Goal: Task Accomplishment & Management: Manage account settings

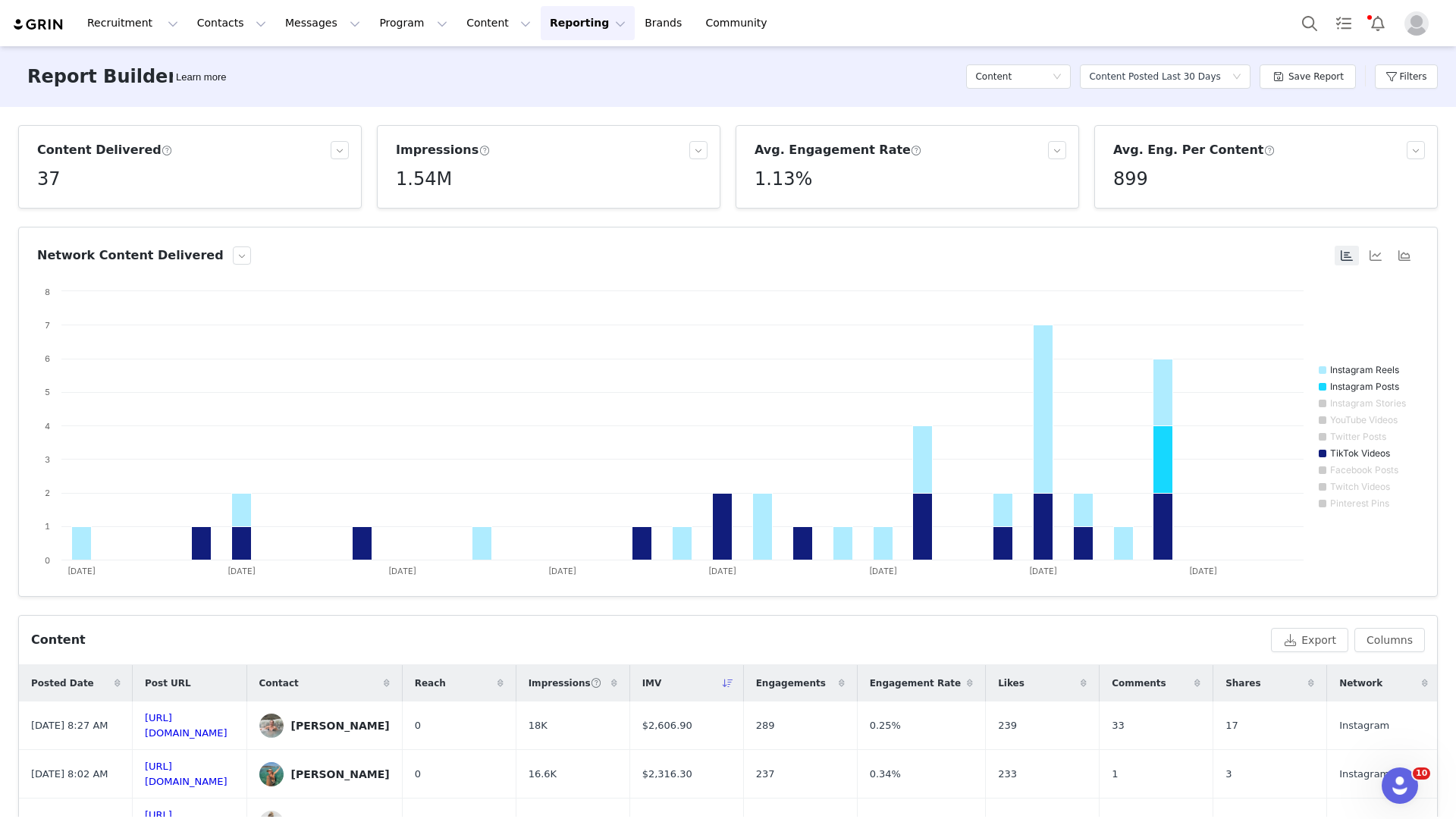
click at [543, 28] on button "Reporting Reporting" at bounding box center [588, 23] width 94 height 34
click at [560, 103] on link "Report Builder" at bounding box center [563, 95] width 119 height 28
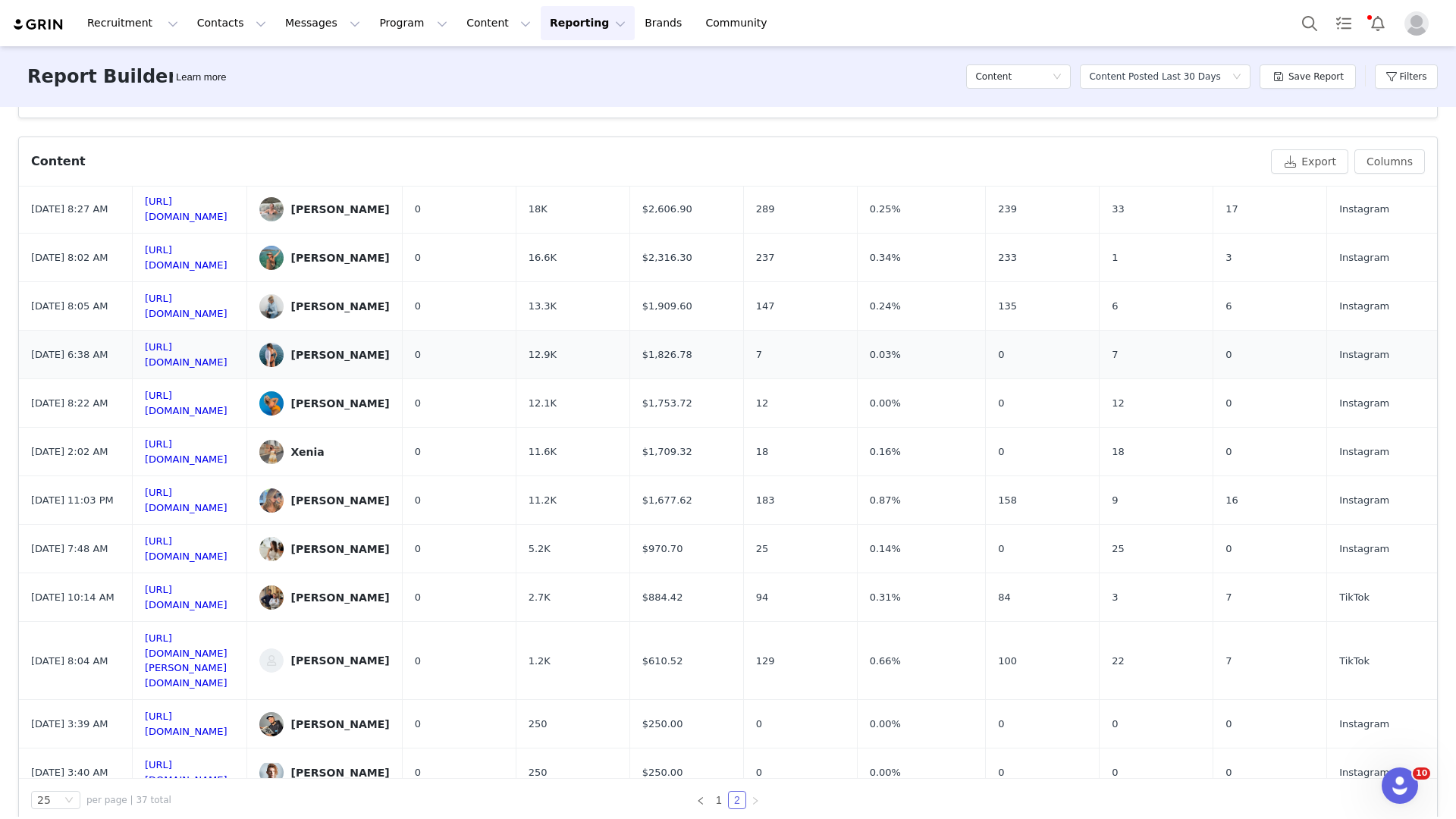
scroll to position [502, 0]
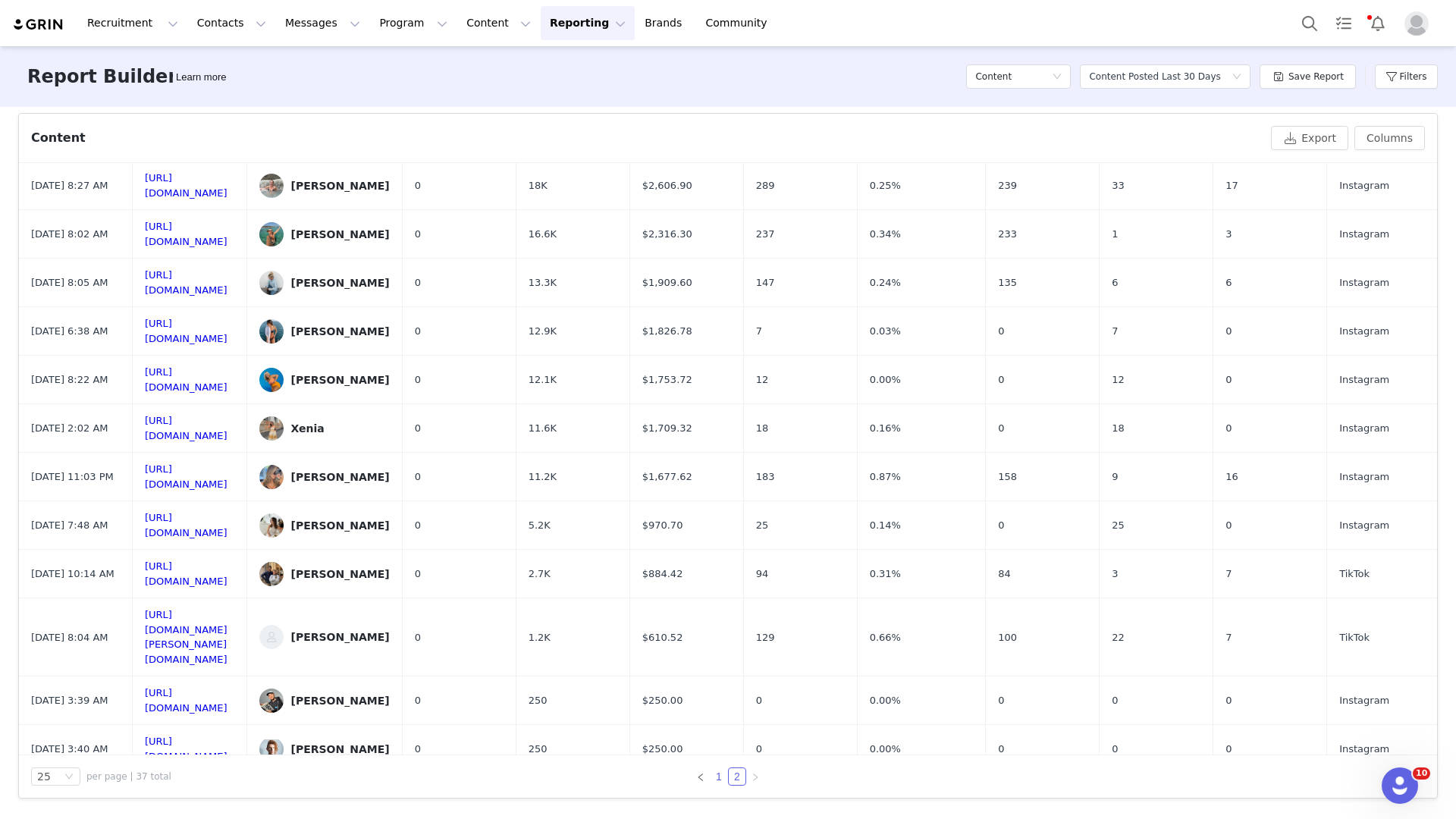
click at [710, 785] on li "1" at bounding box center [718, 776] width 19 height 19
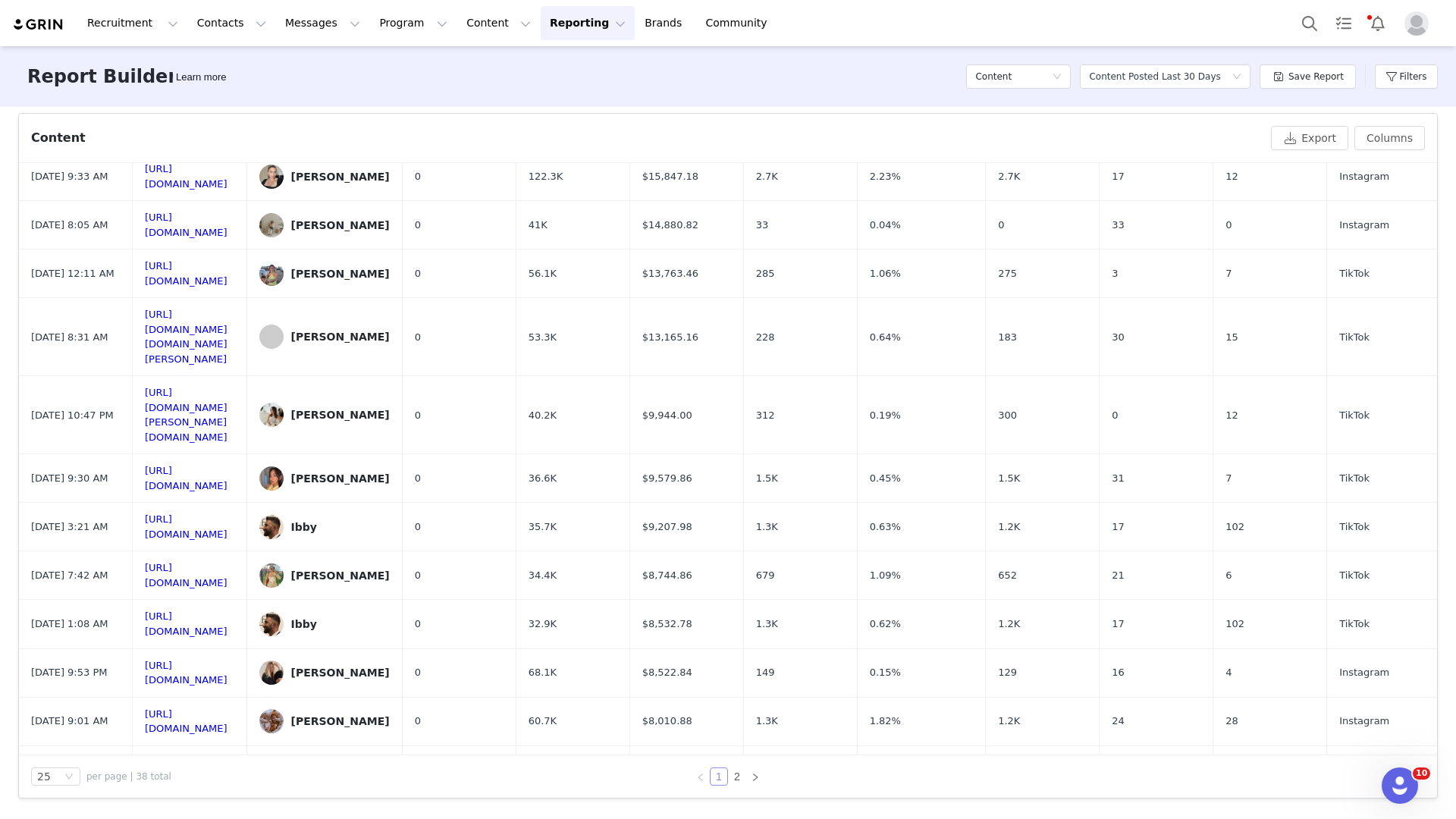
scroll to position [0, 0]
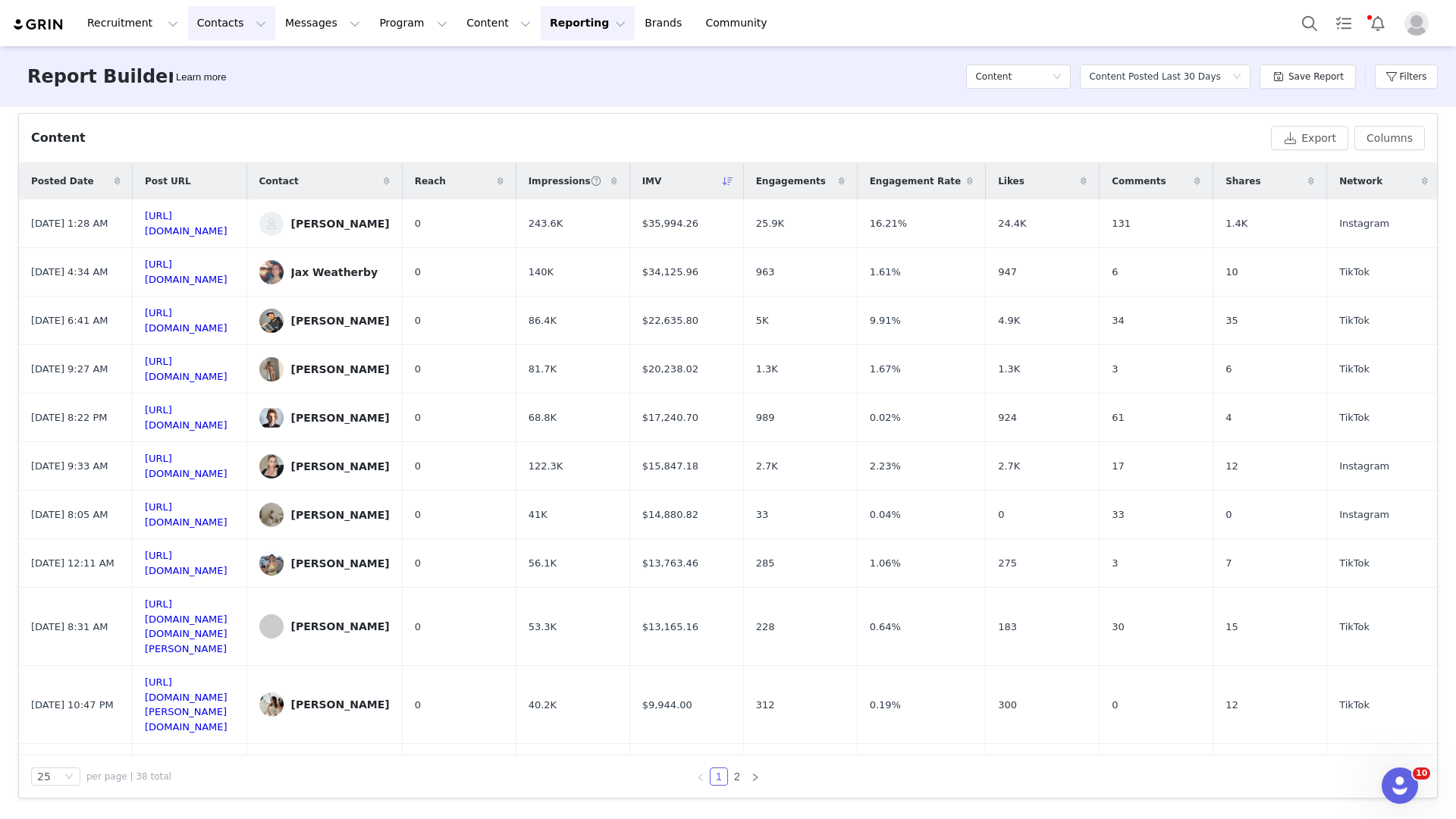
click at [228, 11] on button "Contacts Contacts" at bounding box center [231, 23] width 87 height 34
click at [232, 69] on div "Creators" at bounding box center [238, 67] width 102 height 16
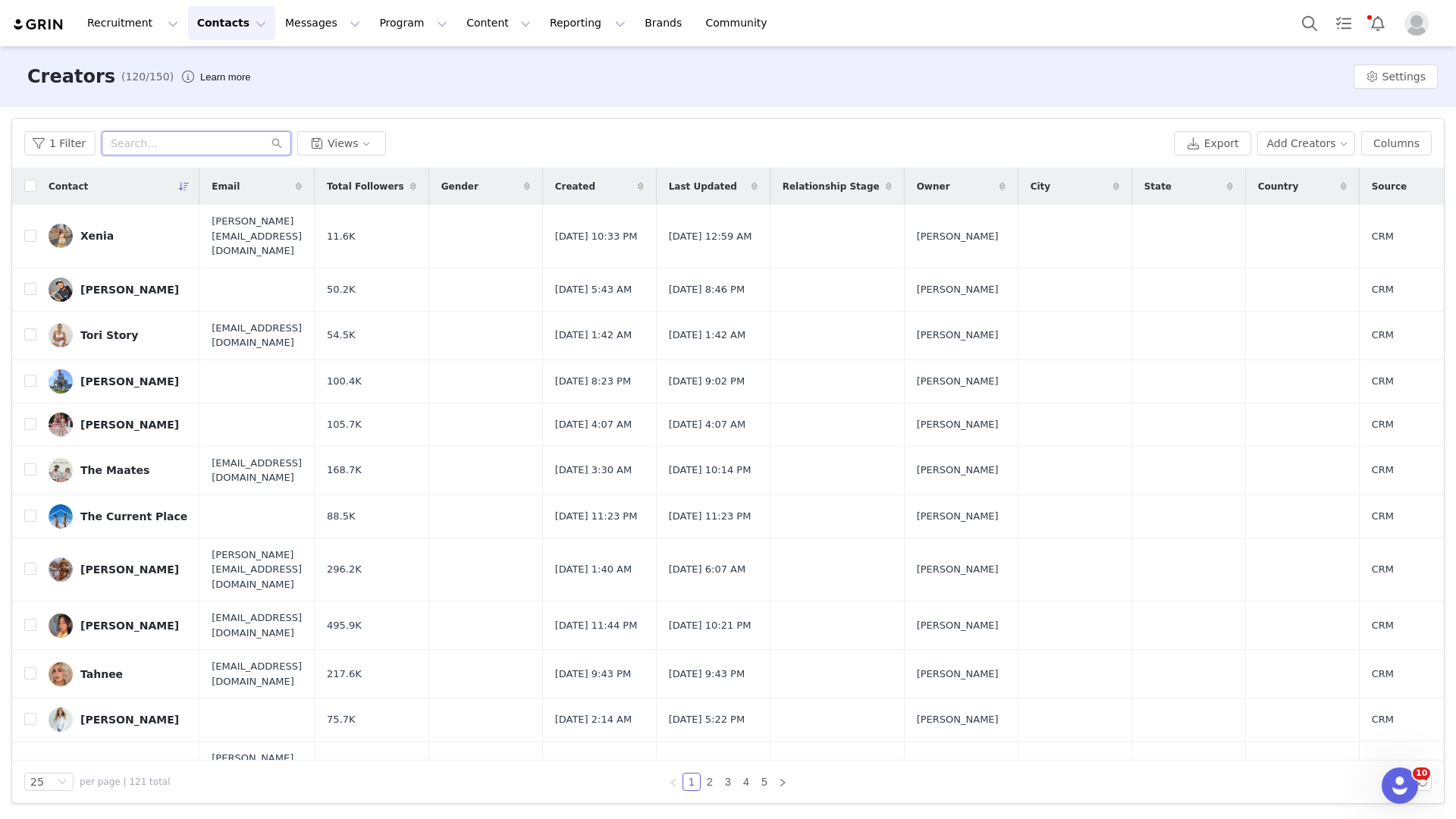
click at [183, 138] on input "text" at bounding box center [197, 143] width 190 height 24
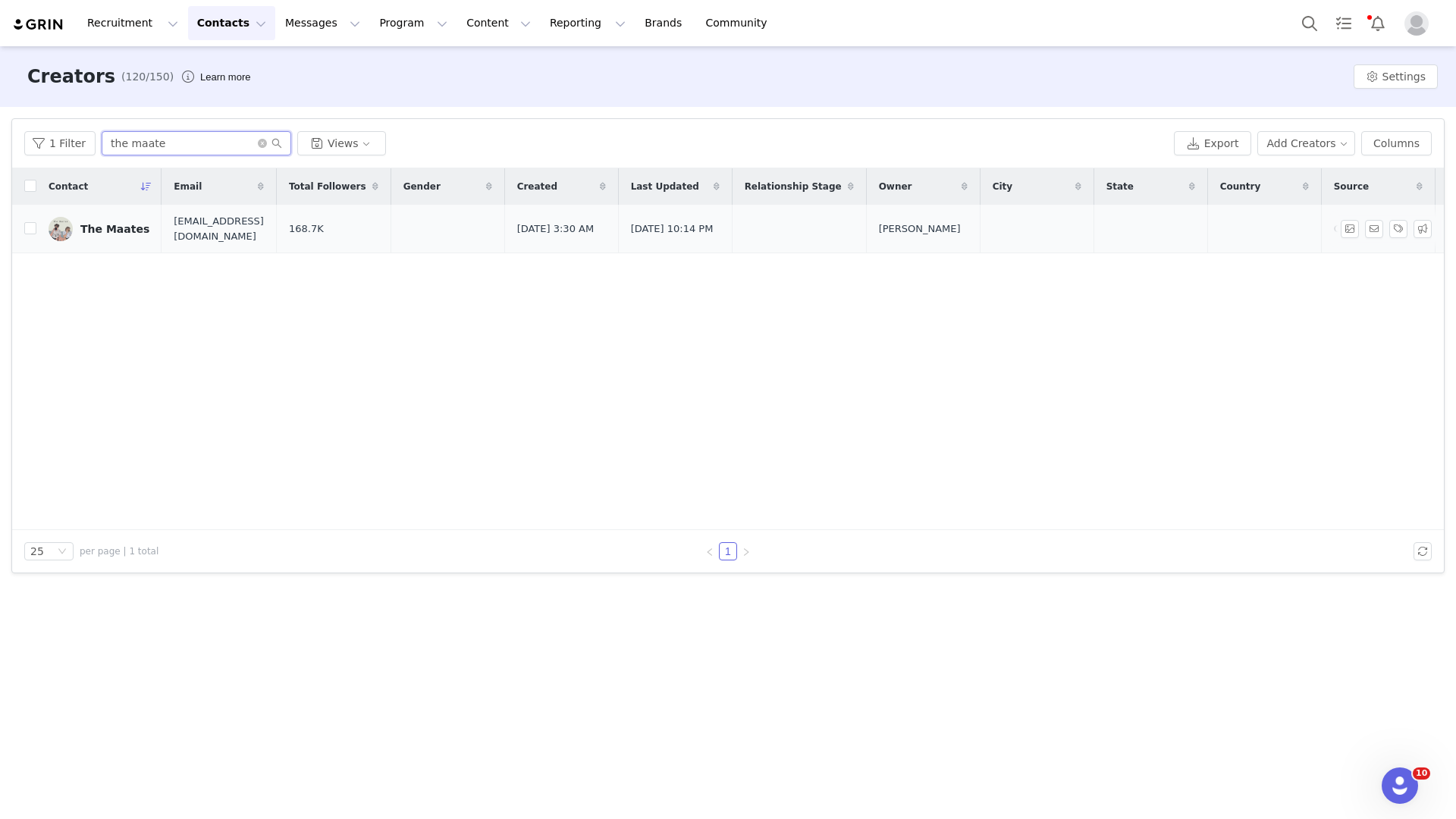
type input "the maate"
click at [110, 232] on div "The Maates" at bounding box center [114, 229] width 69 height 12
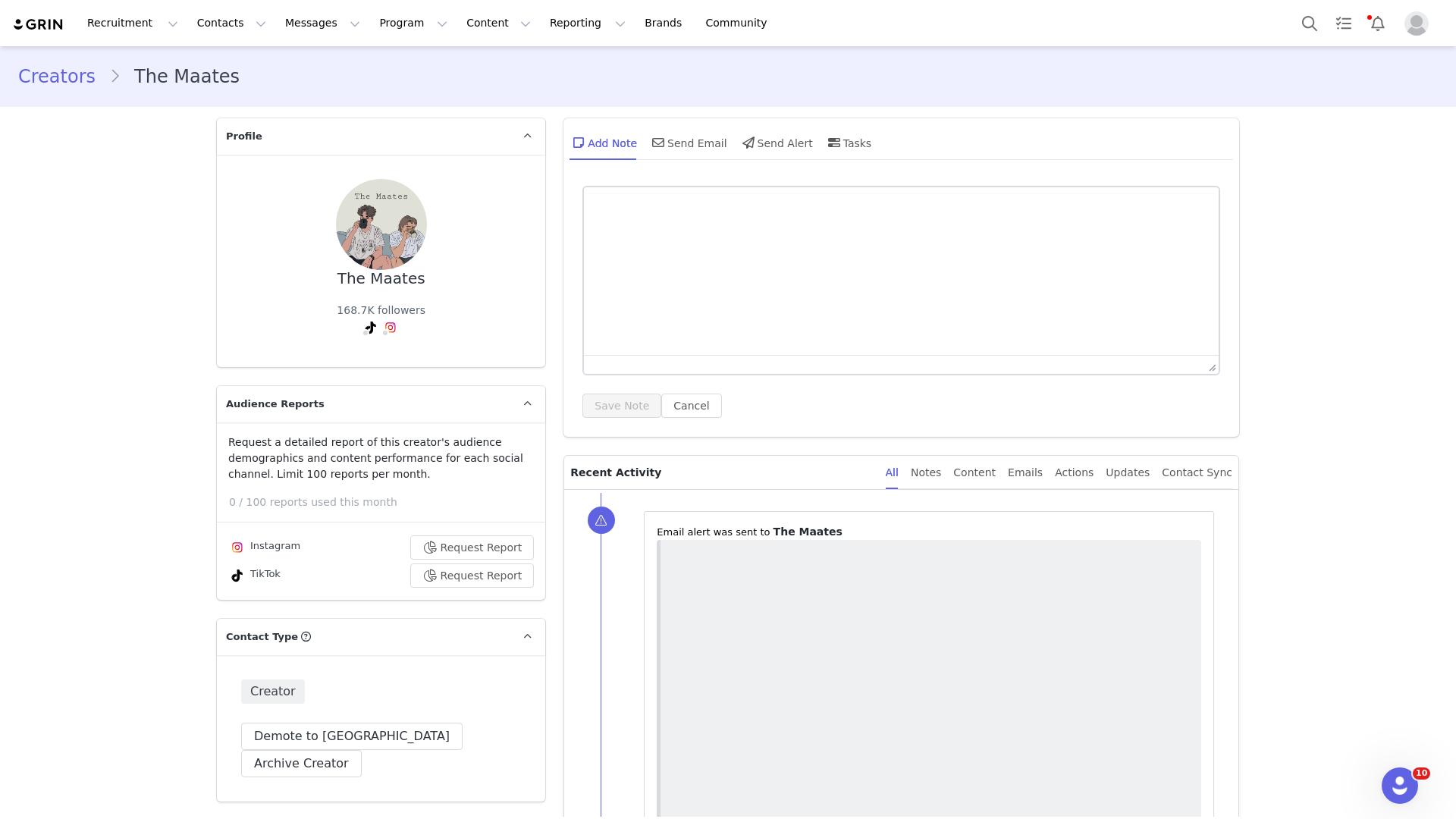
type input "+1 (United States)"
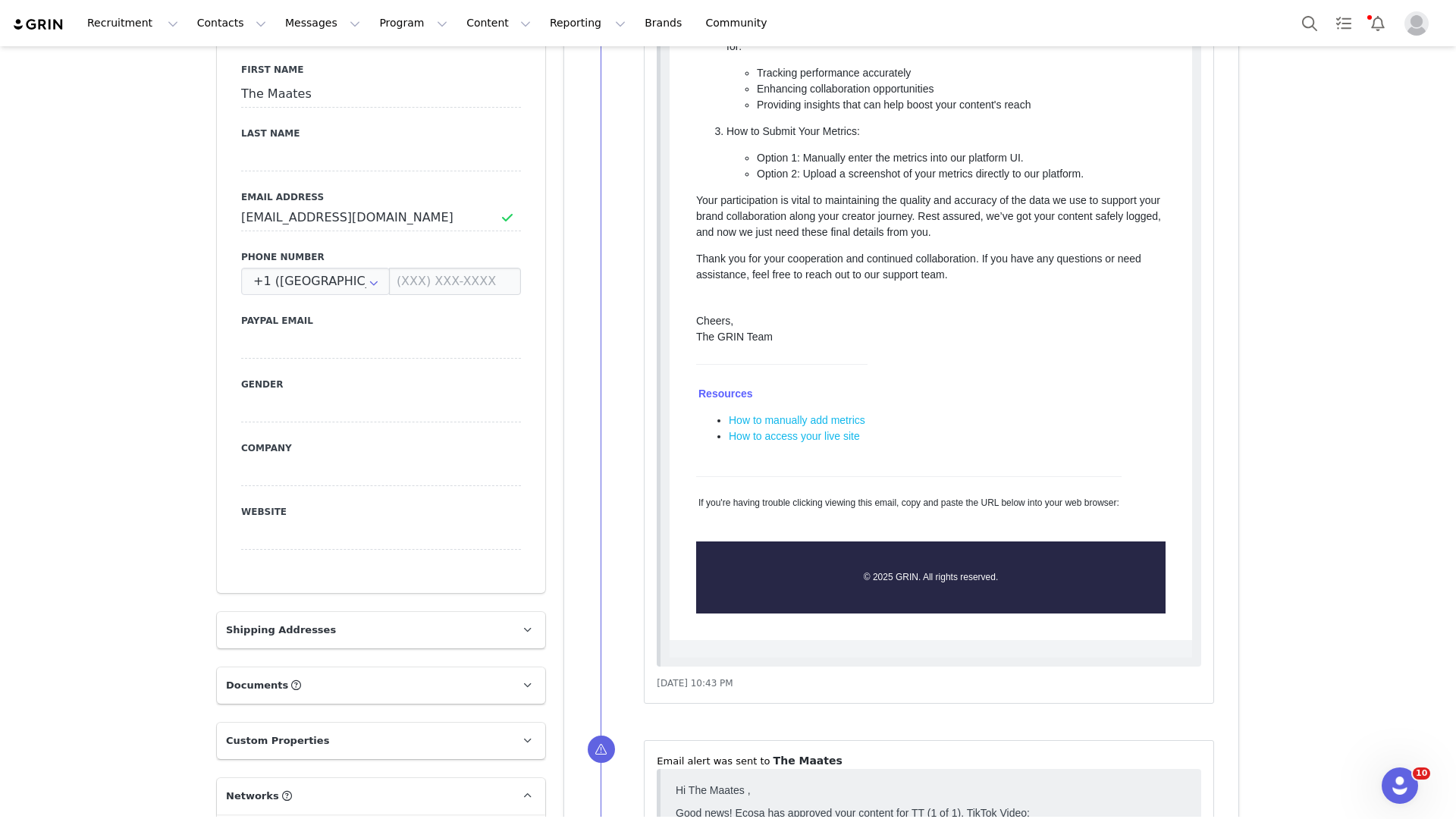
scroll to position [813, 0]
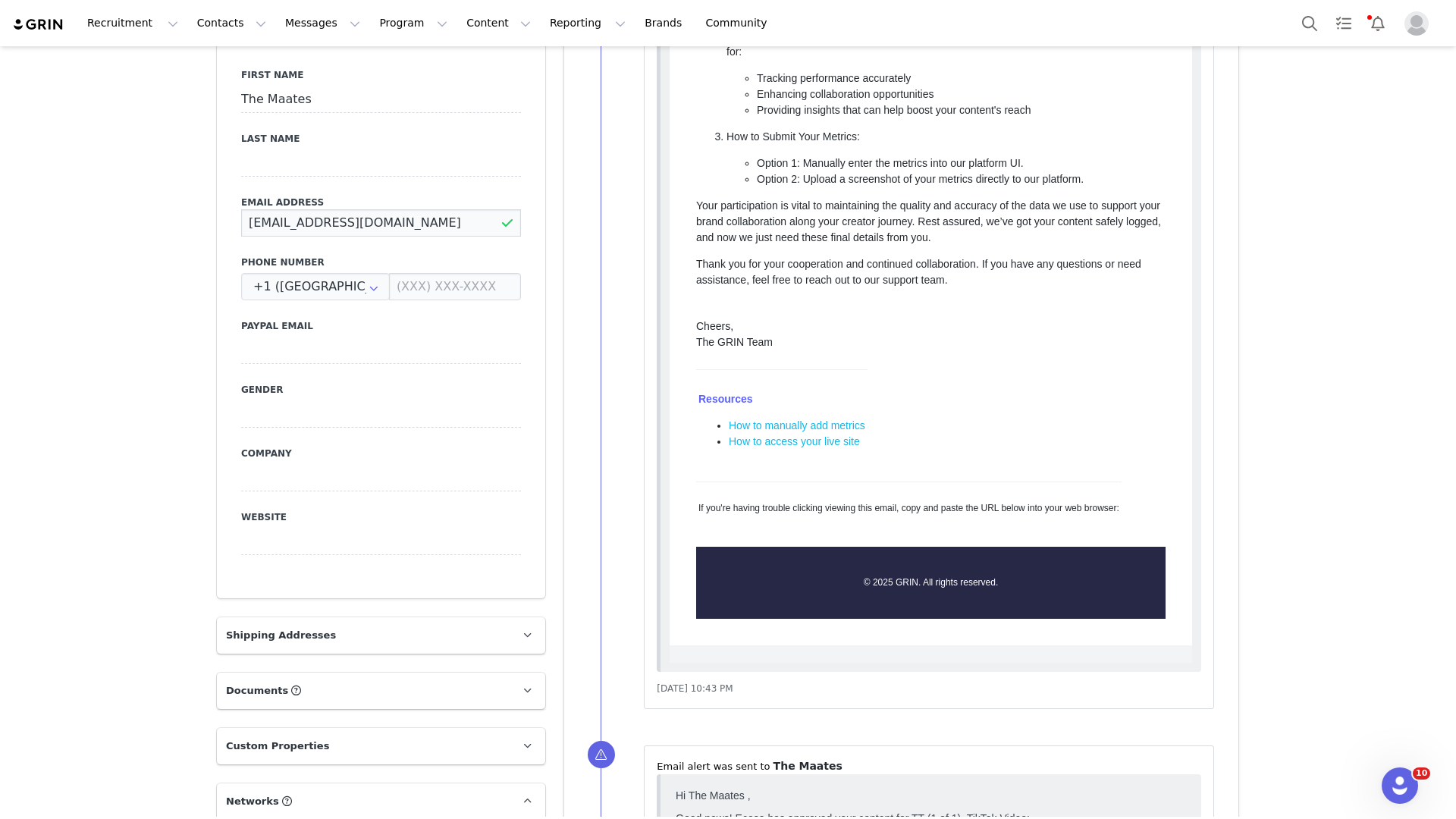
click at [432, 209] on input "Themaates@maisonvox.com" at bounding box center [381, 223] width 280 height 27
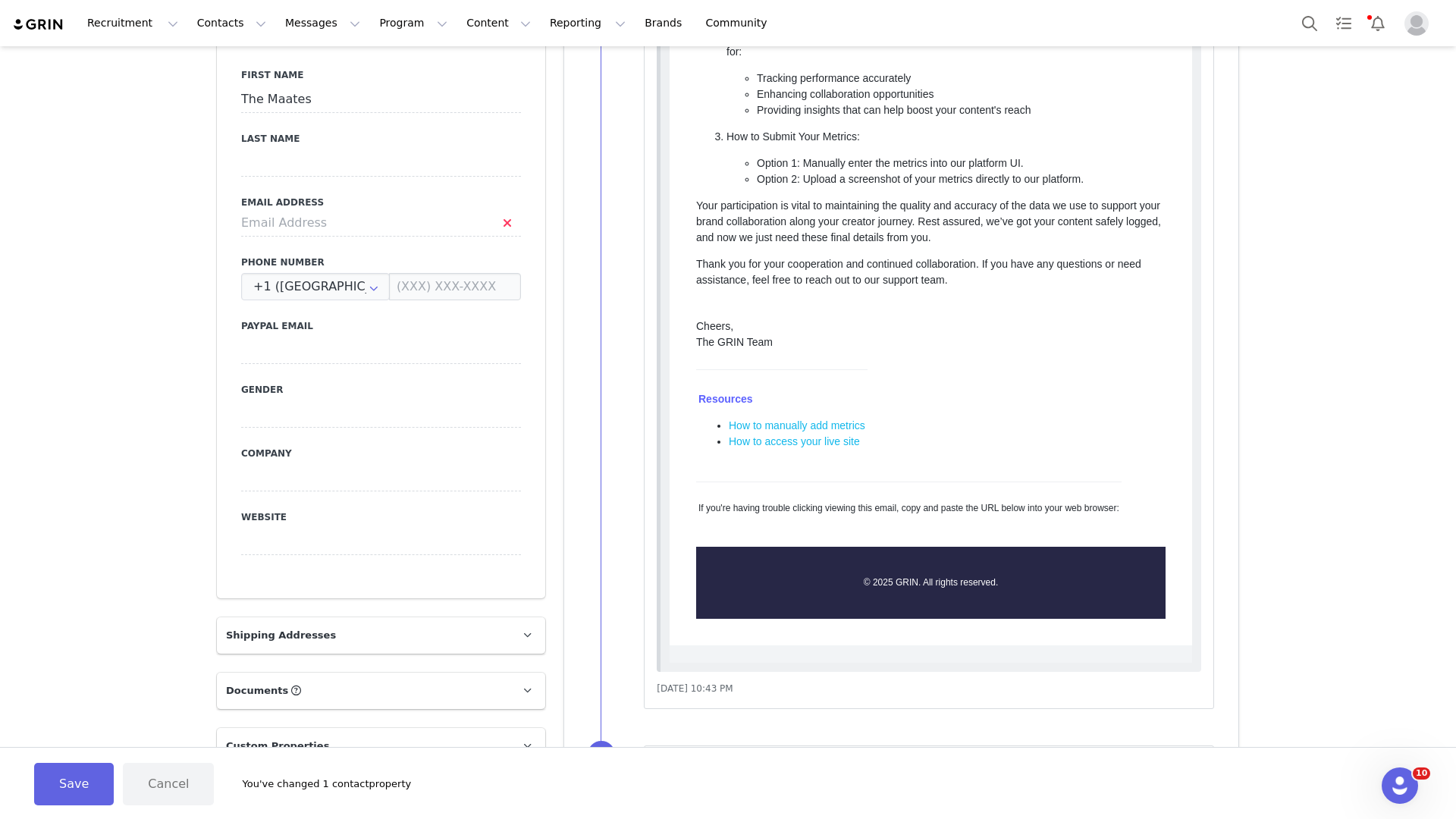
click at [466, 536] on div "First Name The Maates Last Name Email Address Phone Number +1 (United States) +…" at bounding box center [382, 321] width 329 height 554
click at [30, 796] on div "Save Cancel You've changed 1 contact property" at bounding box center [727, 784] width 1426 height 42
click at [48, 796] on button "Save" at bounding box center [73, 784] width 79 height 42
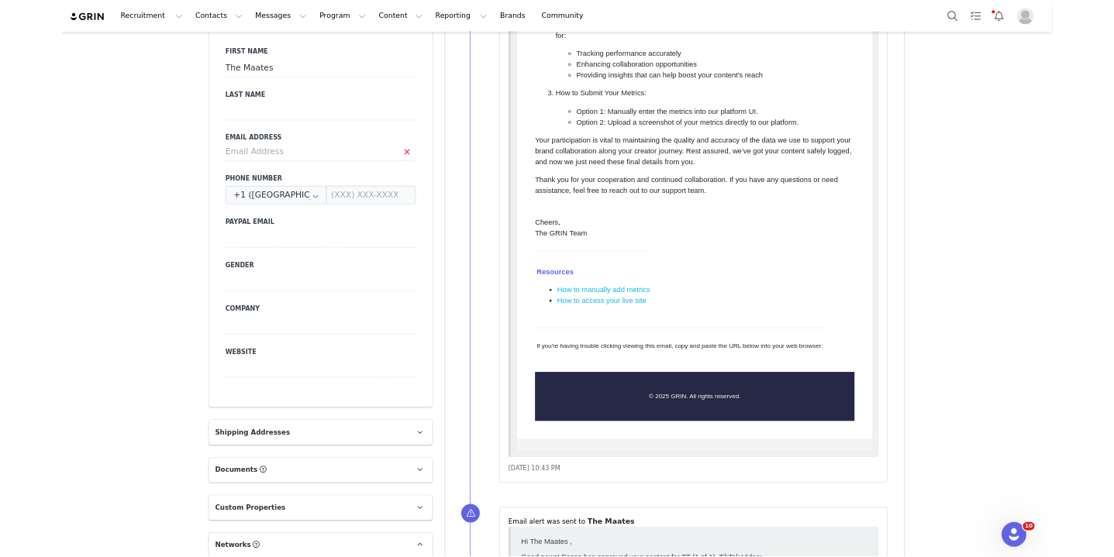
scroll to position [0, 0]
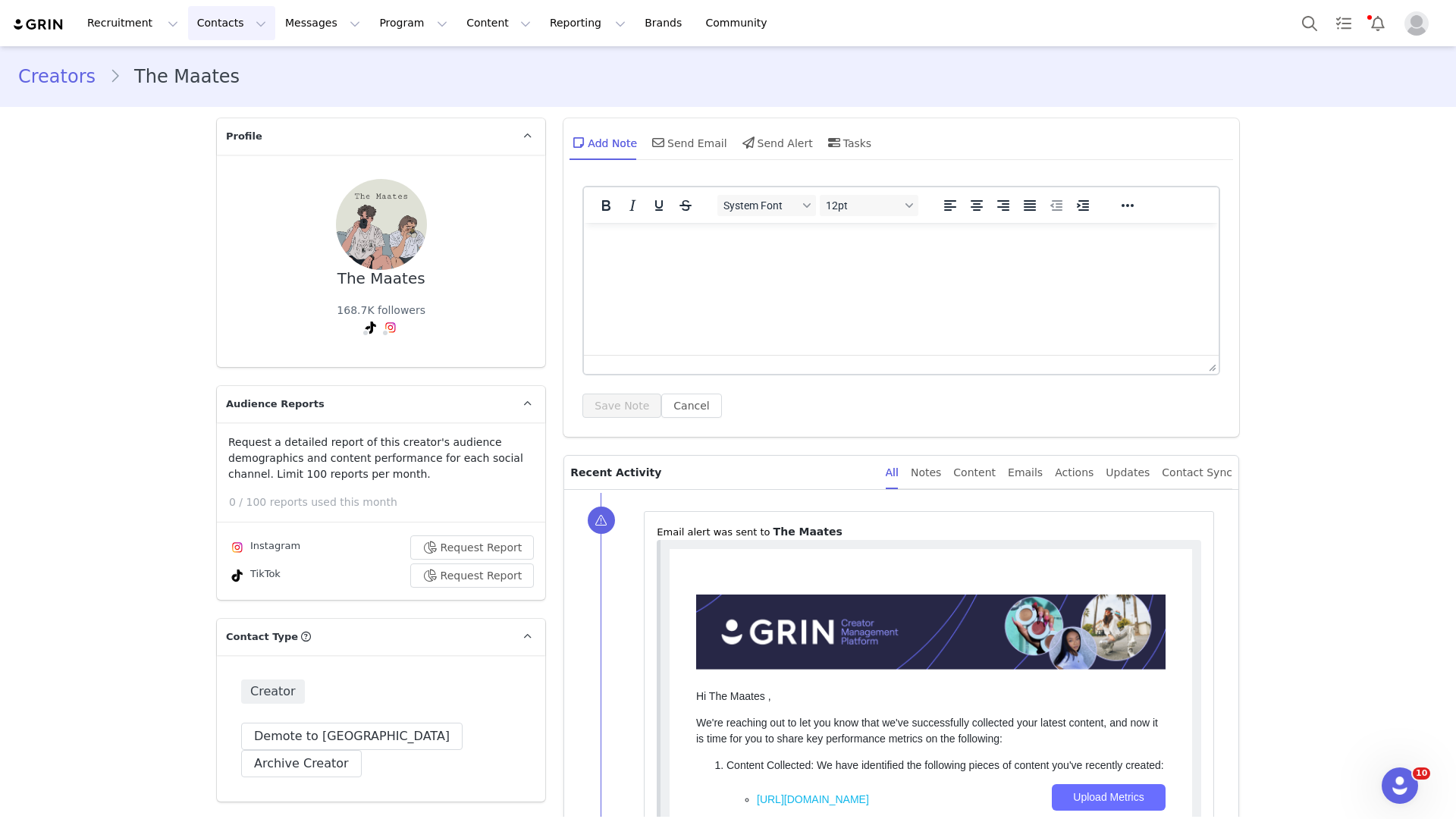
click at [220, 26] on button "Contacts Contacts" at bounding box center [231, 23] width 87 height 34
click at [220, 64] on p "Creators" at bounding box center [212, 67] width 45 height 16
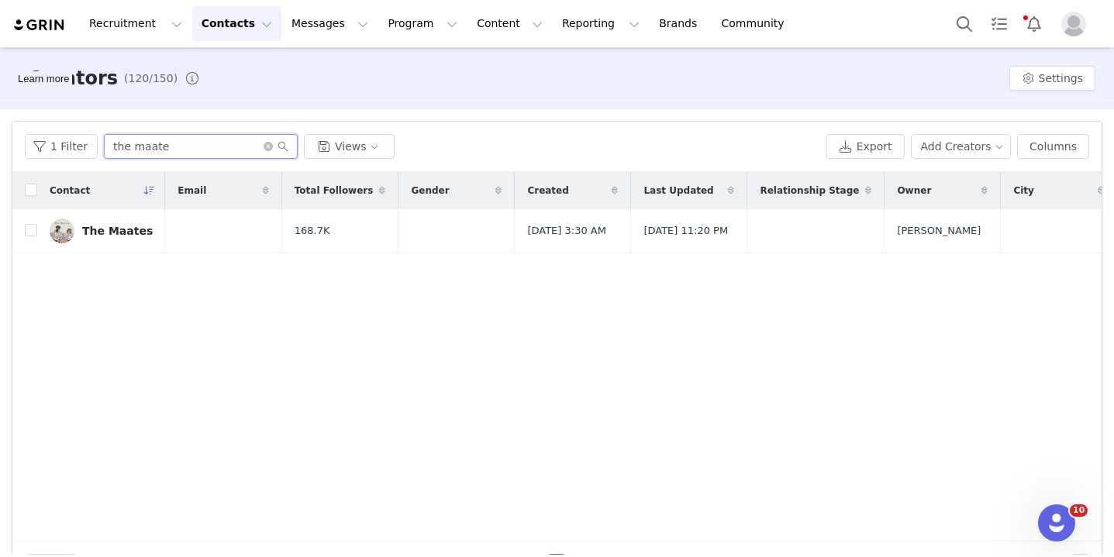
click at [159, 140] on input "the maate" at bounding box center [201, 146] width 194 height 25
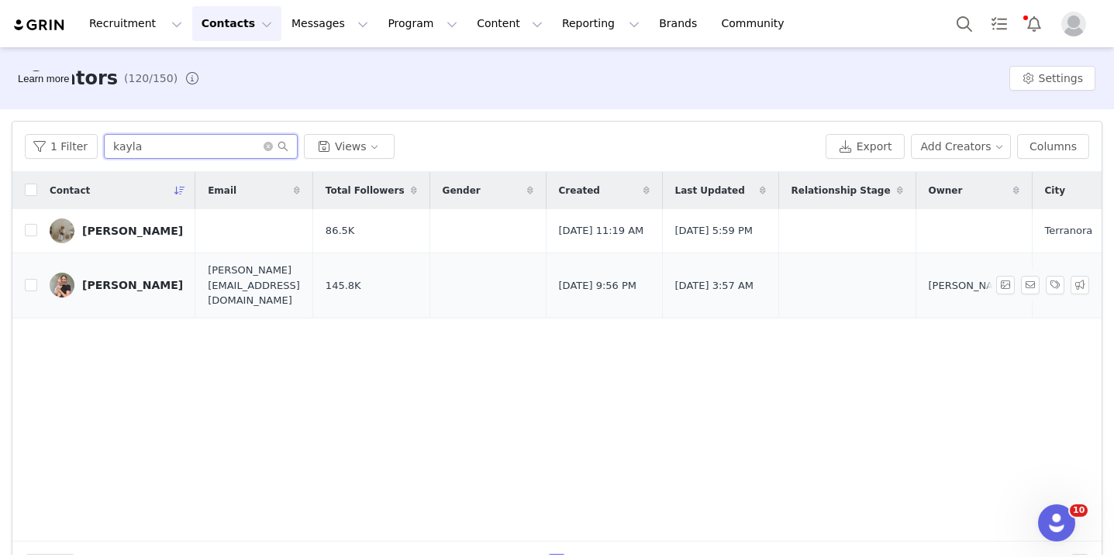
type input "kayla"
click at [136, 282] on div "[PERSON_NAME]" at bounding box center [132, 285] width 101 height 12
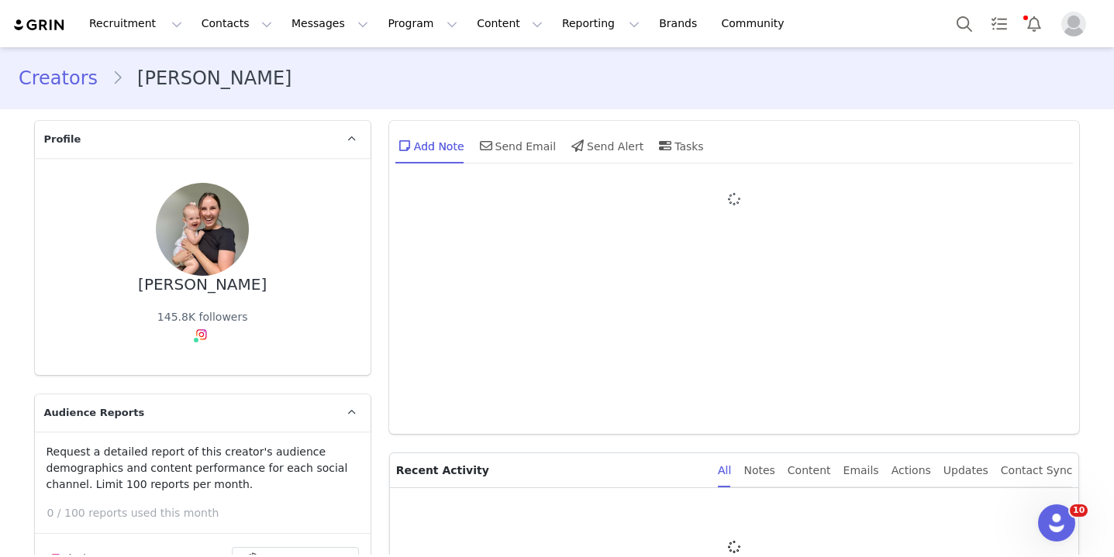
type input "+1 (United States)"
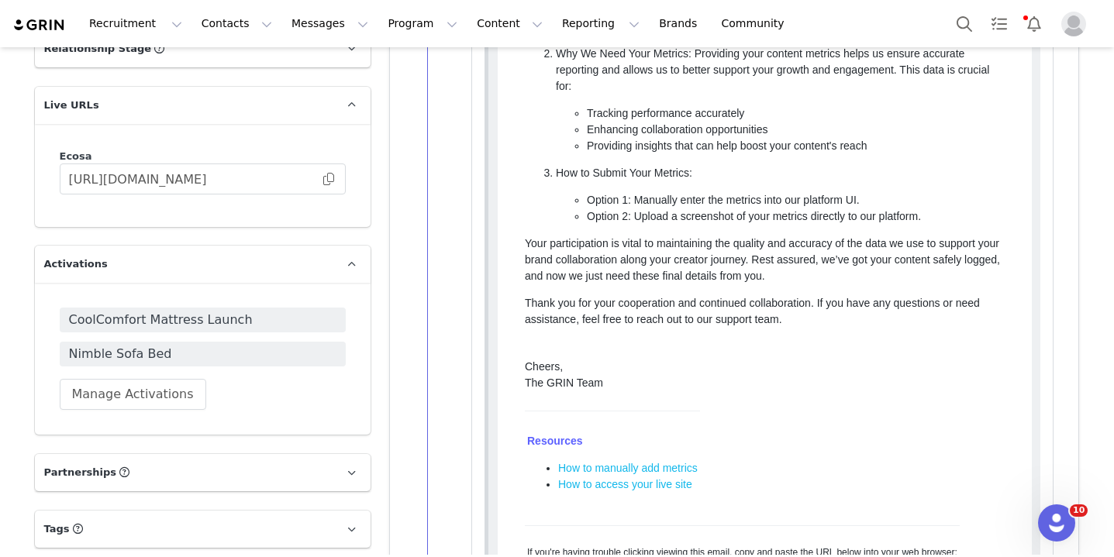
scroll to position [2315, 0]
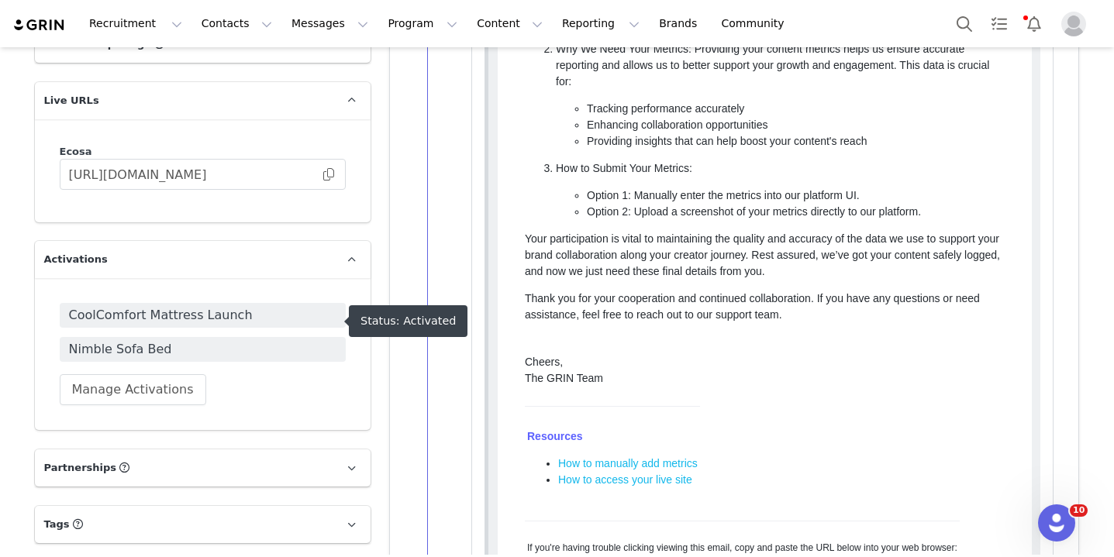
click at [155, 340] on span "Nimble Sofa Bed" at bounding box center [202, 349] width 267 height 19
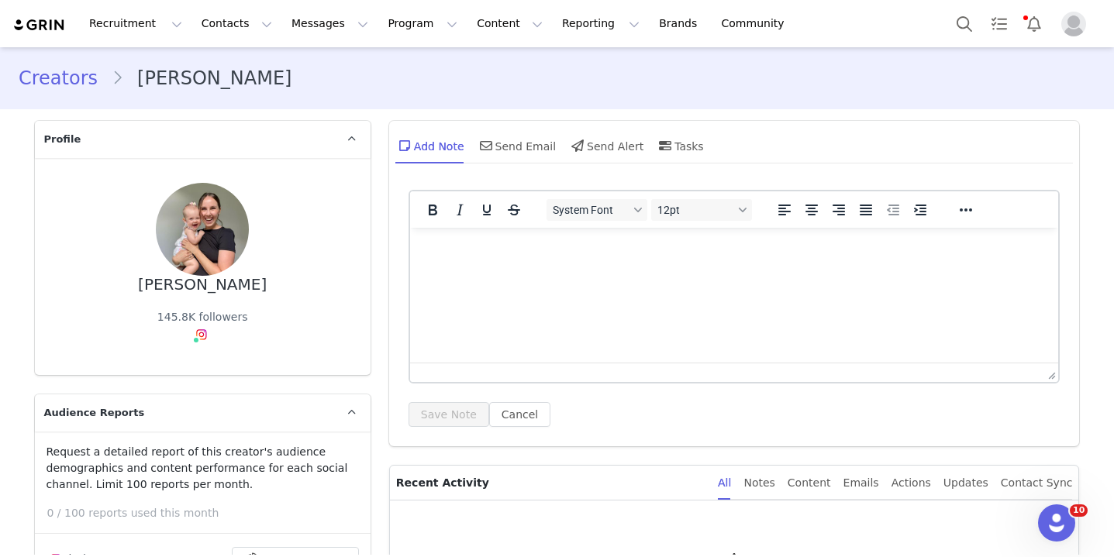
type input "+1 (United States)"
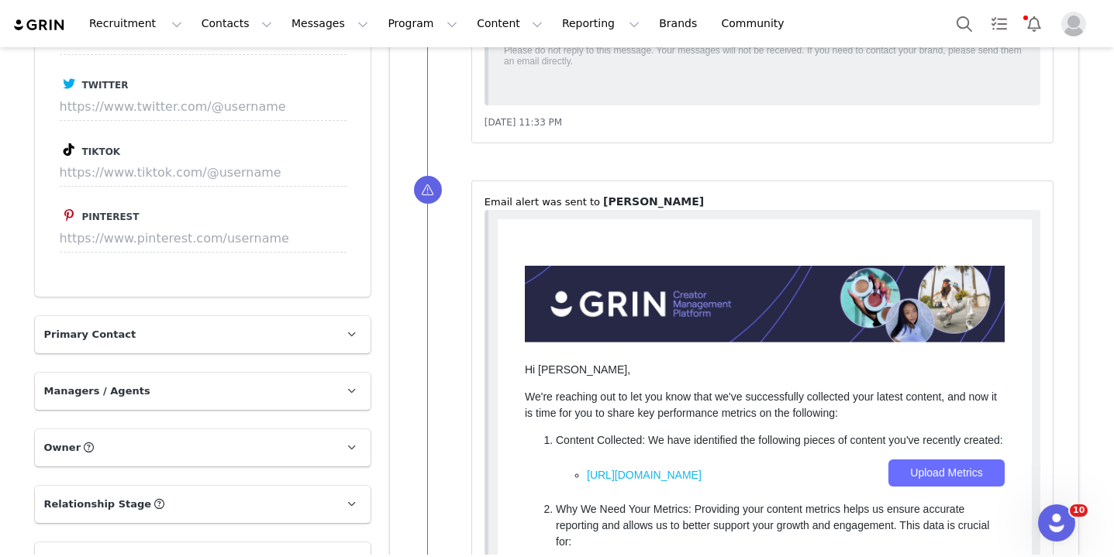
scroll to position [2075, 0]
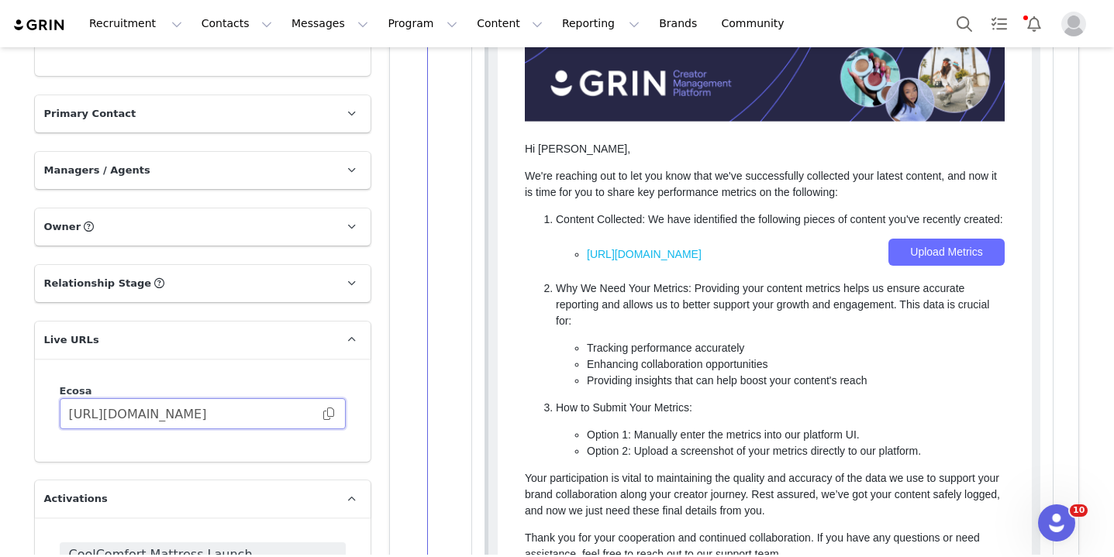
click at [211, 398] on input "https://ecosa.grin.live/70757260-b916-4758-bd1f-b1ef1d0606b5" at bounding box center [203, 413] width 286 height 31
click at [332, 398] on input "https://ecosa.grin.live/70757260-b916-4758-bd1f-b1ef1d0606b5" at bounding box center [203, 413] width 286 height 31
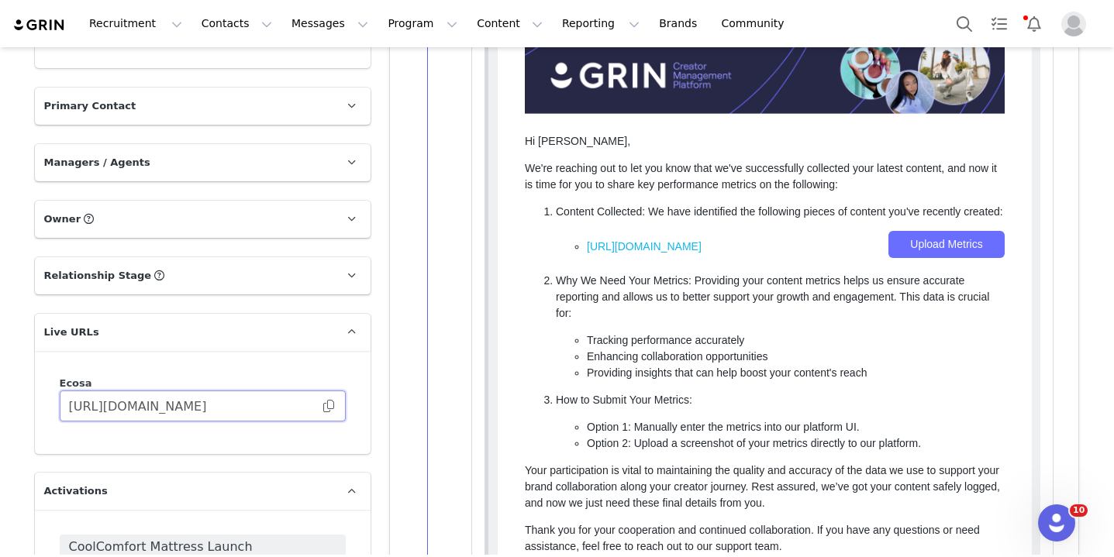
click at [276, 391] on input "https://ecosa.grin.live/70757260-b916-4758-bd1f-b1ef1d0606b5" at bounding box center [203, 406] width 286 height 31
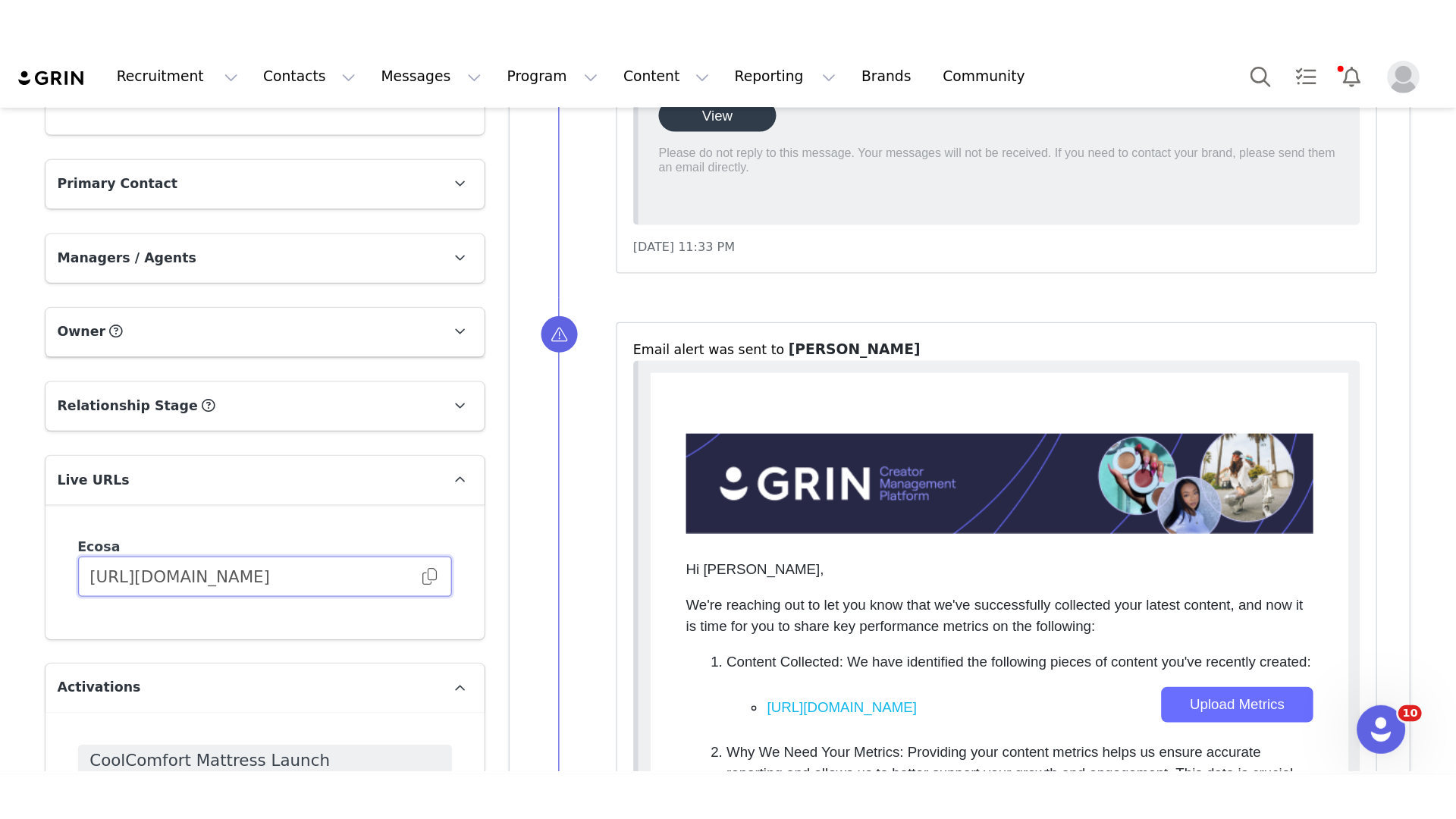
scroll to position [0, 0]
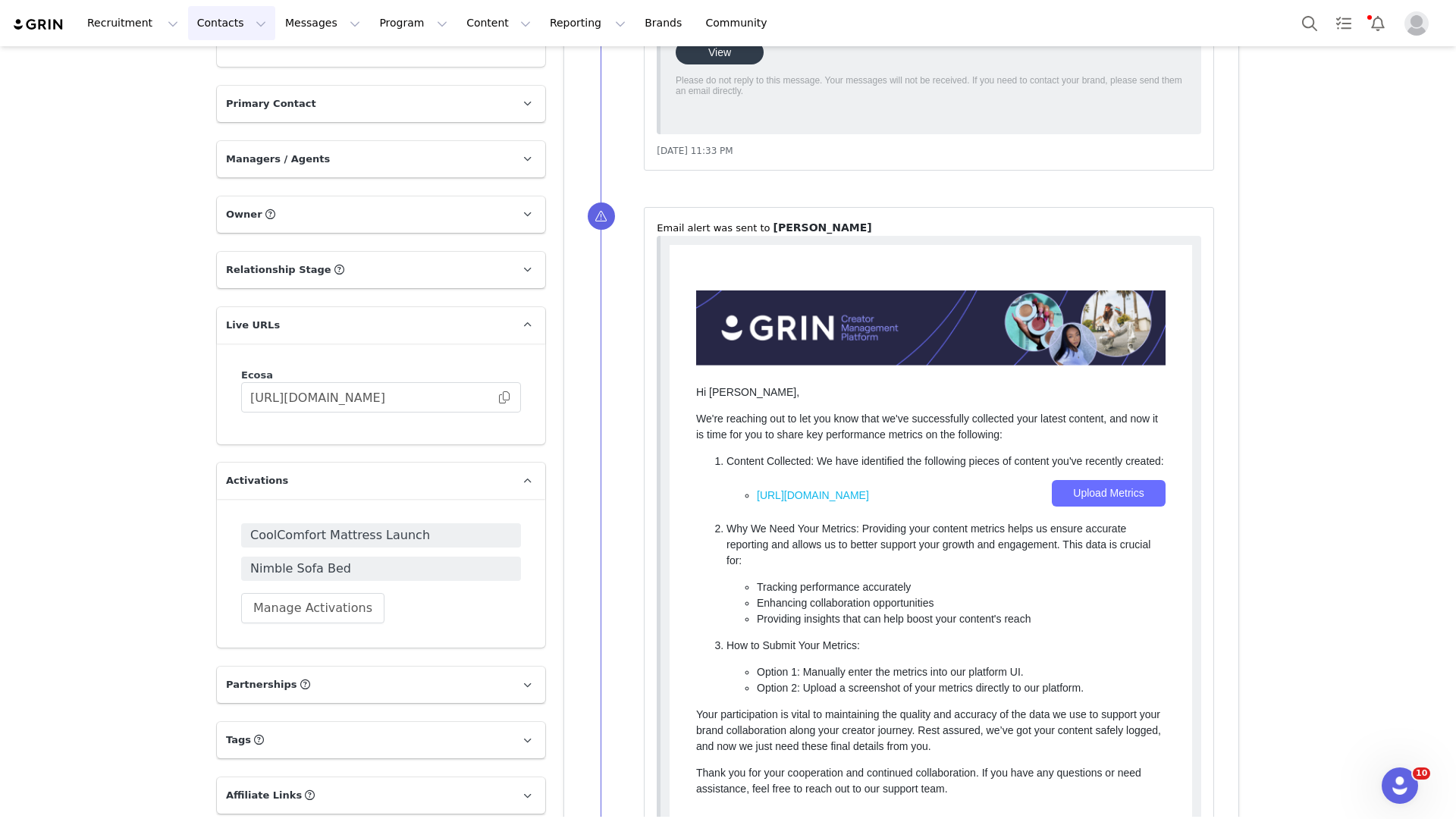
click at [245, 28] on button "Contacts Contacts" at bounding box center [231, 23] width 87 height 34
click at [245, 53] on link "Creators" at bounding box center [237, 67] width 119 height 28
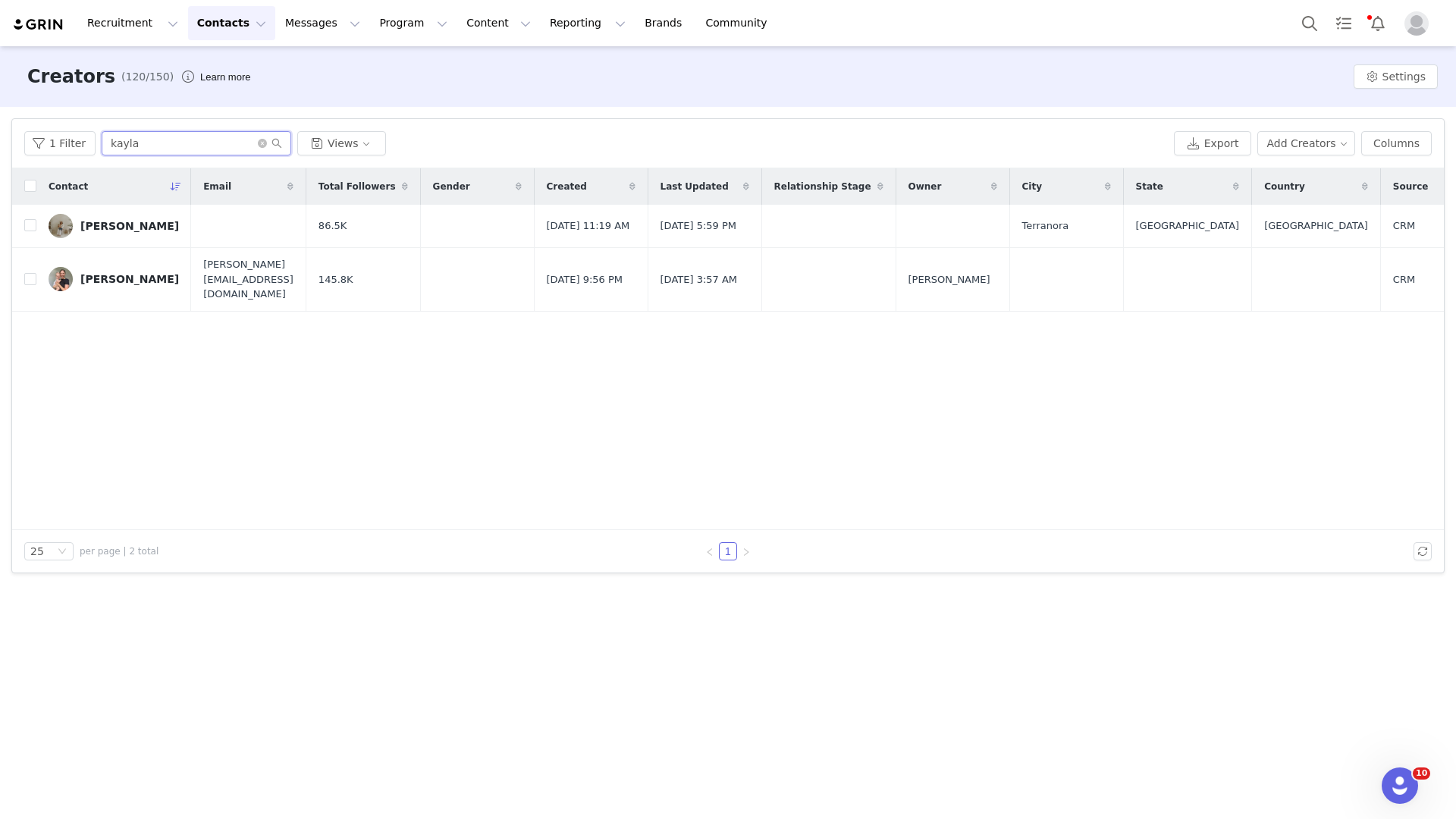
click at [173, 143] on input "kayla" at bounding box center [197, 143] width 190 height 24
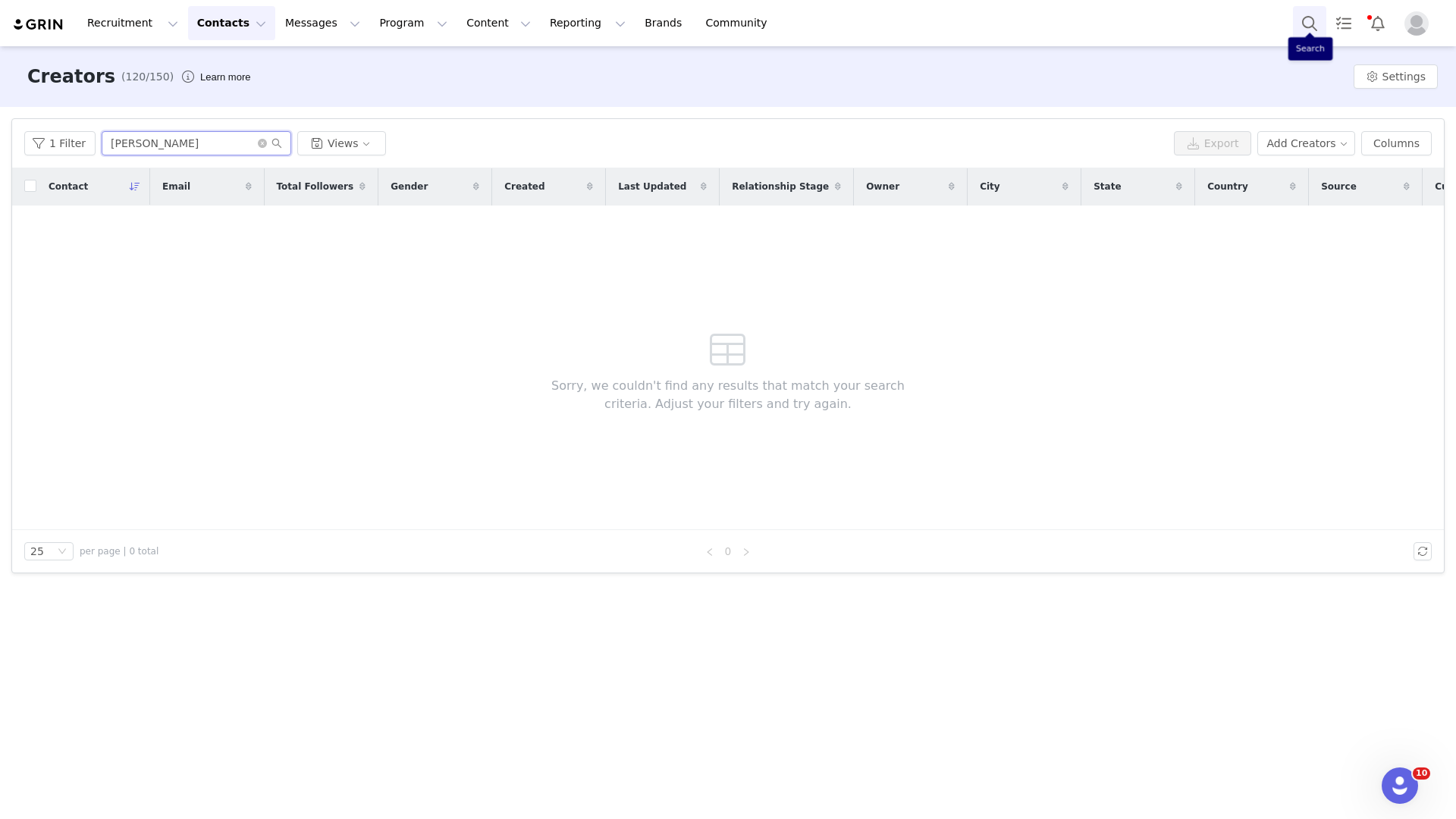
type input "angela"
click at [1309, 23] on button "Search" at bounding box center [1309, 23] width 33 height 34
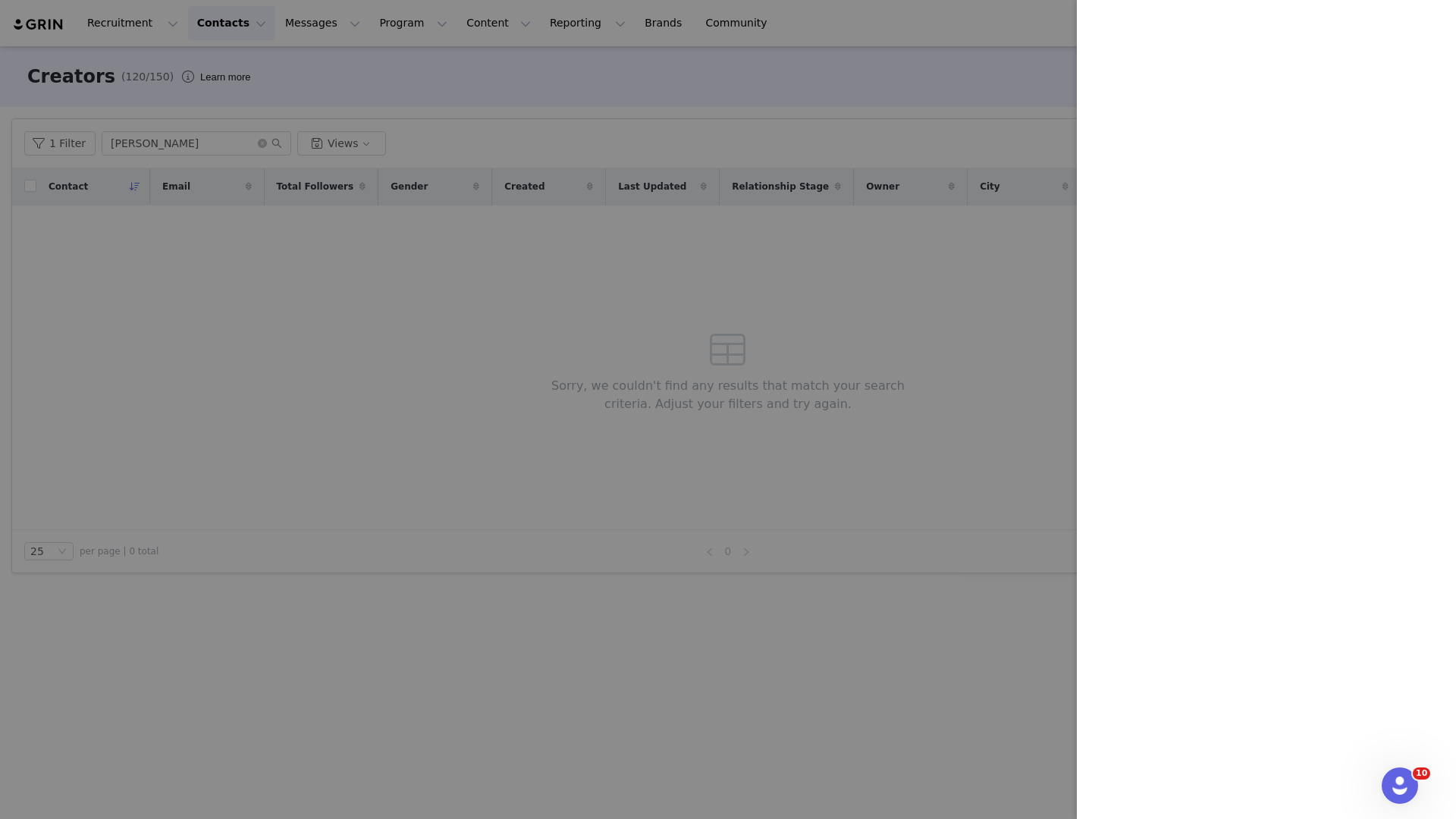
click at [839, 331] on div at bounding box center [728, 409] width 1456 height 819
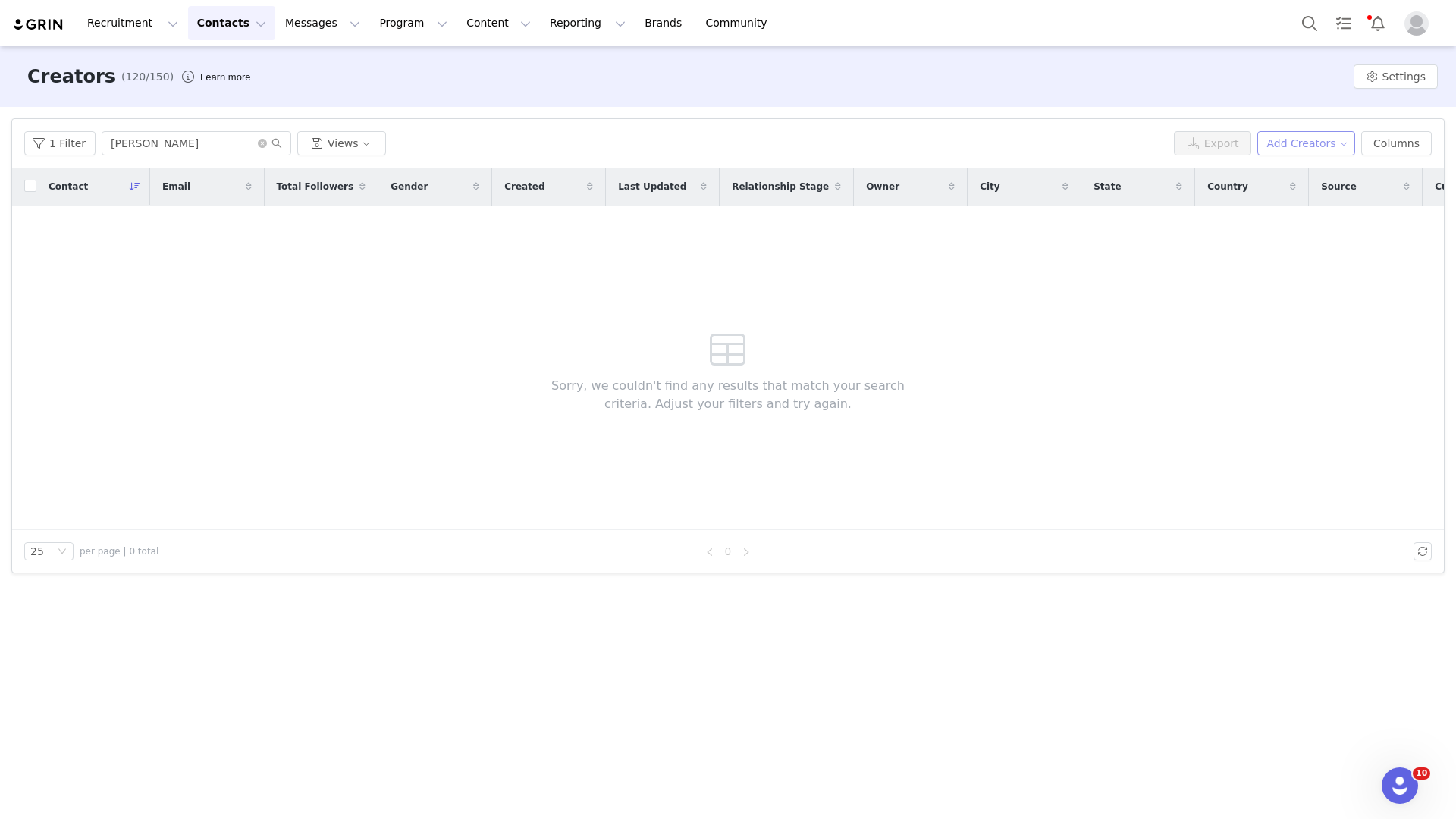
click at [1303, 137] on button "Add Creators" at bounding box center [1306, 143] width 99 height 24
click at [1305, 174] on span "Add a Creator" at bounding box center [1308, 173] width 73 height 17
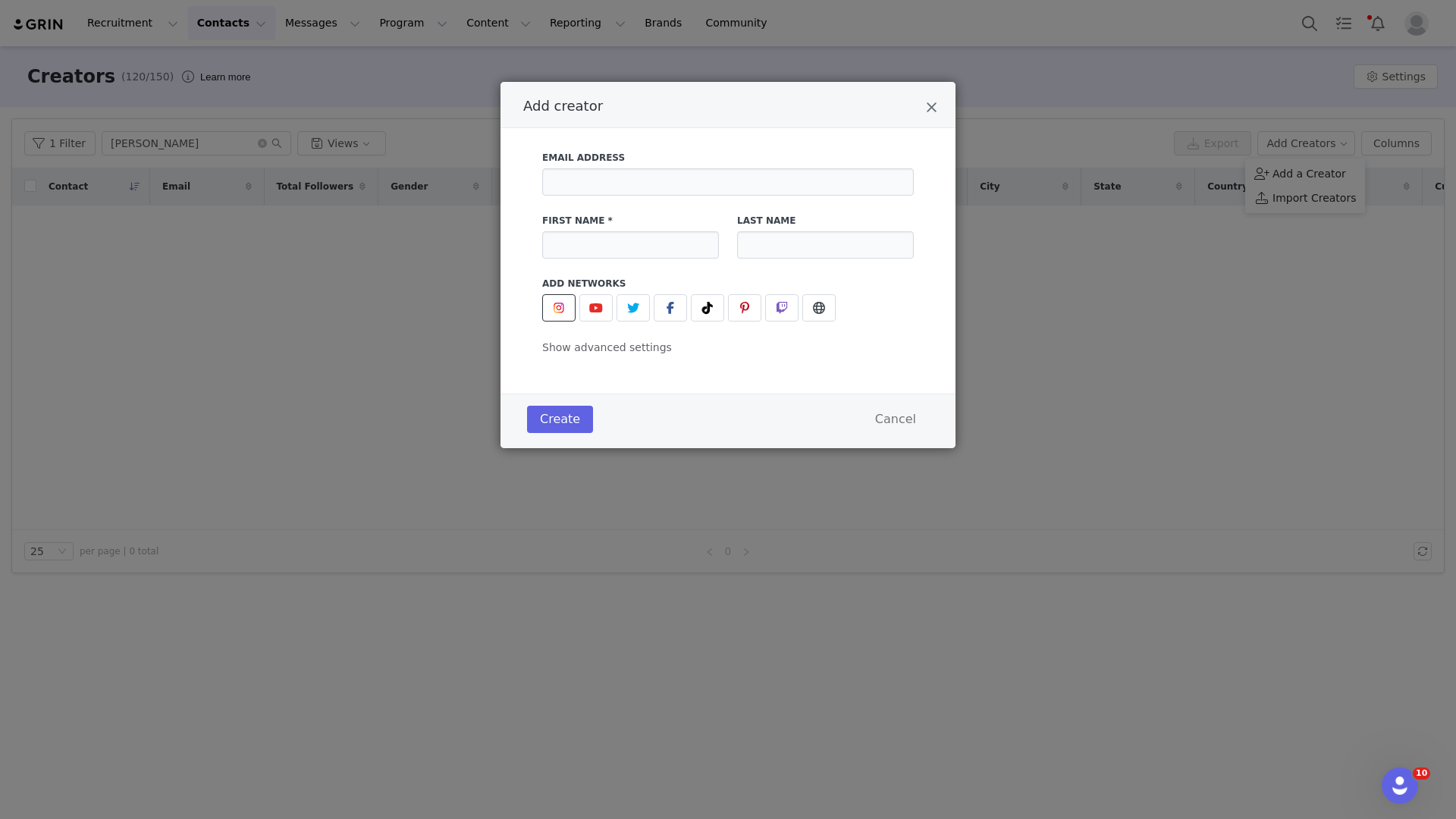
click at [551, 318] on button "Add creator" at bounding box center [559, 308] width 33 height 27
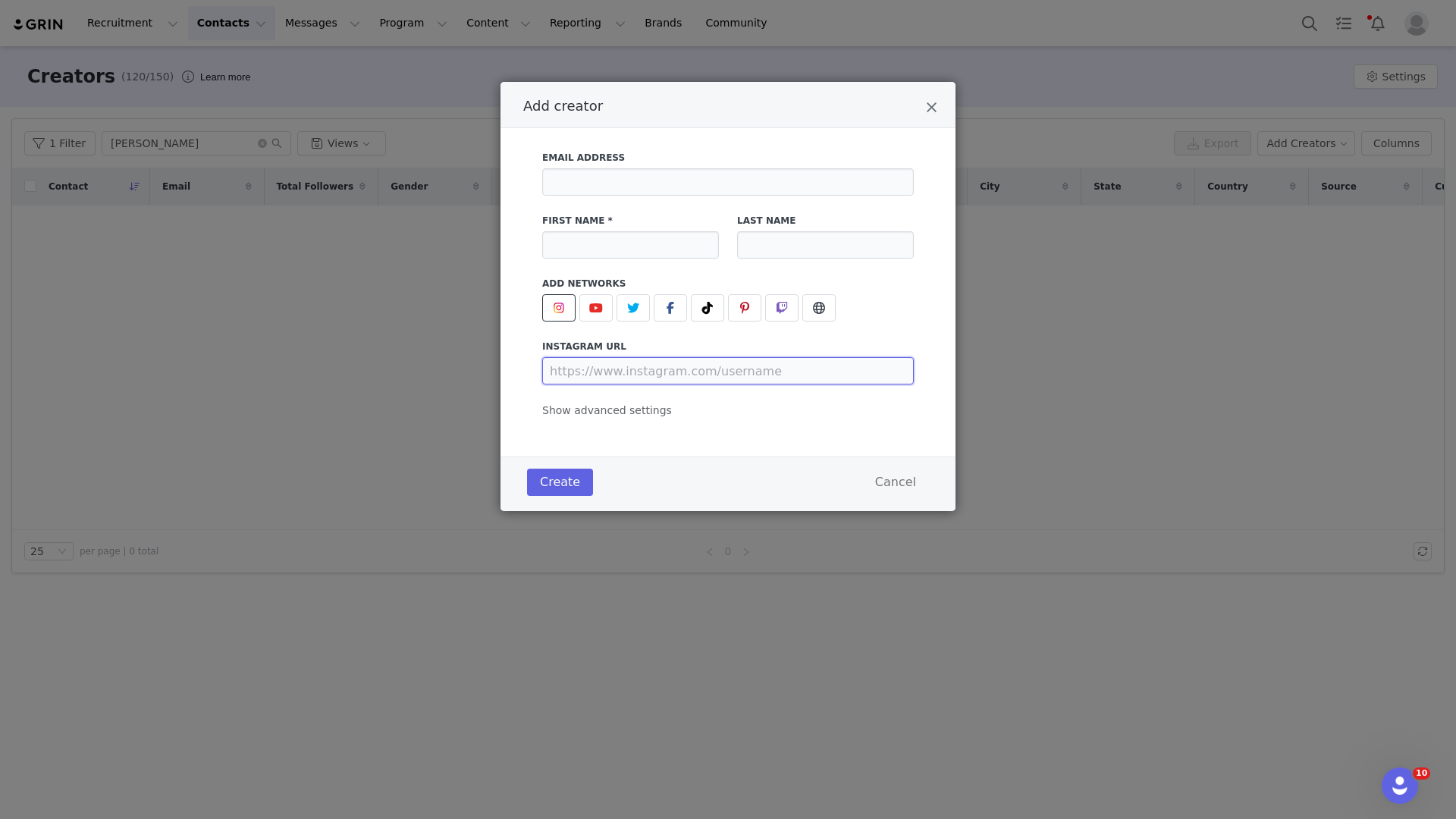
click at [610, 378] on input "Add creator" at bounding box center [728, 371] width 372 height 27
paste input "https://www.instagram.com/ange.lovess/"
type input "https://www.instagram.com/ange.lovess/"
click at [621, 214] on label "First Name *" at bounding box center [630, 221] width 177 height 14
click at [621, 237] on input "Add creator" at bounding box center [630, 245] width 177 height 27
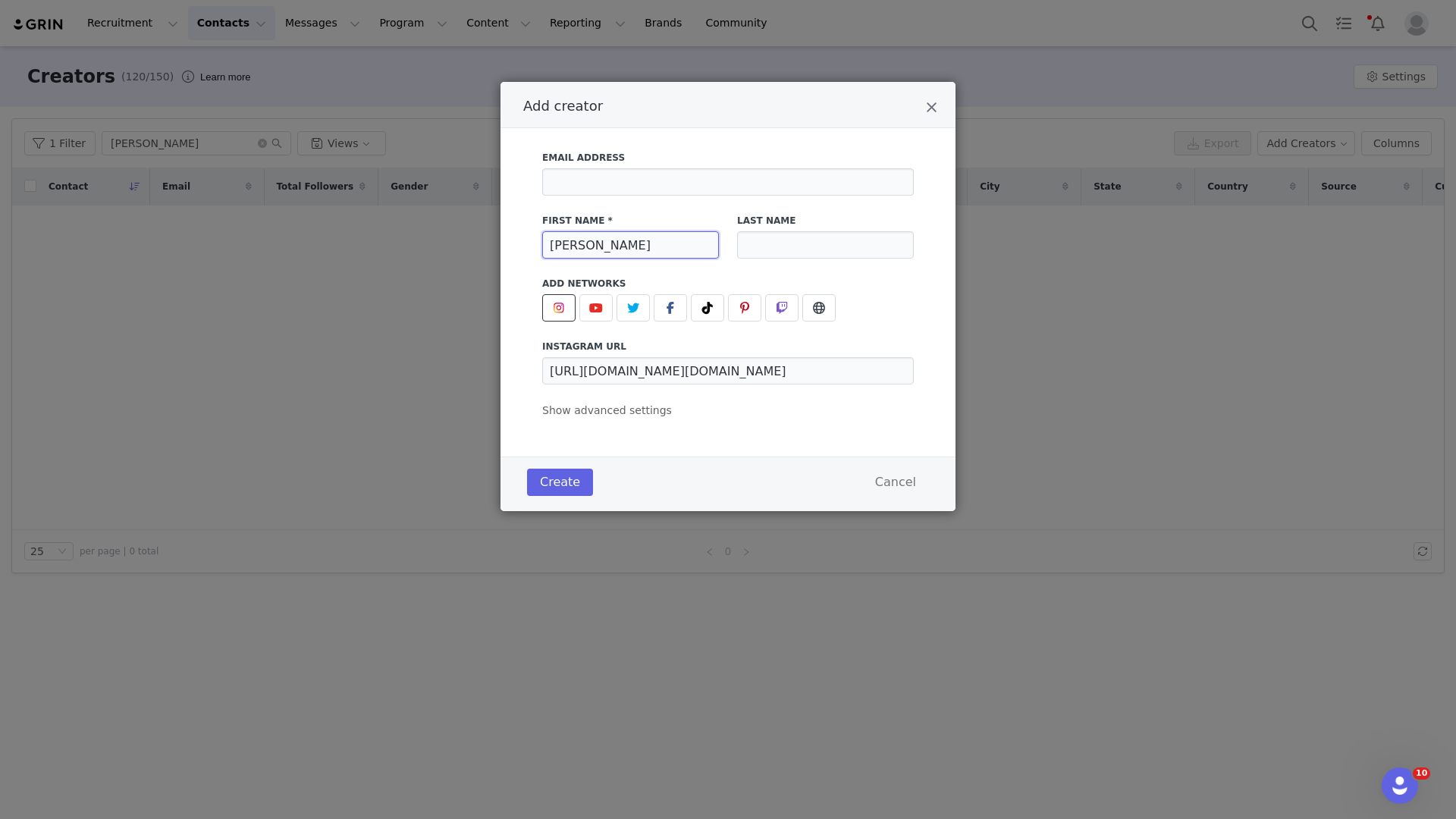
type input "Angela"
type input "Mcfarlane"
click at [534, 504] on div "Create Cancel" at bounding box center [727, 483] width 455 height 55
click at [537, 481] on button "Create" at bounding box center [560, 482] width 66 height 27
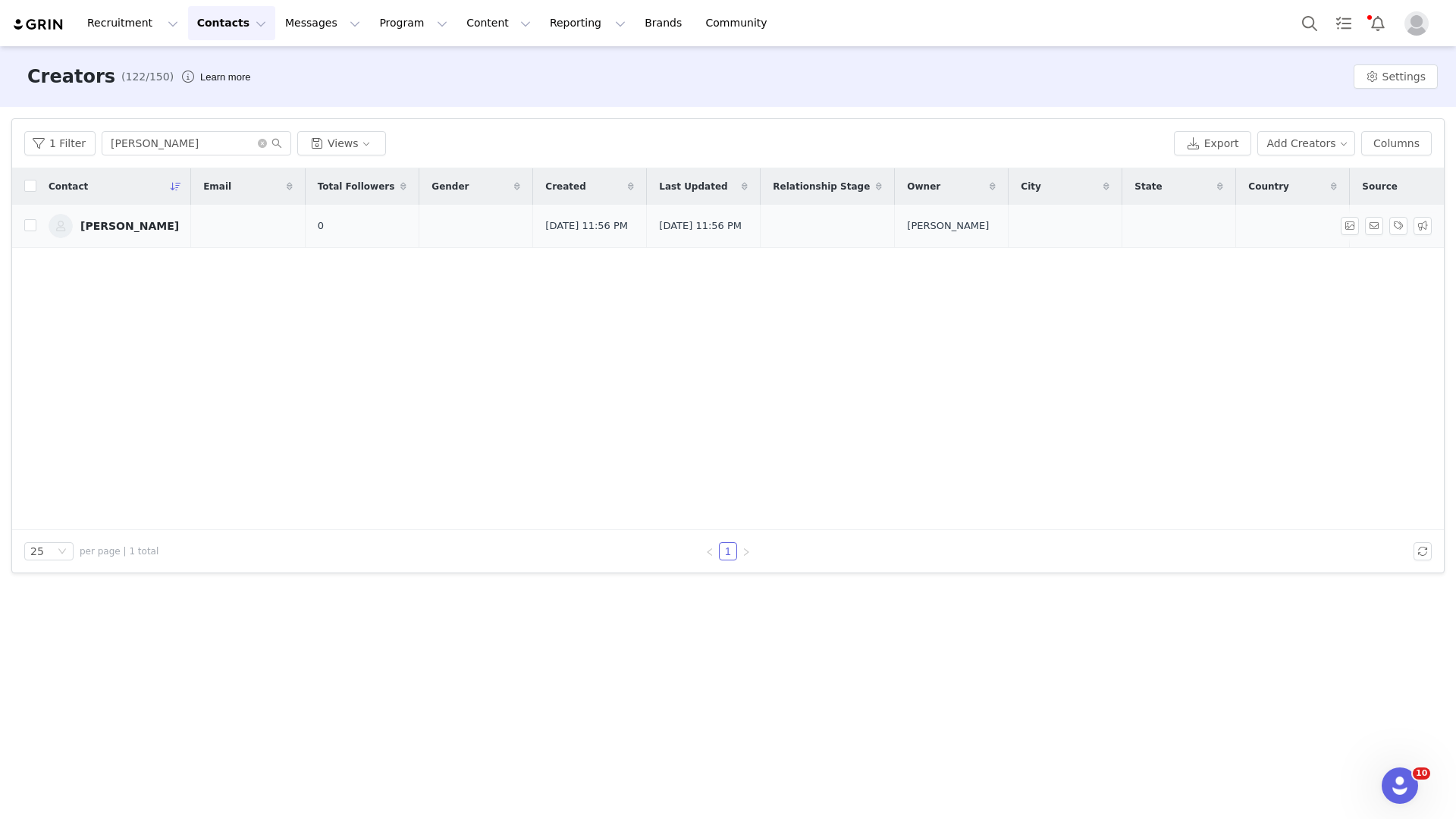
click at [105, 232] on div "Angela Mcfarlane" at bounding box center [129, 226] width 99 height 12
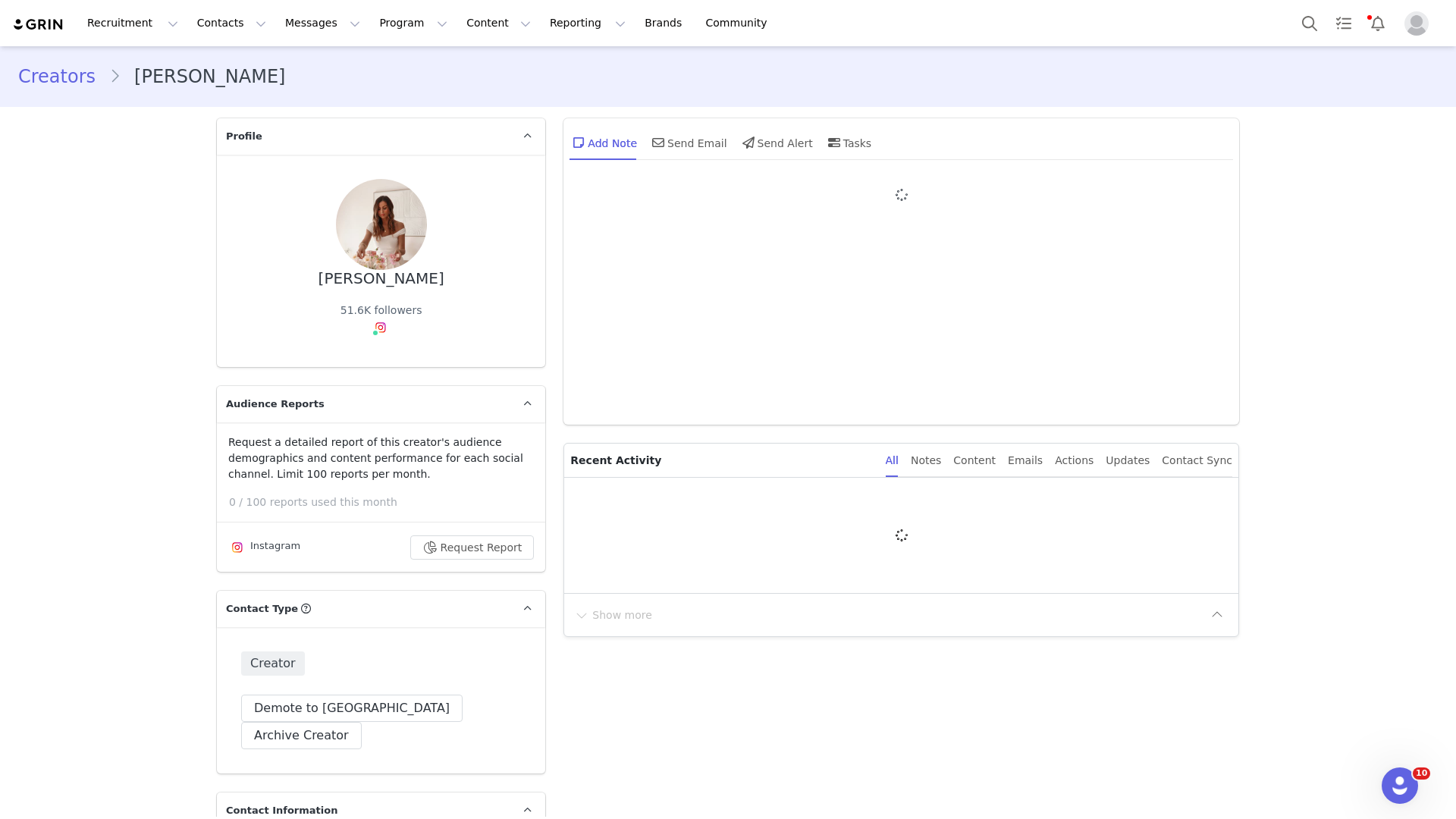
type input "+1 ([GEOGRAPHIC_DATA])"
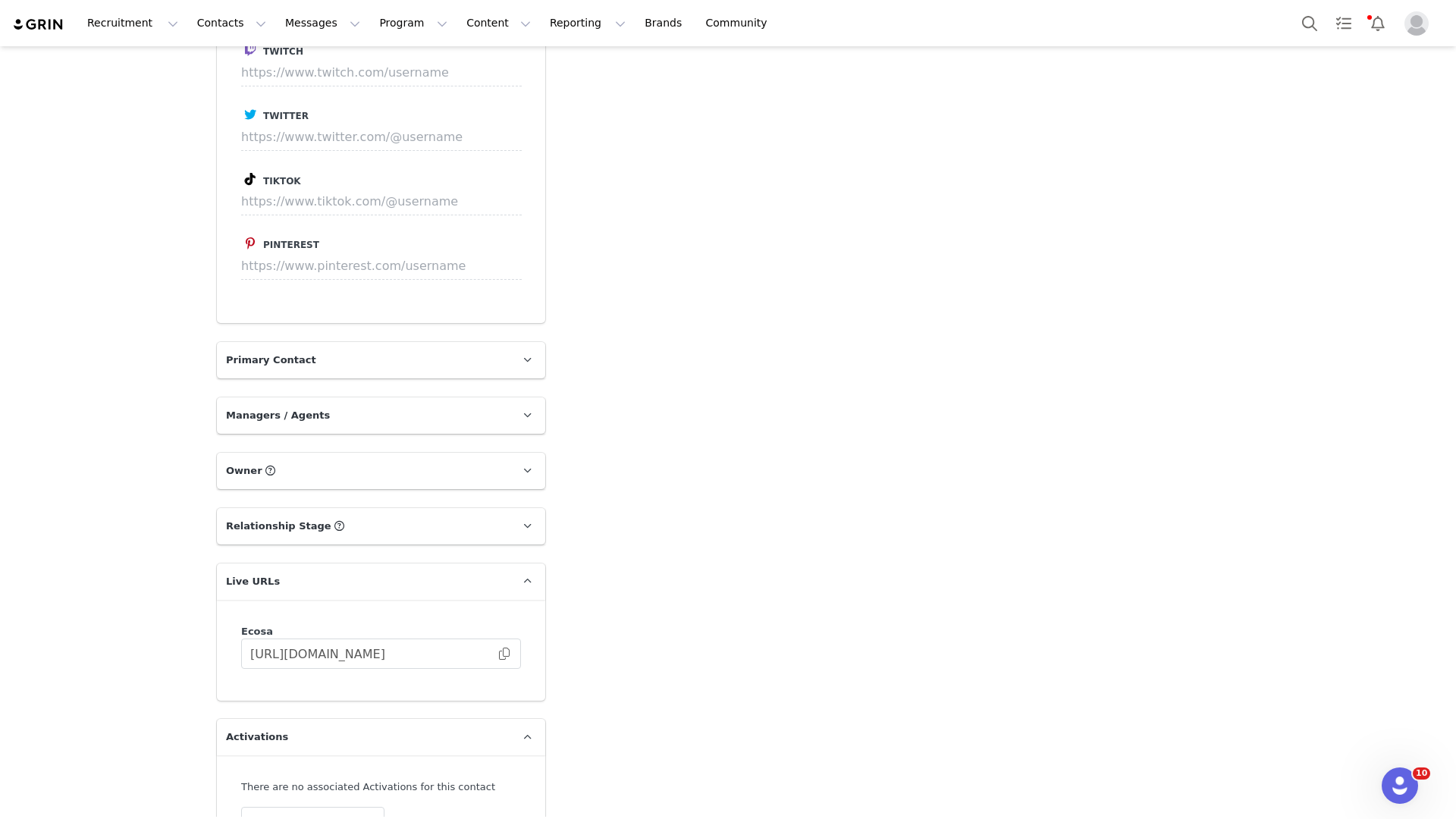
scroll to position [2003, 0]
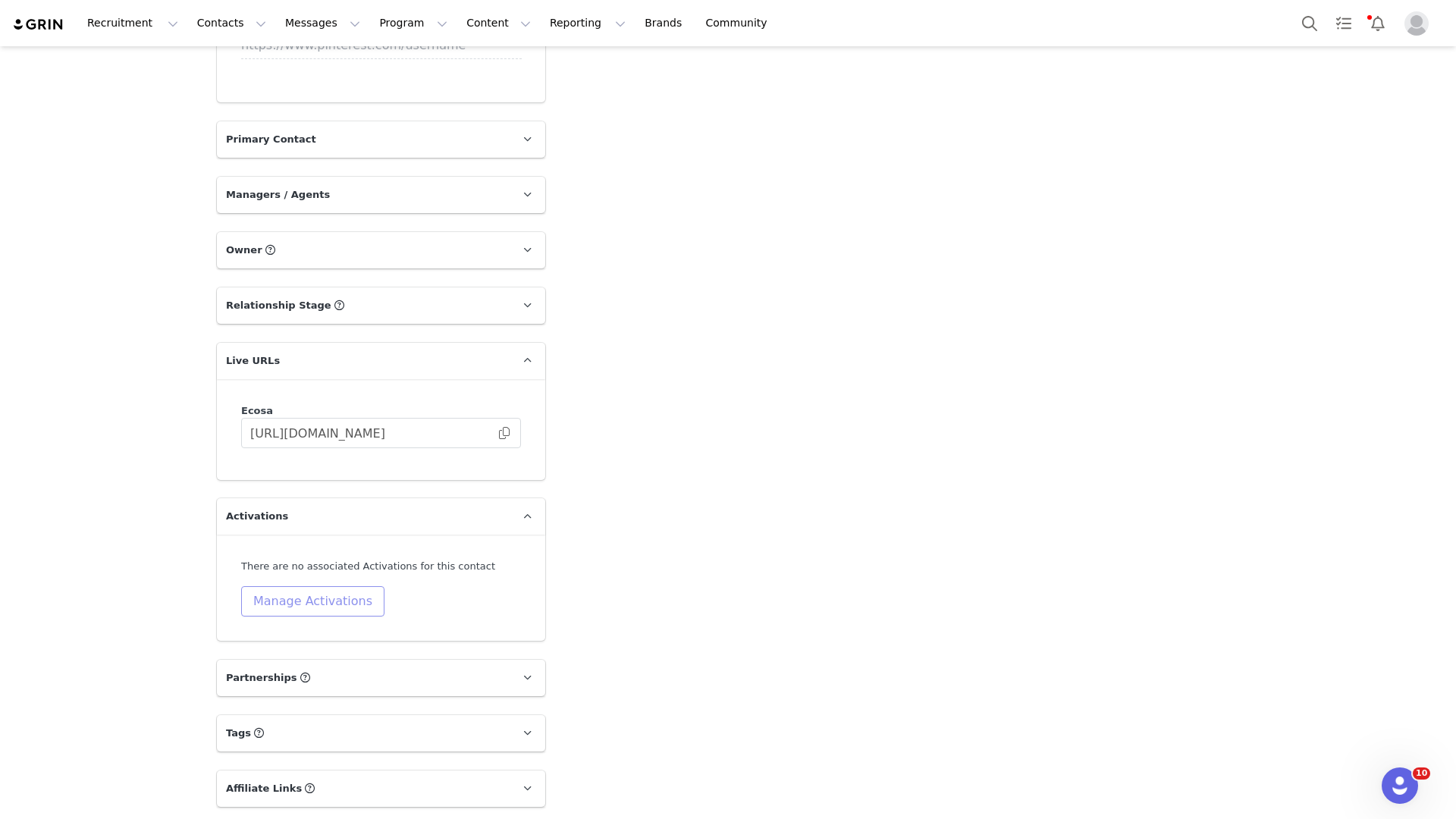
click at [338, 586] on button "Manage Activations" at bounding box center [312, 601] width 143 height 30
click at [327, 622] on div "Select Activation" at bounding box center [267, 632] width 148 height 23
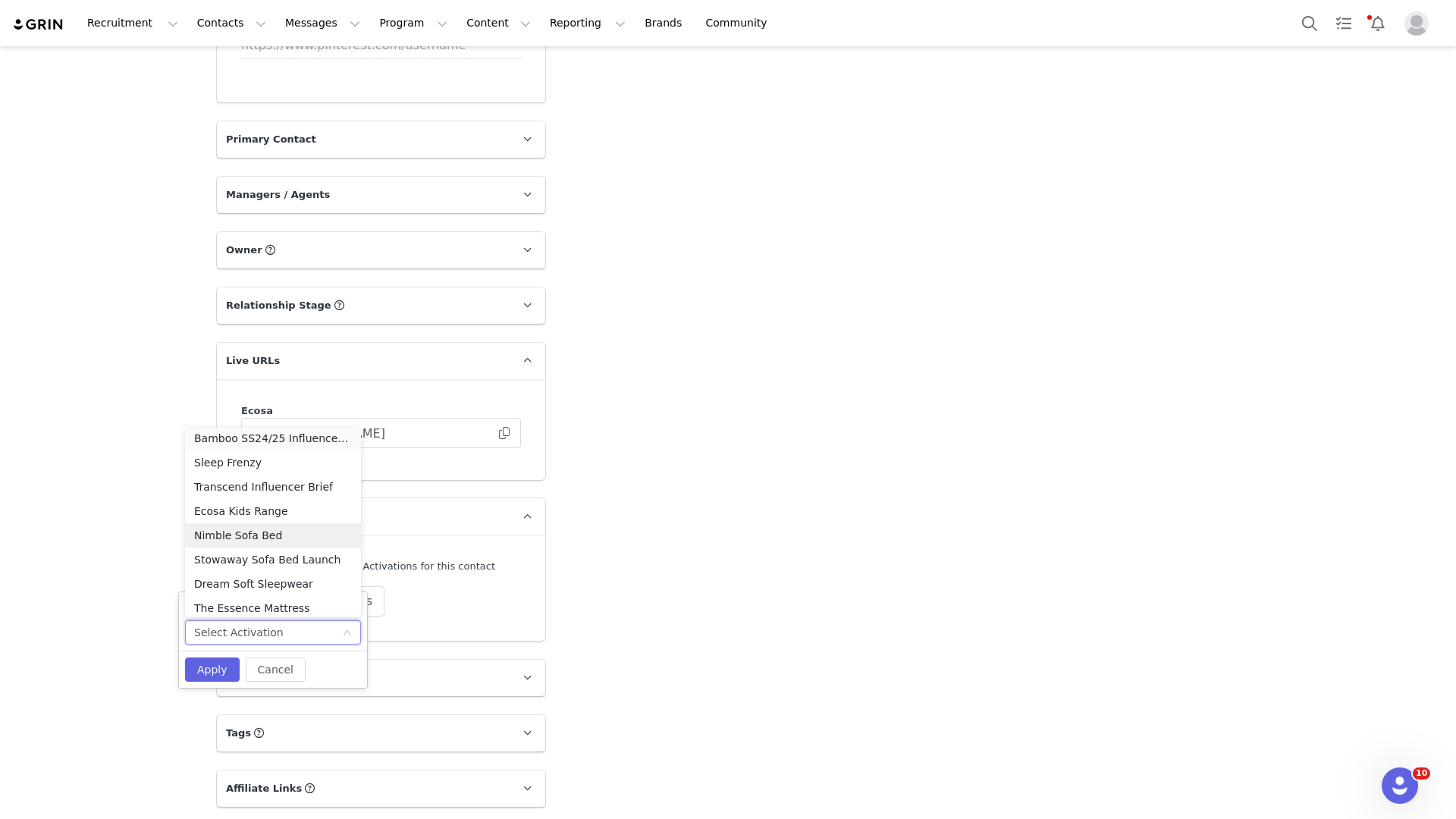
scroll to position [141, 0]
click at [287, 465] on li "Ecosa Kids Range" at bounding box center [273, 472] width 176 height 24
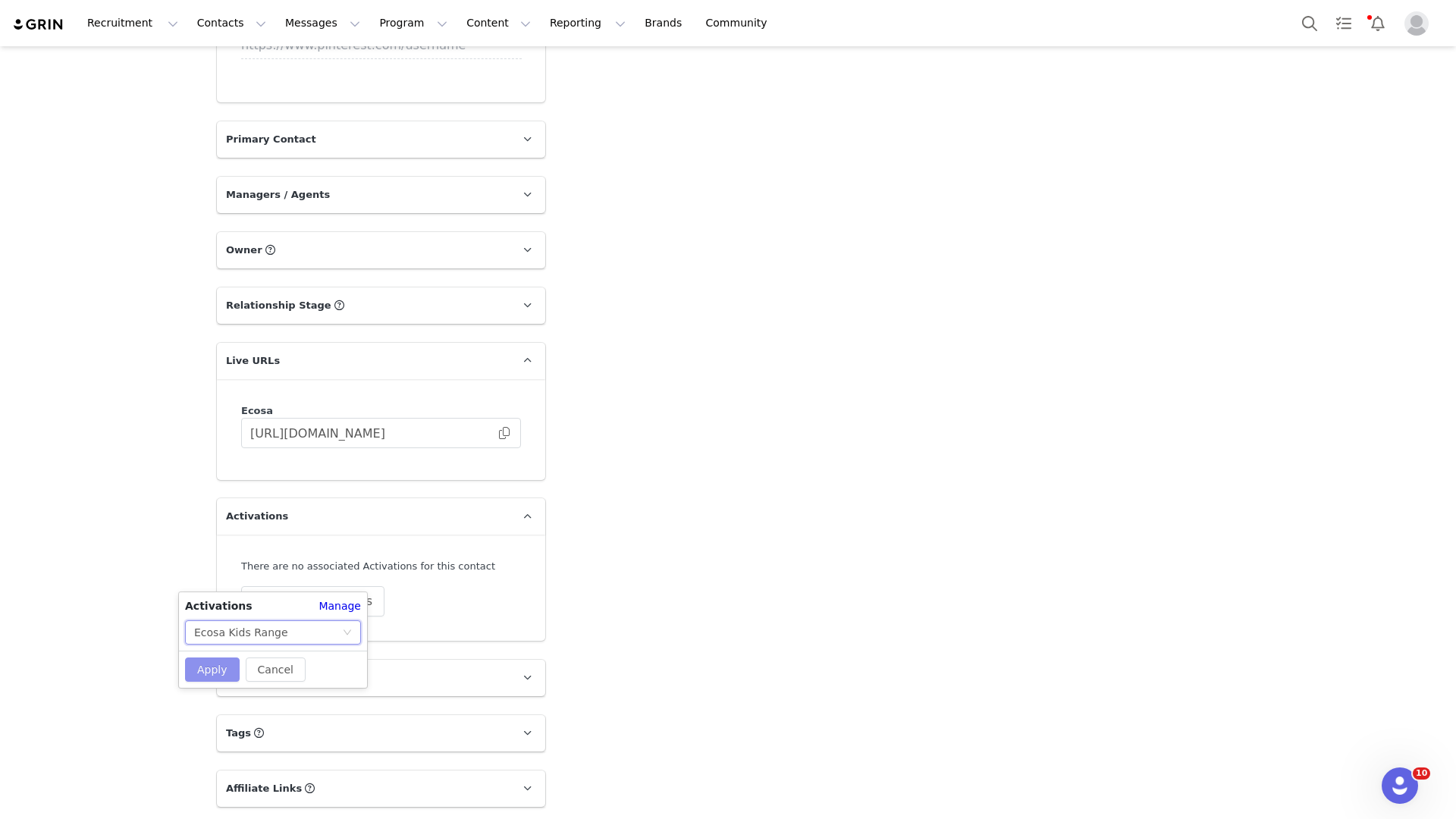
click at [197, 662] on button "Apply" at bounding box center [212, 669] width 55 height 24
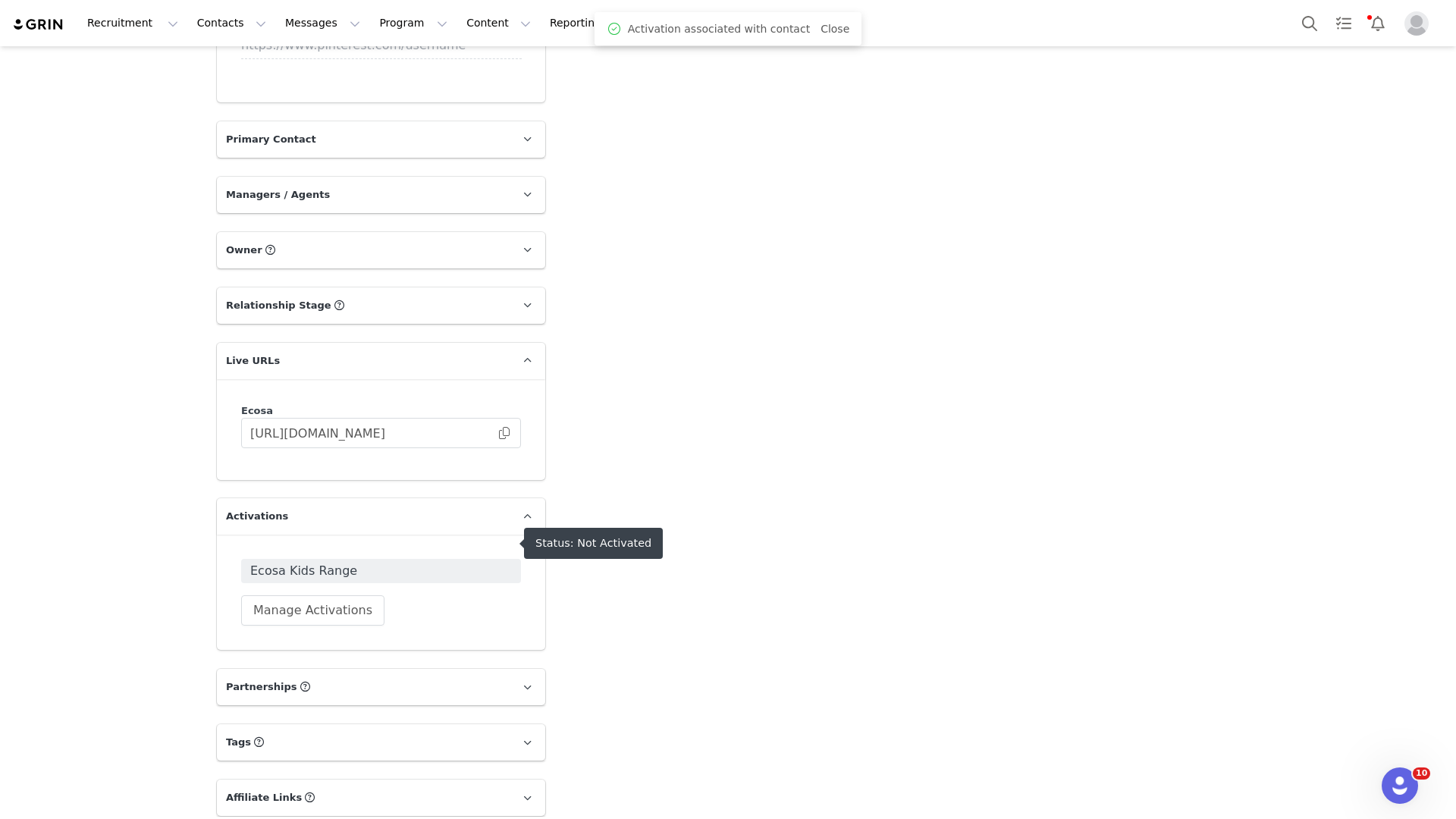
click at [395, 562] on span "Ecosa Kids Range" at bounding box center [381, 570] width 261 height 19
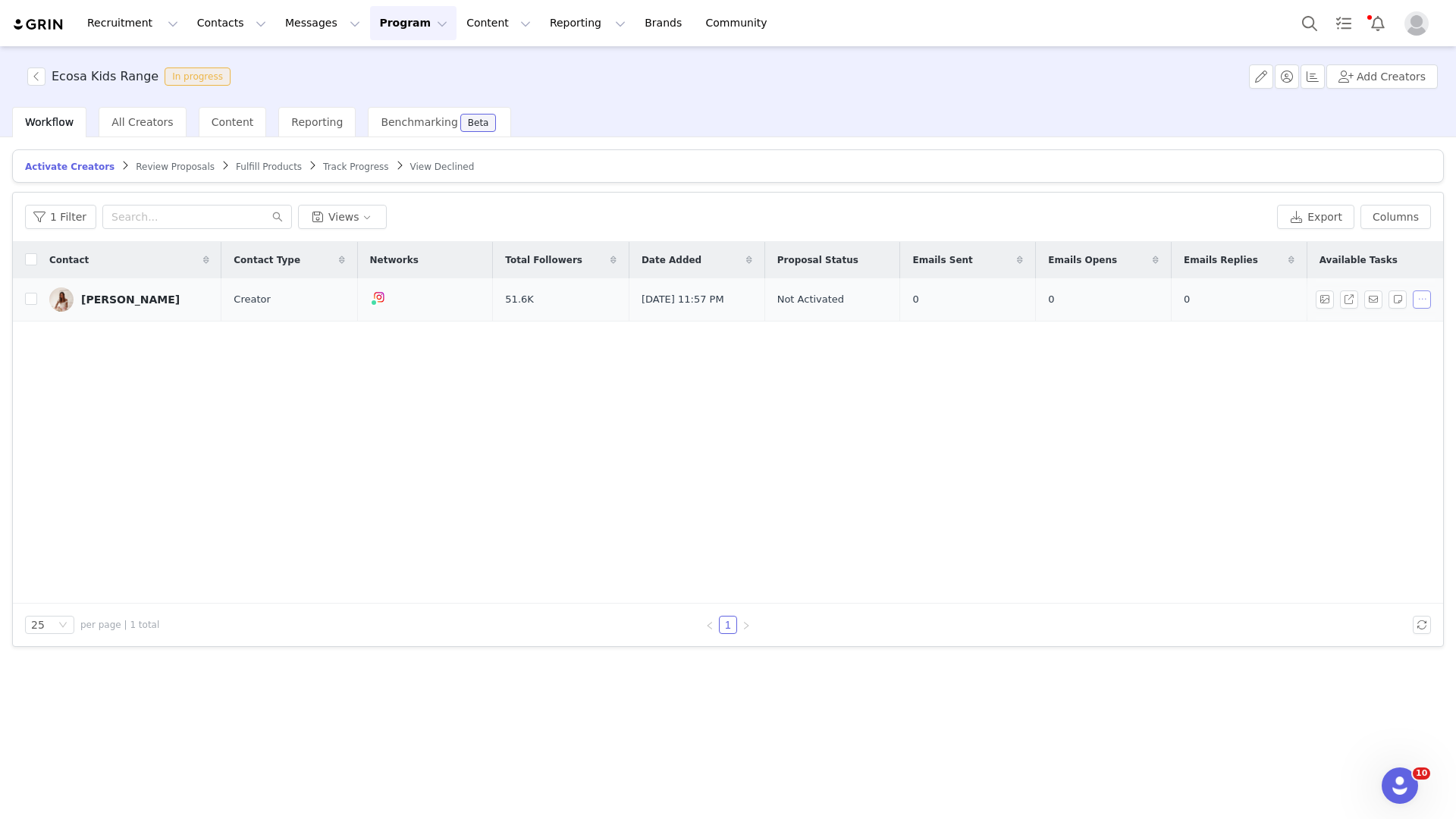
click at [1416, 295] on button "button" at bounding box center [1422, 299] width 19 height 19
click at [1397, 329] on span "Activate Creators" at bounding box center [1383, 326] width 92 height 17
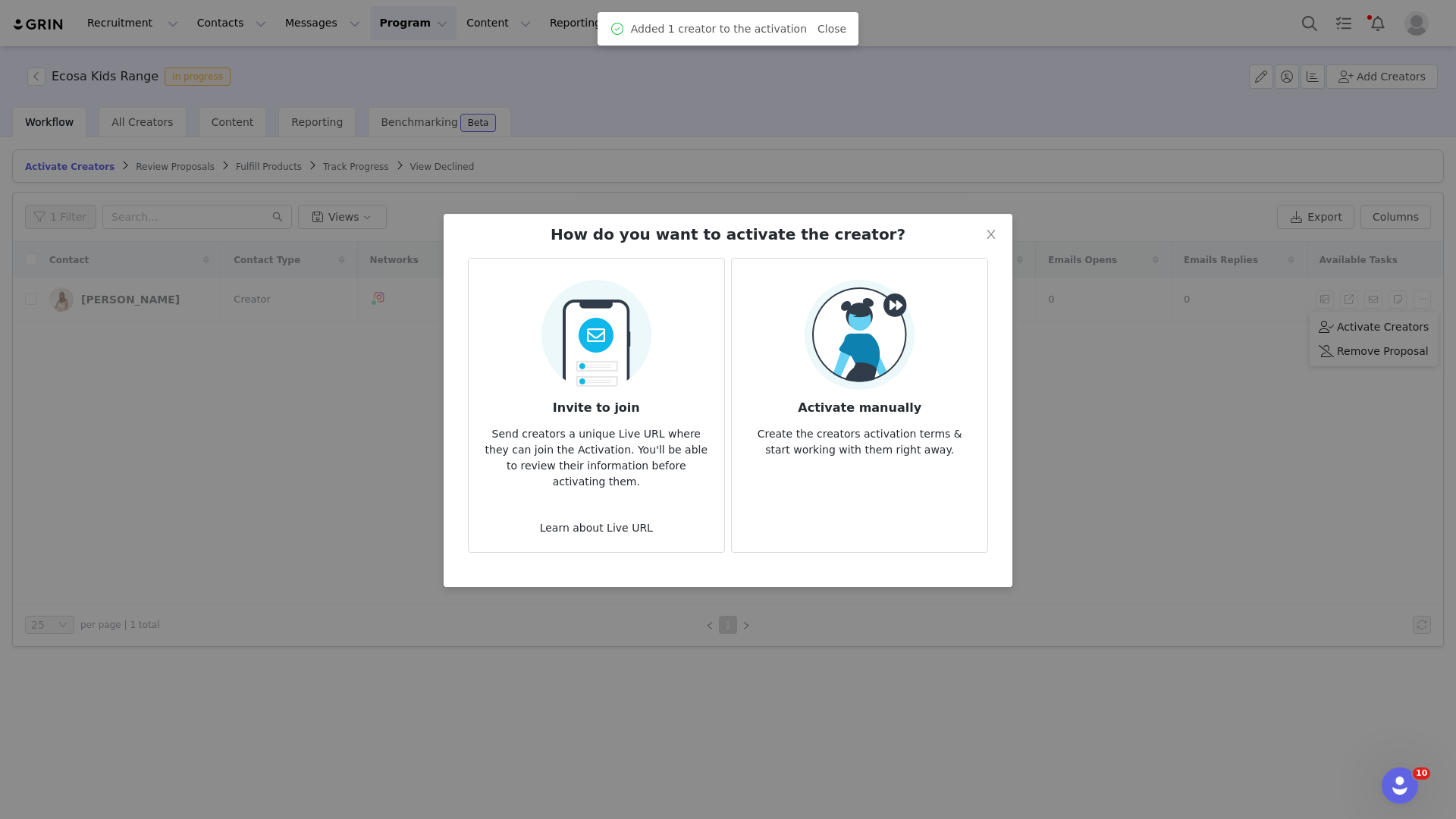
click at [896, 422] on p "Create the creators activation terms & start working with them right away." at bounding box center [859, 437] width 231 height 41
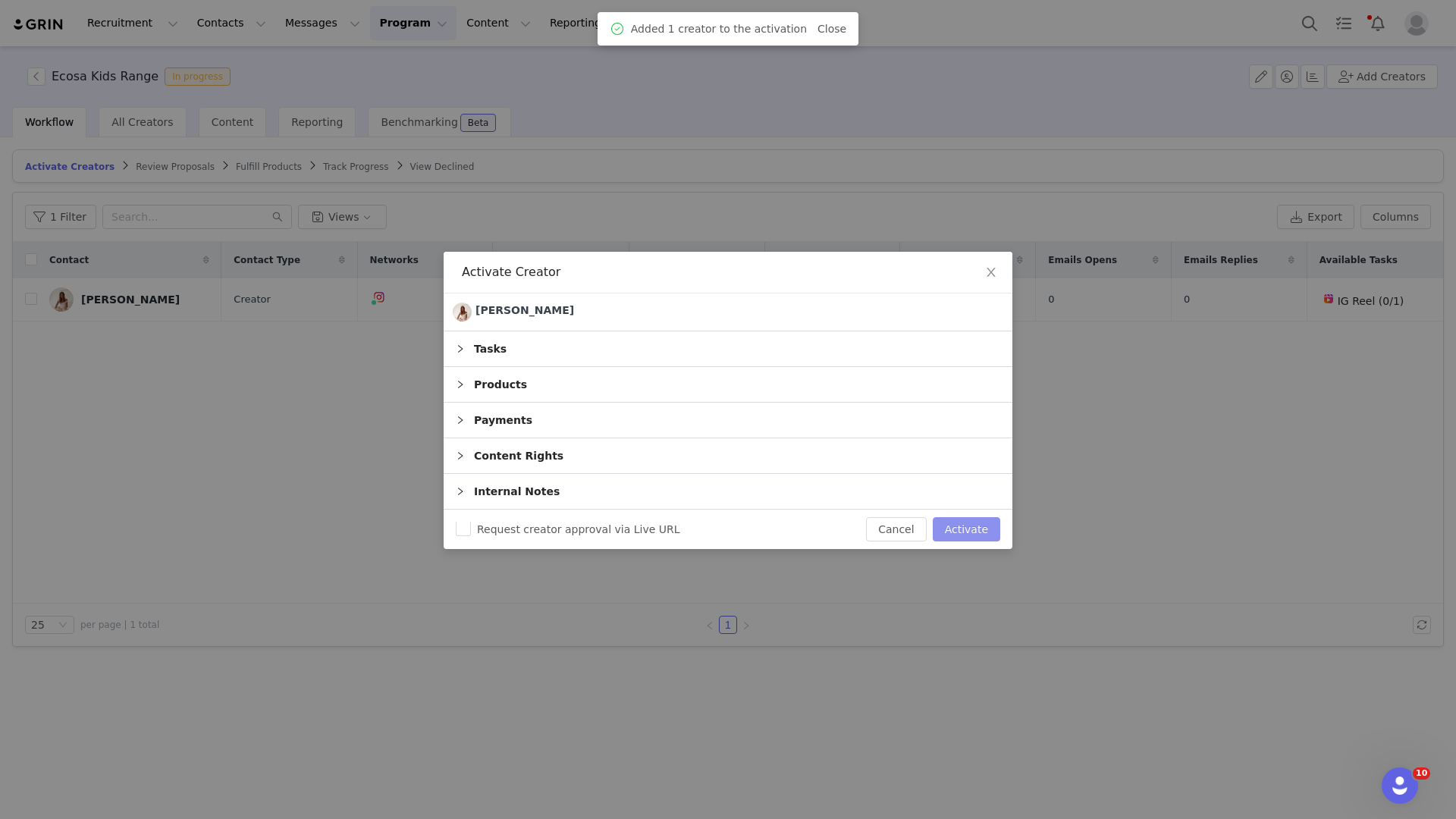
click at [948, 528] on button "Activate" at bounding box center [966, 528] width 68 height 24
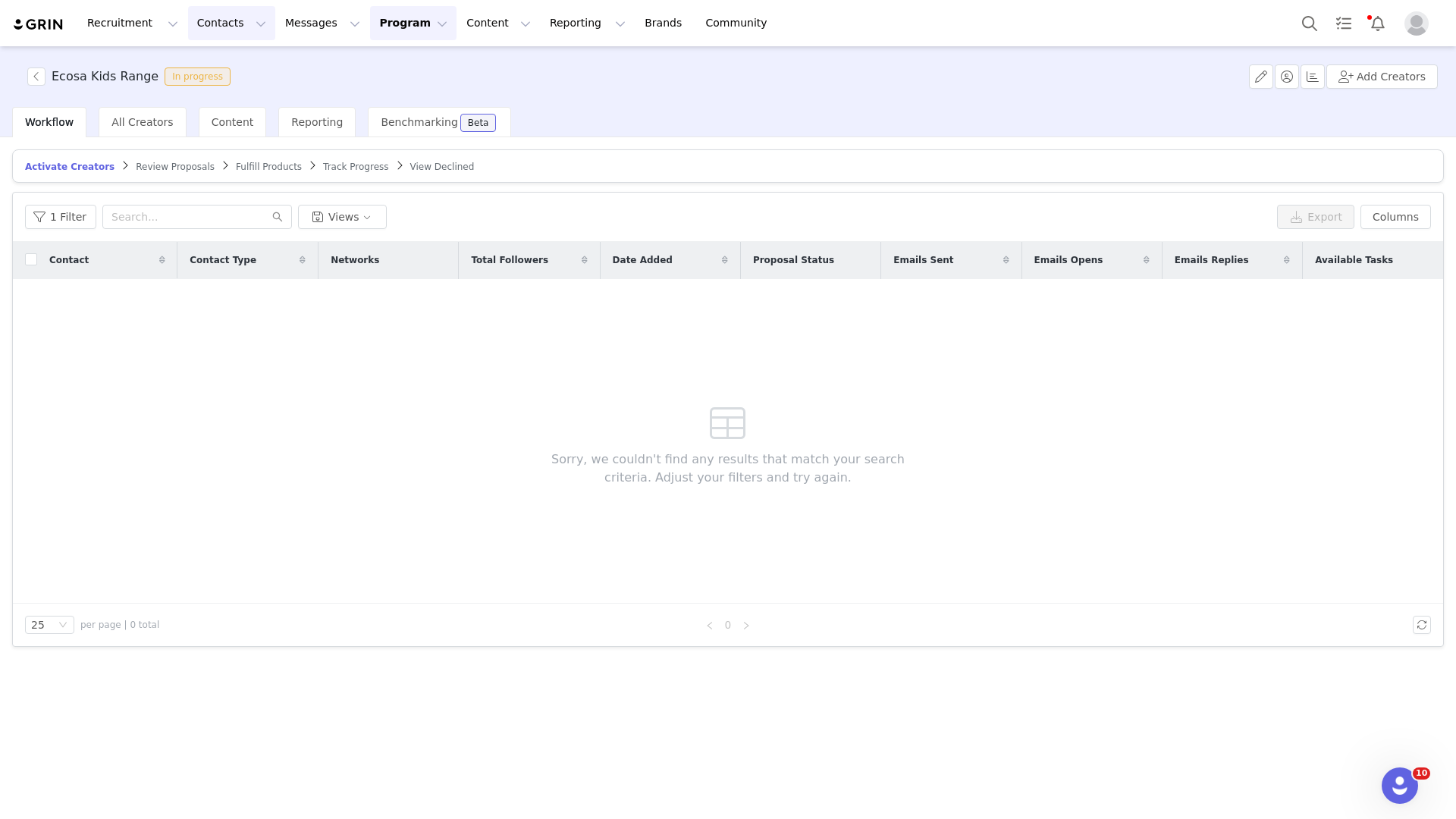
click at [245, 21] on button "Contacts Contacts" at bounding box center [231, 23] width 87 height 34
click at [247, 61] on div "Creators" at bounding box center [238, 67] width 102 height 16
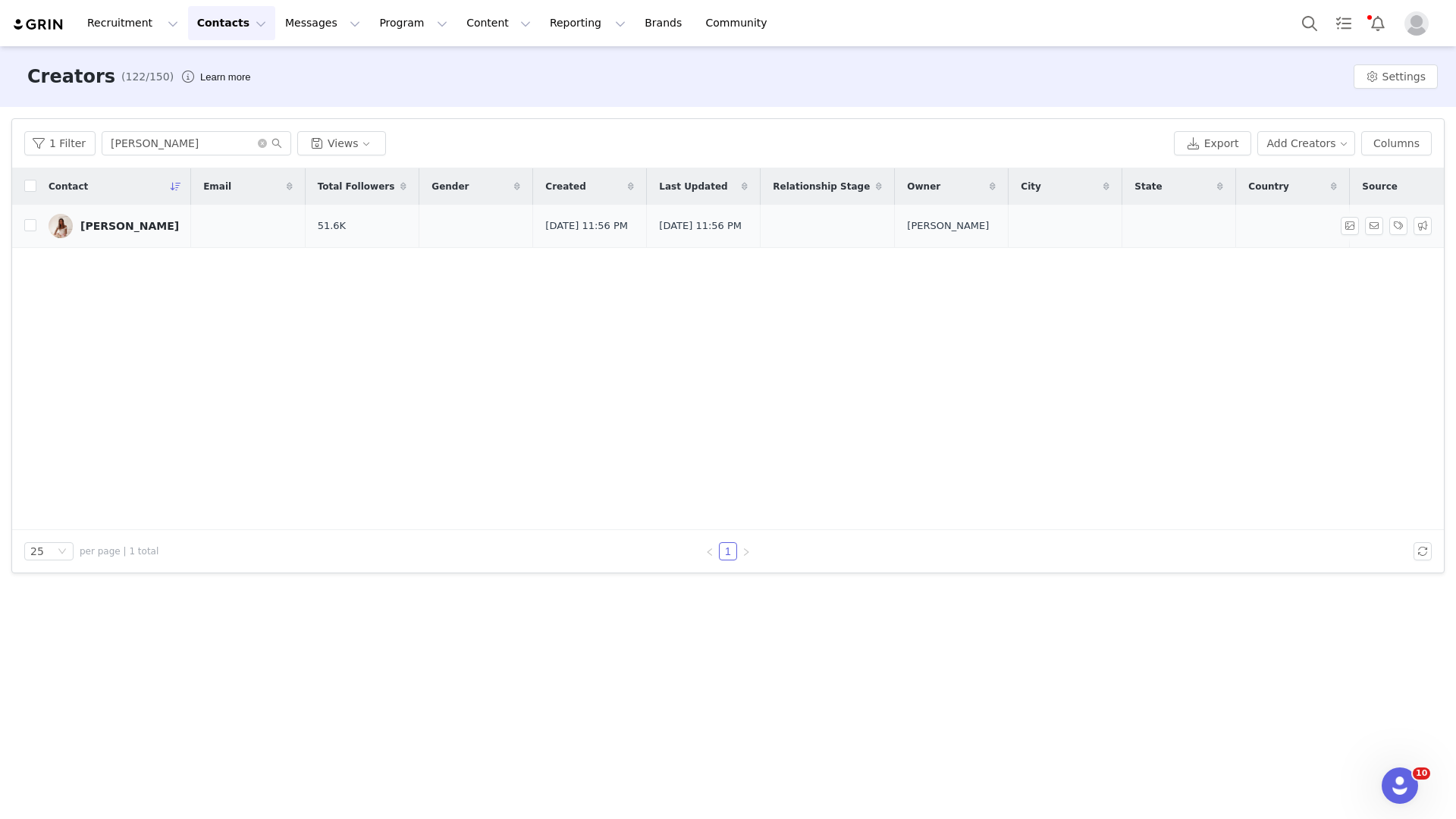
click at [140, 215] on td "Angela Mcfarlane" at bounding box center [114, 226] width 155 height 43
click at [140, 229] on div "Angela Mcfarlane" at bounding box center [129, 226] width 99 height 12
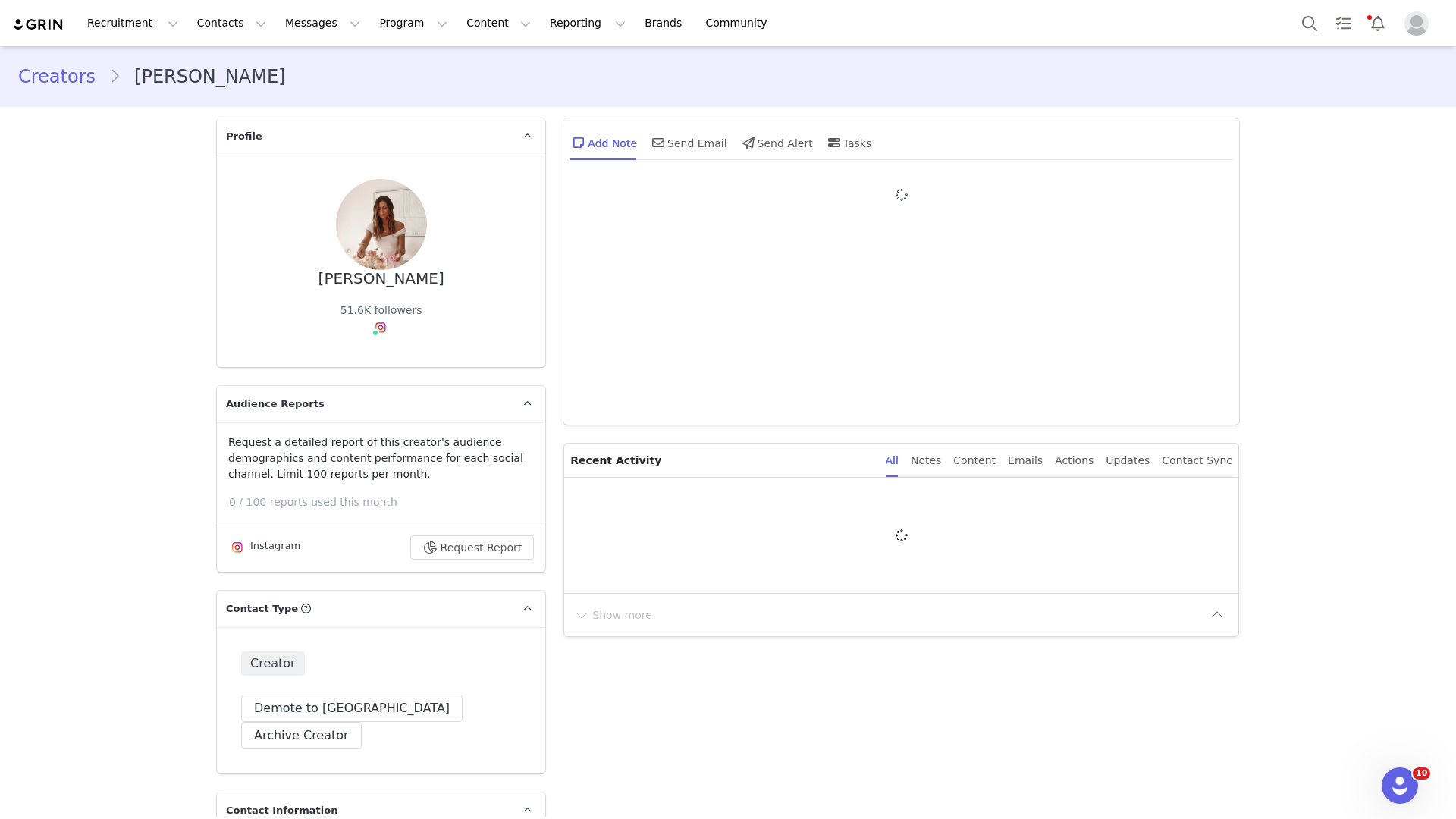
type input "+1 ([GEOGRAPHIC_DATA])"
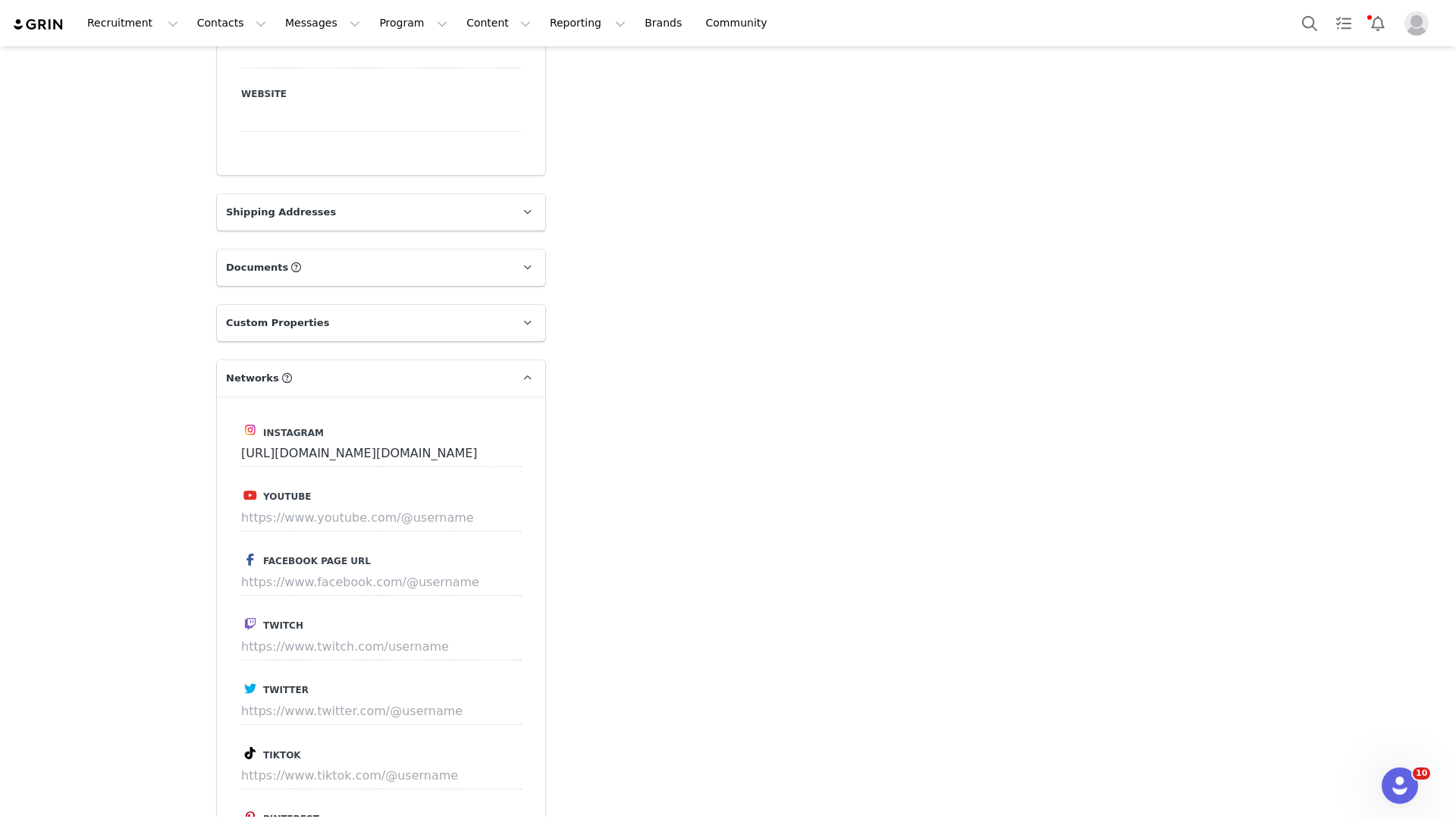
scroll to position [2087, 0]
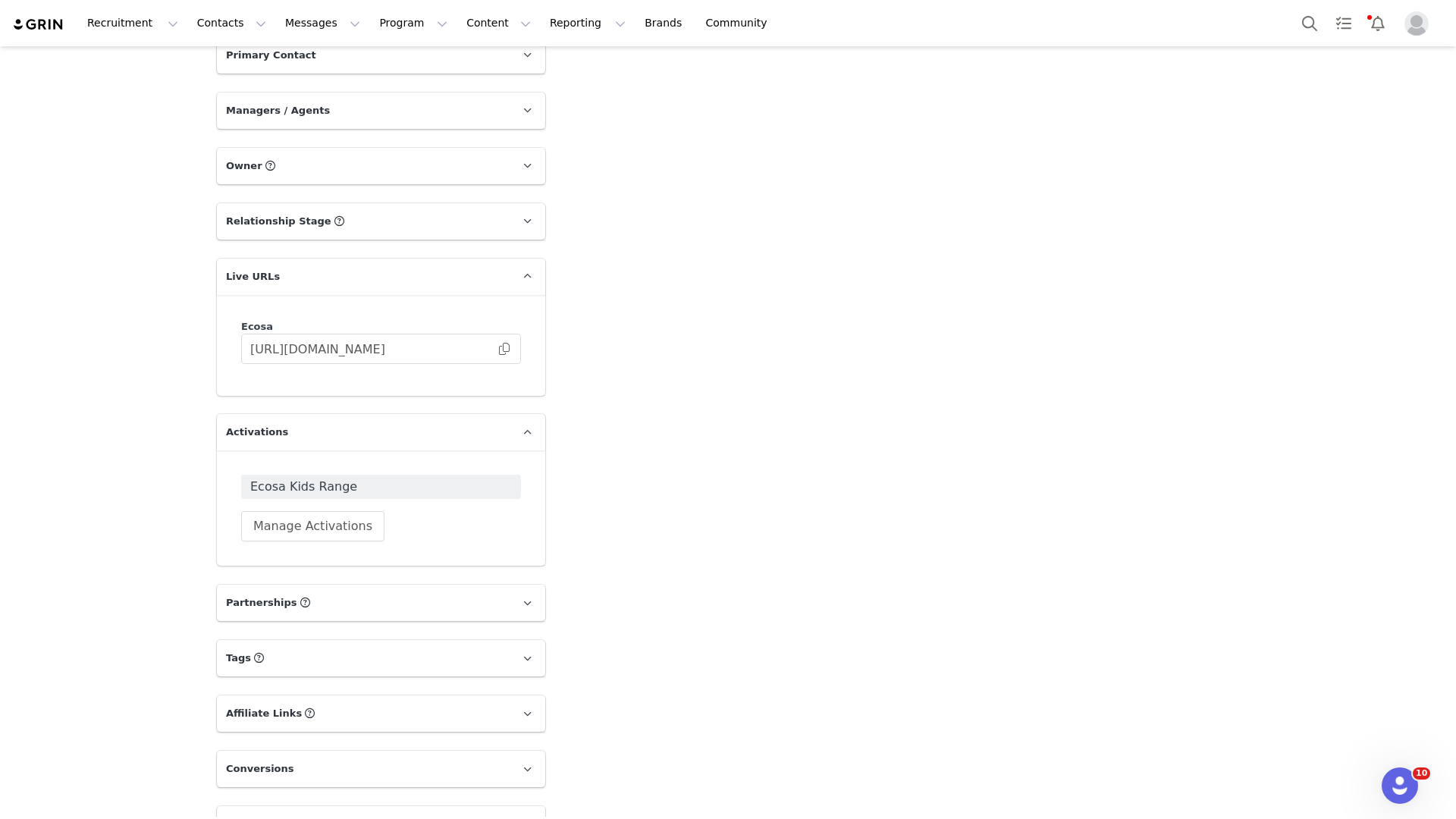
click at [311, 336] on div "Ecosa https://ecosa.grin.live/48957af1-be27-4b72-8c1c-f5541acdc079" at bounding box center [382, 345] width 329 height 102
click at [311, 334] on input "https://ecosa.grin.live/48957af1-be27-4b72-8c1c-f5541acdc079" at bounding box center [381, 348] width 280 height 30
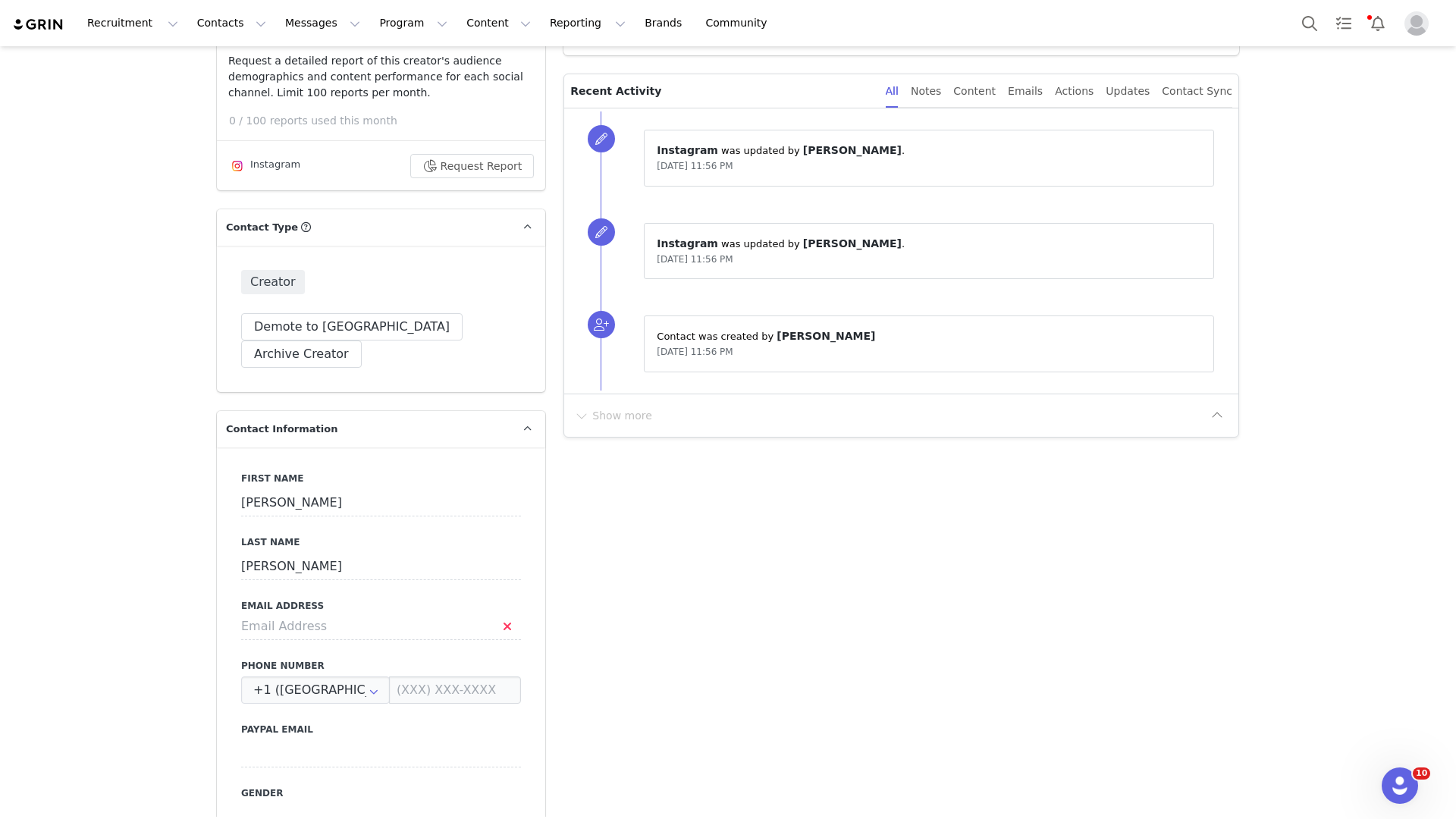
scroll to position [0, 0]
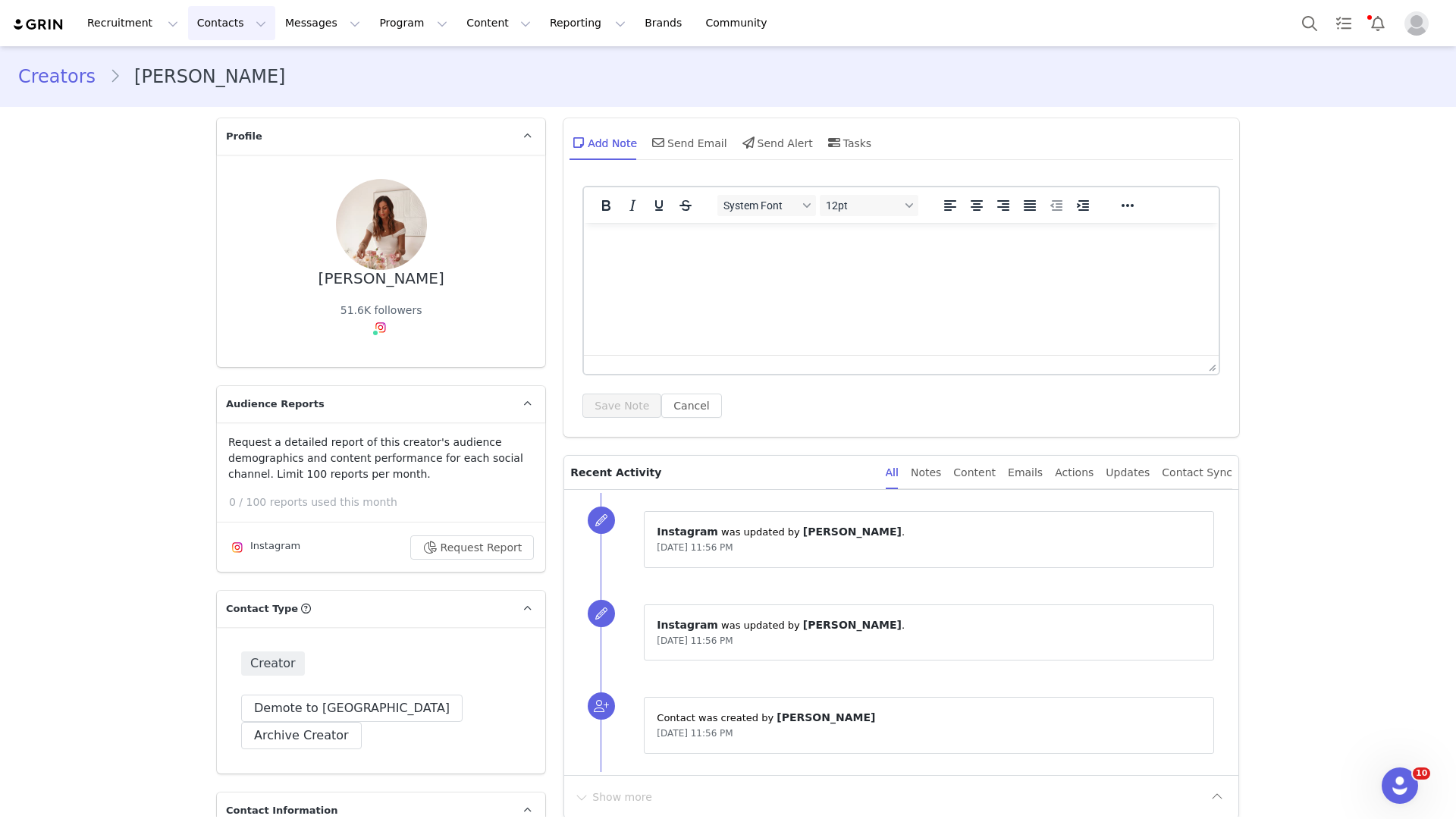
click at [226, 20] on button "Contacts Contacts" at bounding box center [231, 23] width 87 height 34
click at [234, 66] on div "Creators" at bounding box center [238, 67] width 102 height 16
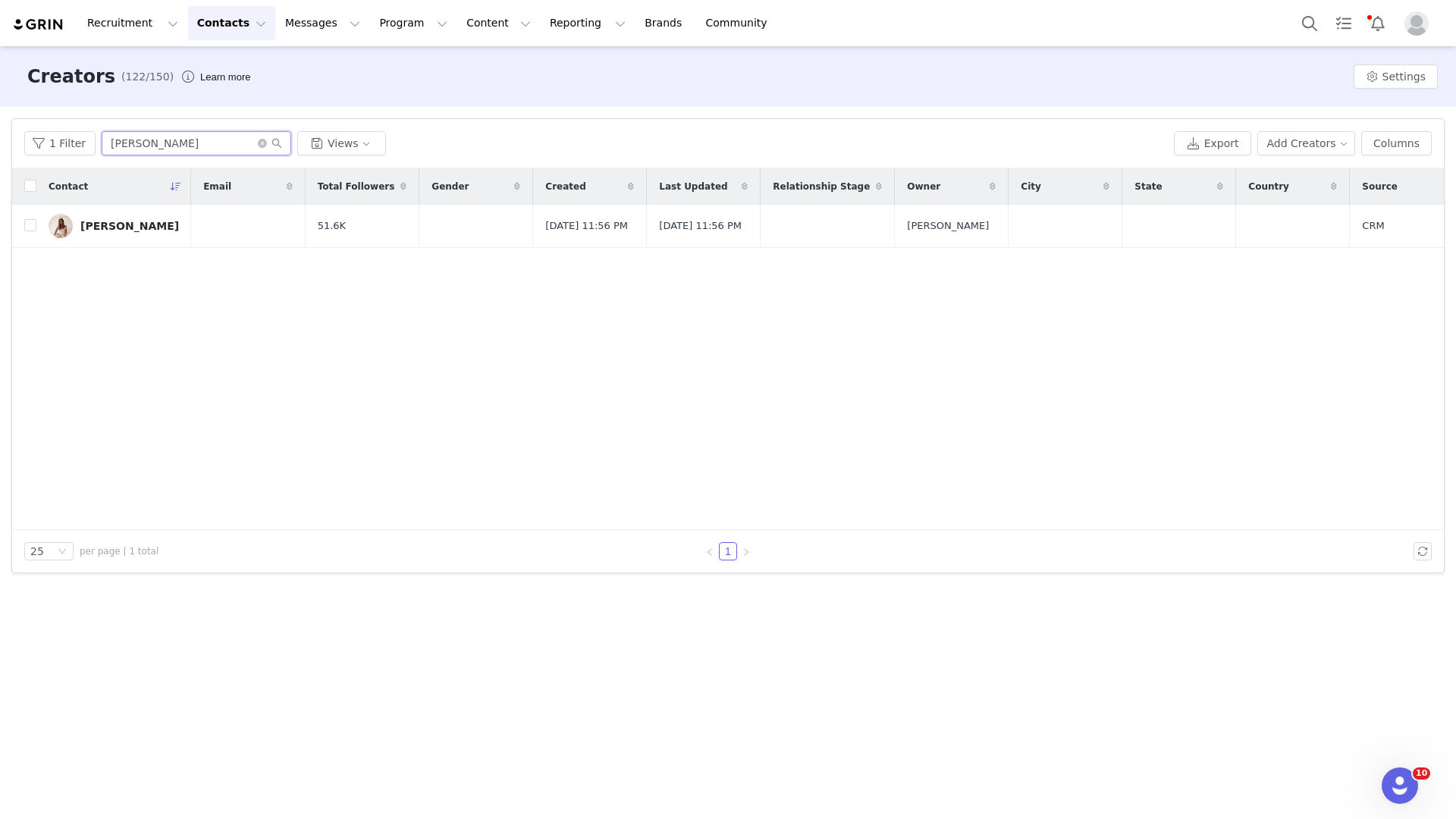
click at [152, 133] on input "angela" at bounding box center [197, 143] width 190 height 24
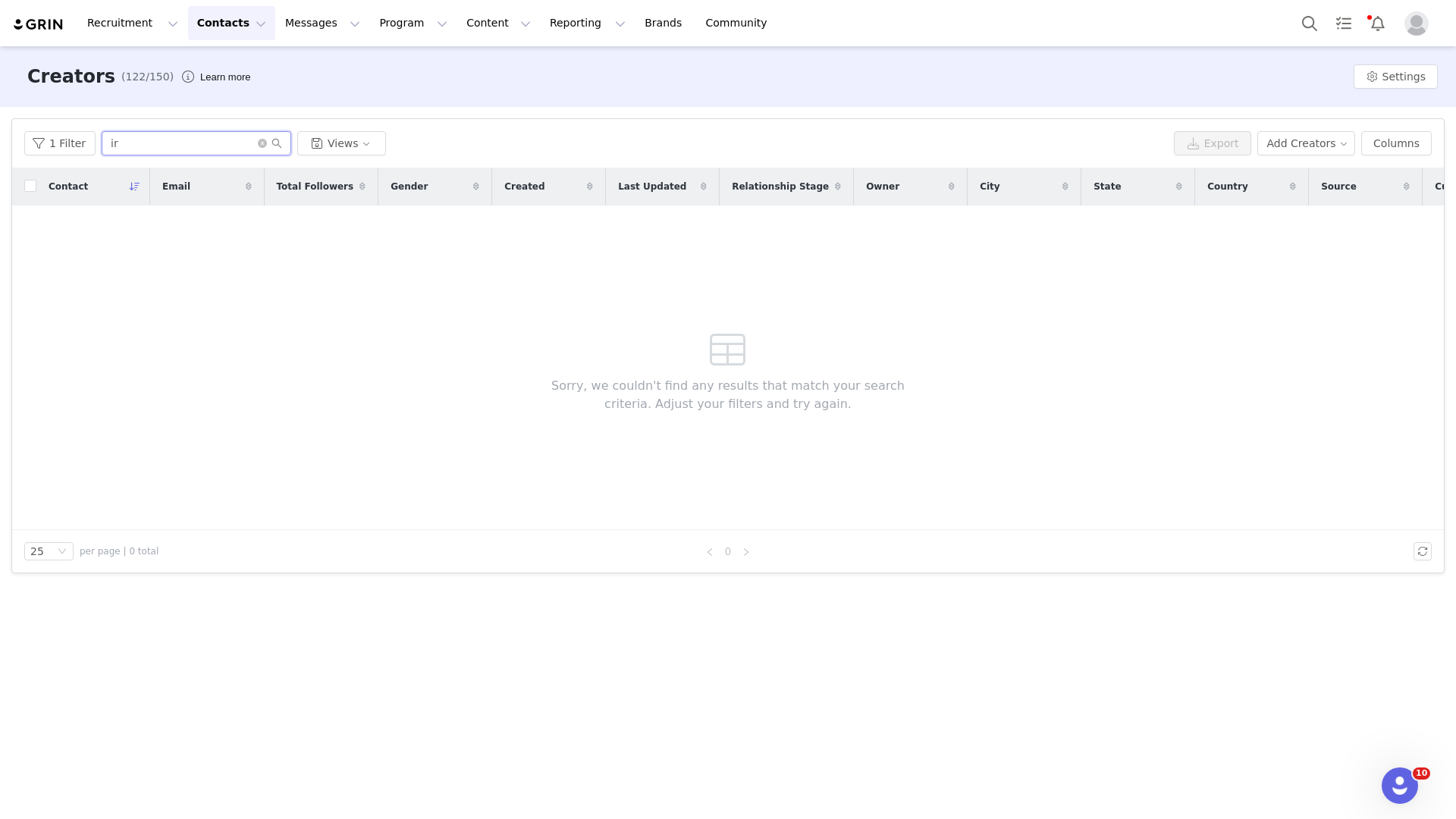
type input "i"
type input "neri"
click at [1322, 142] on button "Add Creators" at bounding box center [1306, 143] width 99 height 24
click at [1296, 180] on span "Add a Creator" at bounding box center [1308, 173] width 73 height 17
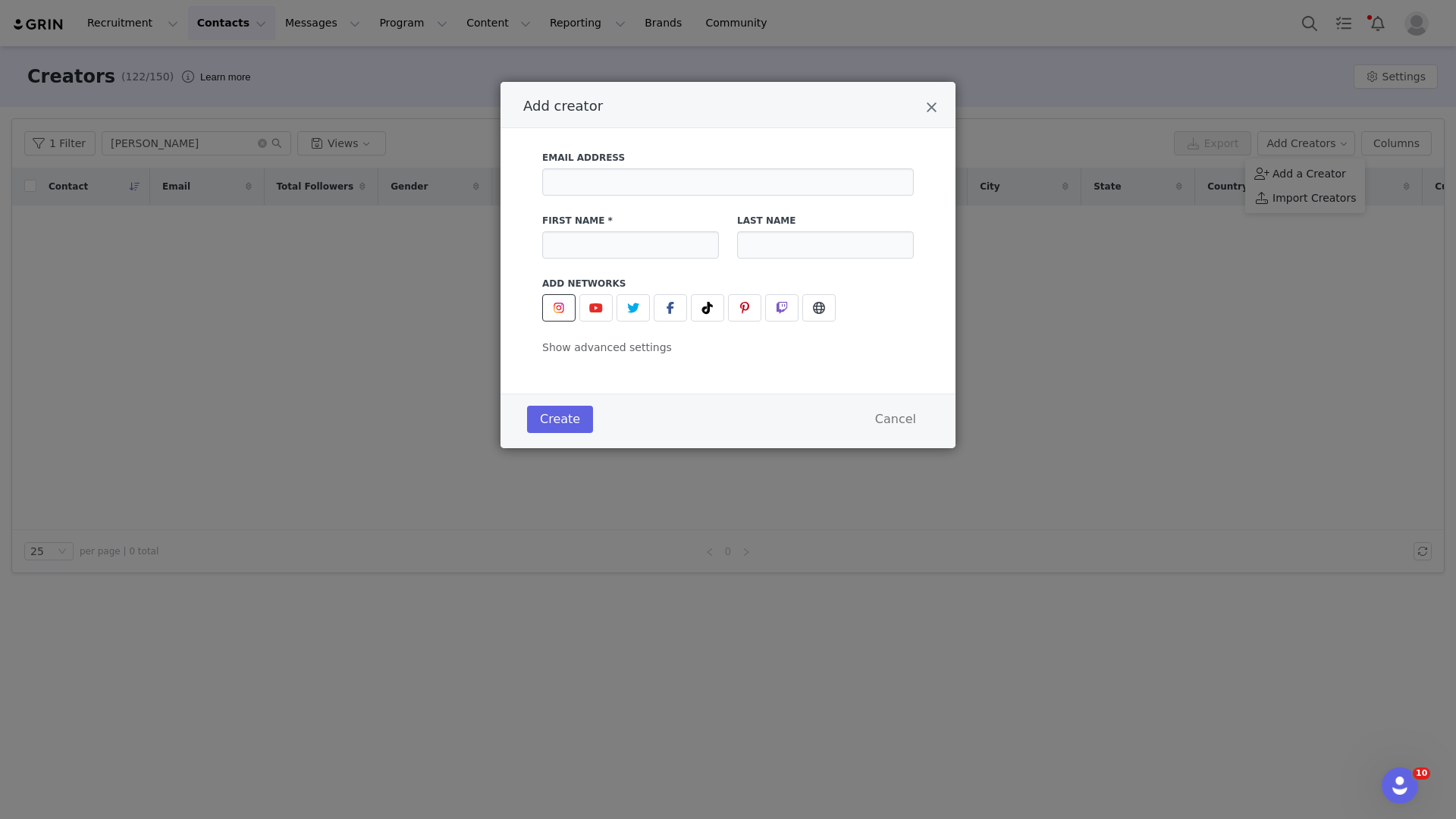
click at [565, 308] on span "Add creator" at bounding box center [559, 307] width 19 height 19
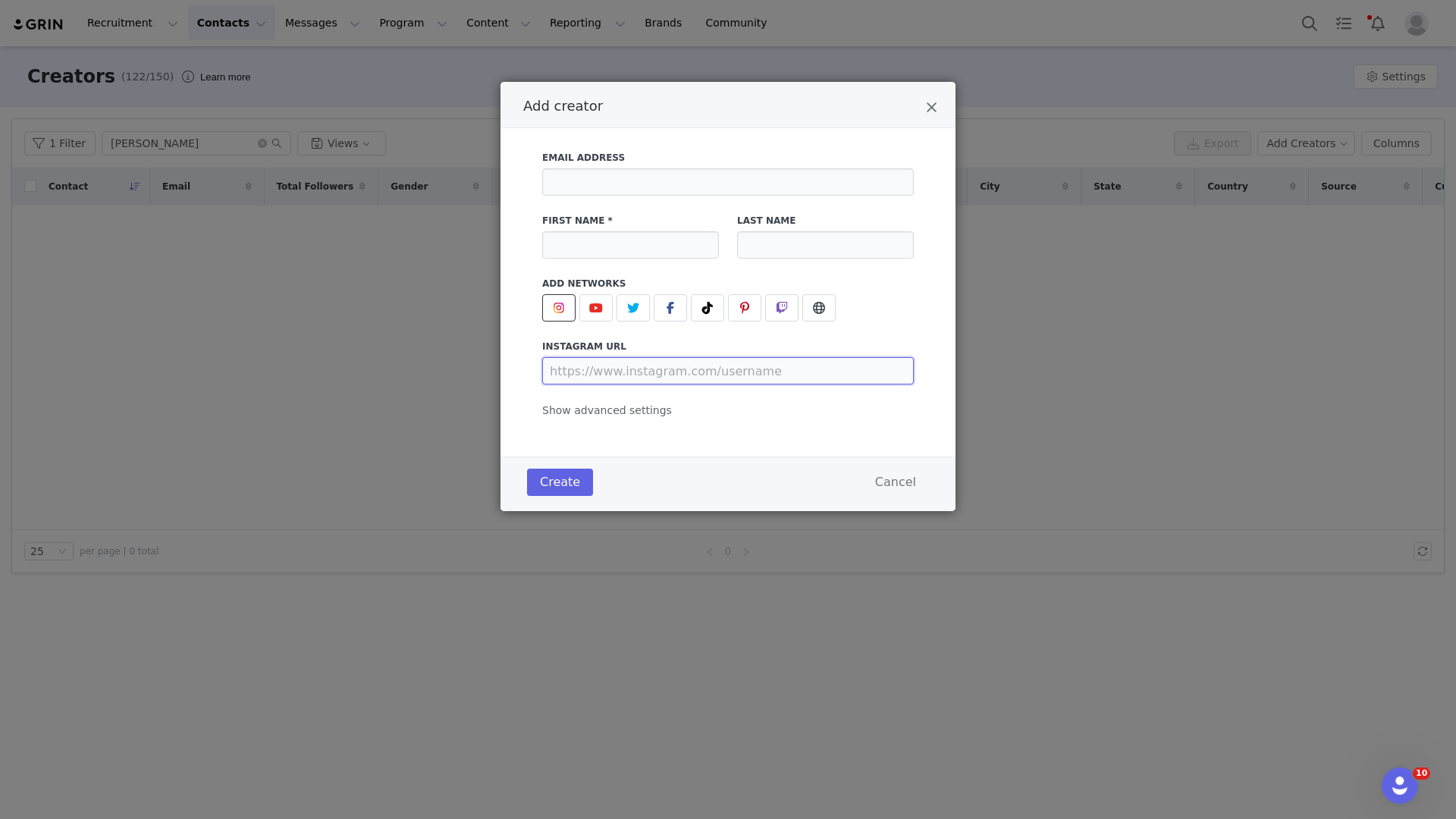
click at [596, 371] on input "Add creator" at bounding box center [728, 371] width 372 height 27
paste input "https://www.instagram.com/nerii_xx/"
type input "https://www.instagram.com/nerii_xx/"
click at [594, 232] on input "Add creator" at bounding box center [630, 245] width 177 height 27
type input "Ner"
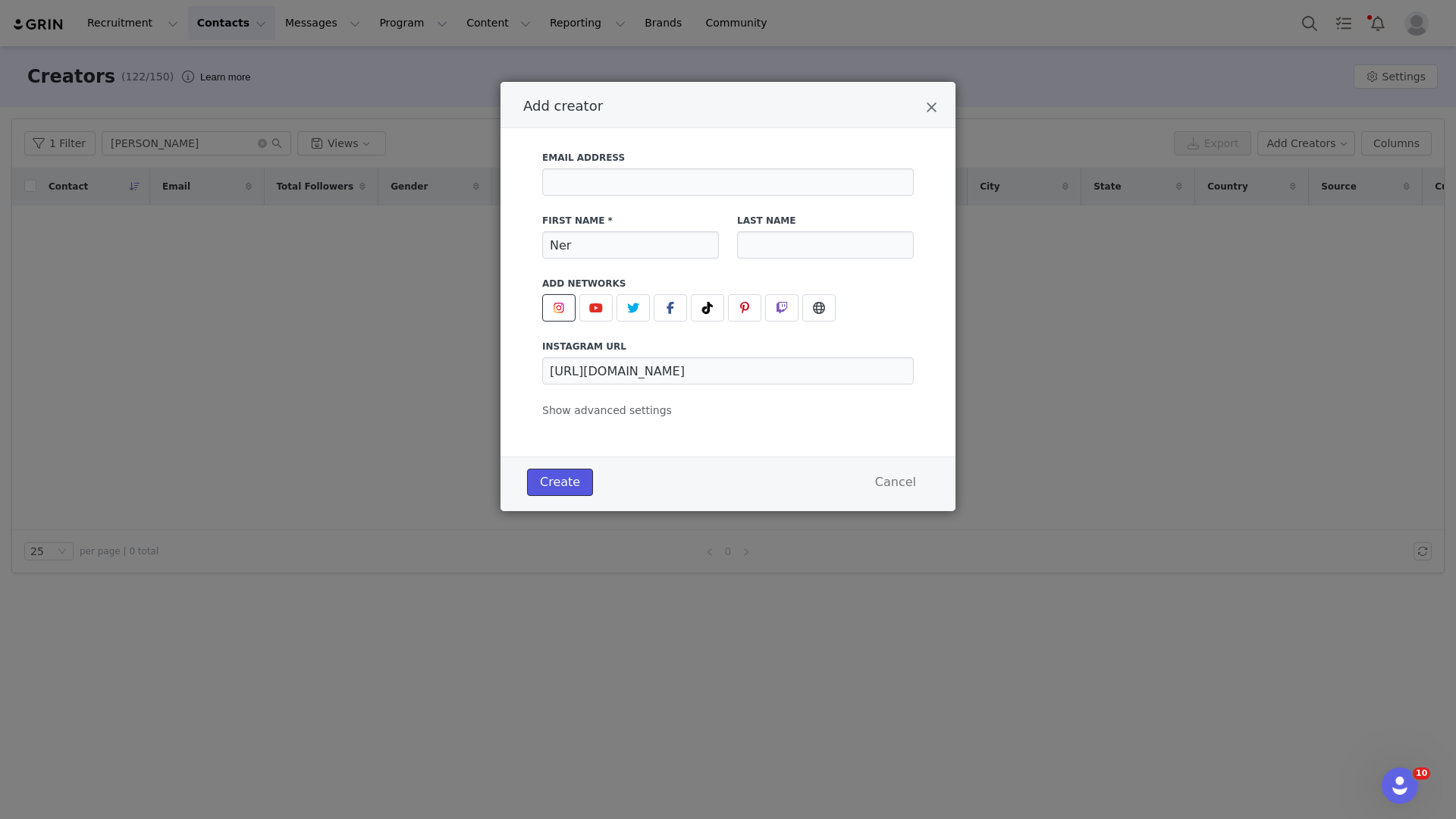
click at [563, 493] on button "Create" at bounding box center [560, 482] width 66 height 27
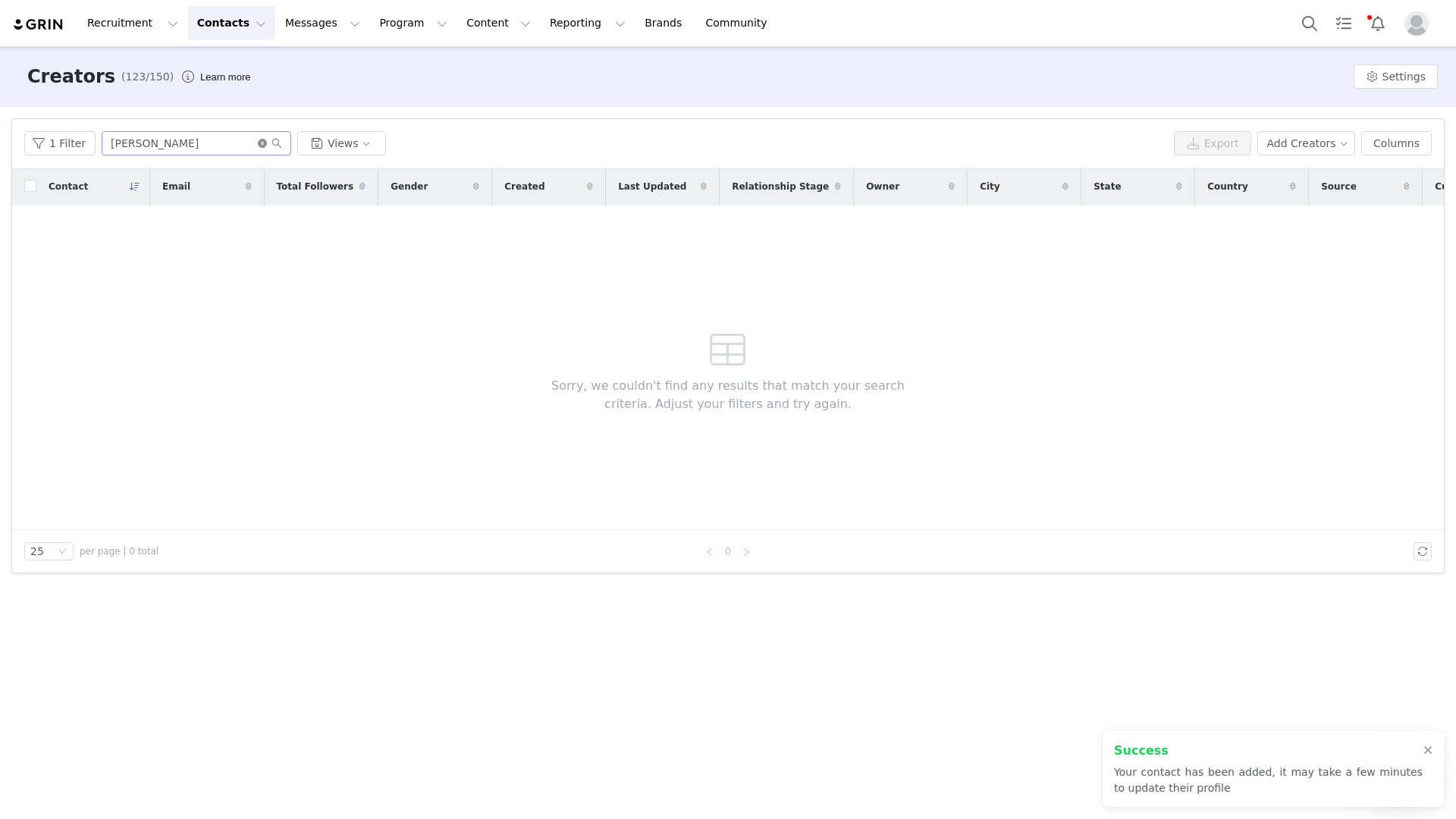
click at [258, 143] on icon "icon: close-circle" at bounding box center [261, 143] width 9 height 9
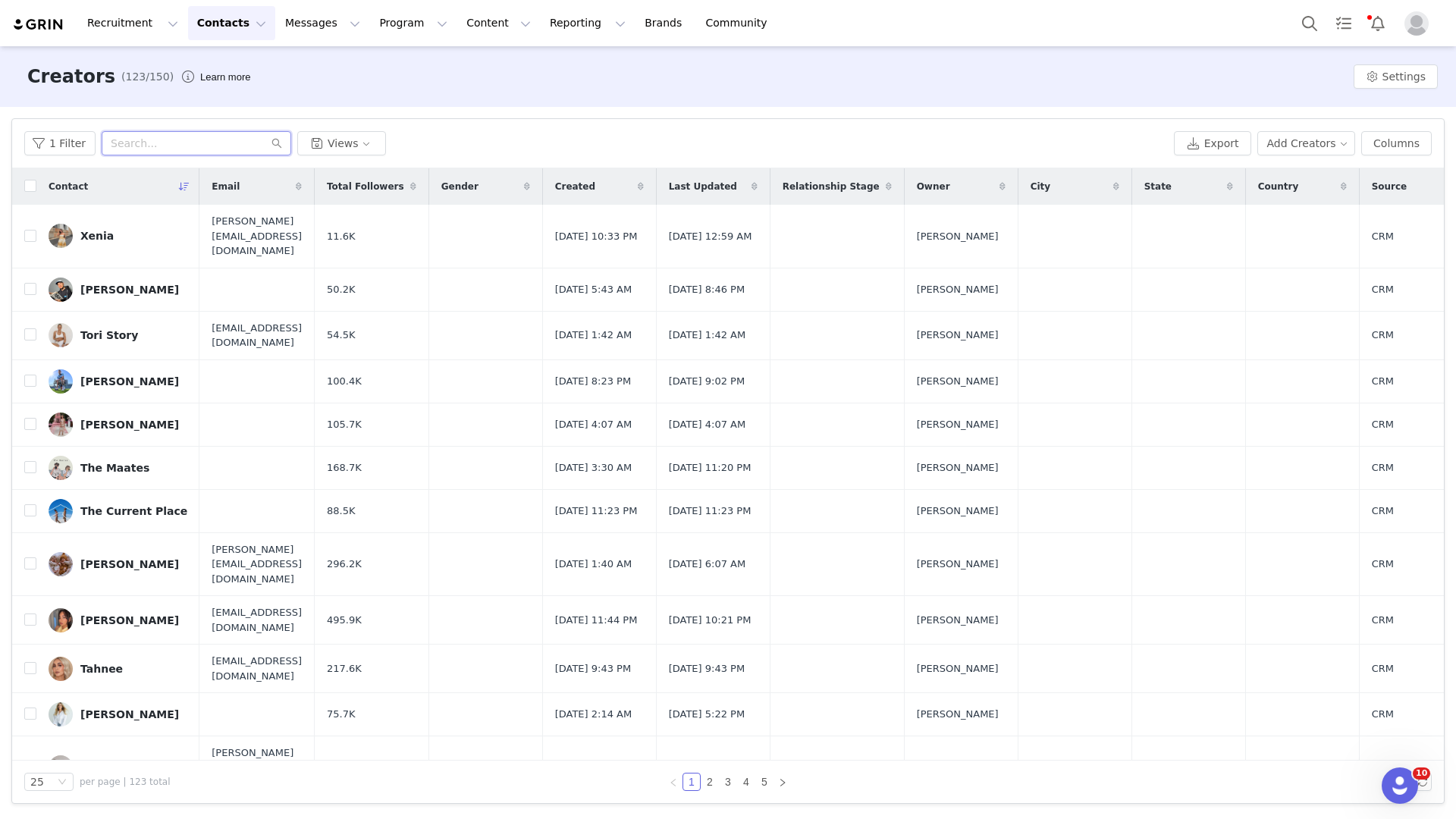
click at [169, 145] on input "text" at bounding box center [197, 143] width 190 height 24
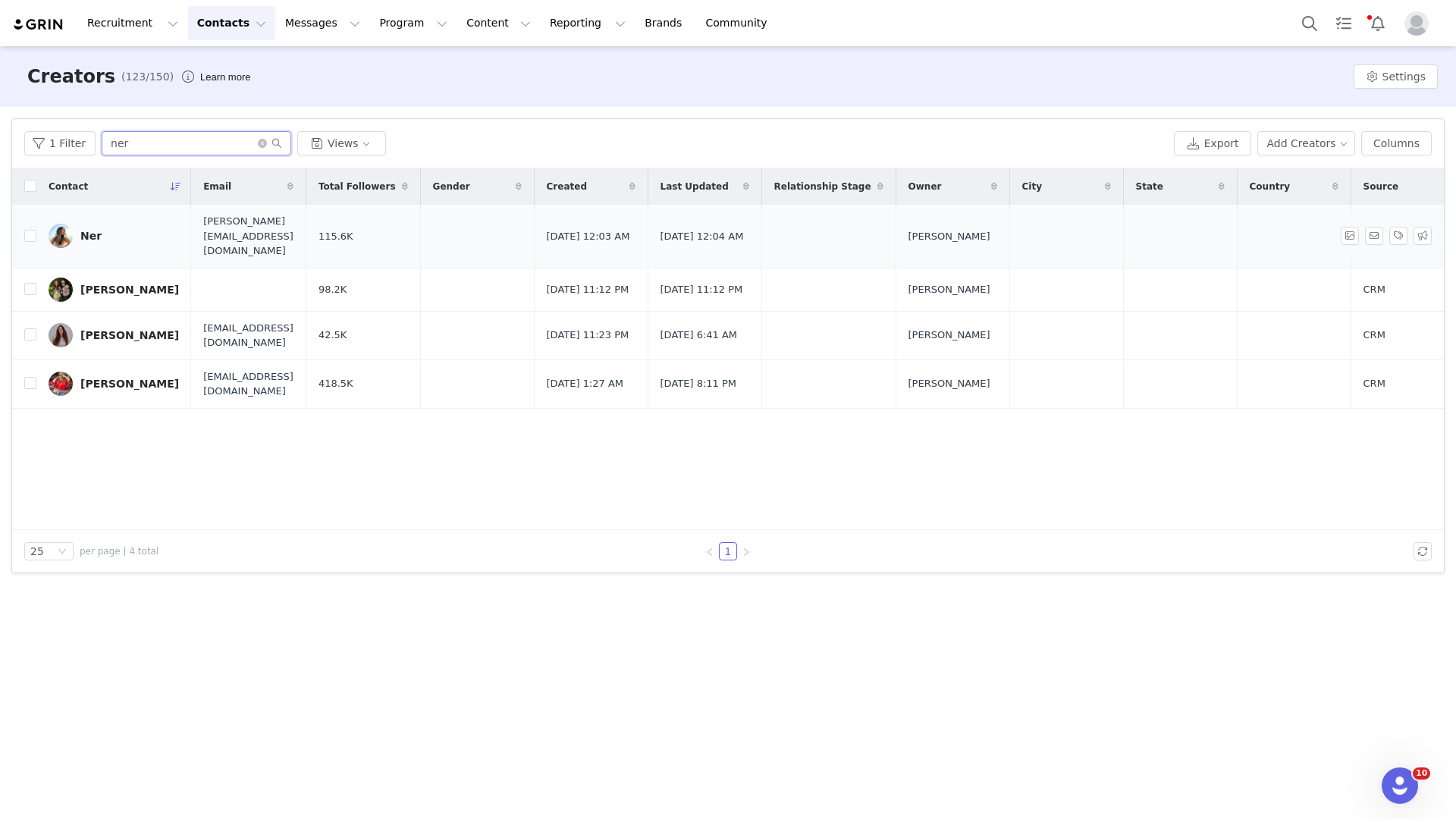
type input "ner"
click at [93, 230] on div "Ner" at bounding box center [91, 236] width 22 height 12
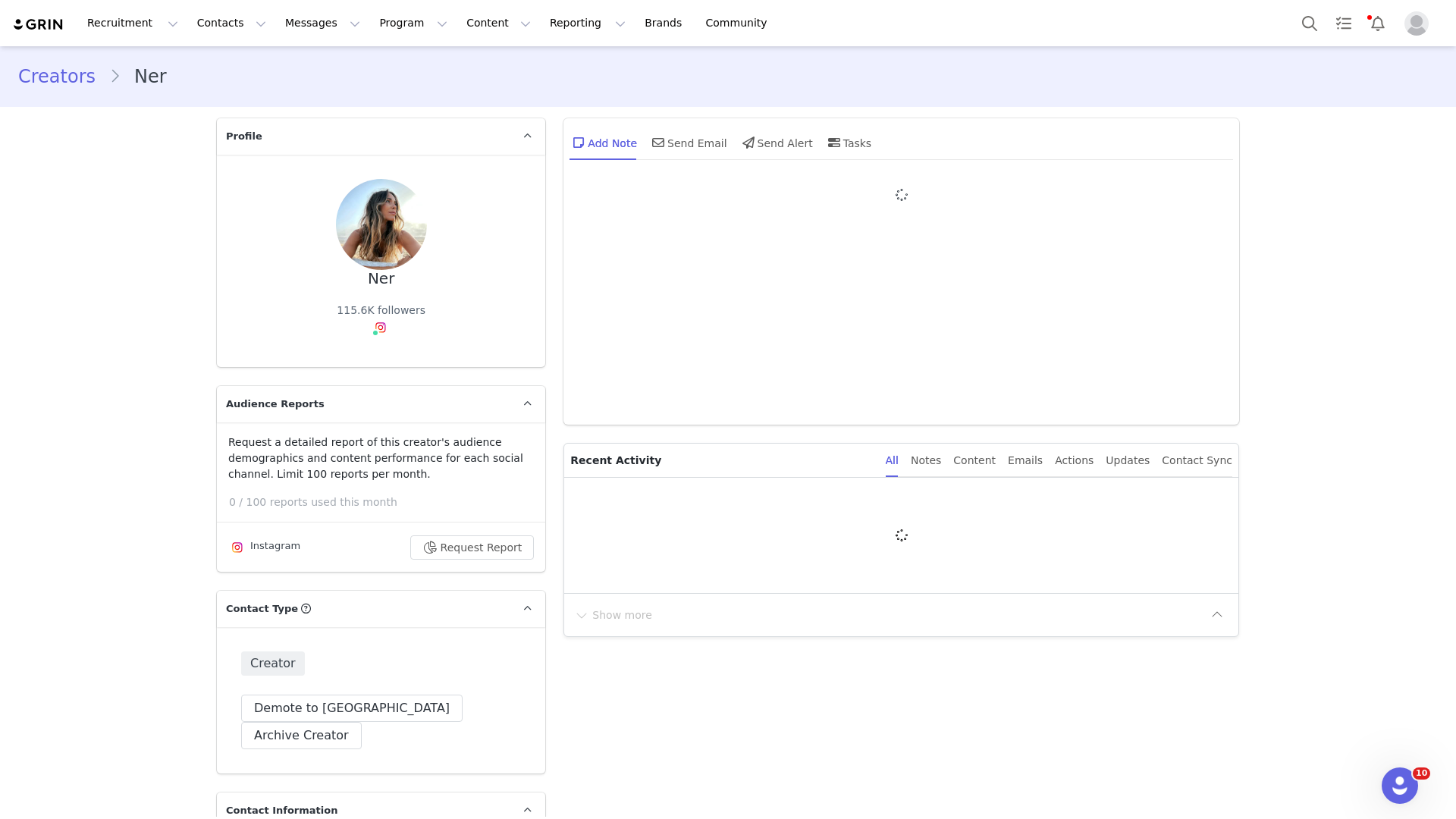
type input "+1 ([GEOGRAPHIC_DATA])"
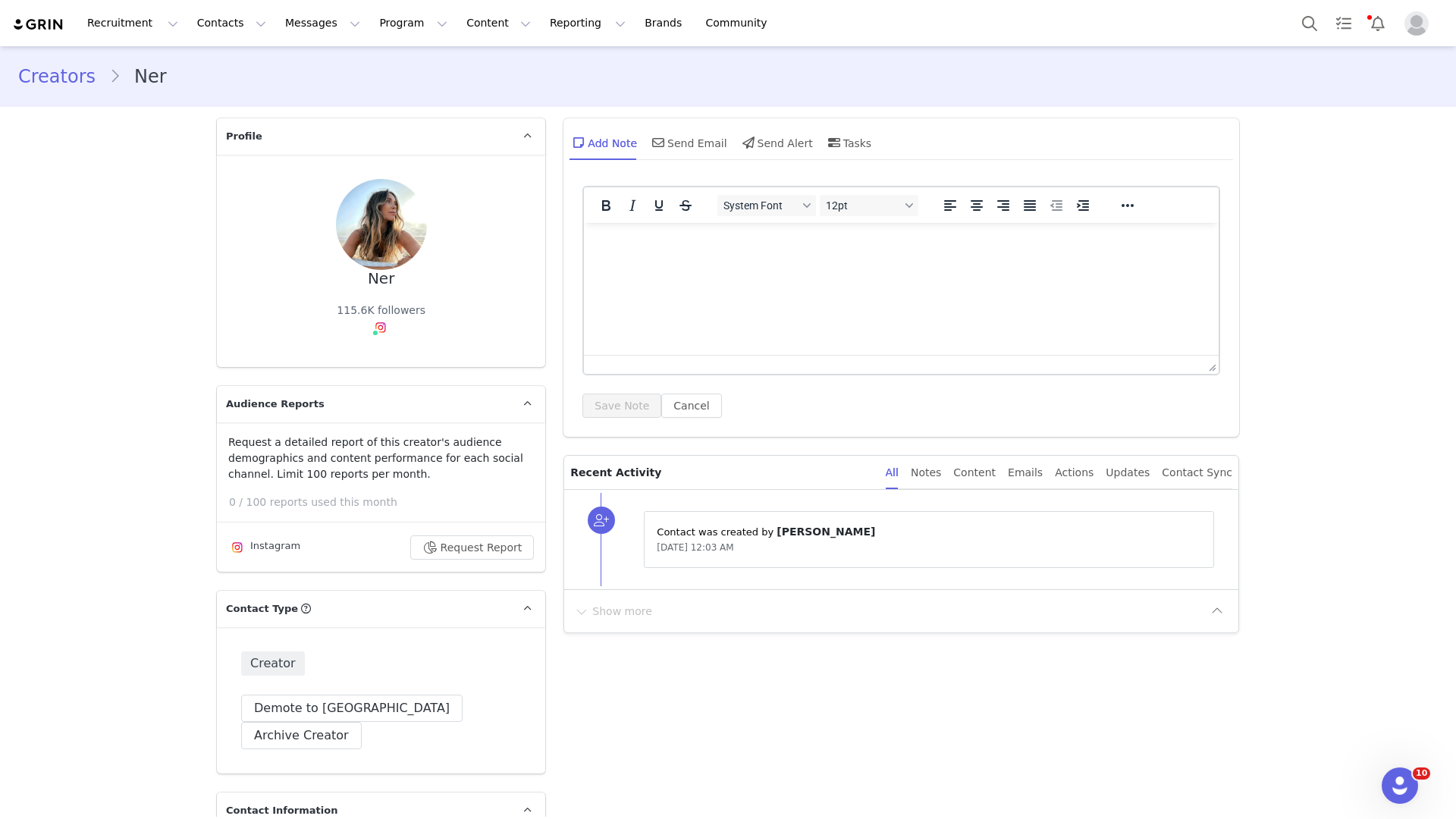
click at [372, 278] on div "Ner" at bounding box center [382, 279] width 27 height 18
click at [392, 278] on div "Ner 115.6K followers" at bounding box center [381, 260] width 280 height 163
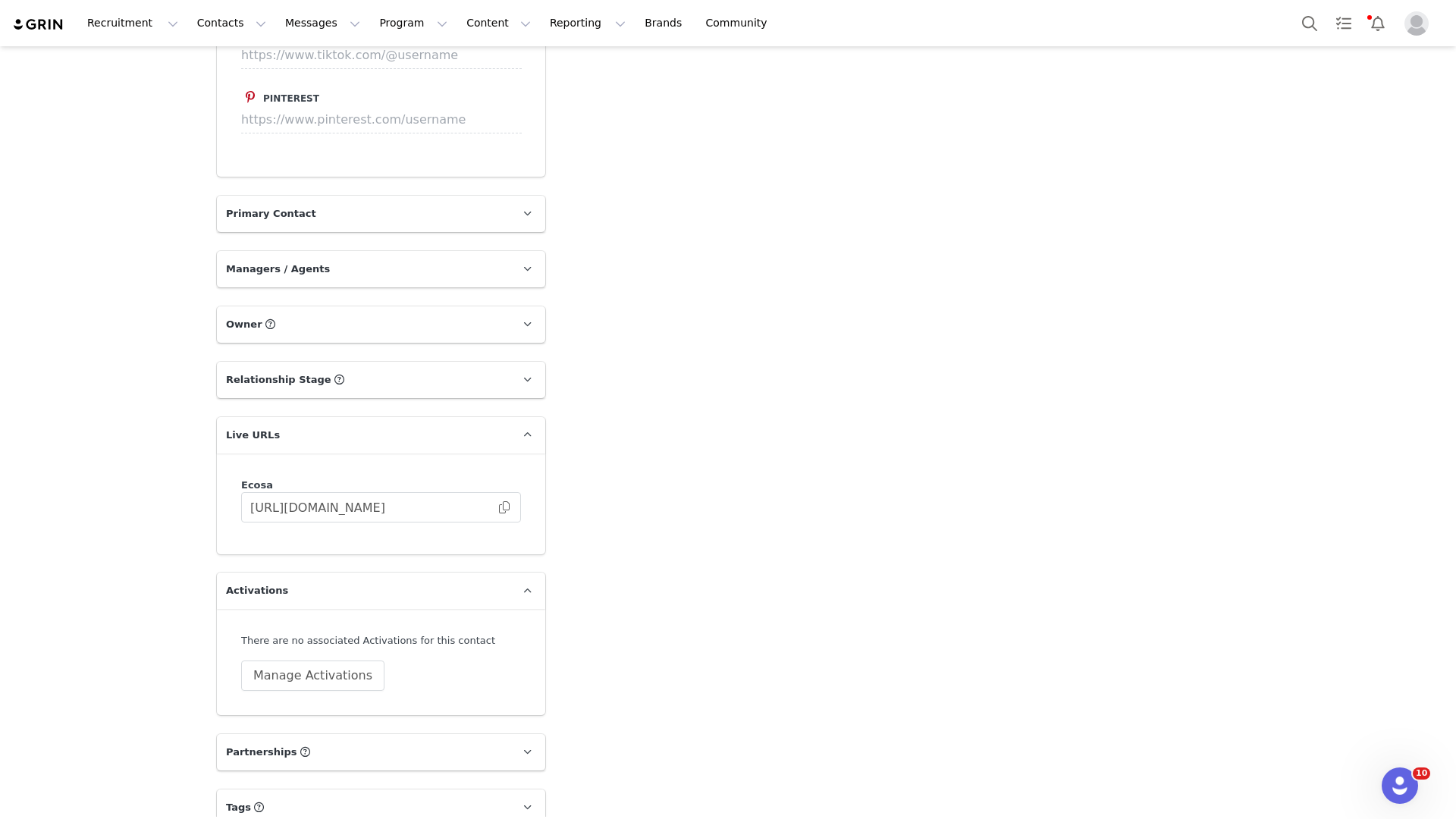
scroll to position [1928, 0]
click at [329, 661] on button "Manage Activations" at bounding box center [312, 676] width 143 height 30
click at [310, 696] on div "Select Activation" at bounding box center [267, 706] width 148 height 23
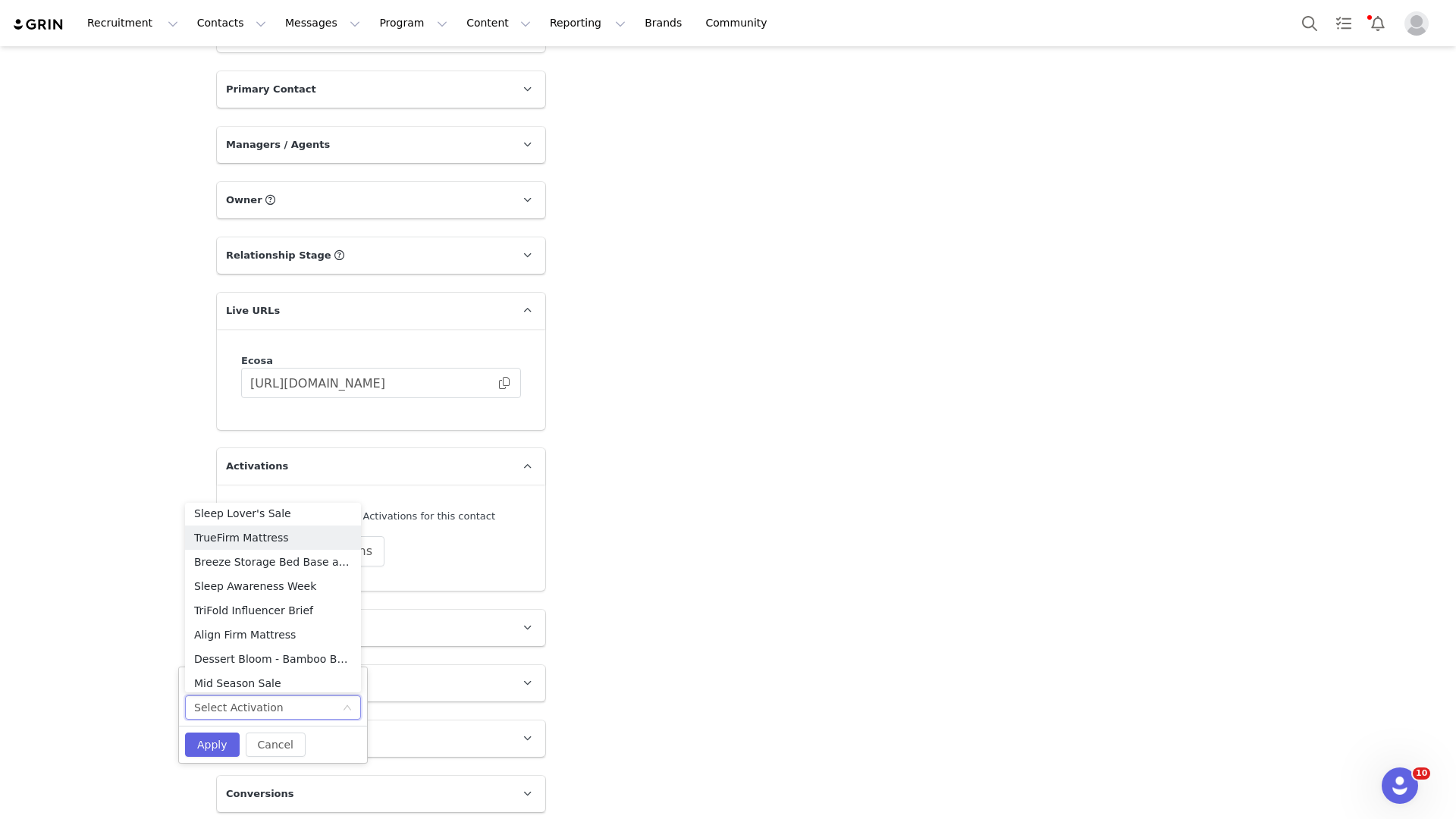
scroll to position [369, 0]
click at [288, 602] on li "TriFold Influencer Brief" at bounding box center [273, 610] width 176 height 24
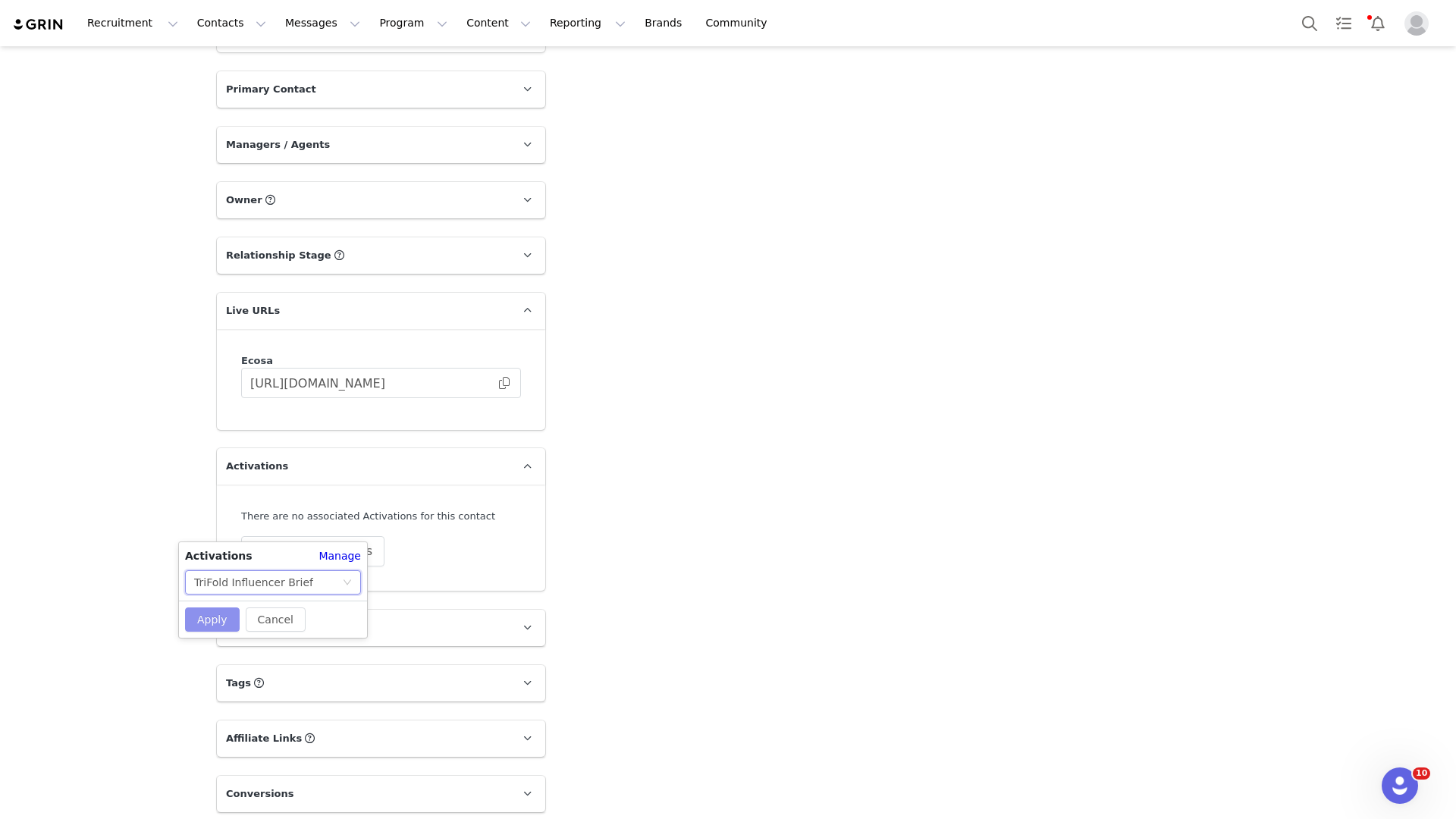
click at [205, 618] on button "Apply" at bounding box center [212, 619] width 55 height 24
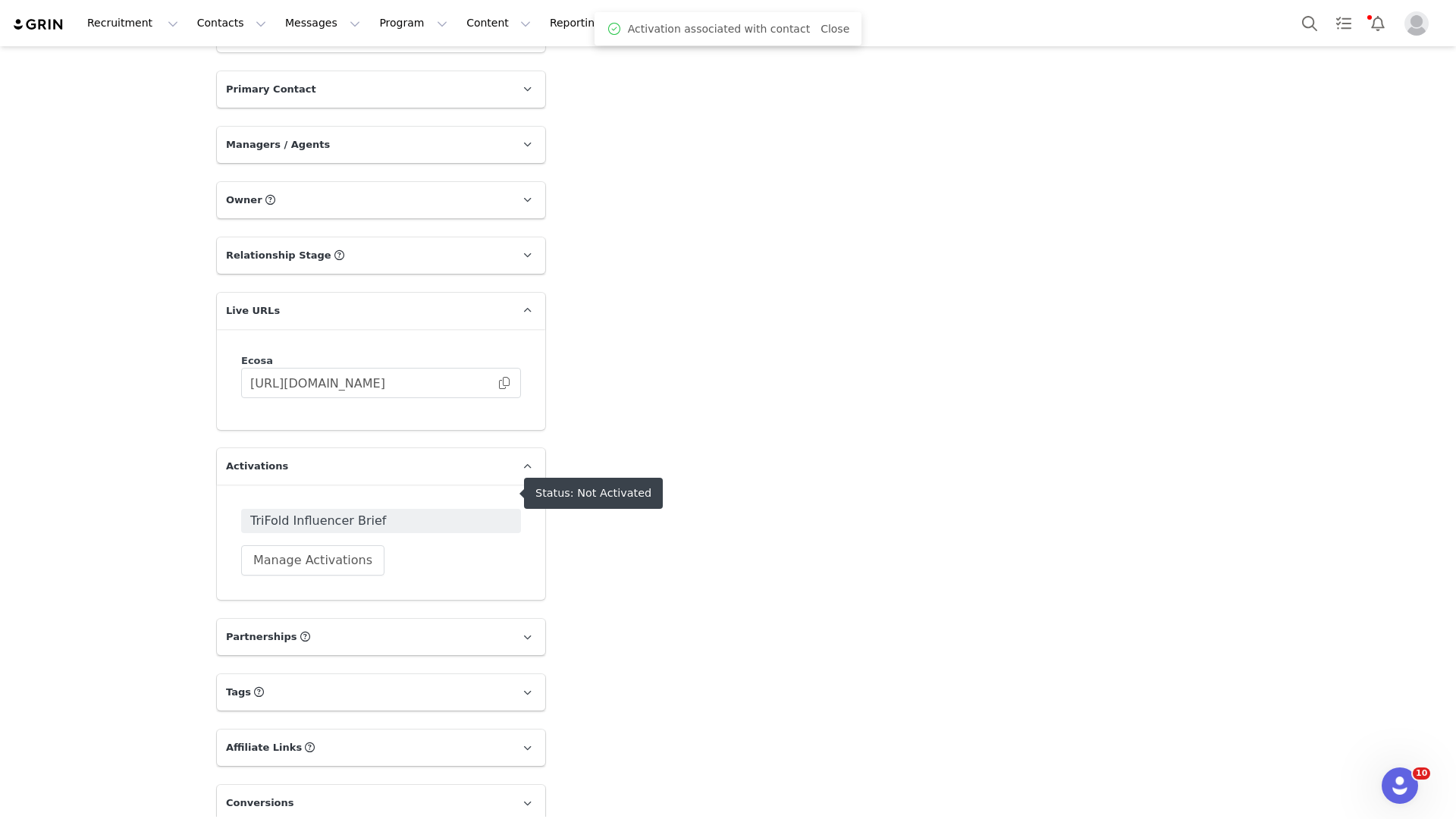
click at [359, 512] on span "TriFold Influencer Brief" at bounding box center [381, 521] width 261 height 19
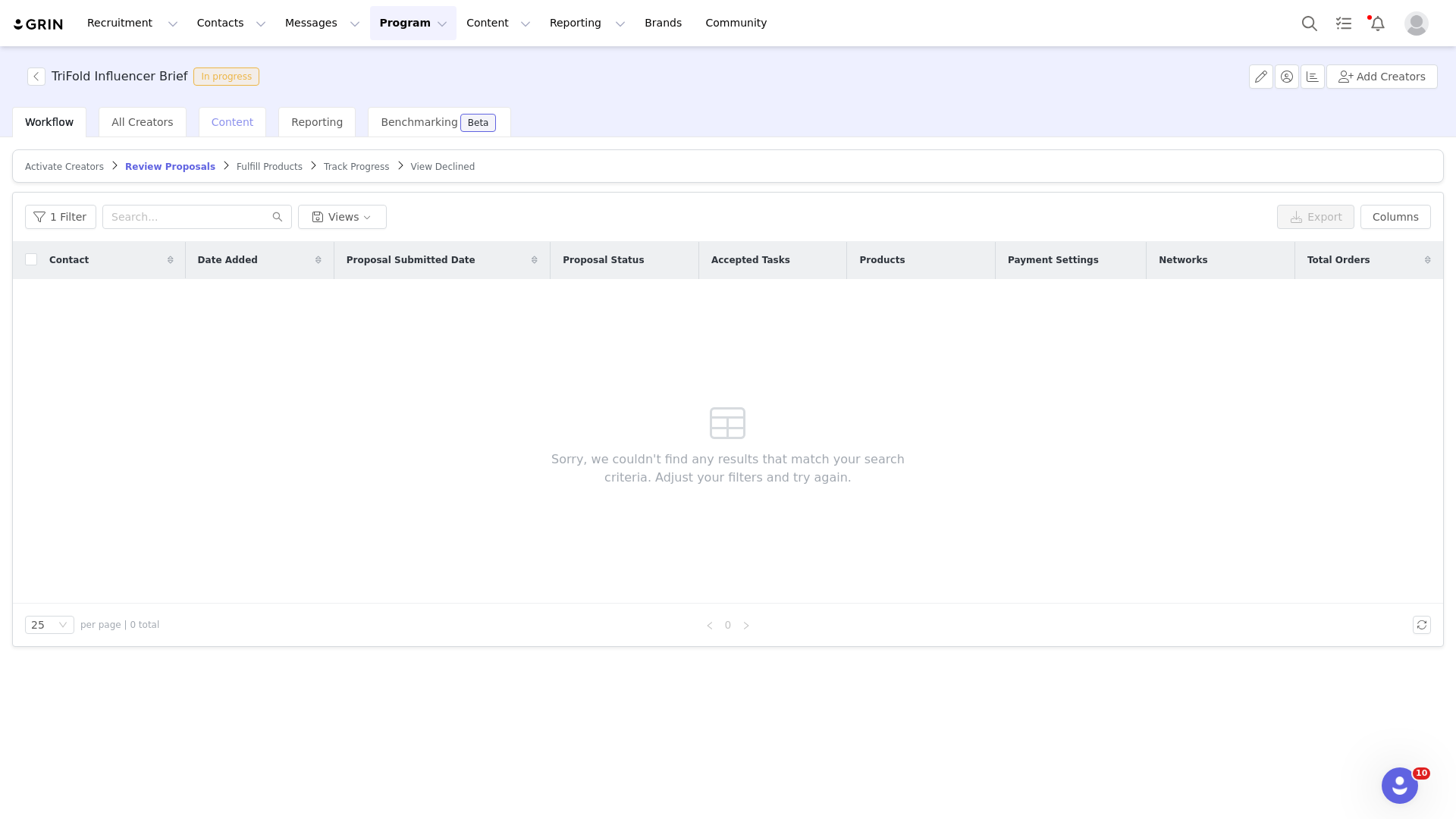
click at [220, 123] on span "Content" at bounding box center [232, 122] width 42 height 12
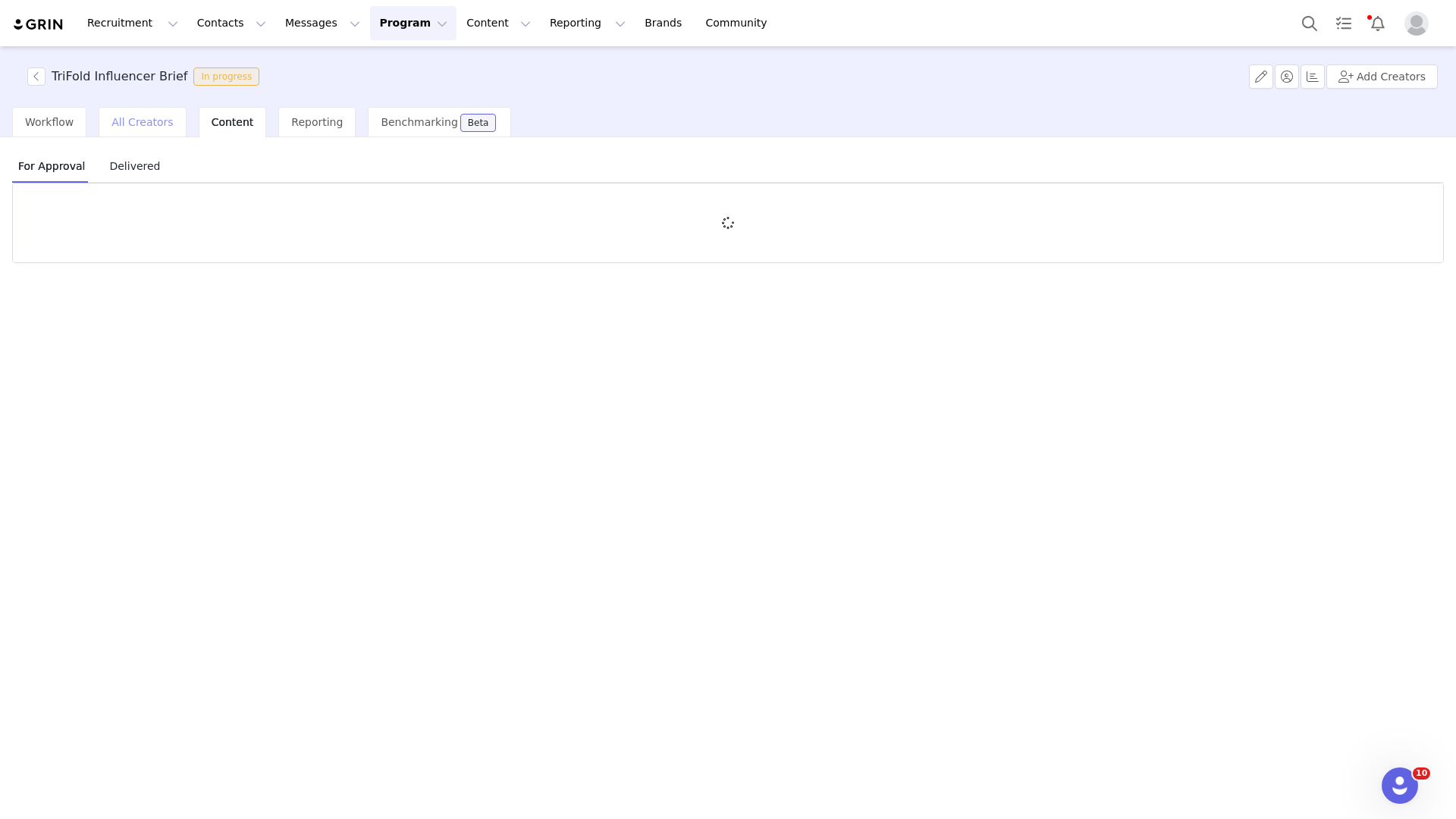
click at [140, 122] on span "All Creators" at bounding box center [142, 122] width 62 height 12
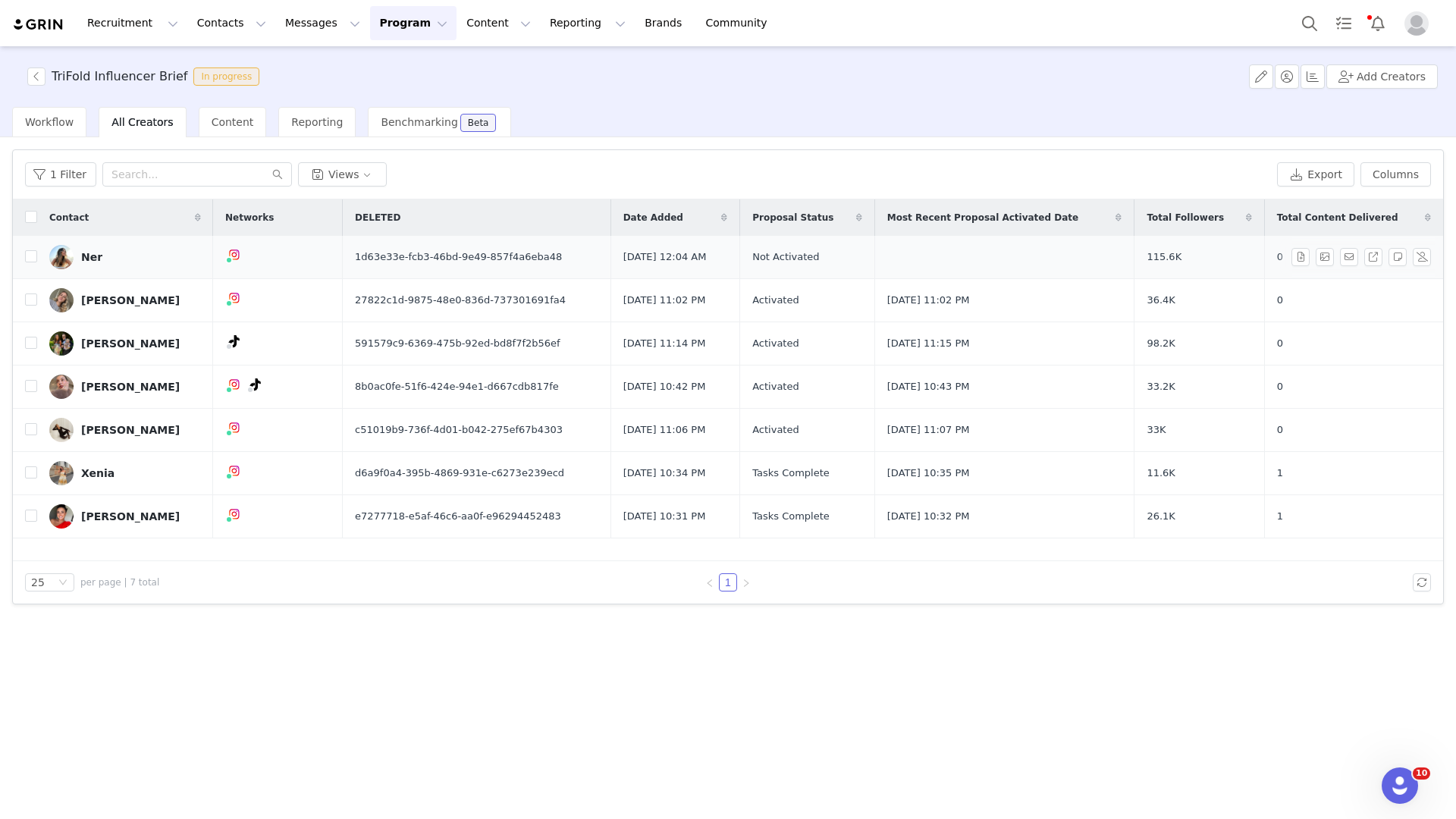
click at [110, 248] on link "Ner" at bounding box center [124, 256] width 152 height 24
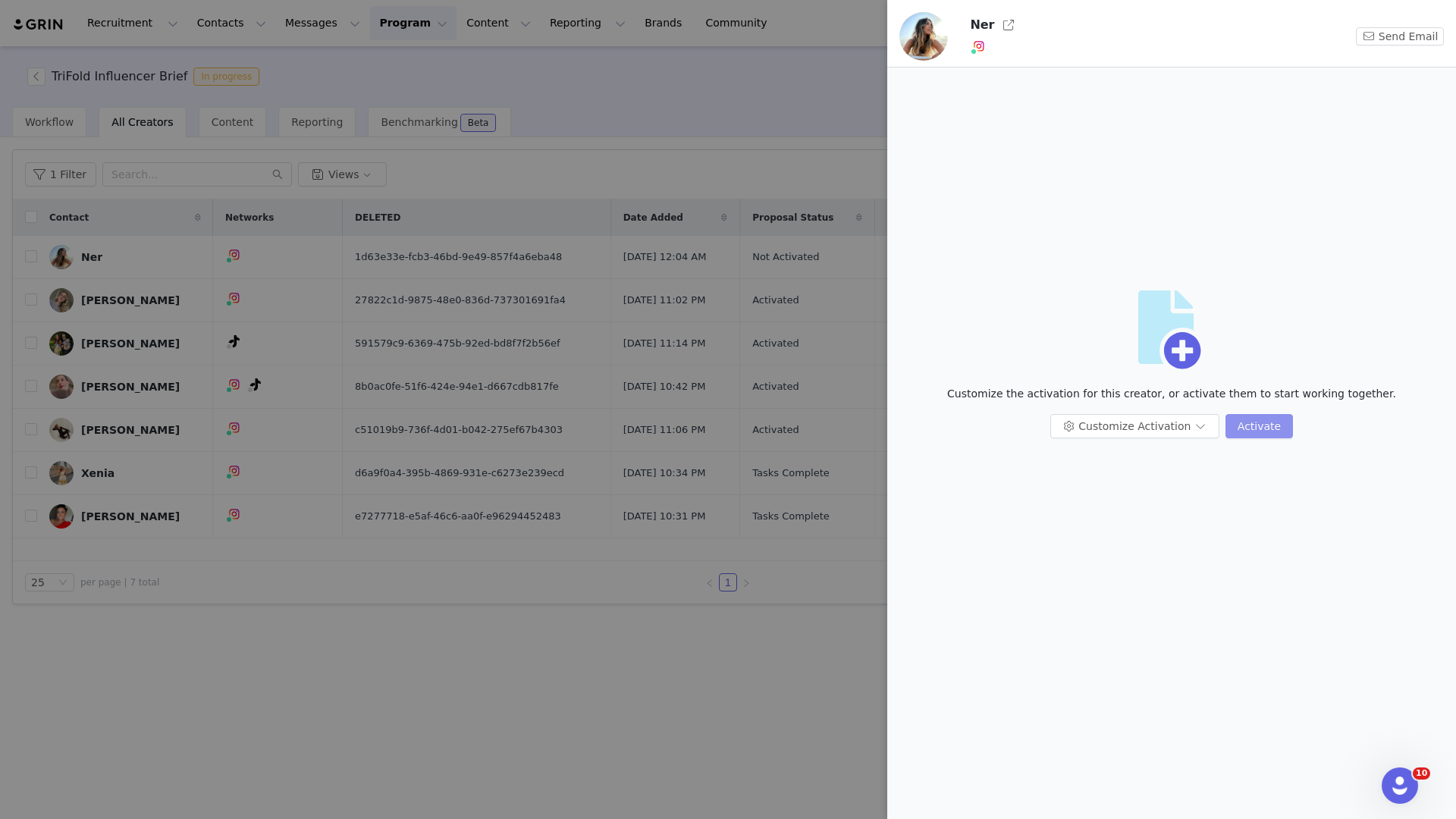
click at [1235, 416] on button "Activate" at bounding box center [1258, 426] width 68 height 24
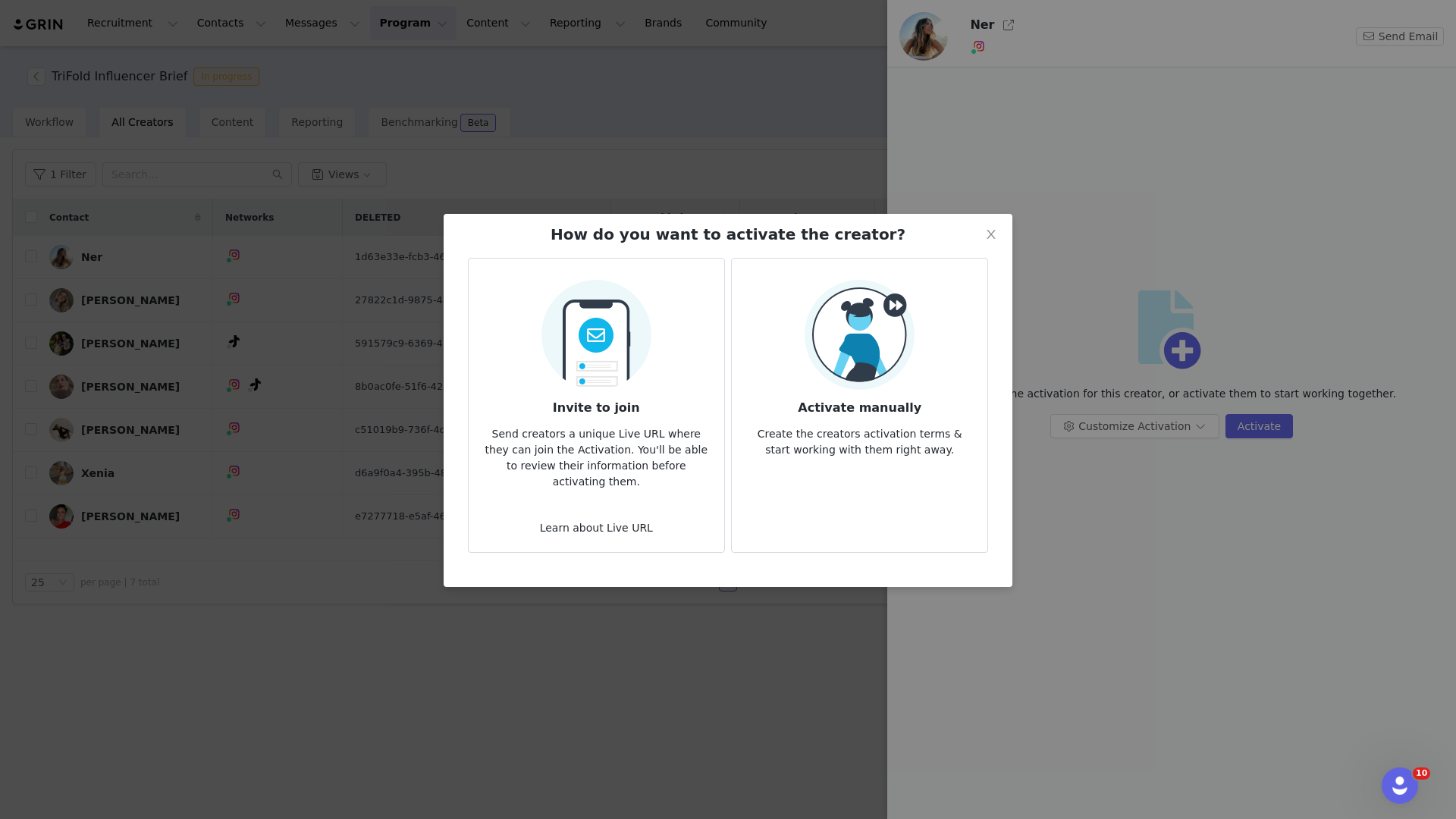
click at [855, 460] on article "Activate manually Create the creators activation terms & start working with the…" at bounding box center [859, 404] width 257 height 295
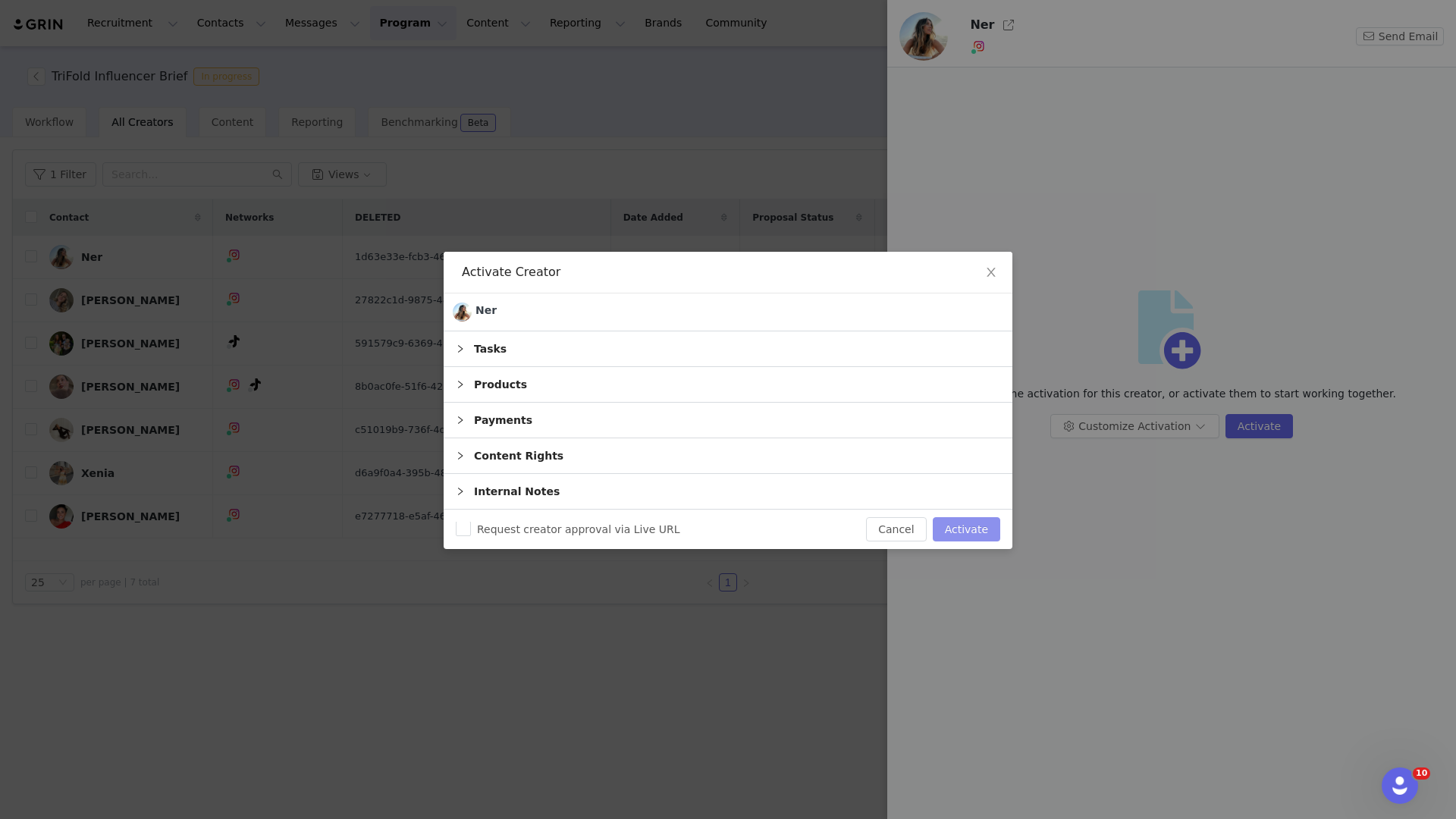
click at [975, 524] on button "Activate" at bounding box center [966, 528] width 68 height 24
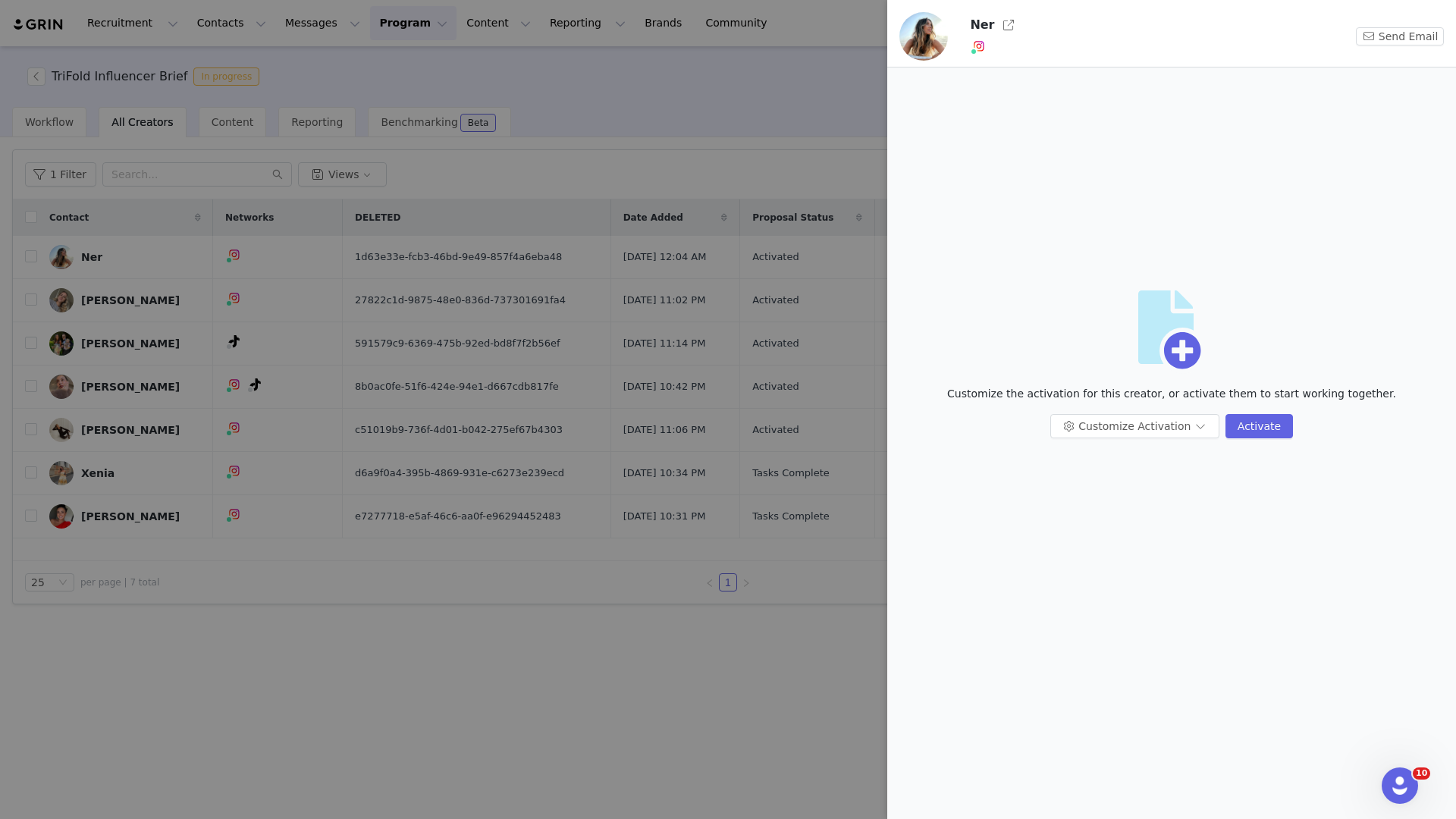
click at [853, 584] on div at bounding box center [728, 409] width 1456 height 819
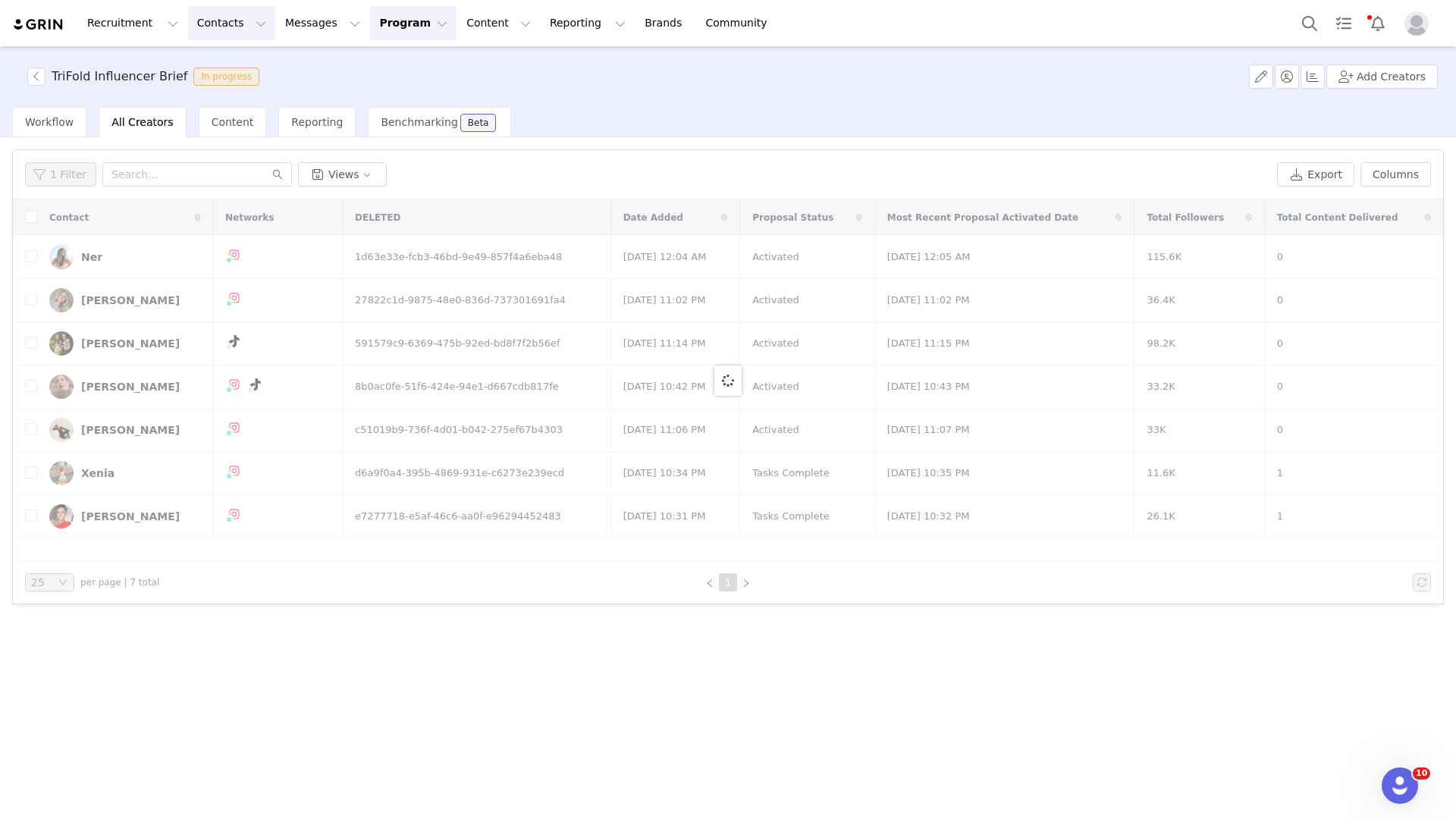
click at [224, 20] on button "Contacts Contacts" at bounding box center [231, 23] width 87 height 34
click at [212, 74] on p "Creators" at bounding box center [212, 67] width 45 height 16
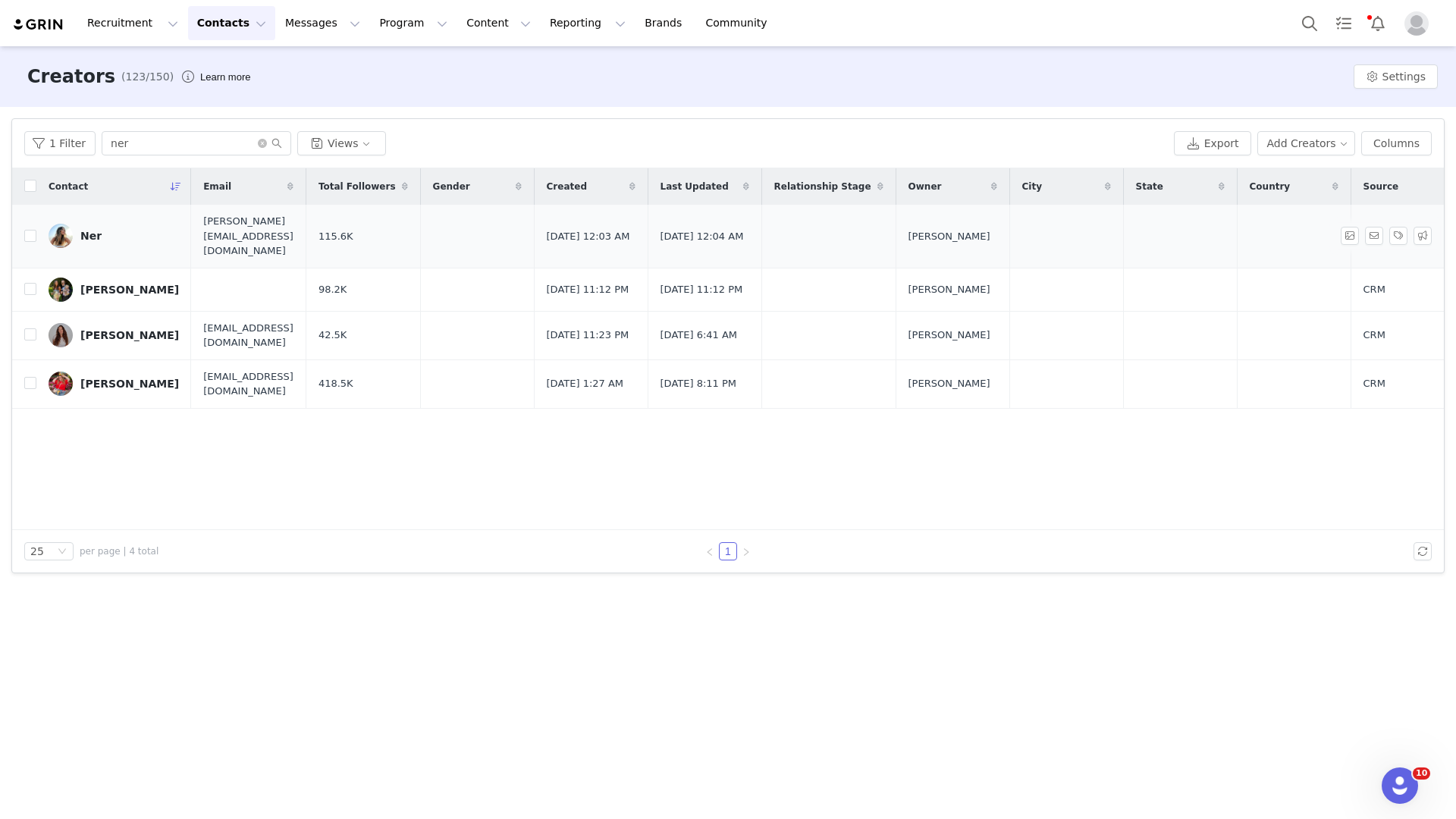
click at [91, 230] on div "Ner" at bounding box center [91, 236] width 22 height 12
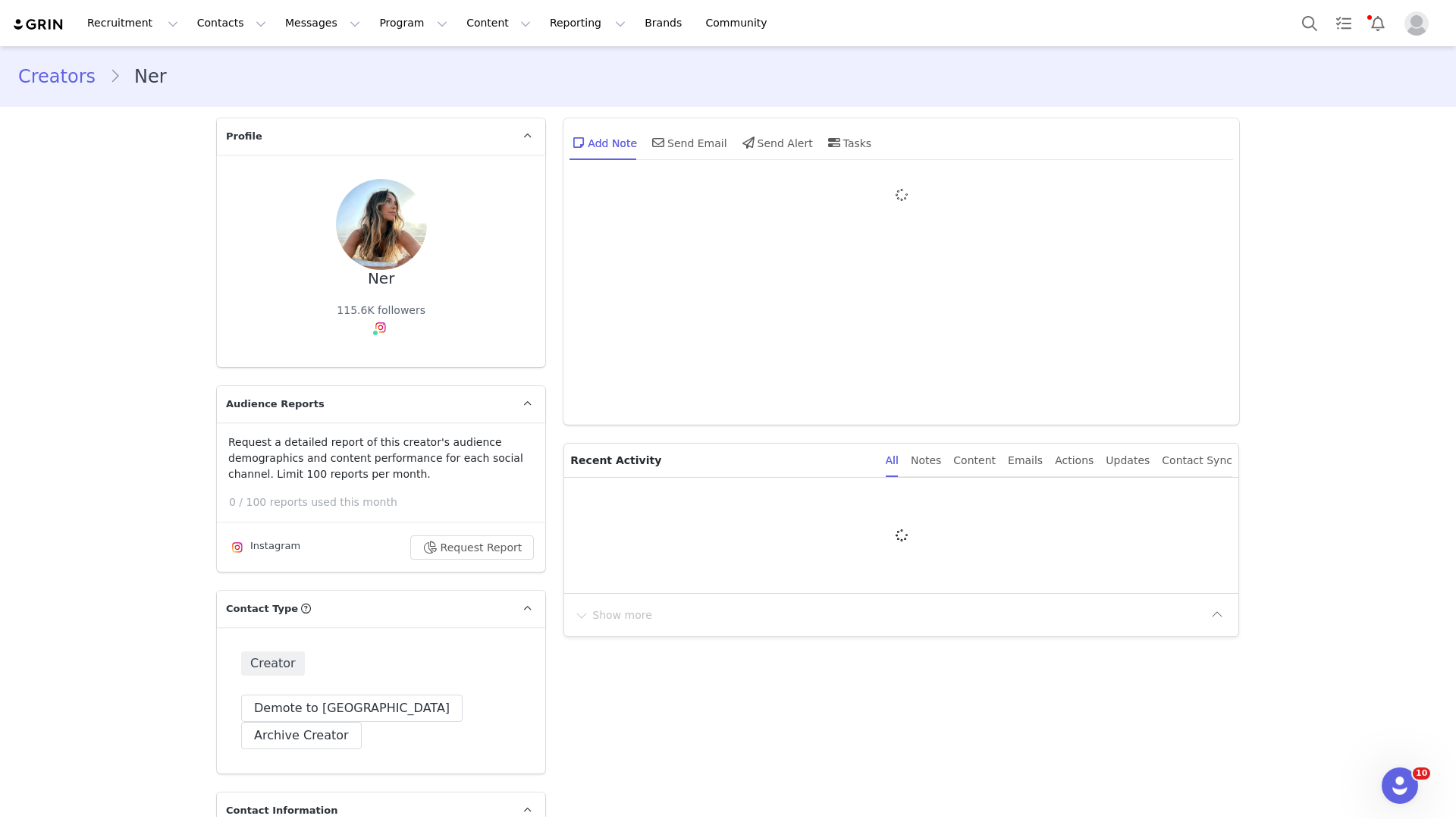
type input "+1 ([GEOGRAPHIC_DATA])"
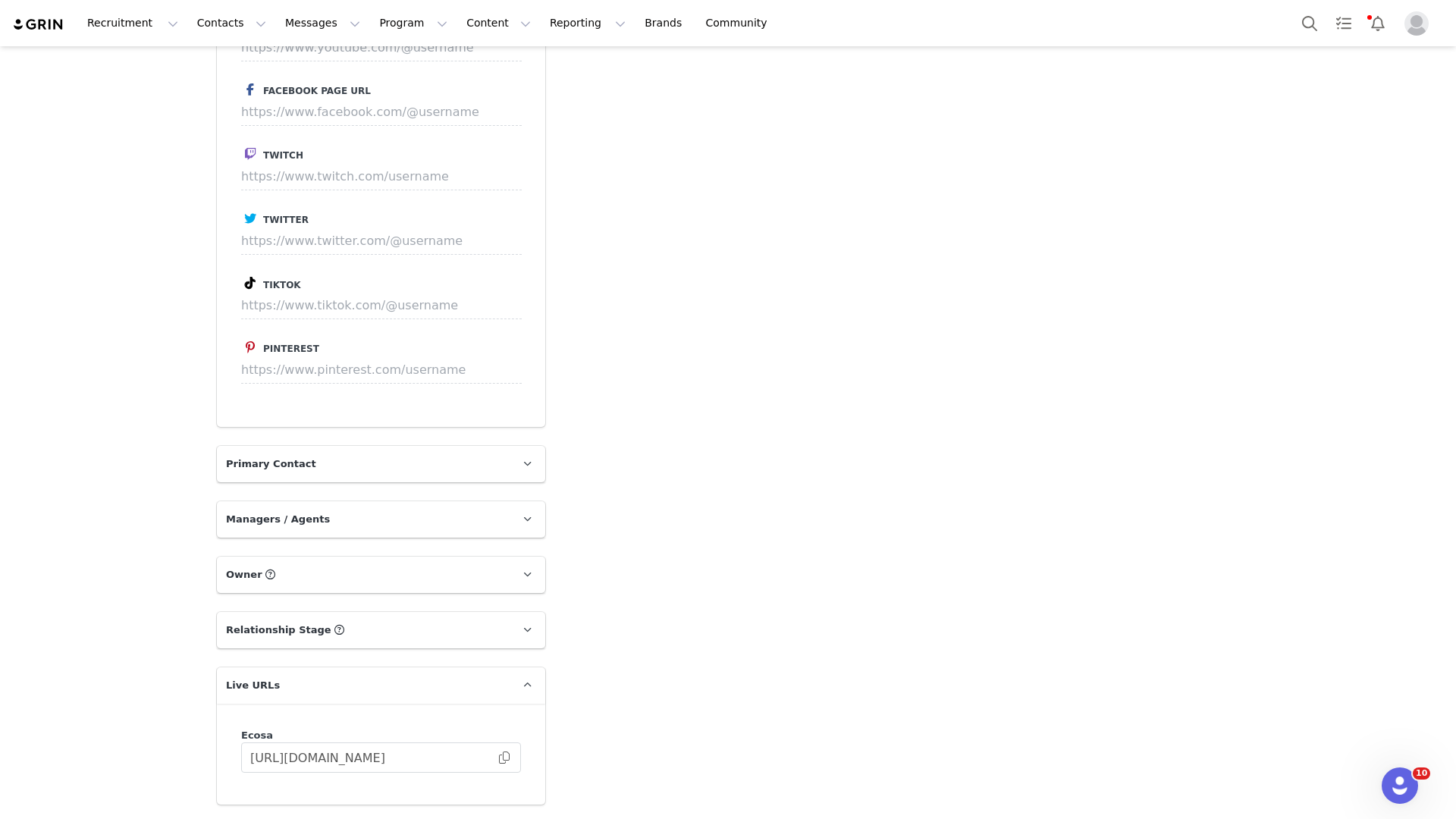
scroll to position [2096, 0]
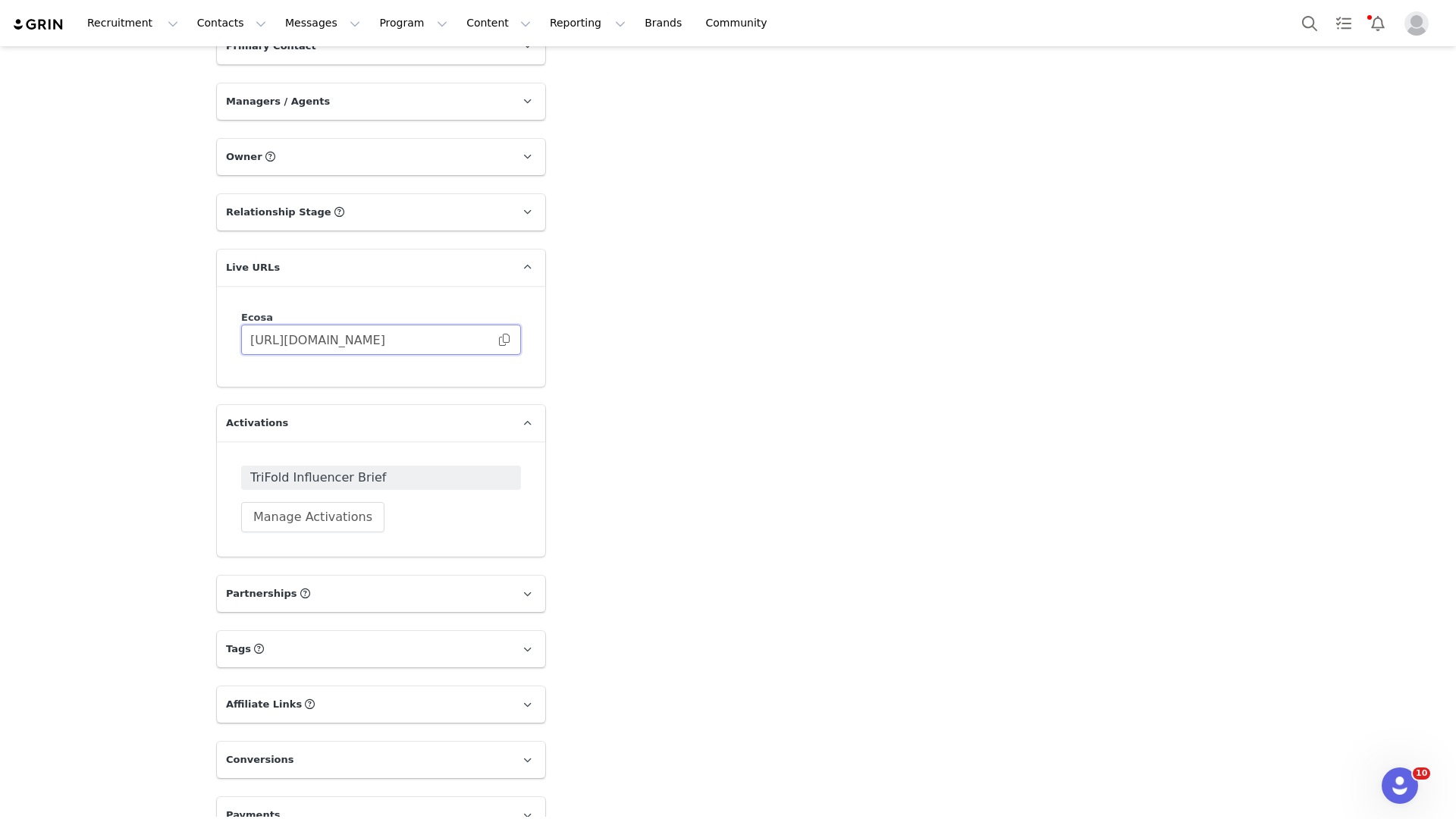
click at [394, 325] on input "https://ecosa.grin.live/ae332290-a412-4902-a98f-430cf015ce52" at bounding box center [381, 340] width 280 height 30
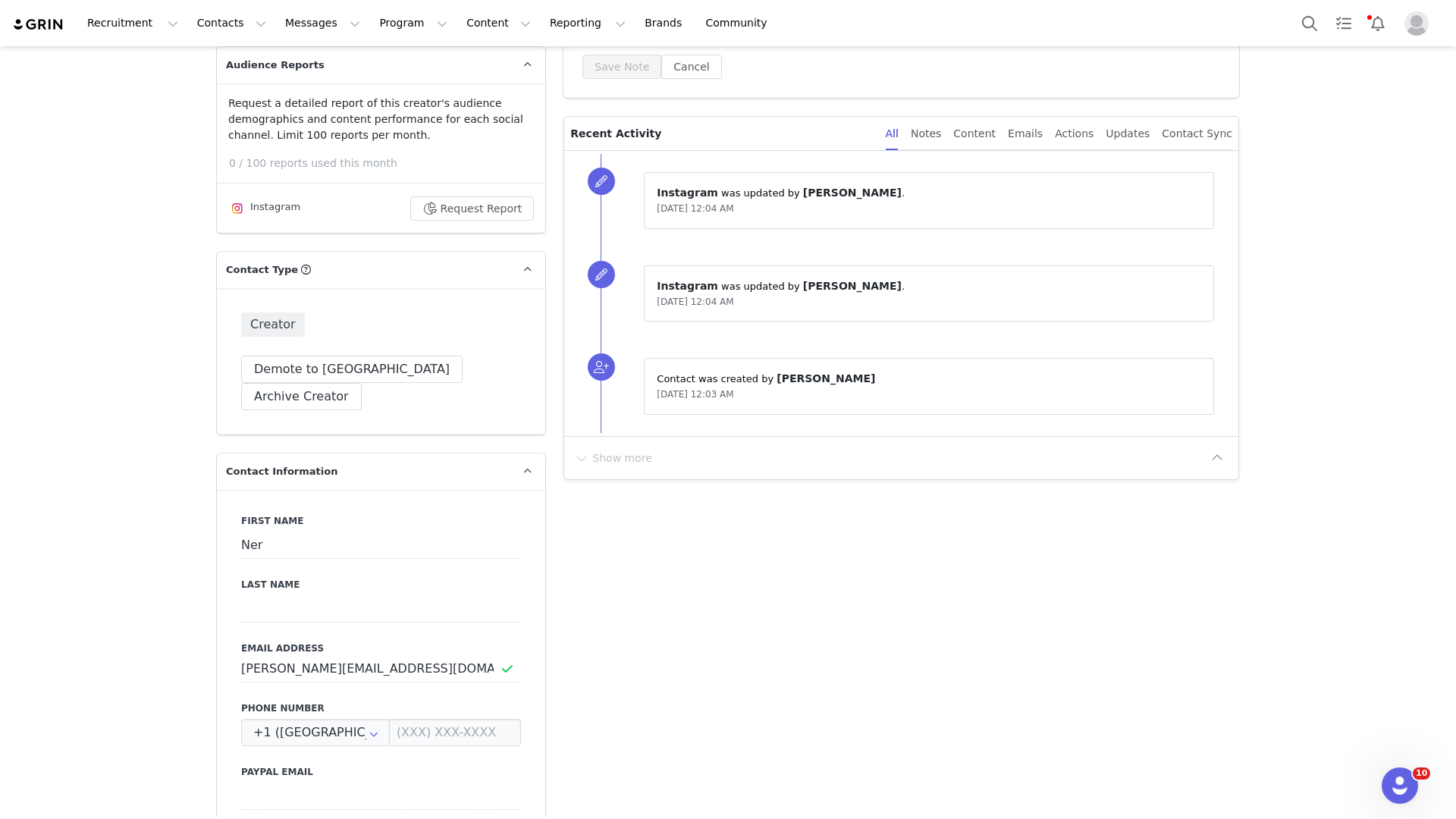
scroll to position [0, 0]
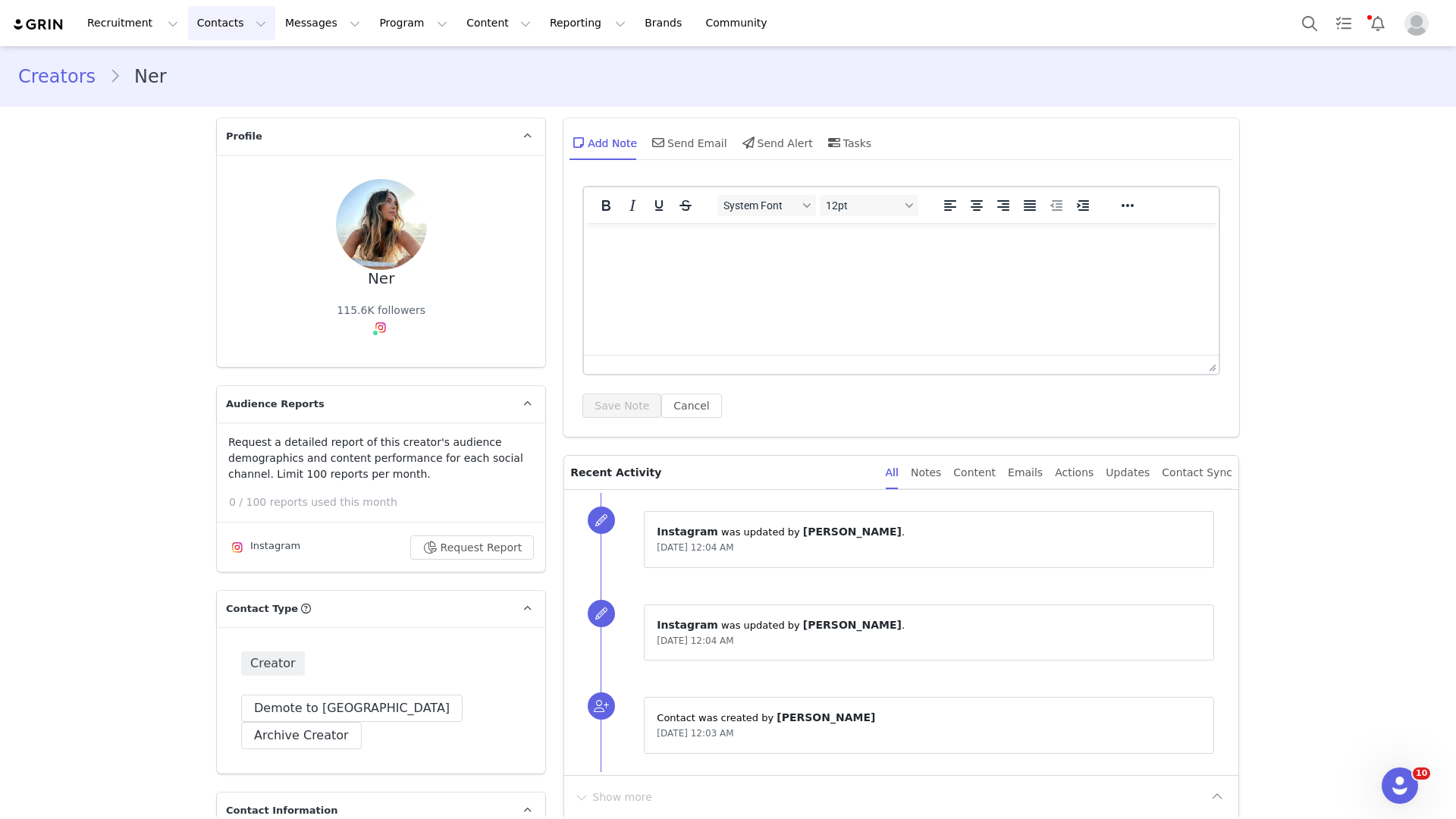
click at [225, 21] on button "Contacts Contacts" at bounding box center [231, 23] width 87 height 34
click at [224, 69] on p "Creators" at bounding box center [212, 67] width 45 height 16
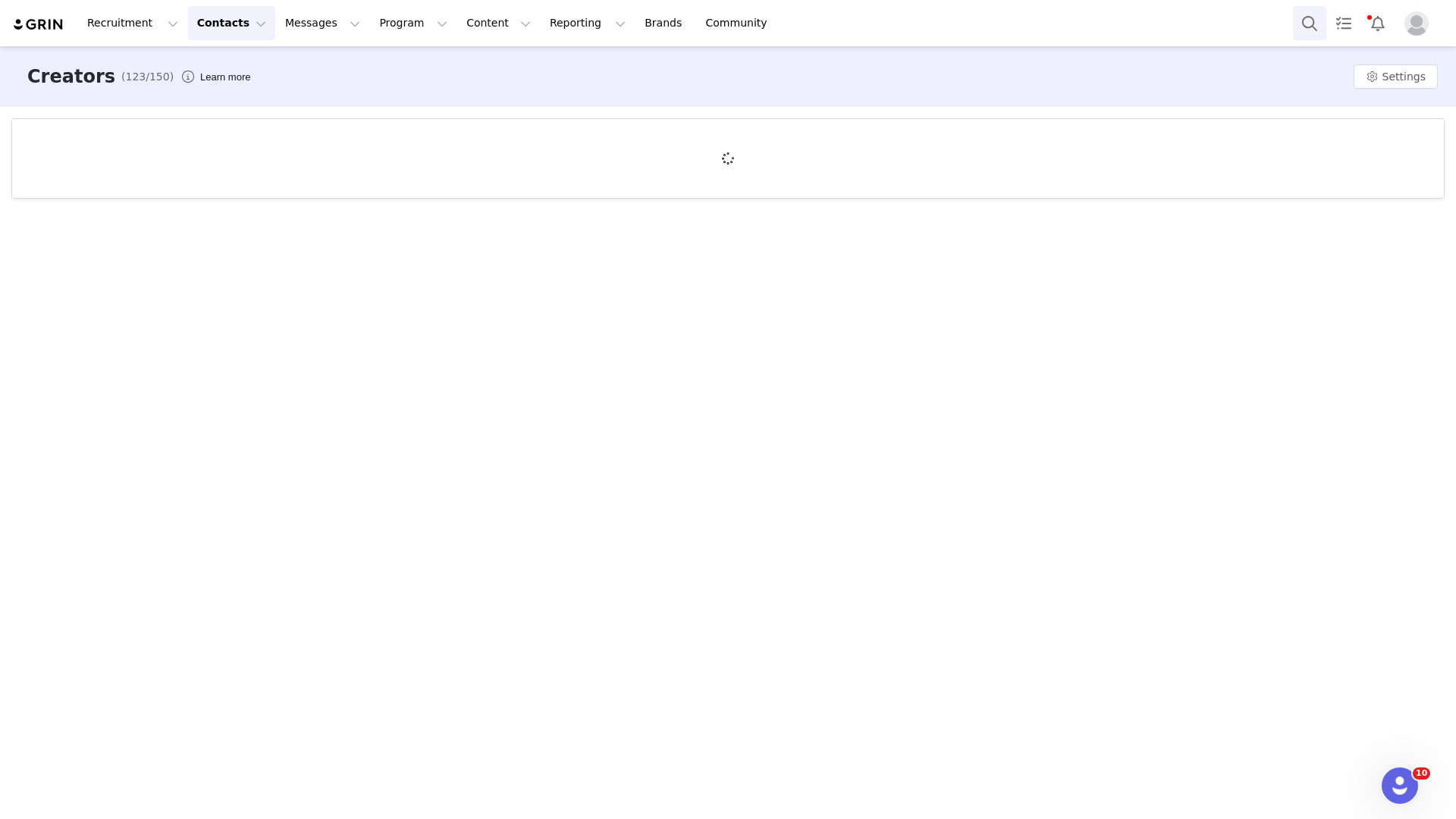
click at [1315, 14] on button "Search" at bounding box center [1309, 23] width 33 height 34
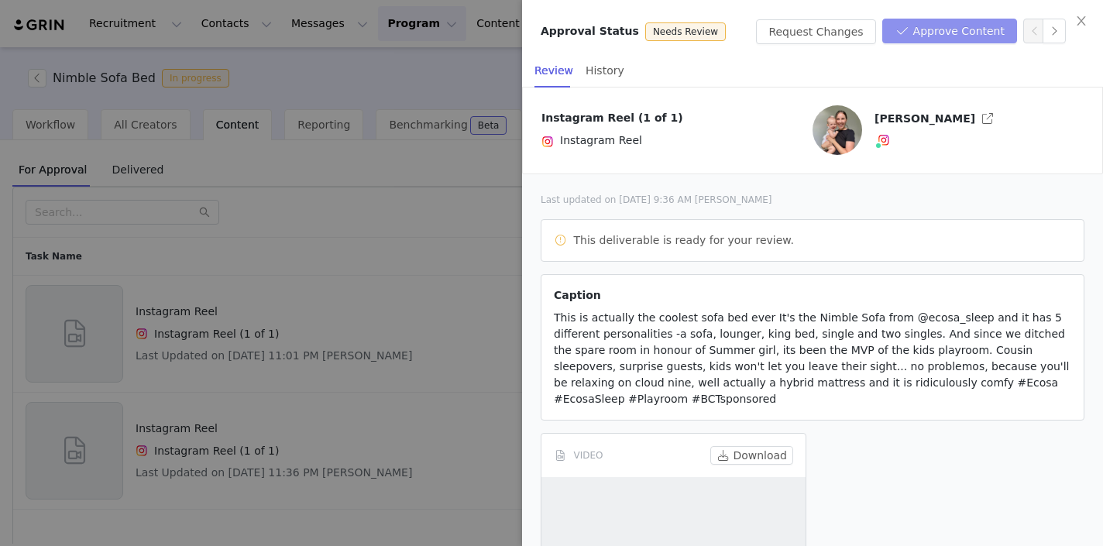
click at [905, 33] on button "Approve Content" at bounding box center [950, 31] width 135 height 25
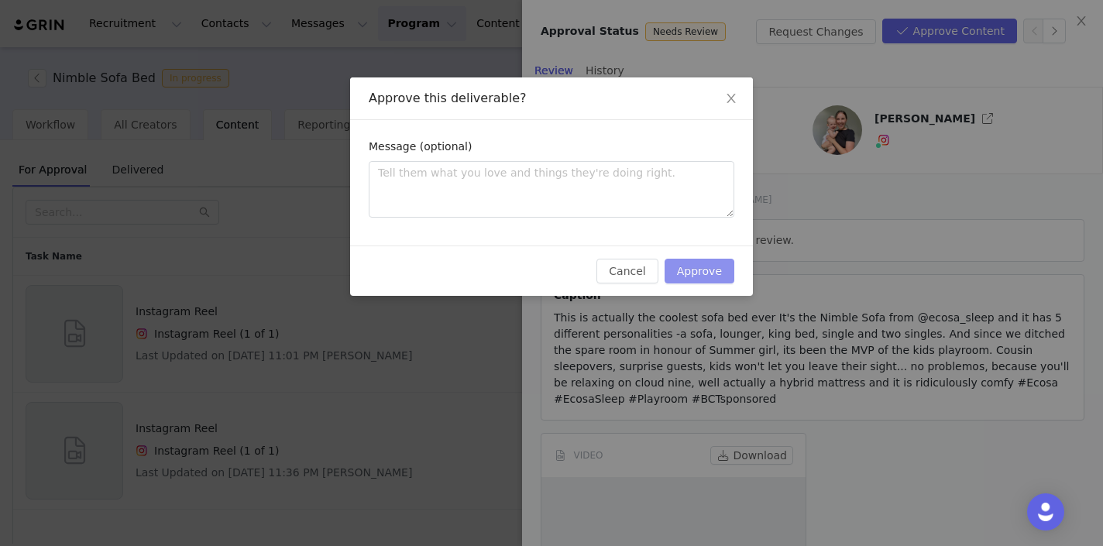
click at [712, 262] on button "Approve" at bounding box center [700, 271] width 70 height 25
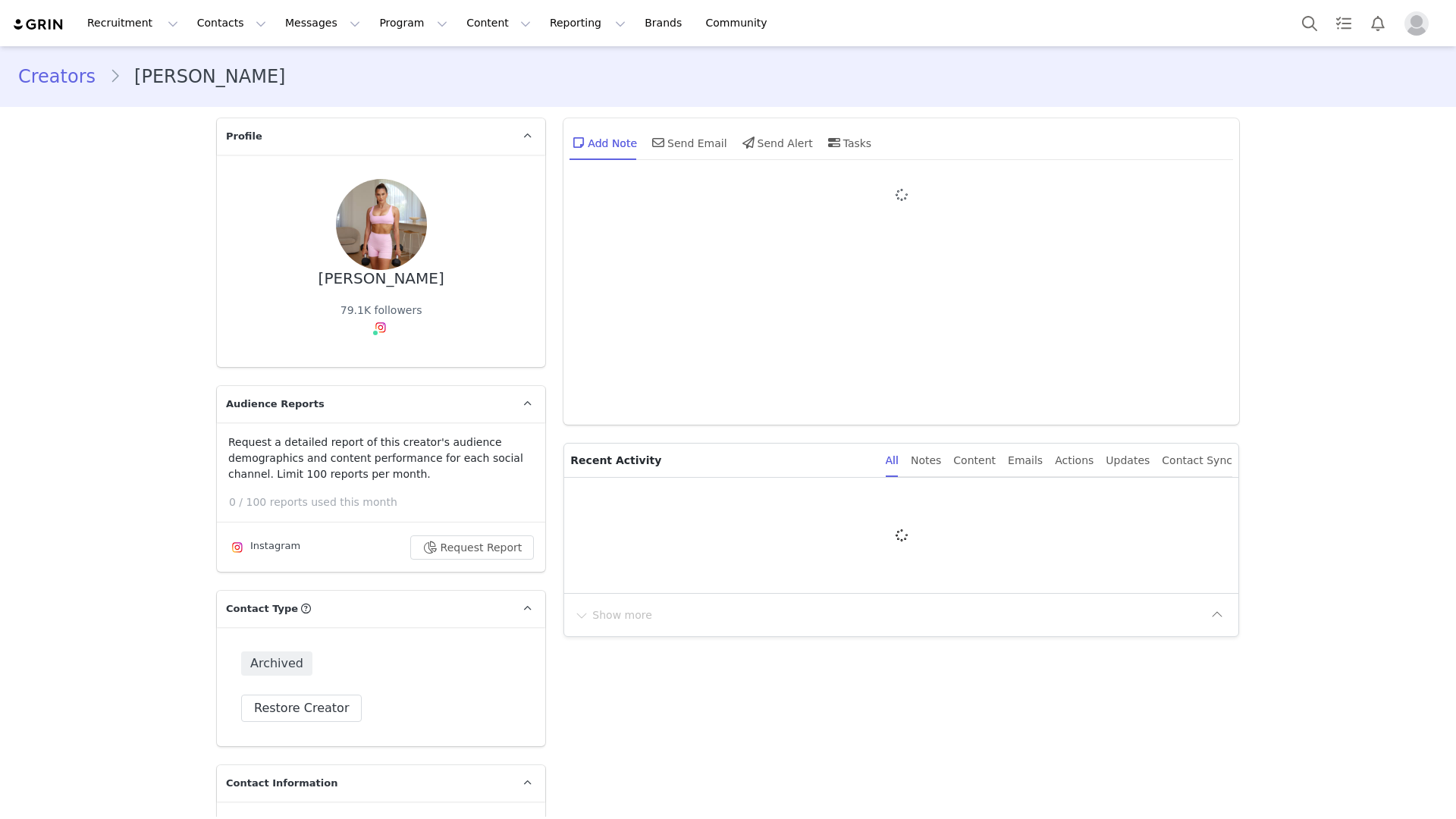
type input "+1 ([GEOGRAPHIC_DATA])"
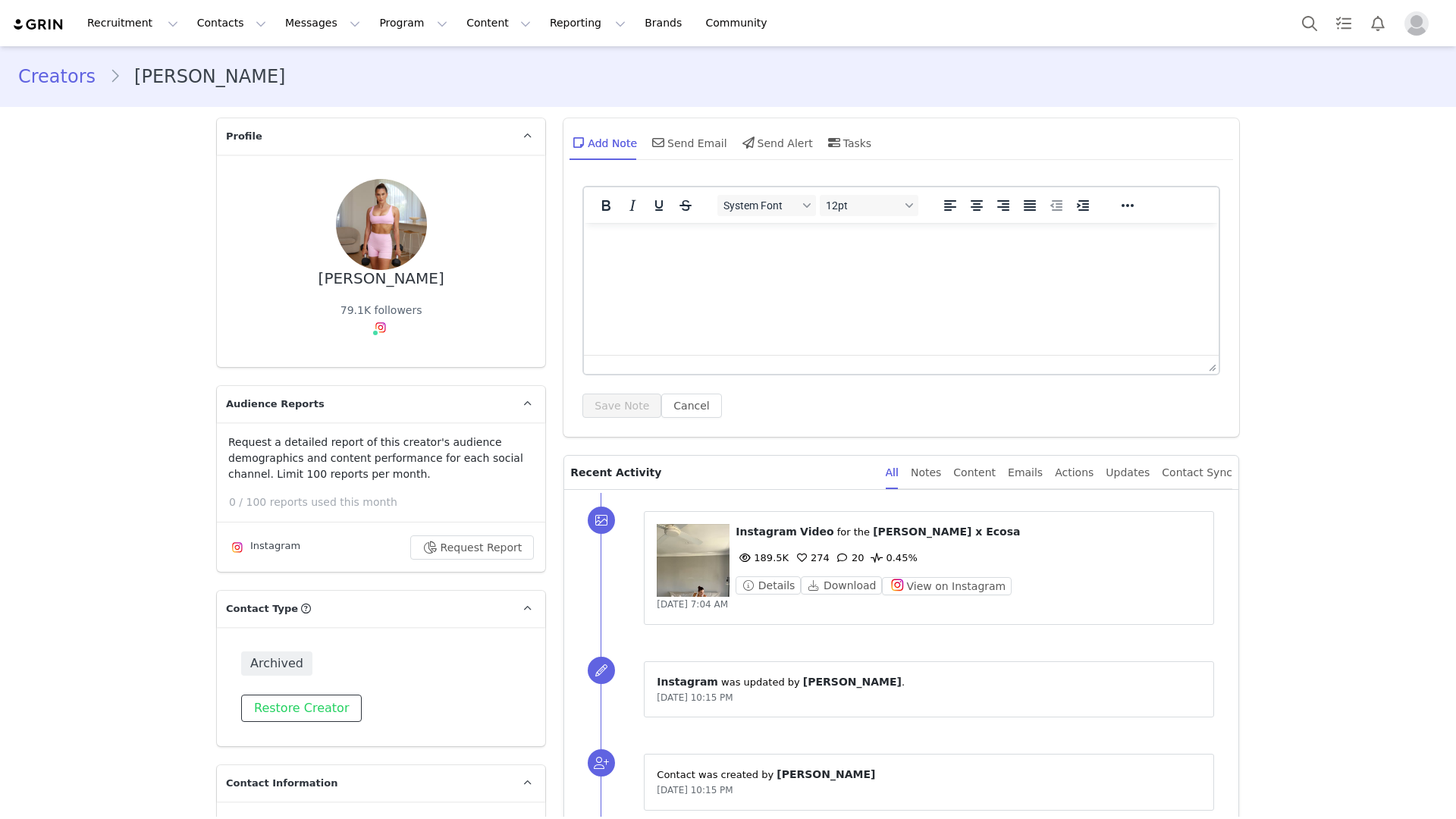
click at [257, 709] on button "Restore Creator" at bounding box center [300, 708] width 120 height 27
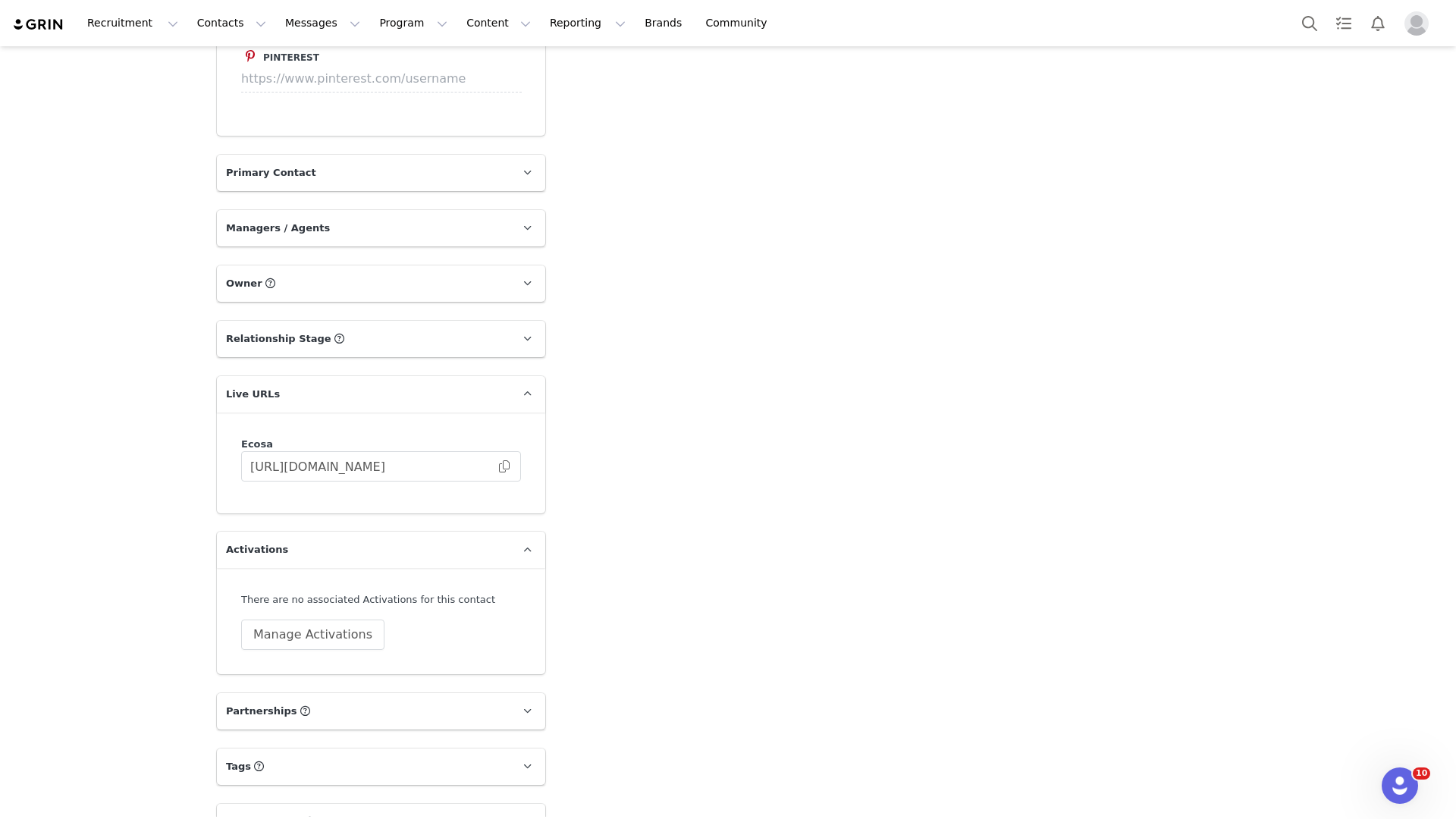
scroll to position [2064, 0]
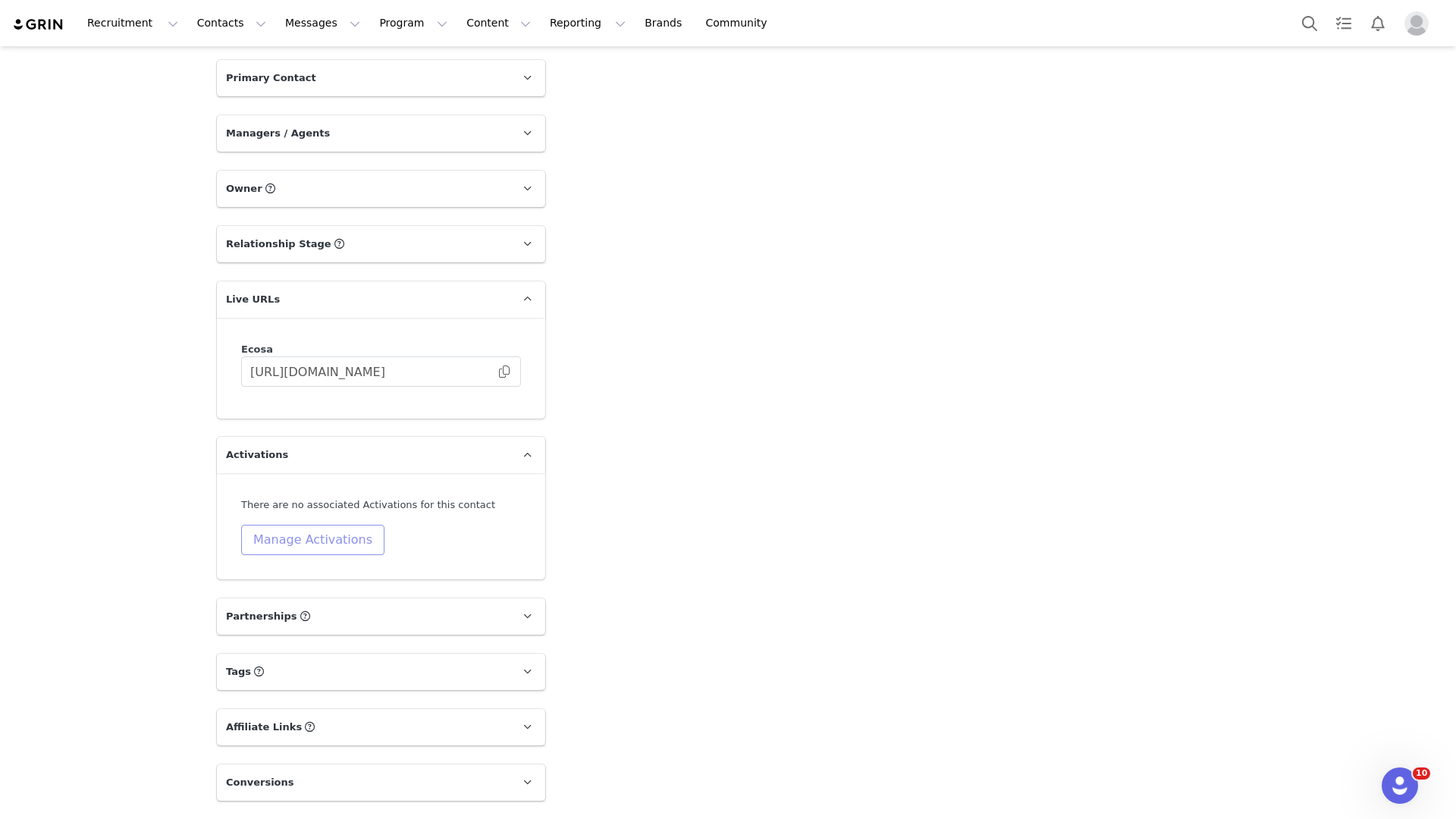
click at [305, 524] on button "Manage Activations" at bounding box center [312, 539] width 143 height 30
click at [294, 562] on div "Select Activation" at bounding box center [267, 570] width 148 height 23
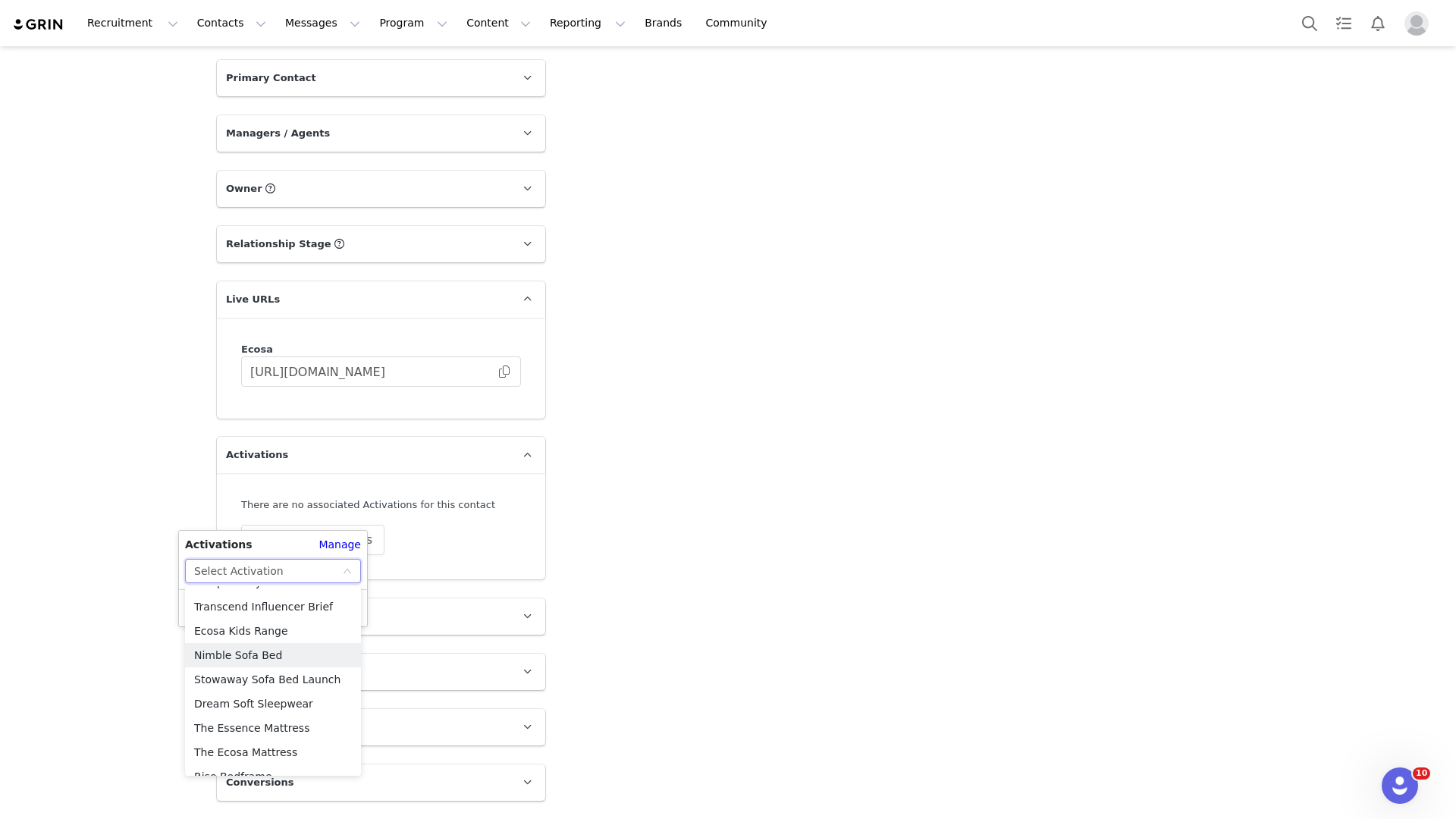
scroll to position [170, 0]
click at [280, 722] on li "The Ecosa Mattress" at bounding box center [273, 722] width 176 height 24
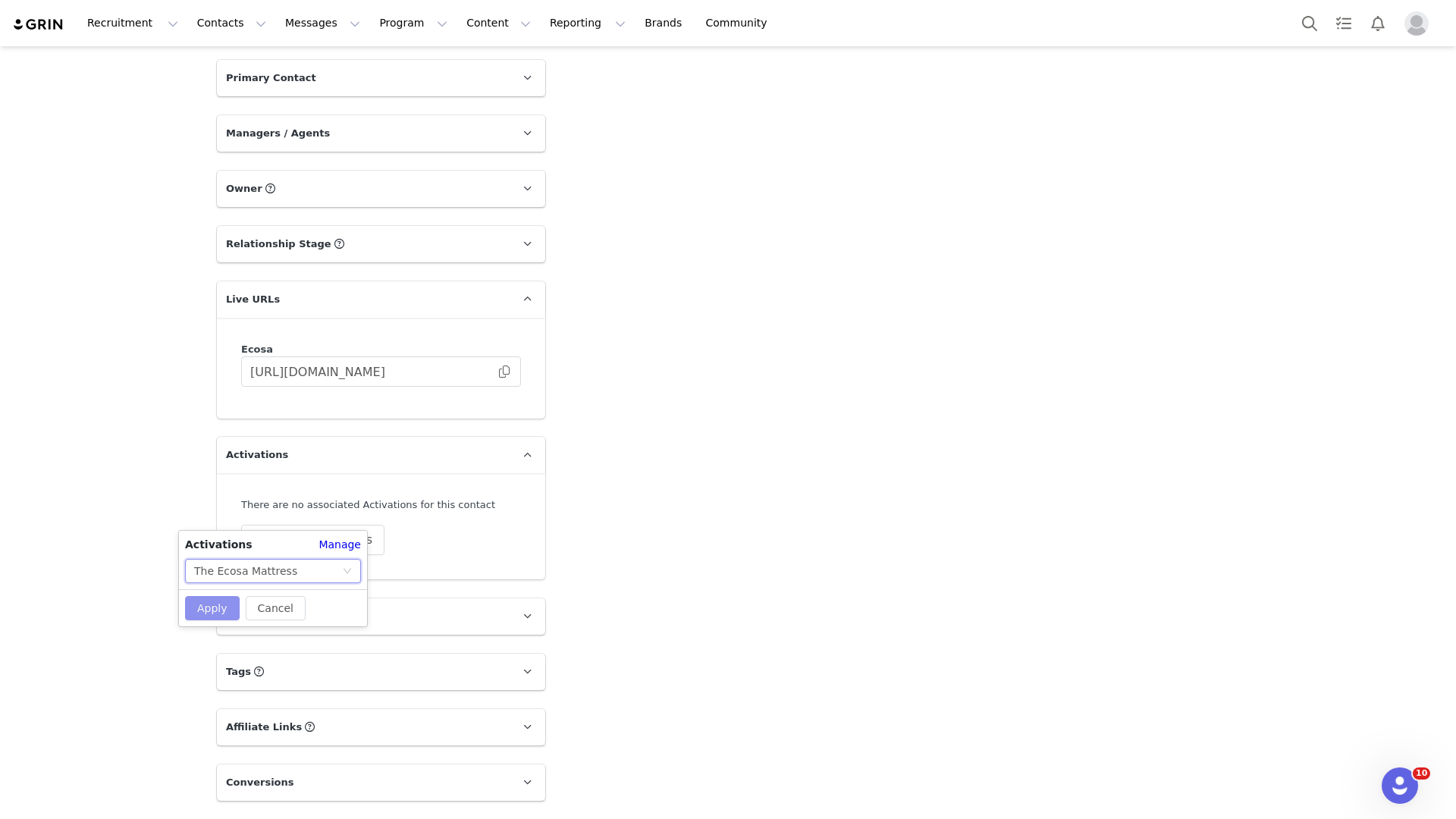
click at [219, 601] on button "Apply" at bounding box center [212, 608] width 55 height 24
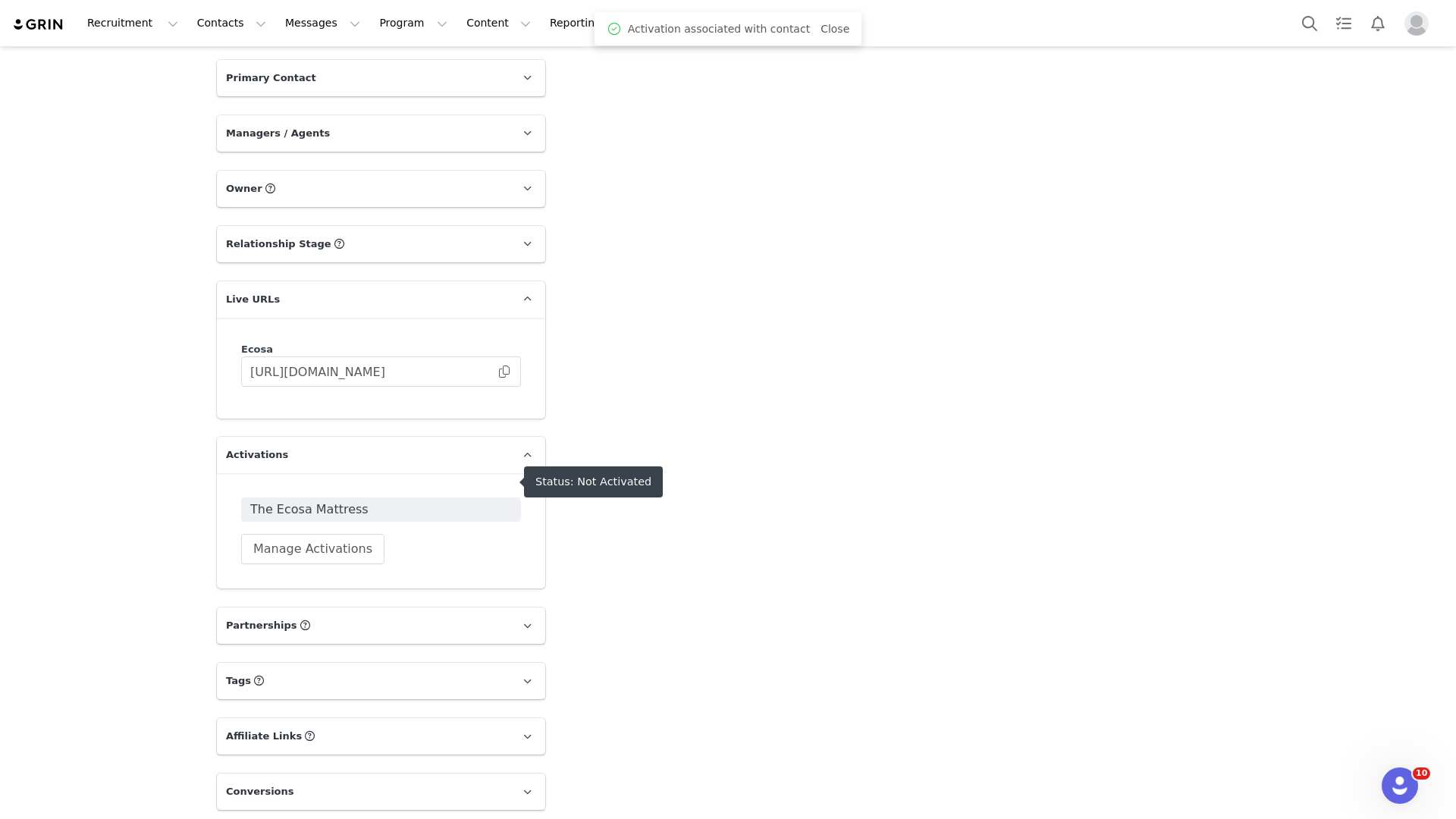
click at [389, 500] on span "The Ecosa Mattress" at bounding box center [381, 509] width 261 height 19
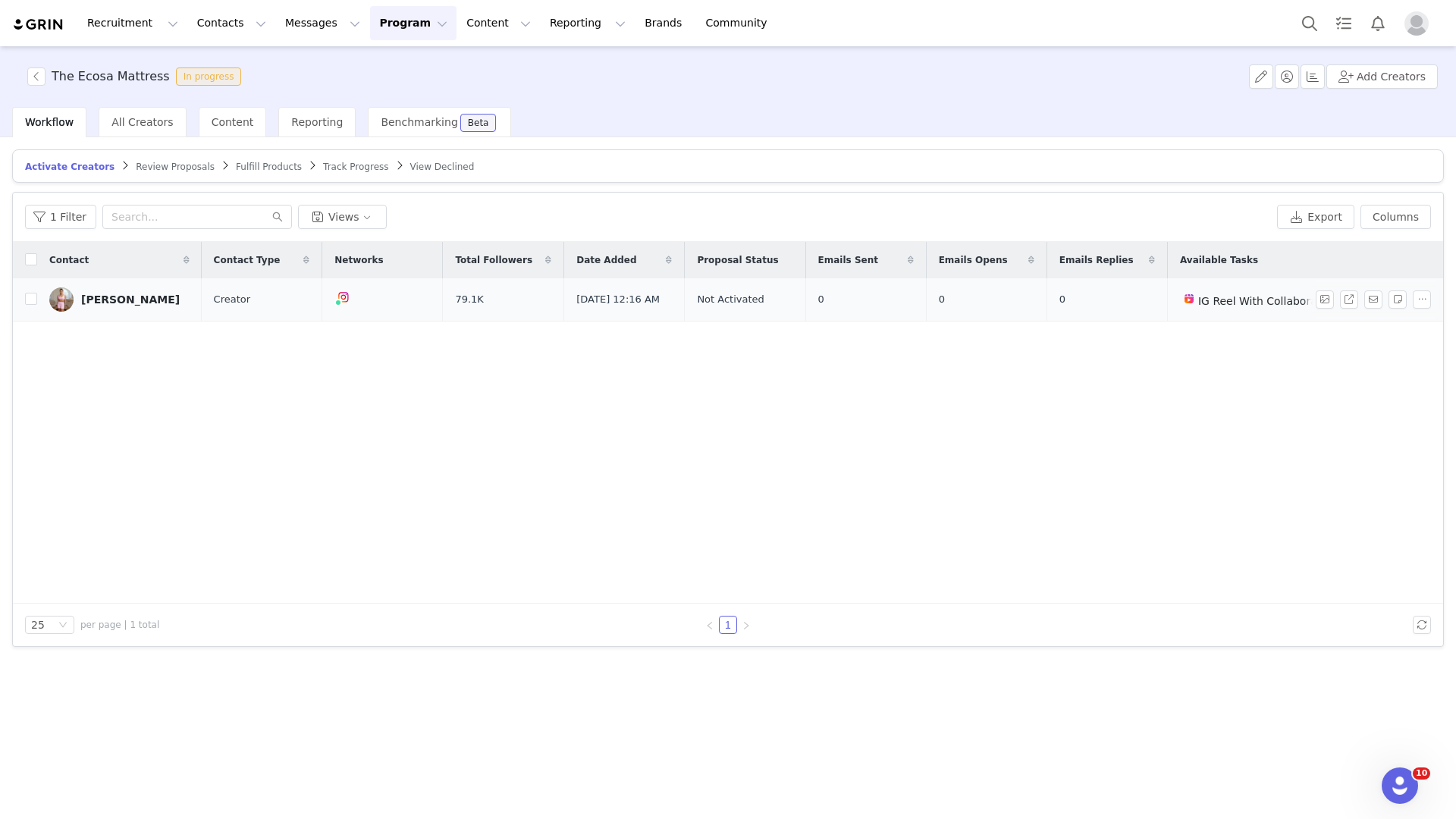
click at [129, 297] on div "Katie Martin" at bounding box center [130, 299] width 99 height 12
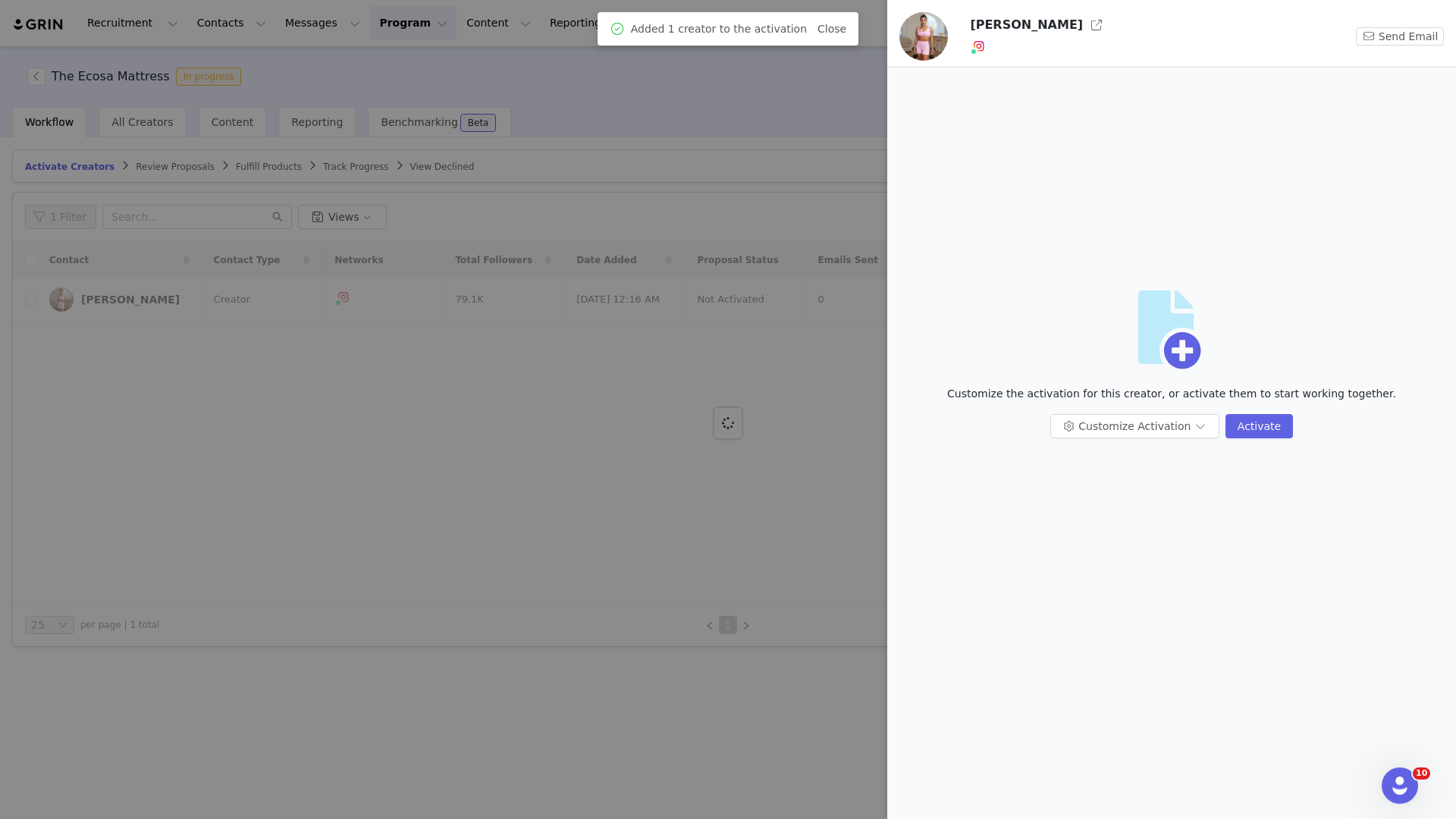
click at [1249, 443] on div "Customize Activation Activate" at bounding box center [1171, 432] width 551 height 36
click at [1249, 432] on button "Activate" at bounding box center [1258, 426] width 68 height 24
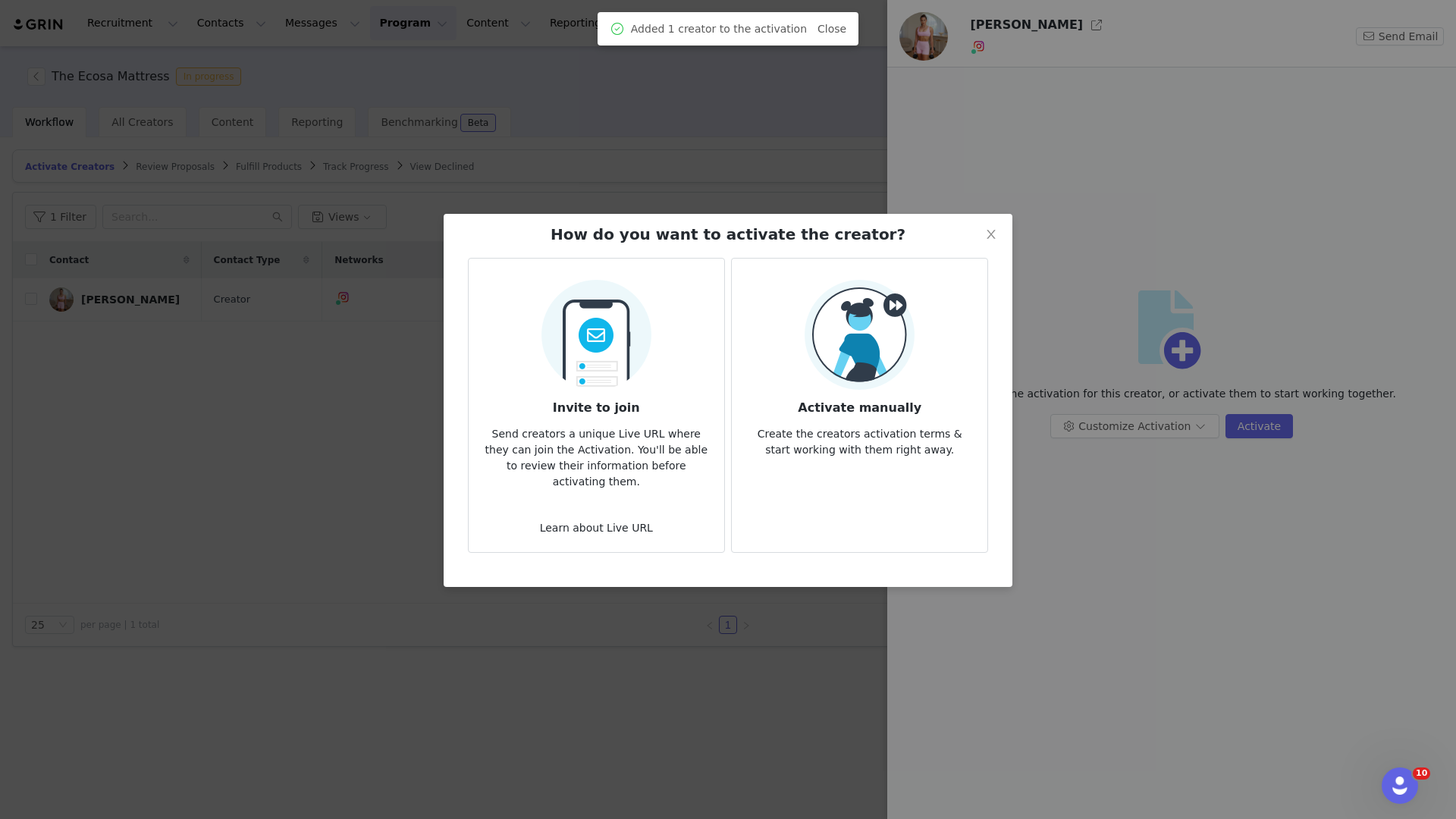
click at [885, 445] on p "Create the creators activation terms & start working with them right away." at bounding box center [859, 437] width 231 height 41
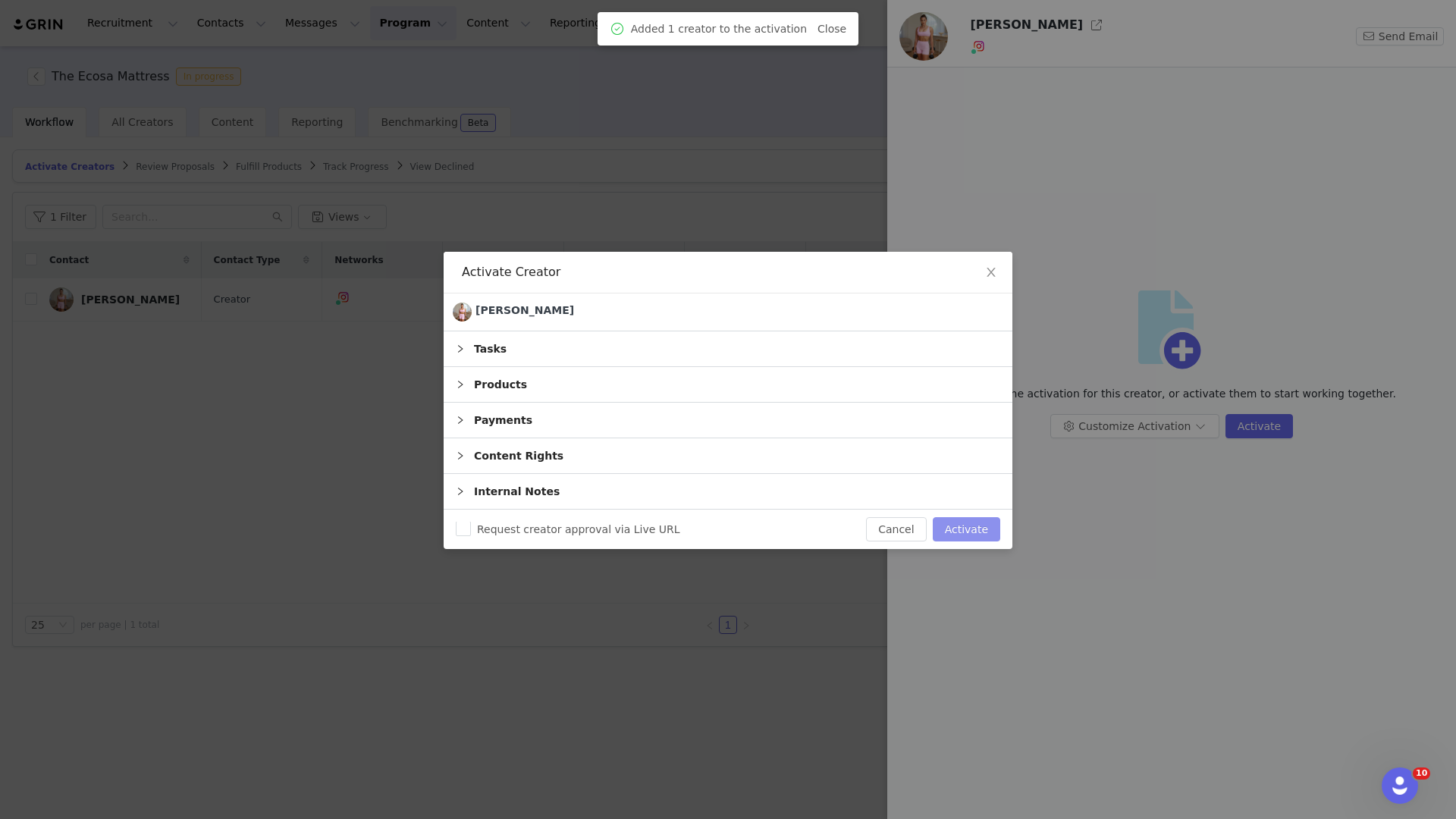
click at [970, 527] on button "Activate" at bounding box center [966, 528] width 68 height 24
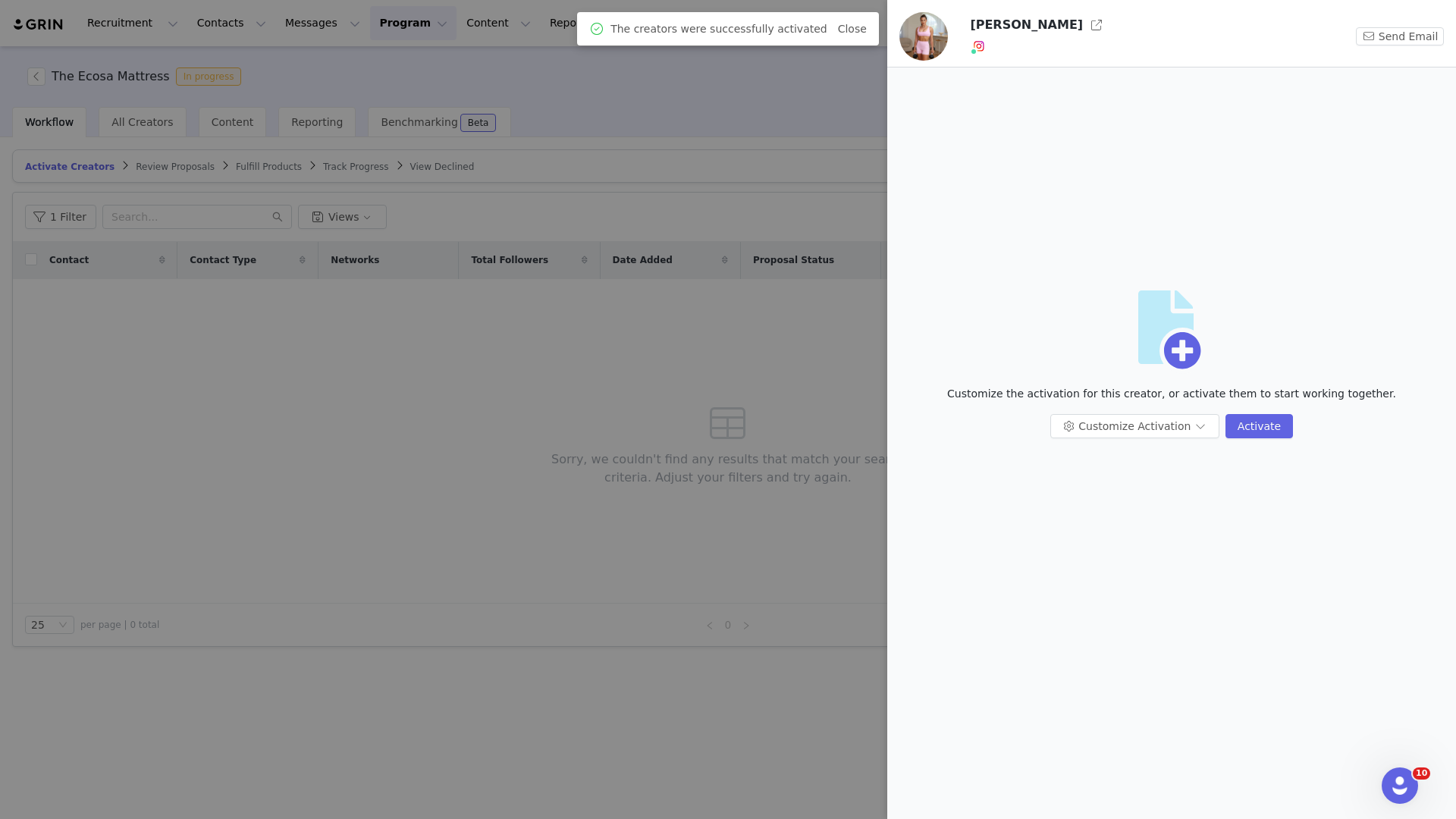
click at [157, 50] on div at bounding box center [728, 409] width 1456 height 819
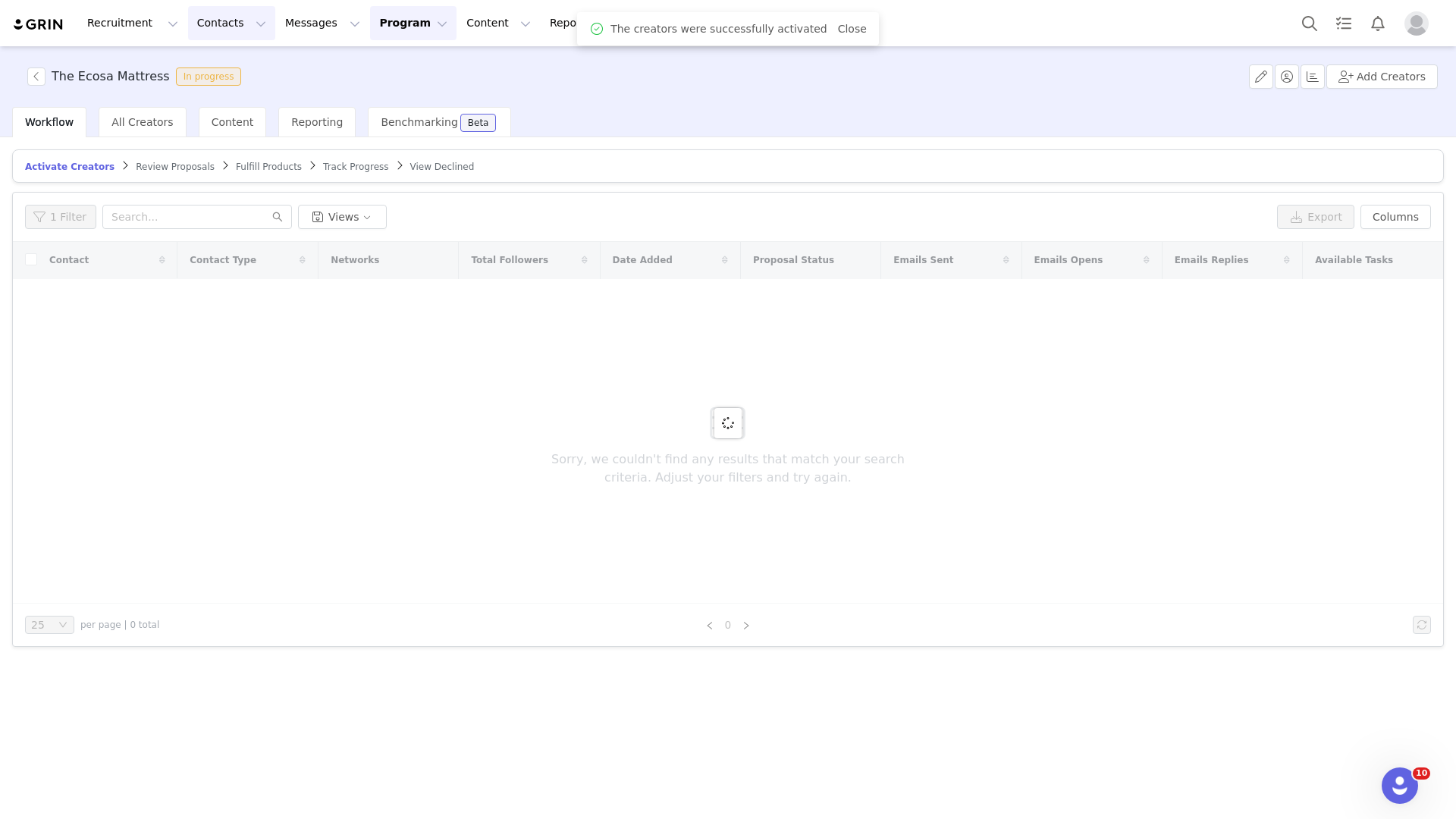
click at [234, 23] on button "Contacts Contacts" at bounding box center [231, 23] width 87 height 34
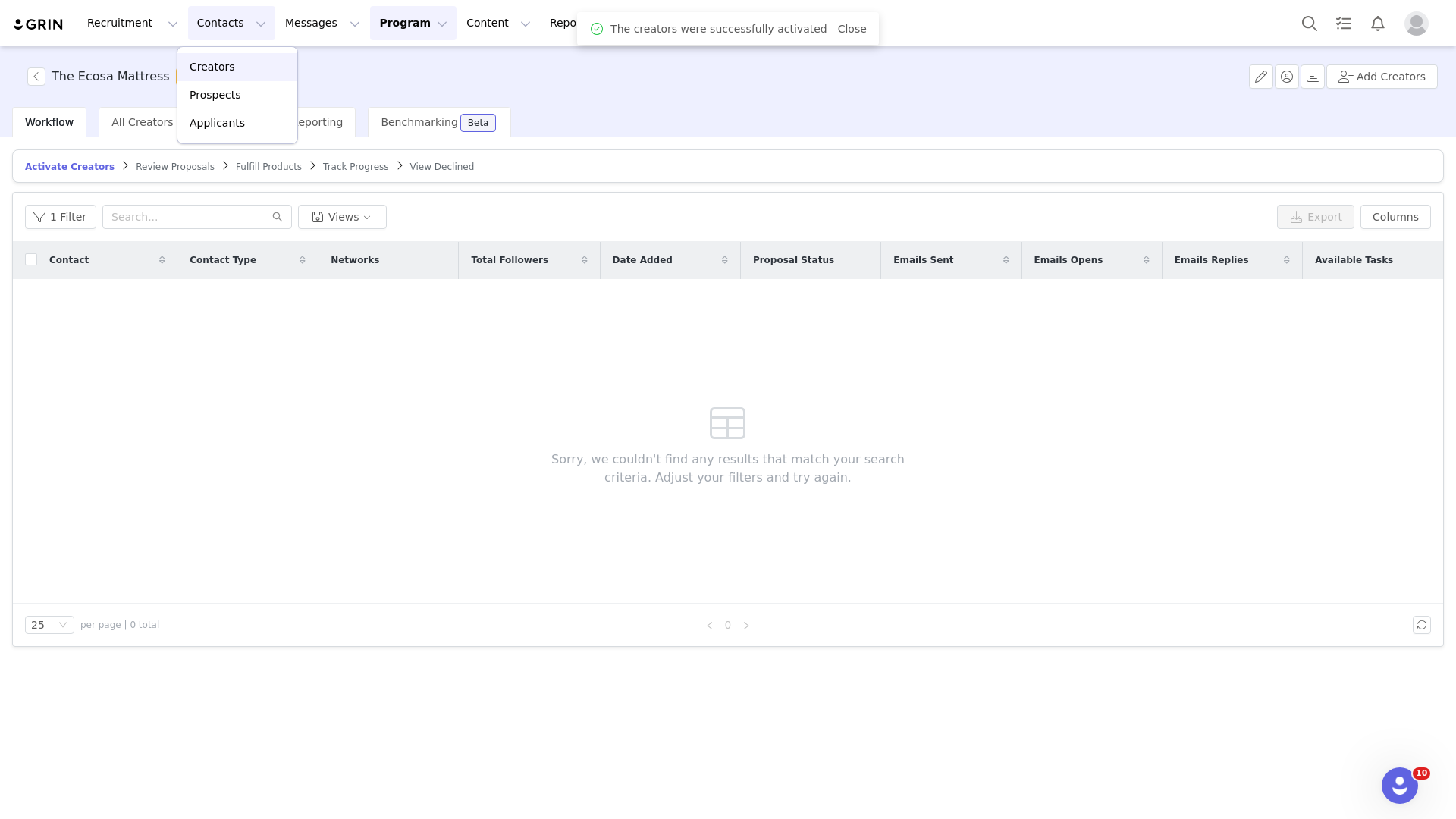
click at [228, 67] on p "Creators" at bounding box center [212, 67] width 45 height 16
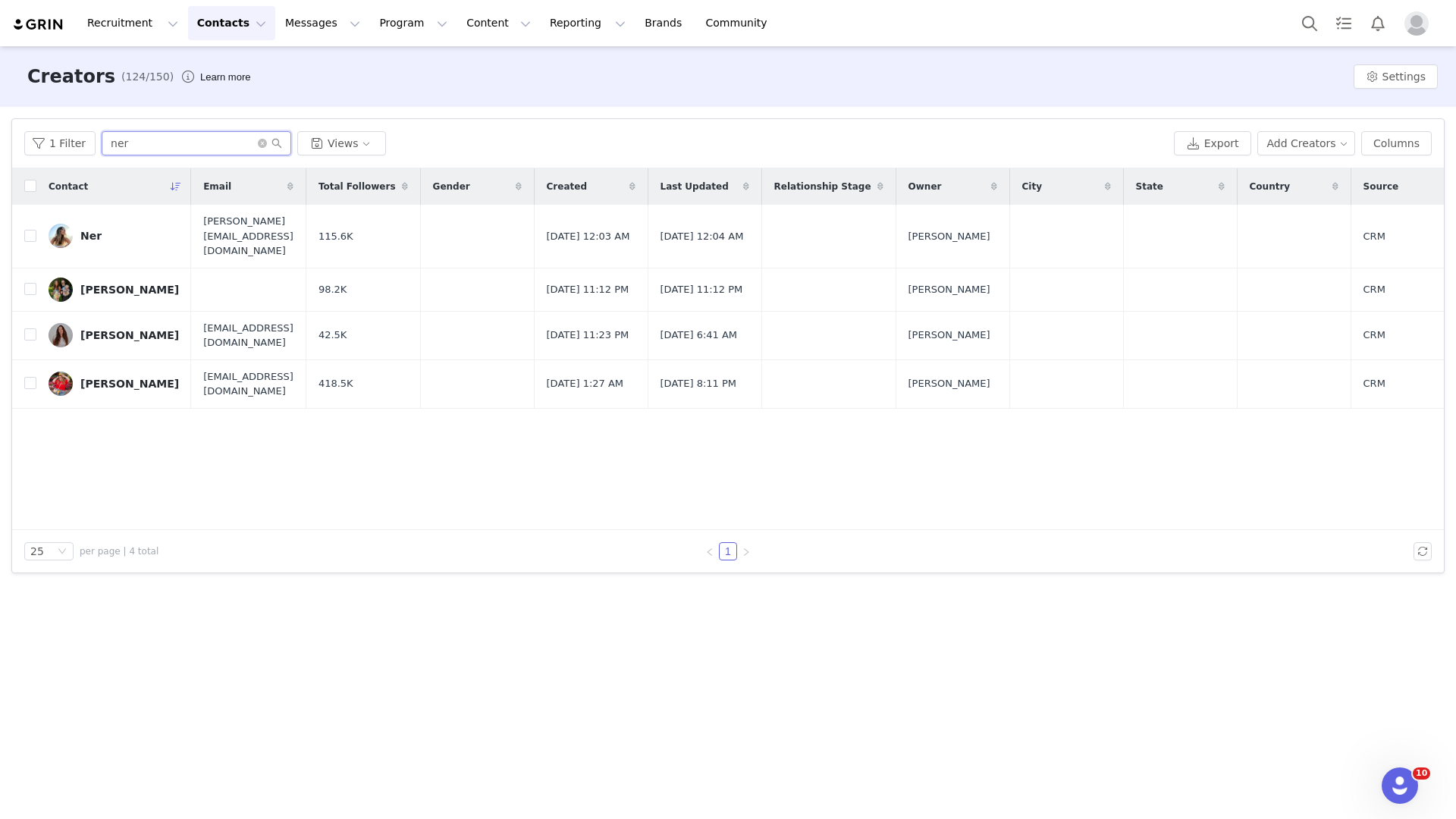
click at [140, 140] on input "ner" at bounding box center [197, 143] width 190 height 24
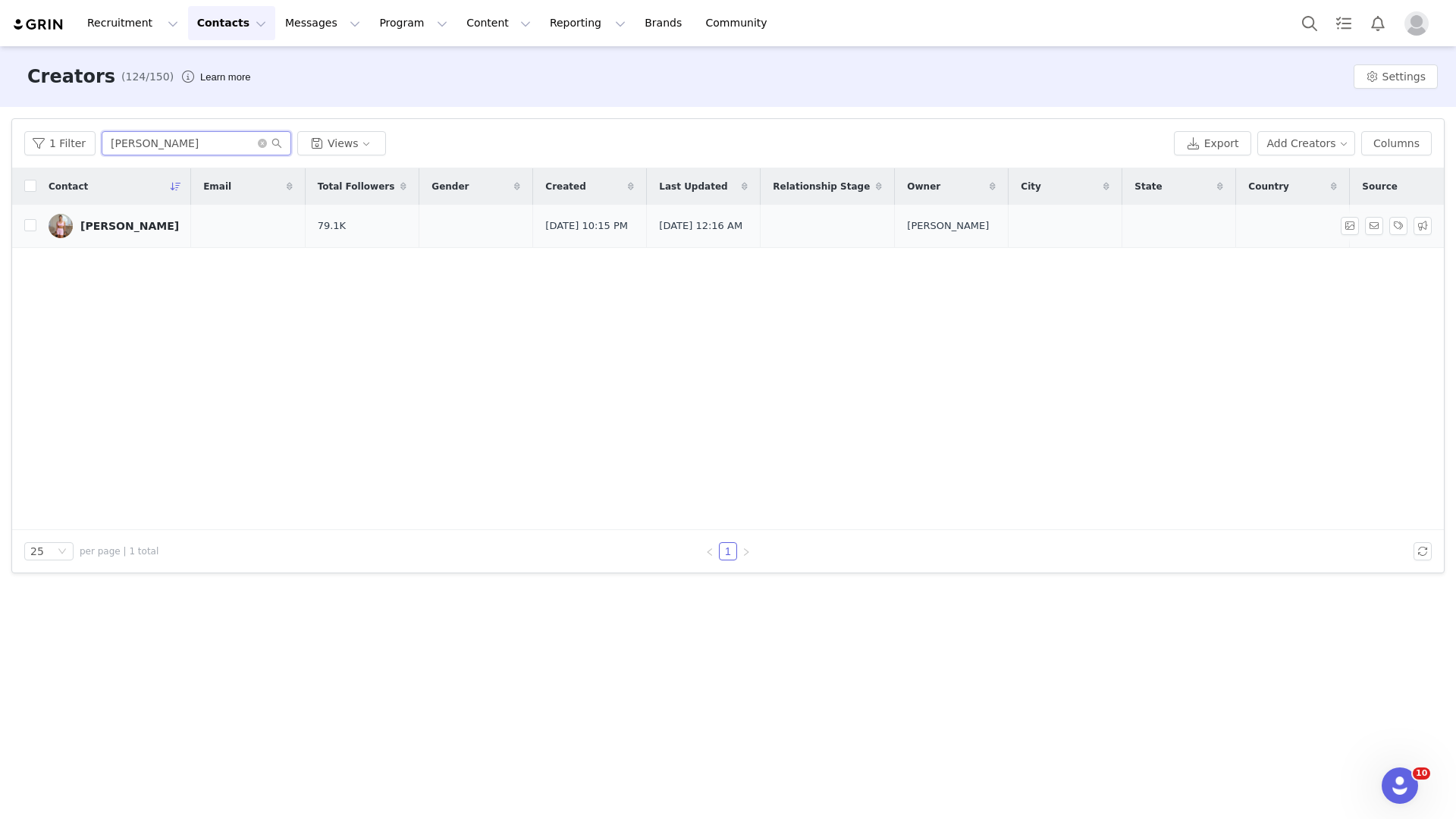
type input "katie"
click at [111, 224] on div "Katie Martin" at bounding box center [129, 226] width 99 height 12
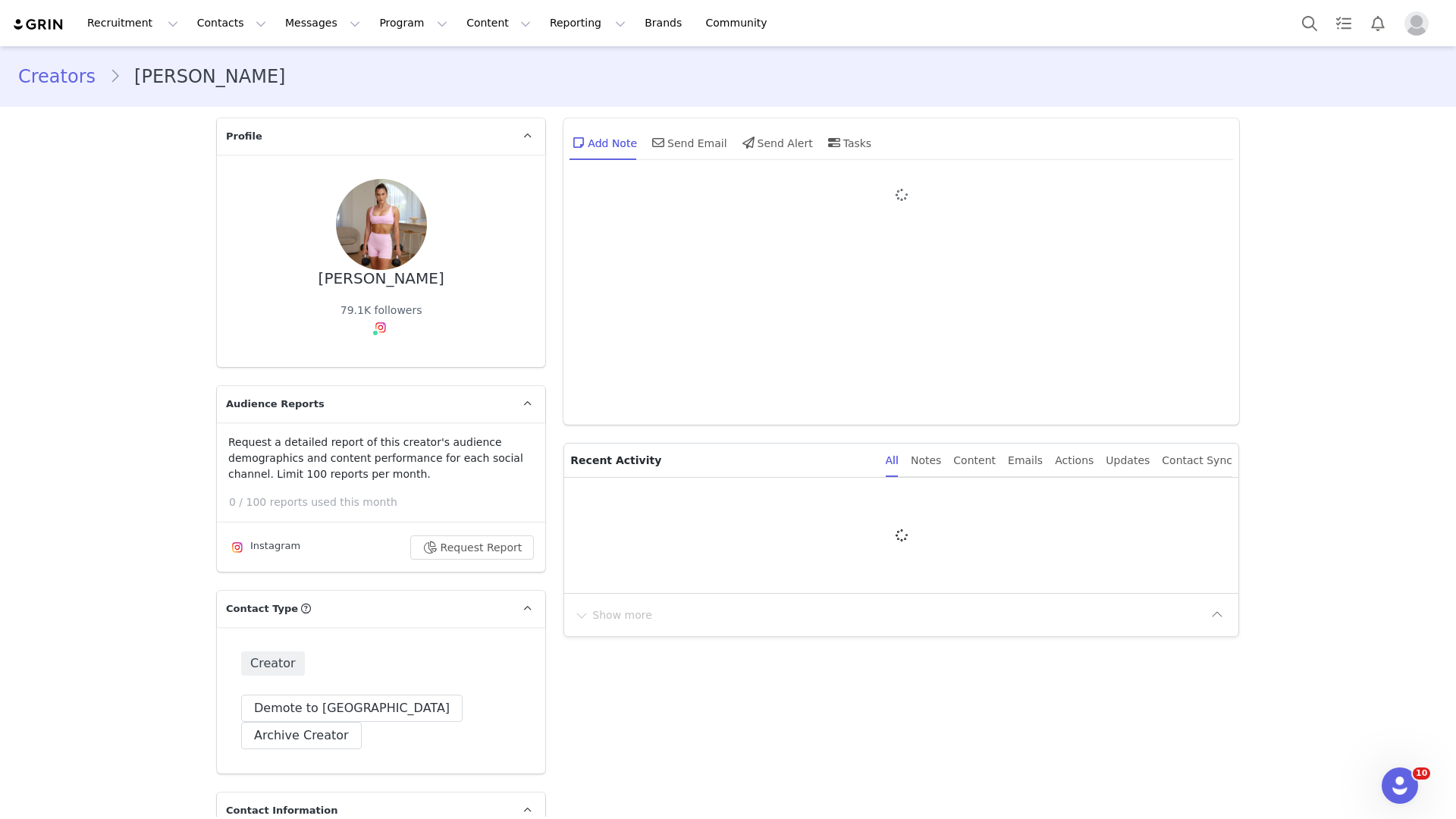
type input "+1 (United States)"
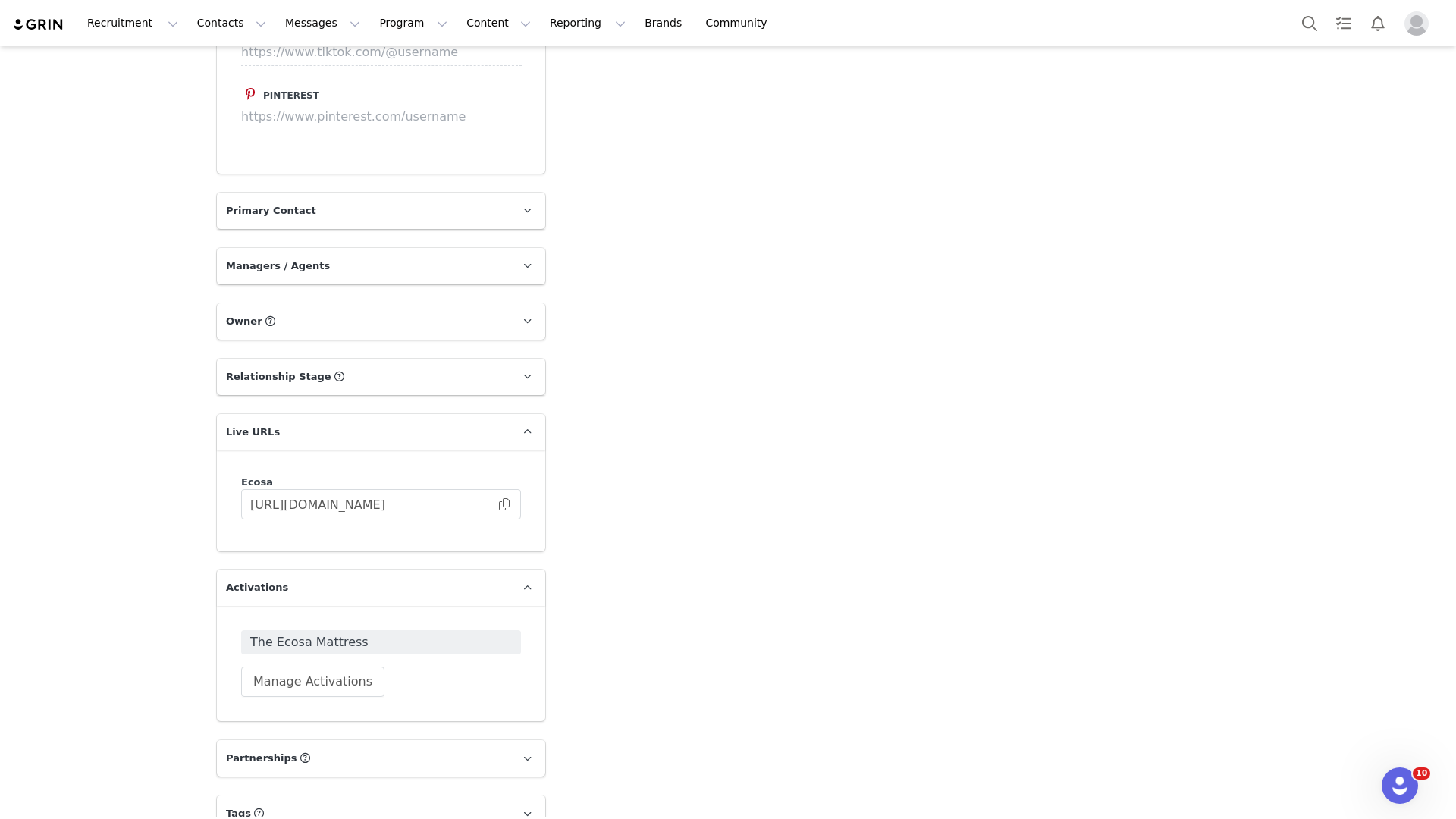
scroll to position [2083, 0]
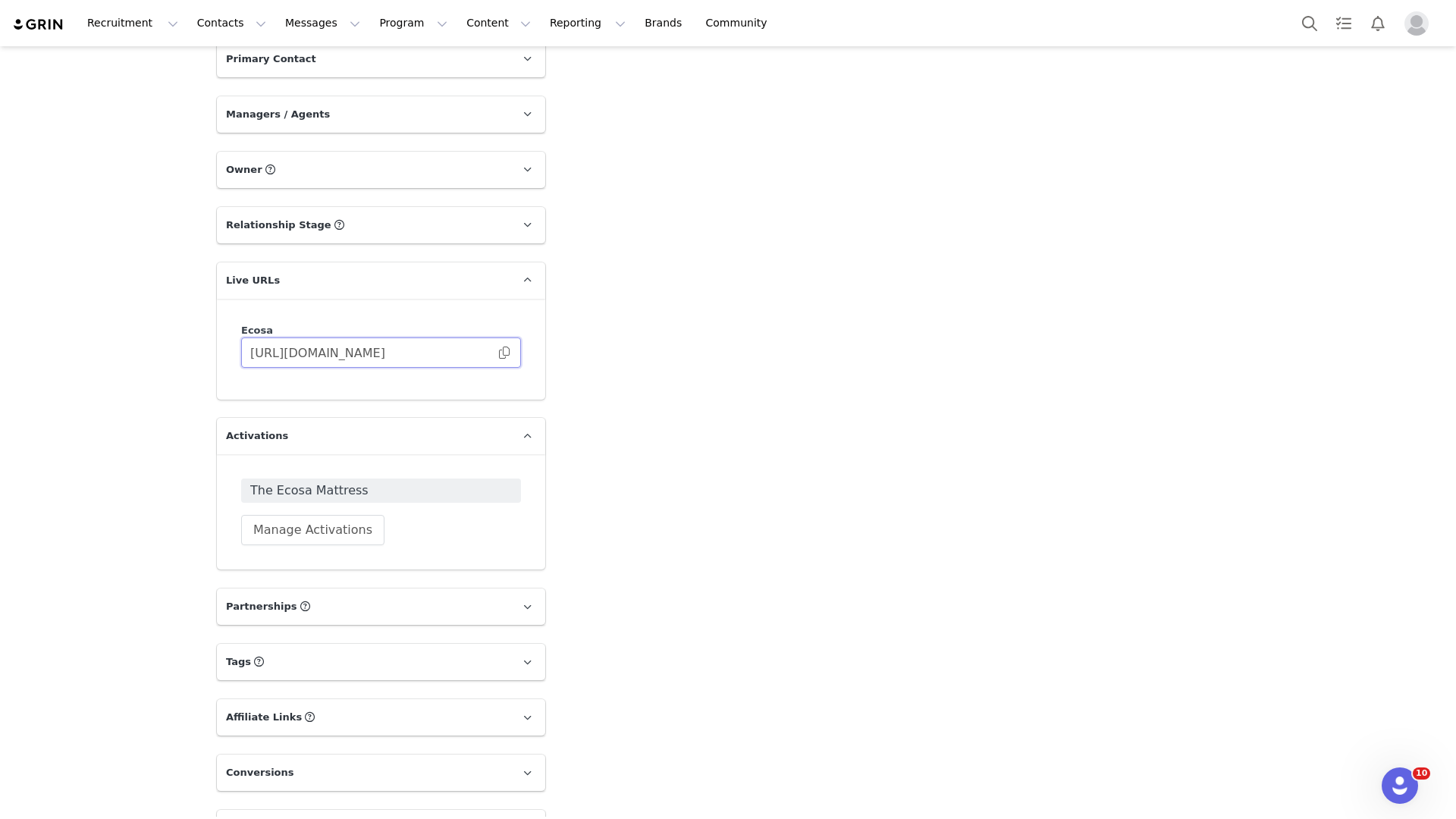
click at [333, 338] on input "https://ecosa.grin.live/6c102647-3b84-4f57-9478-af1c645bc9e7" at bounding box center [381, 352] width 280 height 30
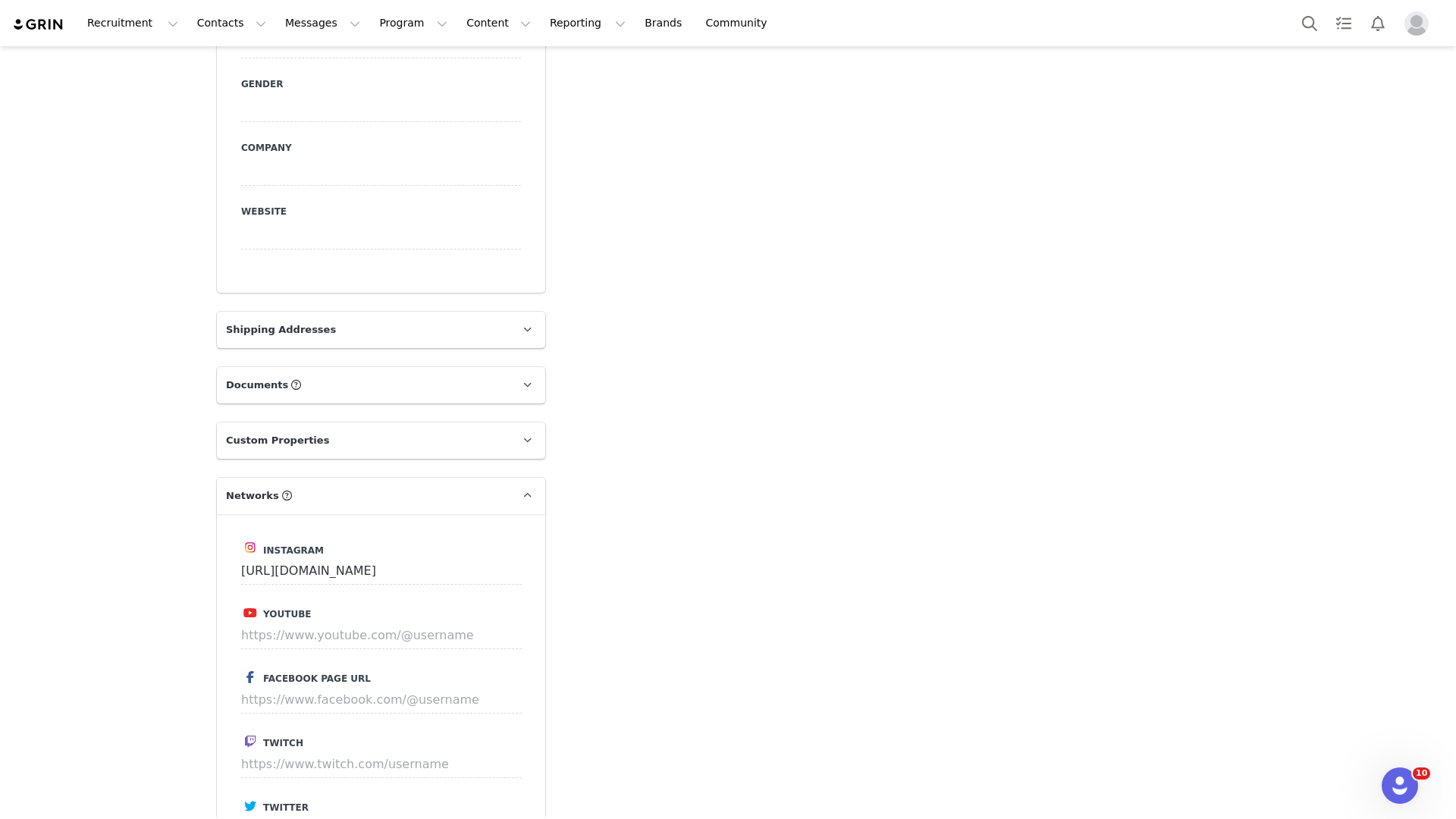
scroll to position [0, 0]
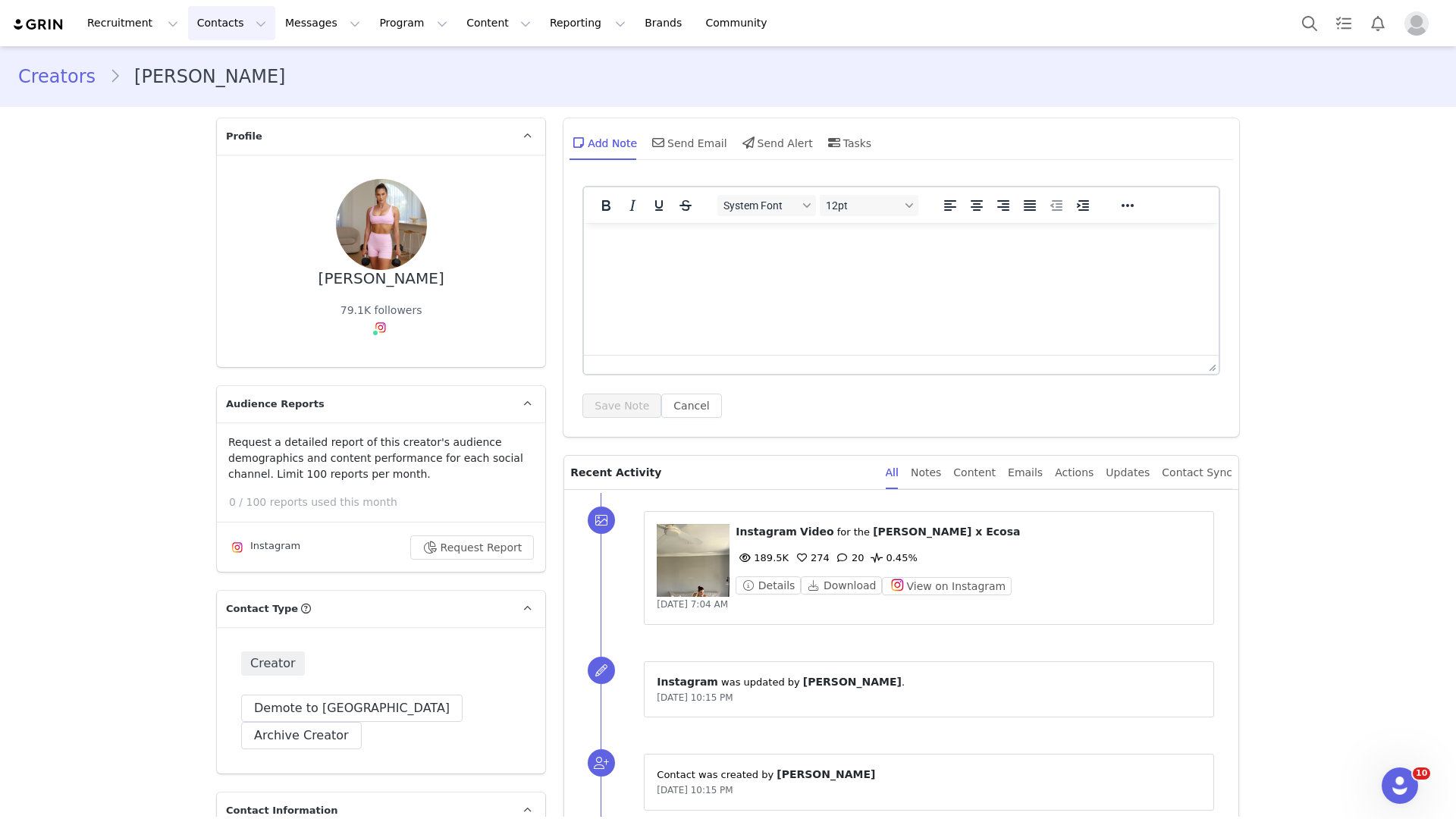
click at [227, 33] on button "Contacts Contacts" at bounding box center [231, 23] width 87 height 34
click at [234, 61] on div "Creators" at bounding box center [236, 66] width 98 height 15
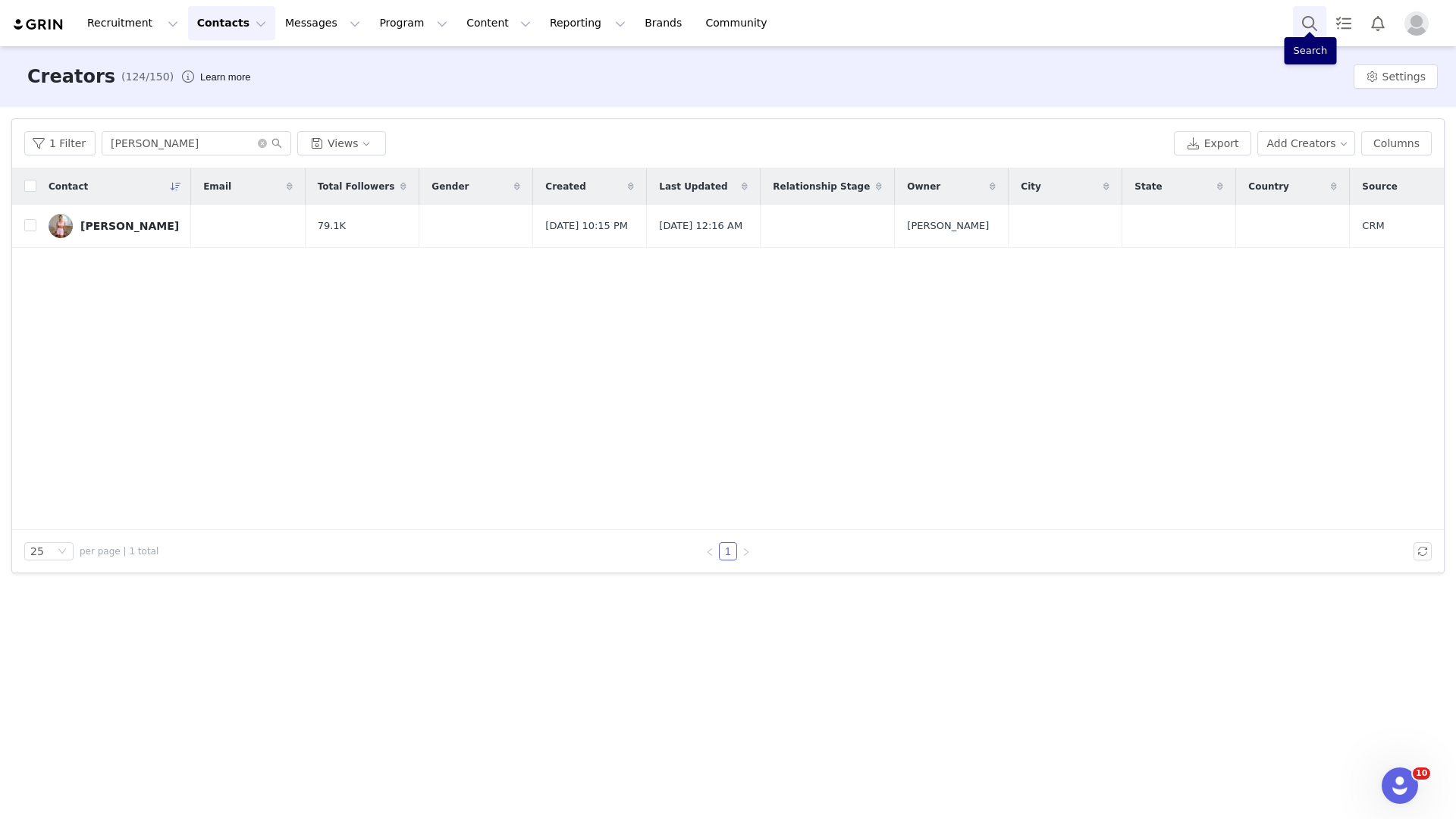
click at [1305, 25] on button "Search" at bounding box center [1309, 23] width 33 height 34
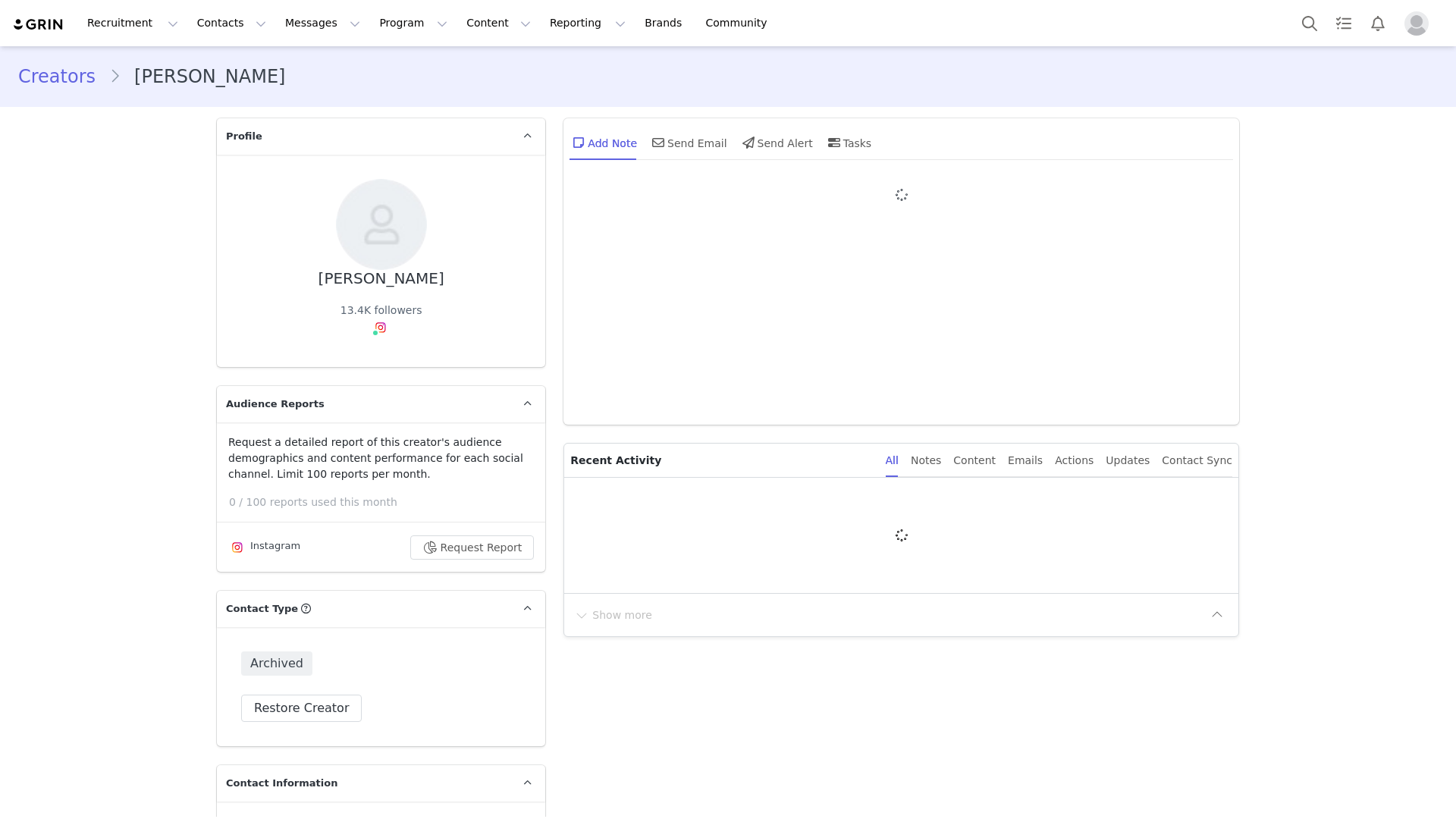
type input "+1 ([GEOGRAPHIC_DATA])"
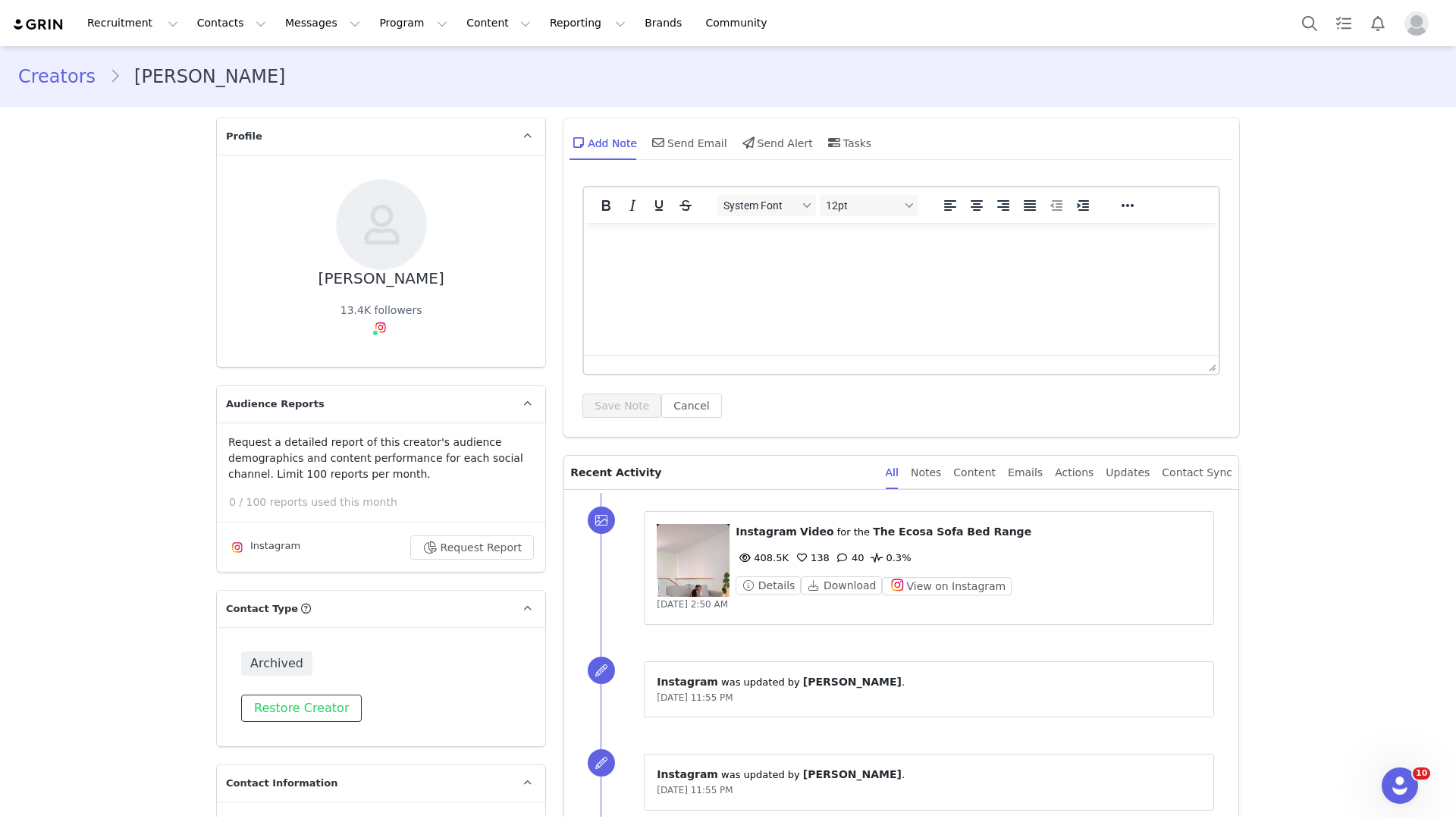
click at [277, 719] on button "Restore Creator" at bounding box center [300, 708] width 120 height 27
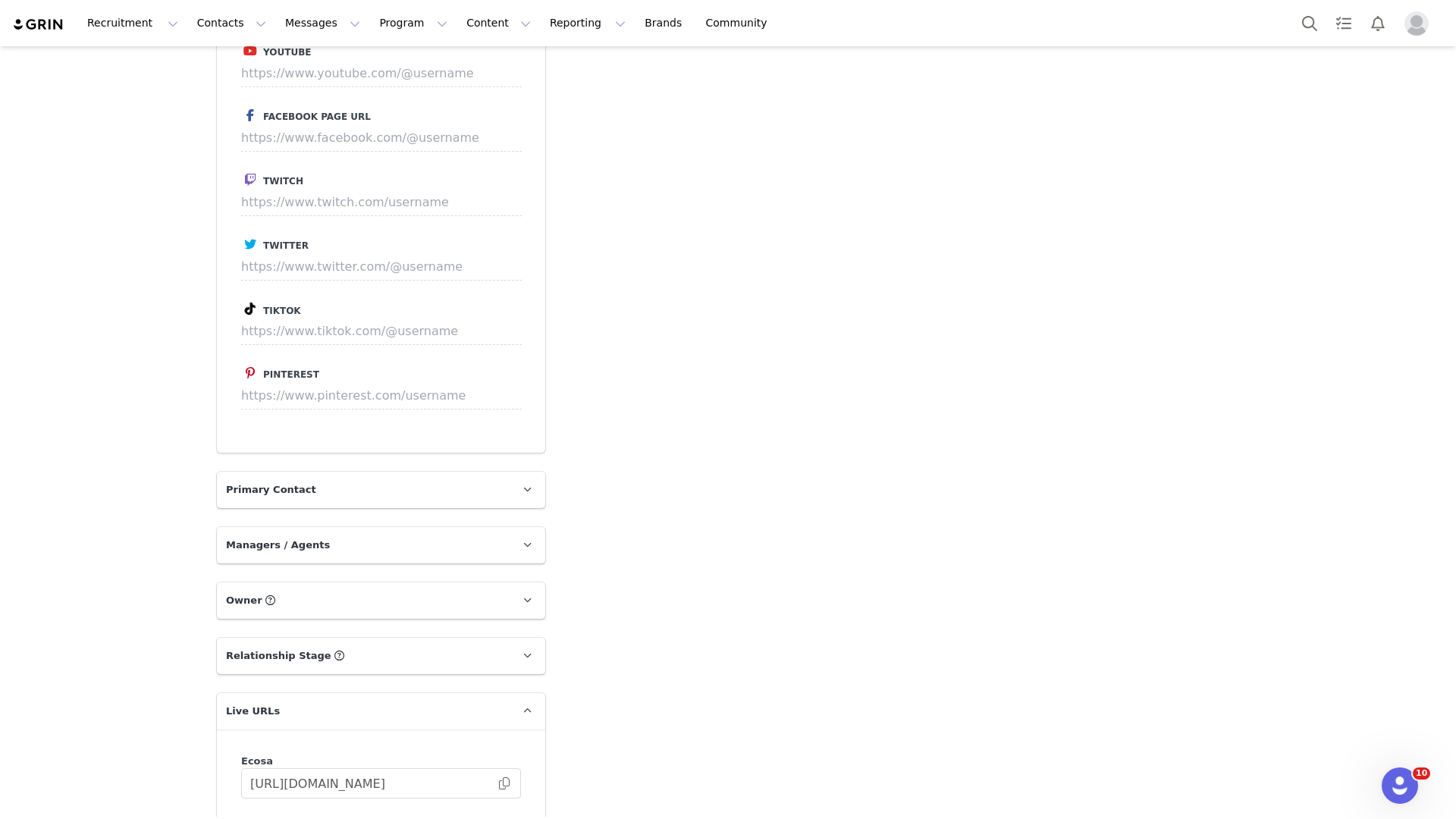
scroll to position [1964, 0]
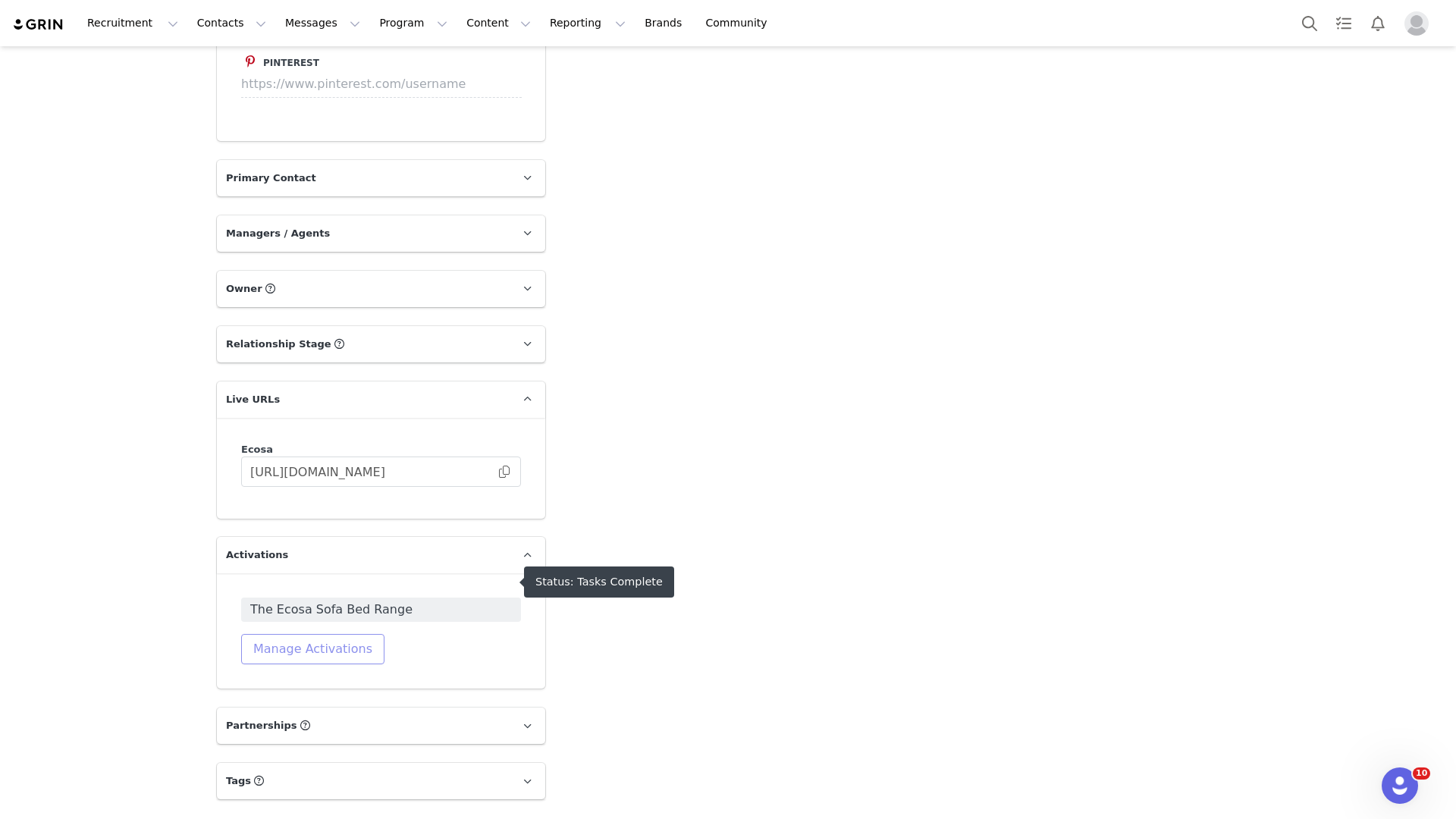
click at [319, 634] on button "Manage Activations" at bounding box center [312, 649] width 143 height 30
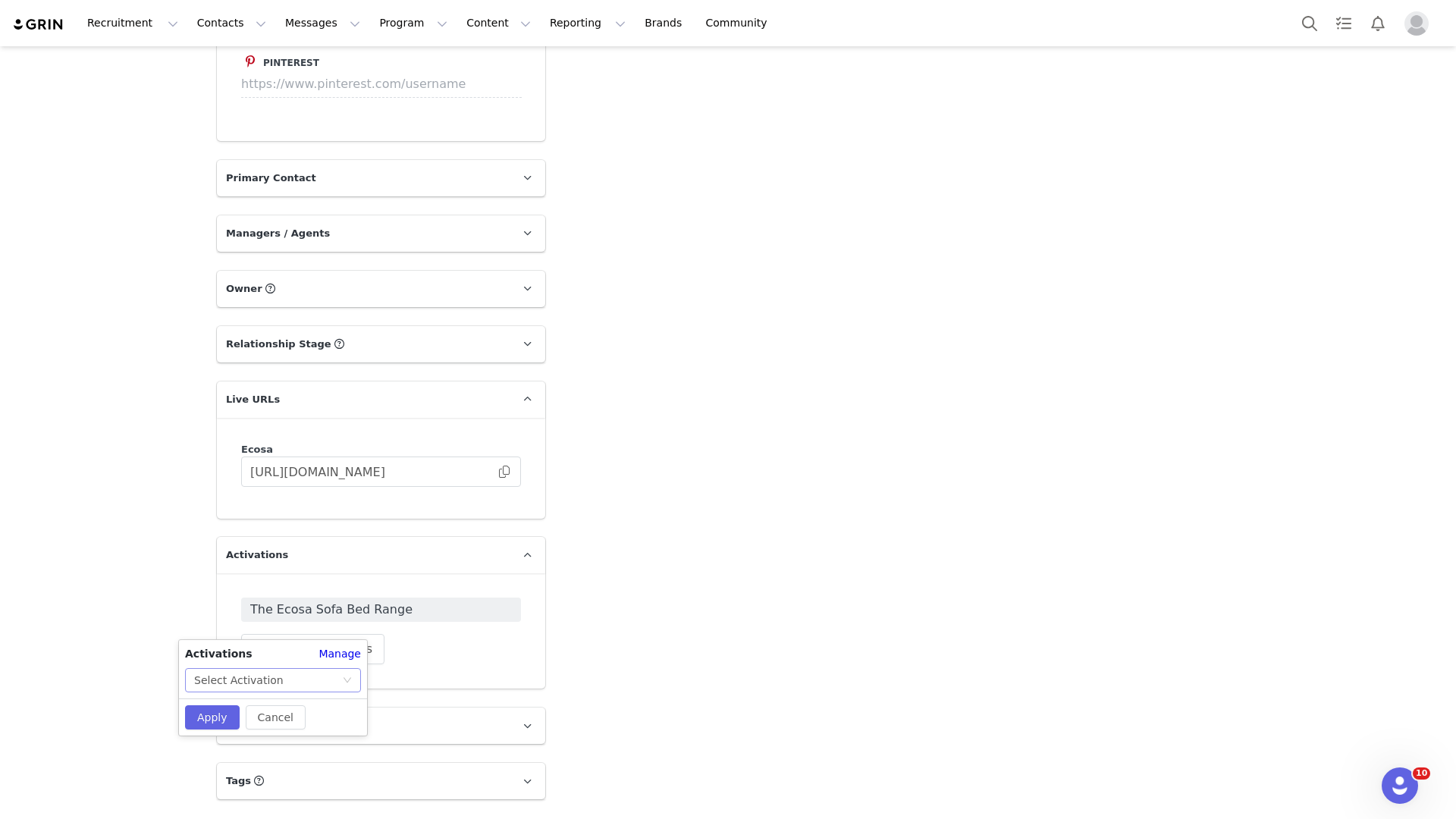
click at [312, 672] on div "Select Activation" at bounding box center [267, 679] width 148 height 23
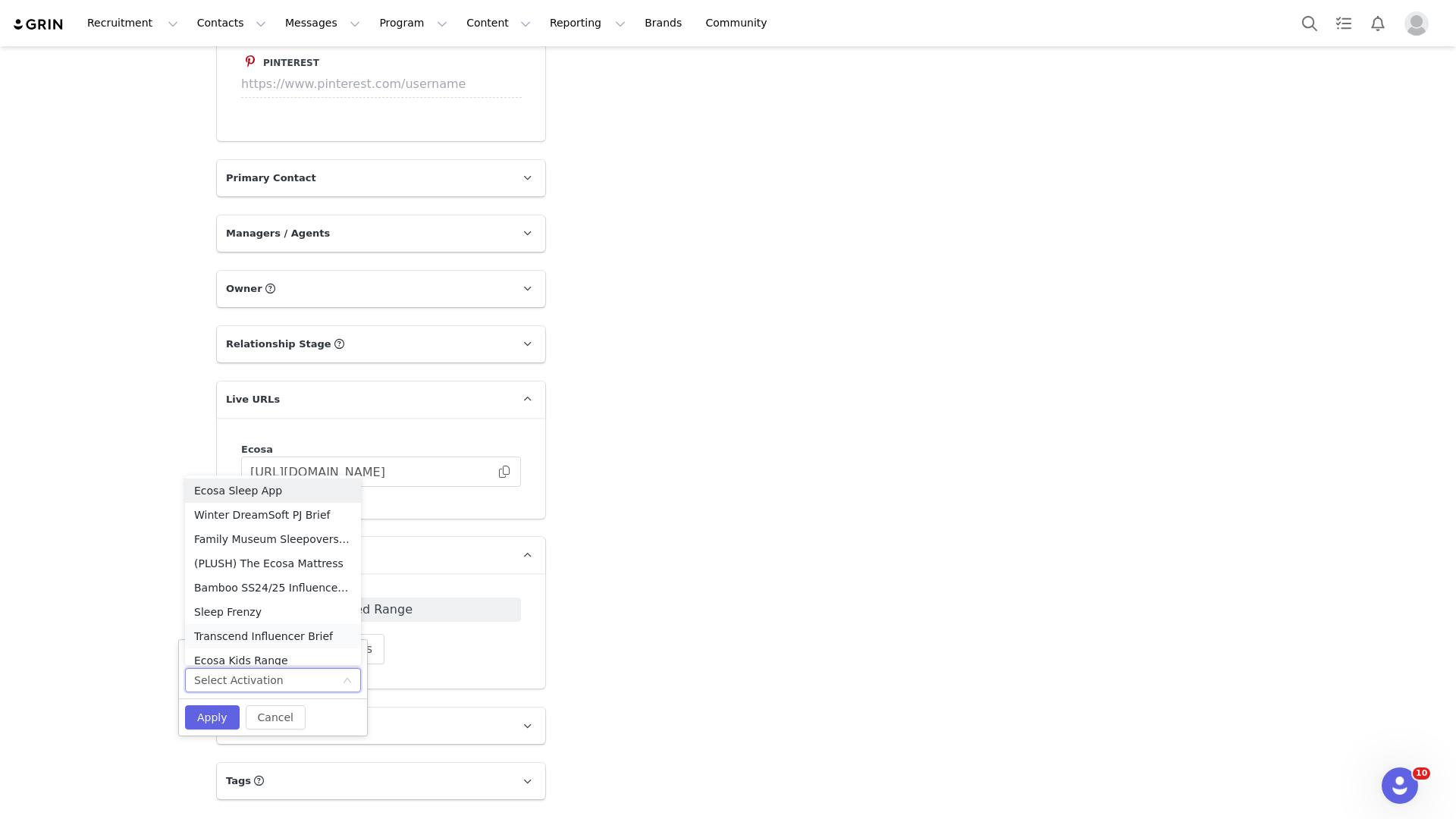
scroll to position [8, 0]
click at [307, 554] on li "(PLUSH) The Ecosa Mattress" at bounding box center [273, 556] width 176 height 24
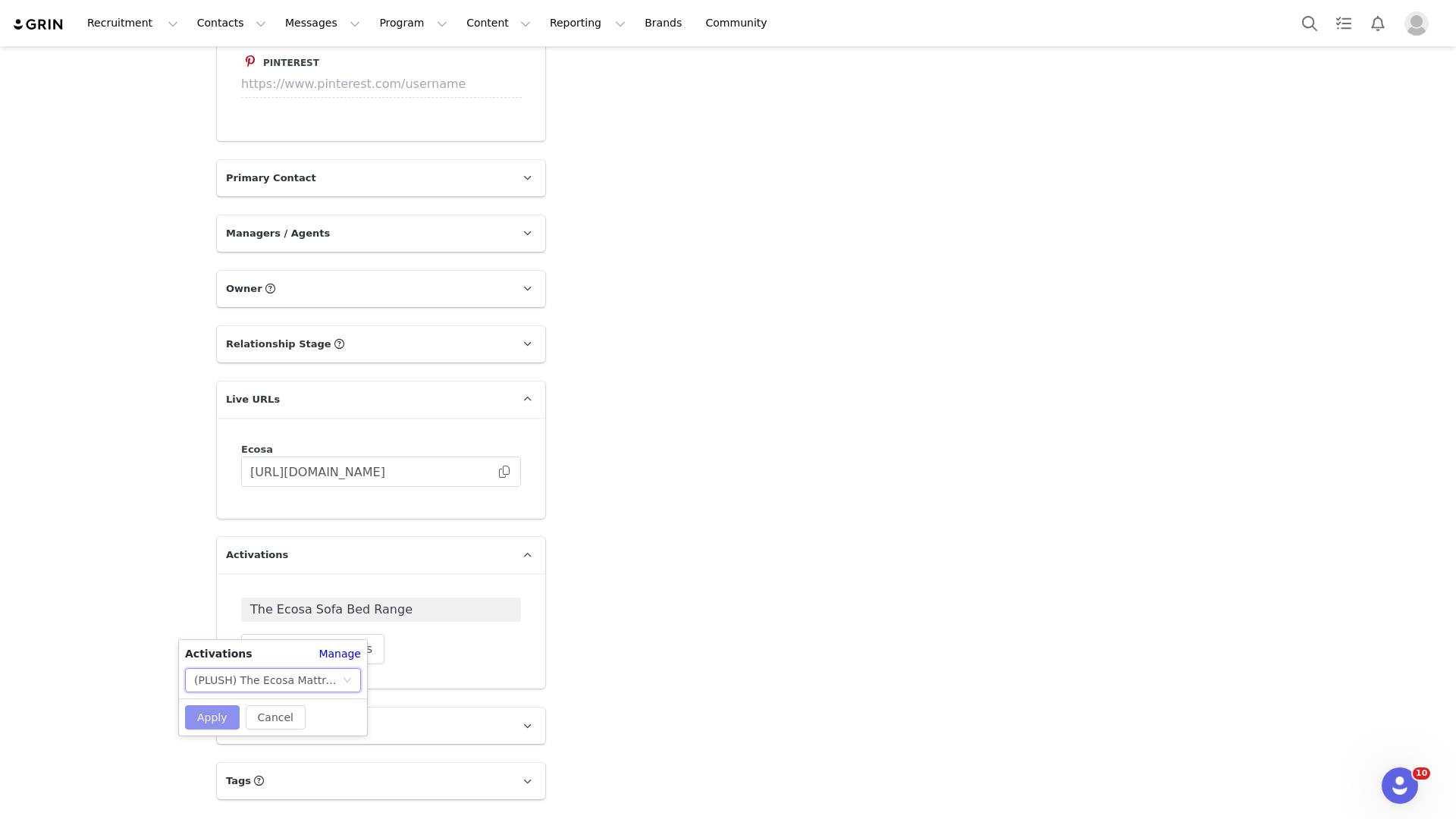
click at [217, 709] on button "Apply" at bounding box center [212, 717] width 55 height 24
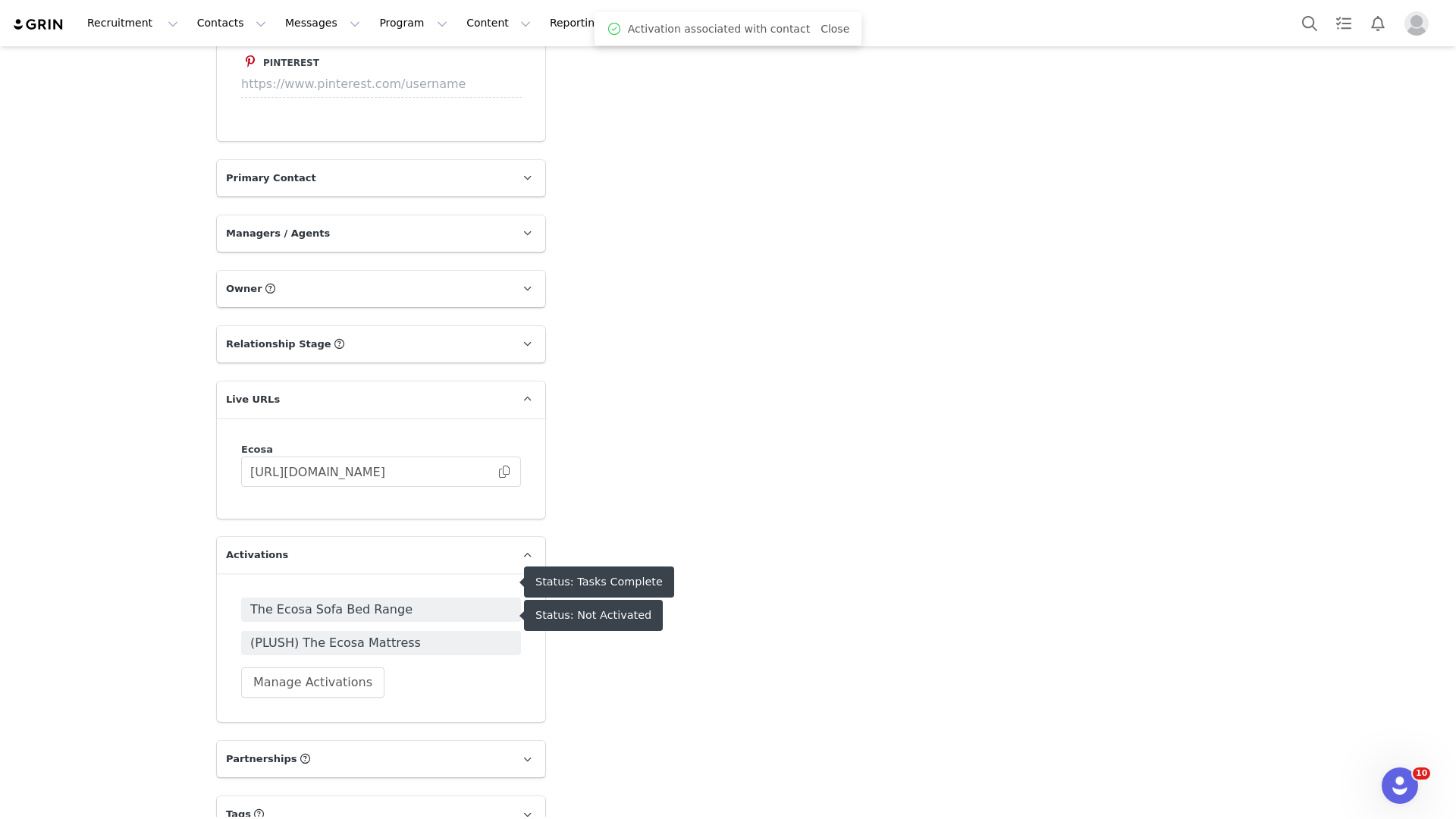
click at [373, 634] on span "(PLUSH) The Ecosa Mattress" at bounding box center [381, 643] width 261 height 19
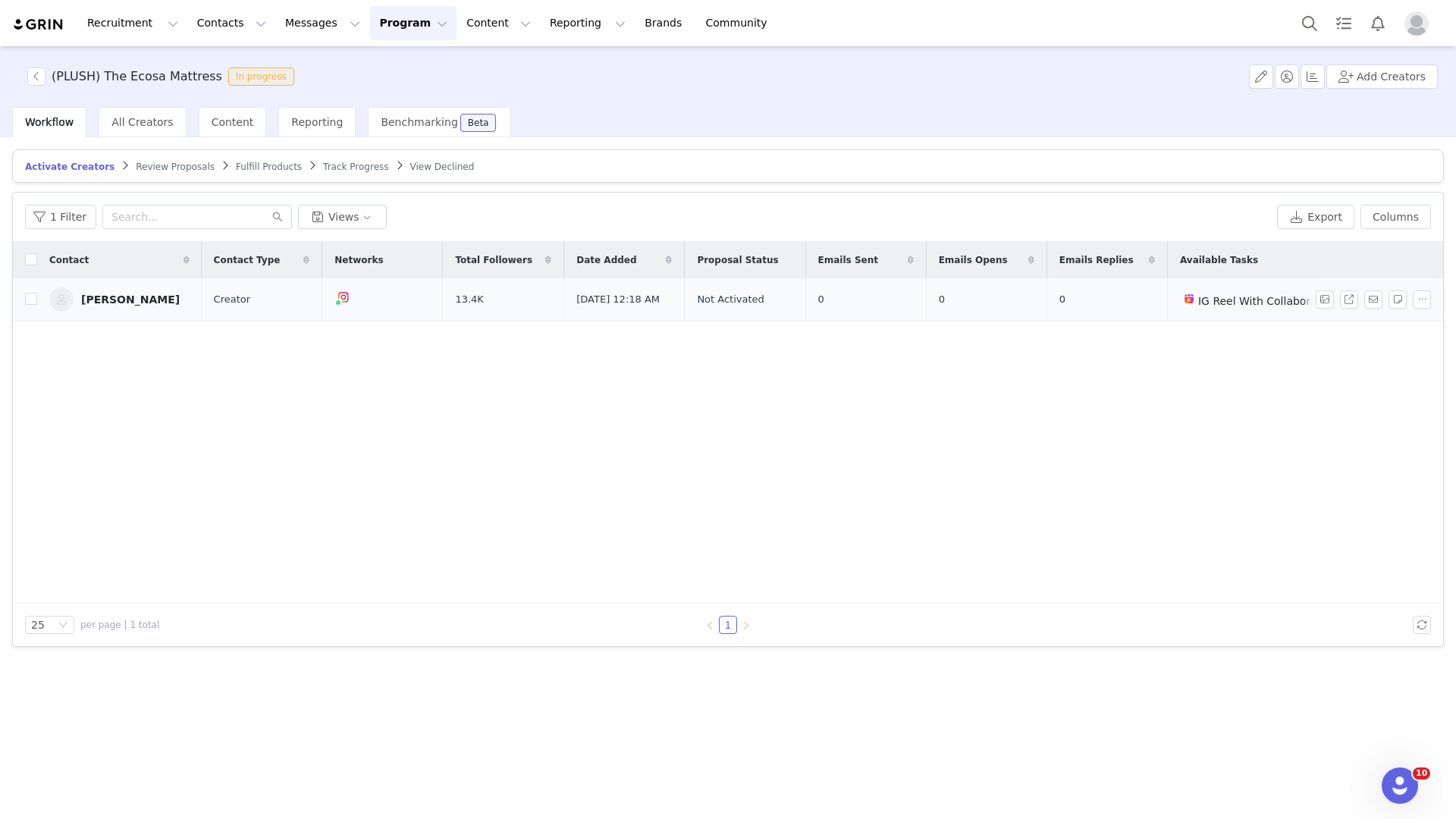
click at [128, 317] on td "Jayde Katarina" at bounding box center [119, 299] width 164 height 43
click at [128, 305] on link "Jayde Katarina" at bounding box center [118, 299] width 140 height 24
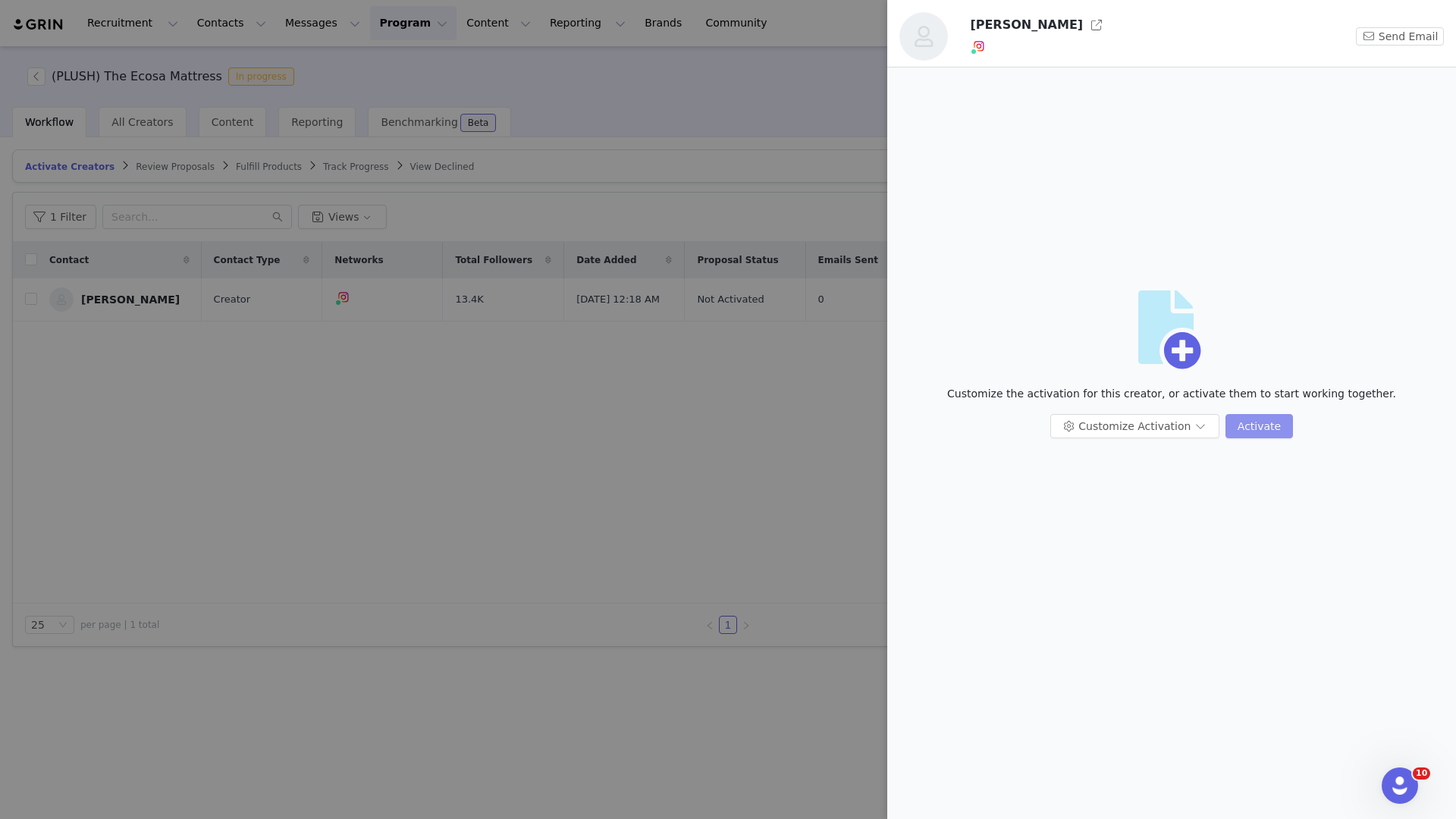
click at [1240, 416] on button "Activate" at bounding box center [1258, 426] width 68 height 24
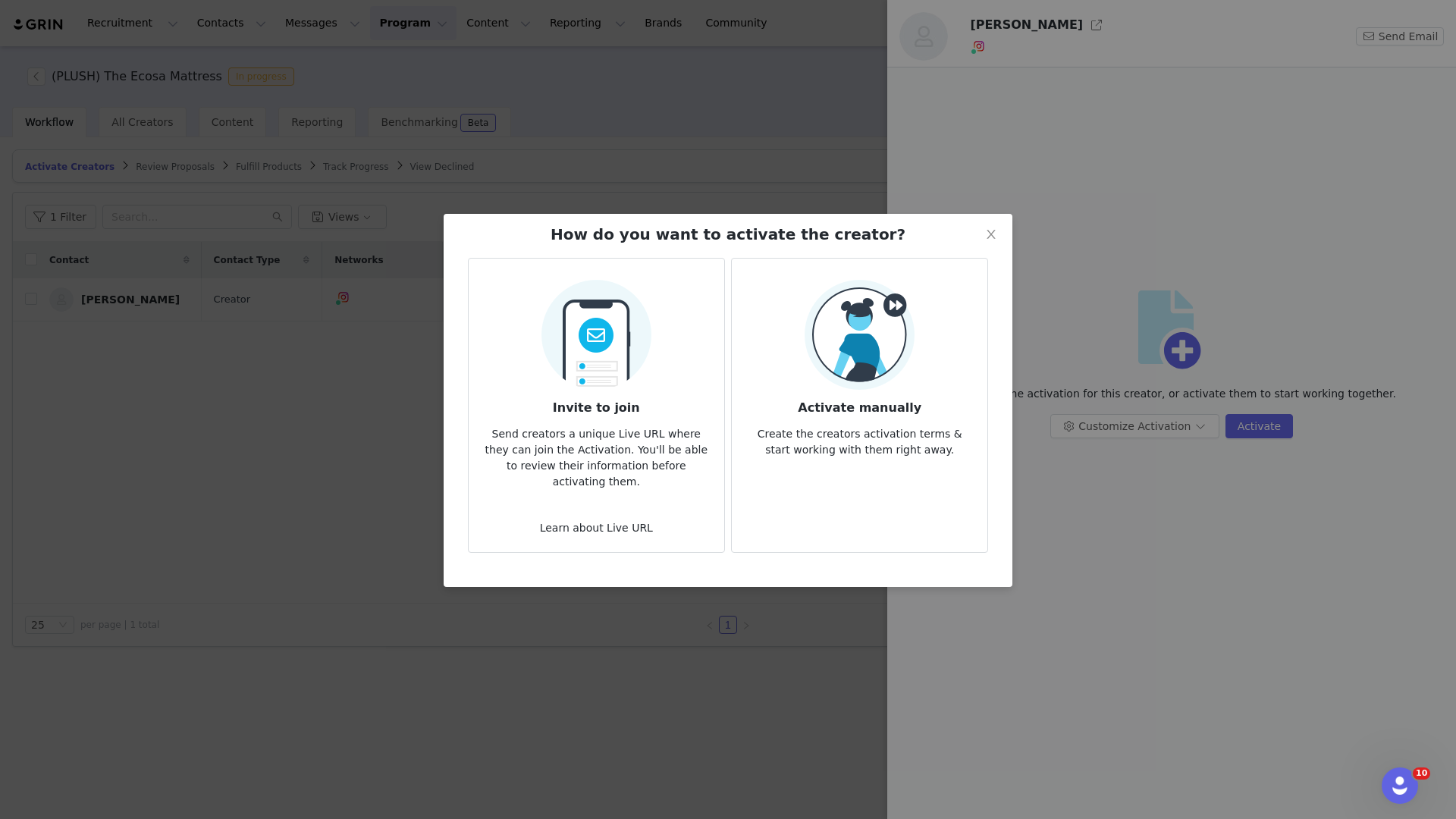
click at [896, 343] on img at bounding box center [859, 335] width 110 height 110
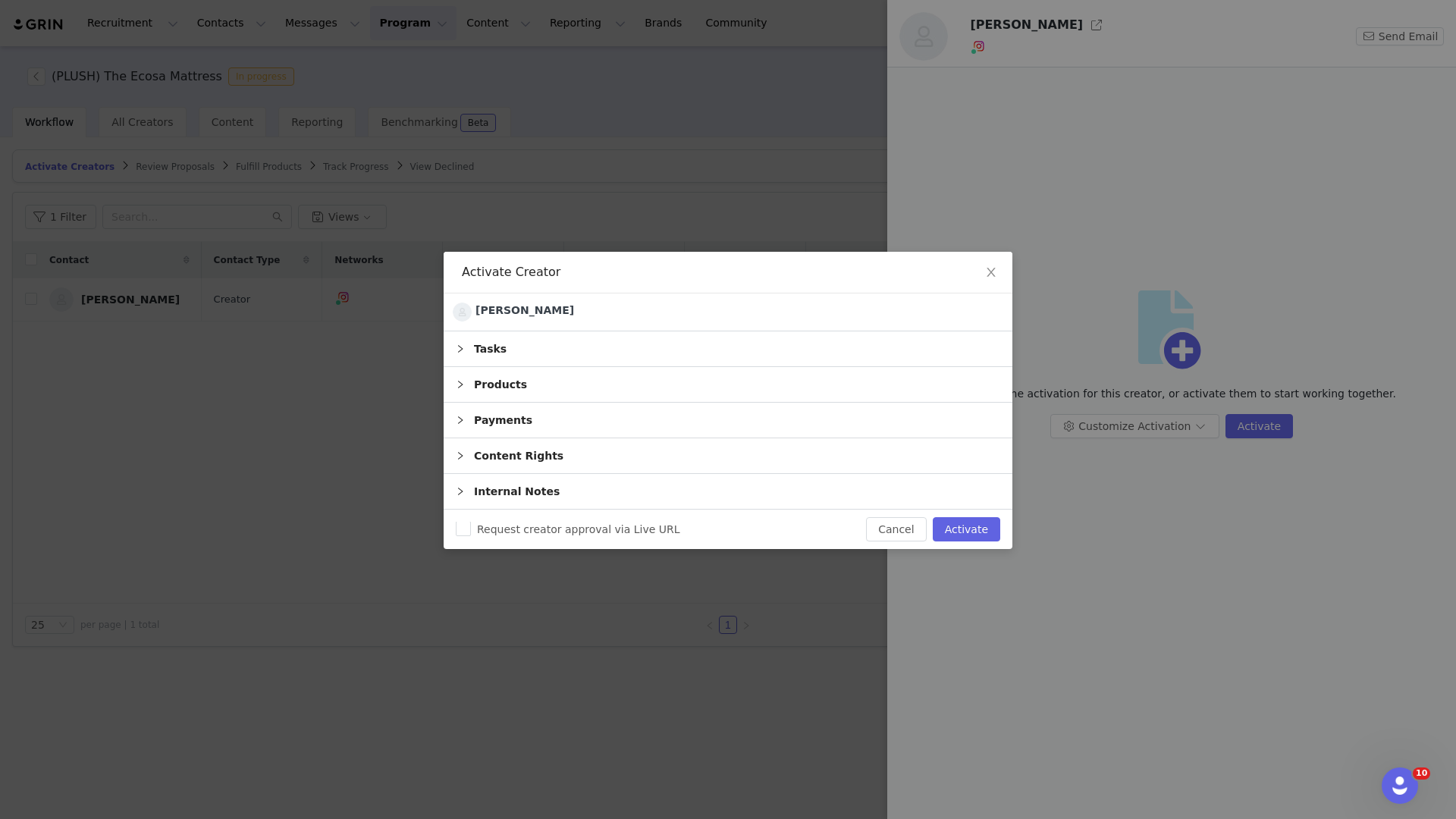
click at [951, 546] on div "Request creator approval via Live URL Cancel Activate" at bounding box center [727, 529] width 569 height 39
click at [951, 535] on button "Activate" at bounding box center [966, 528] width 68 height 24
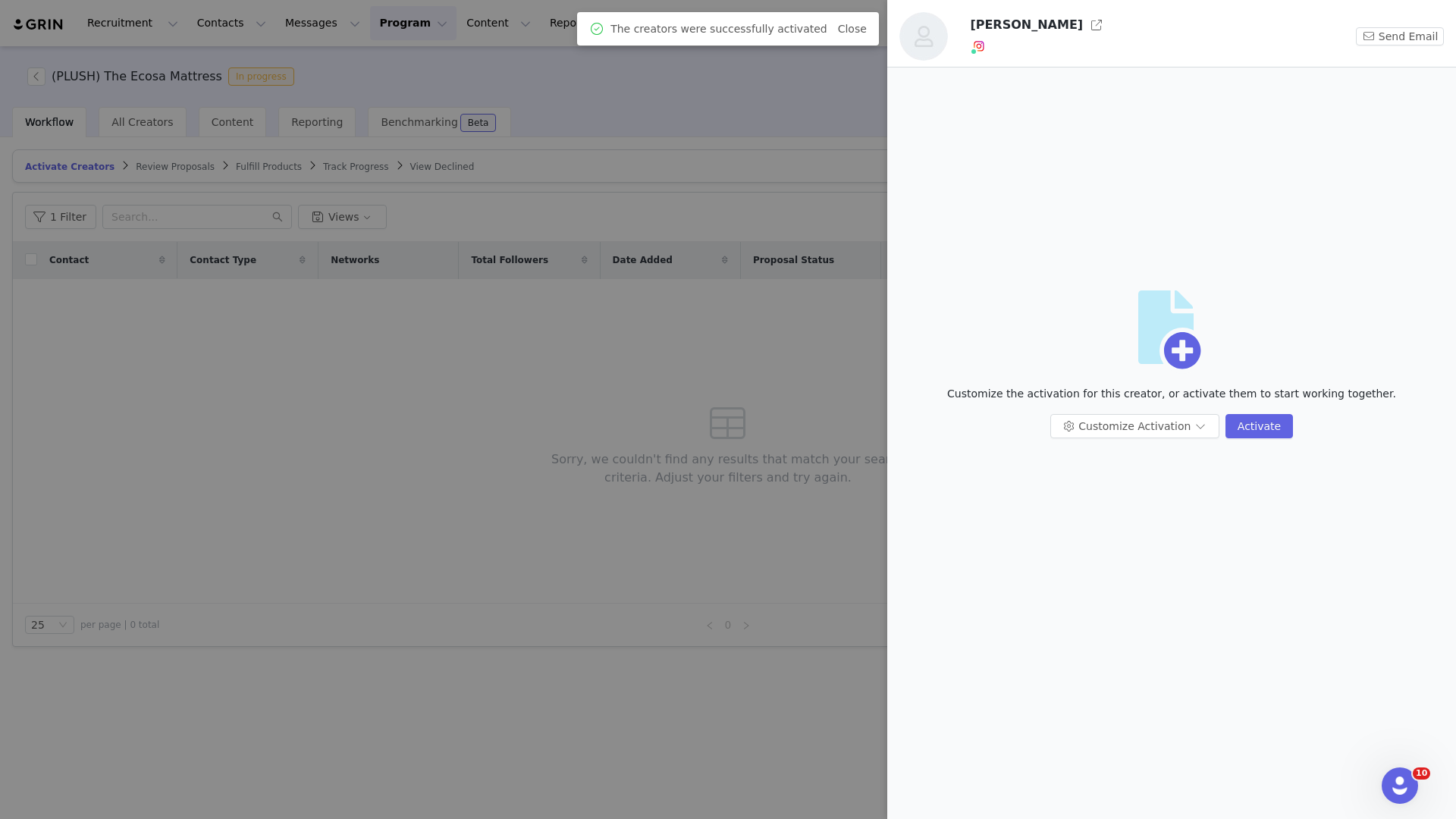
click at [188, 32] on div at bounding box center [728, 409] width 1456 height 819
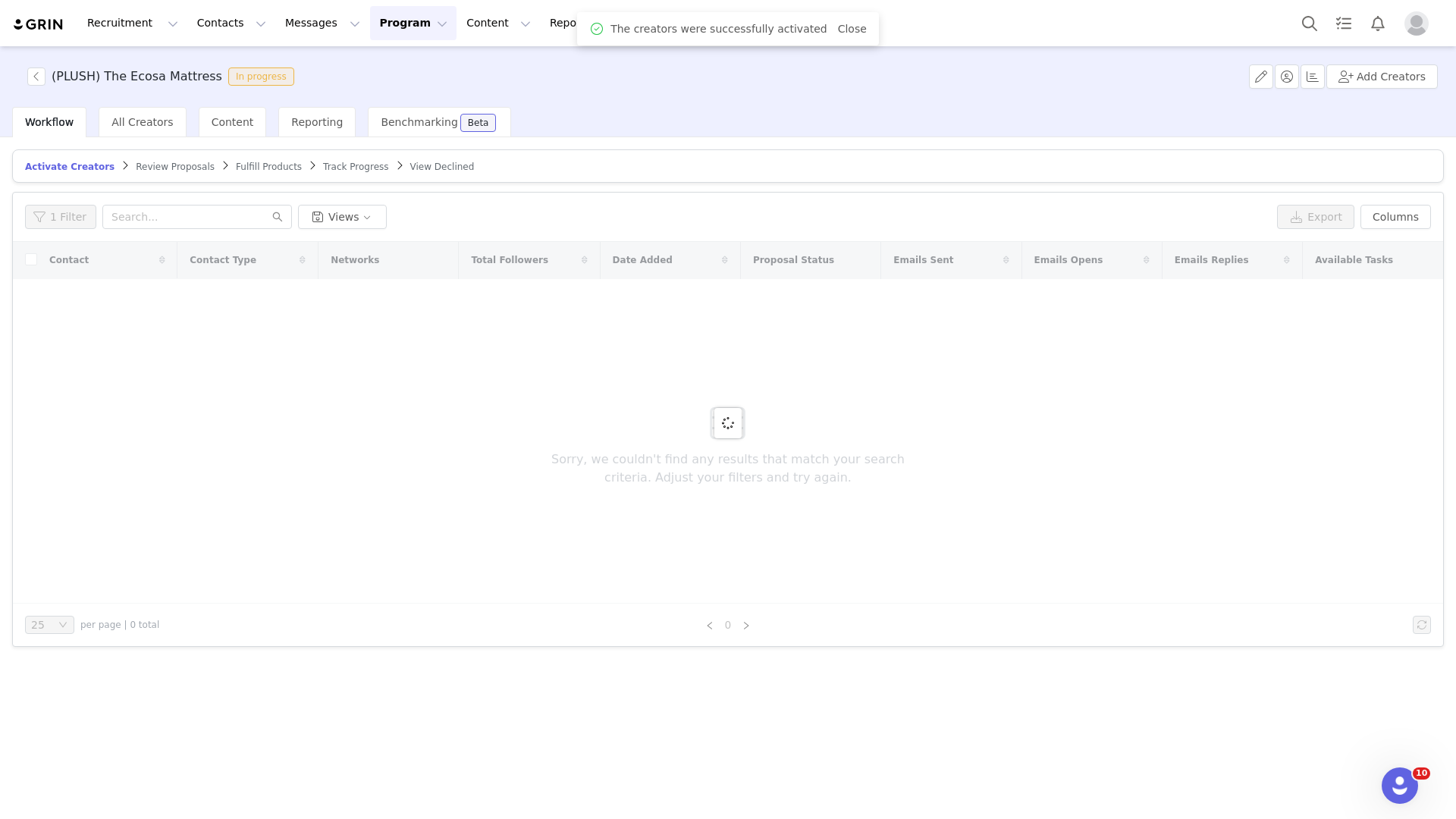
click at [211, 28] on div "Recruitment Recruitment Creator Search Curated Lists Landing Pages Web Extensio…" at bounding box center [728, 409] width 1456 height 819
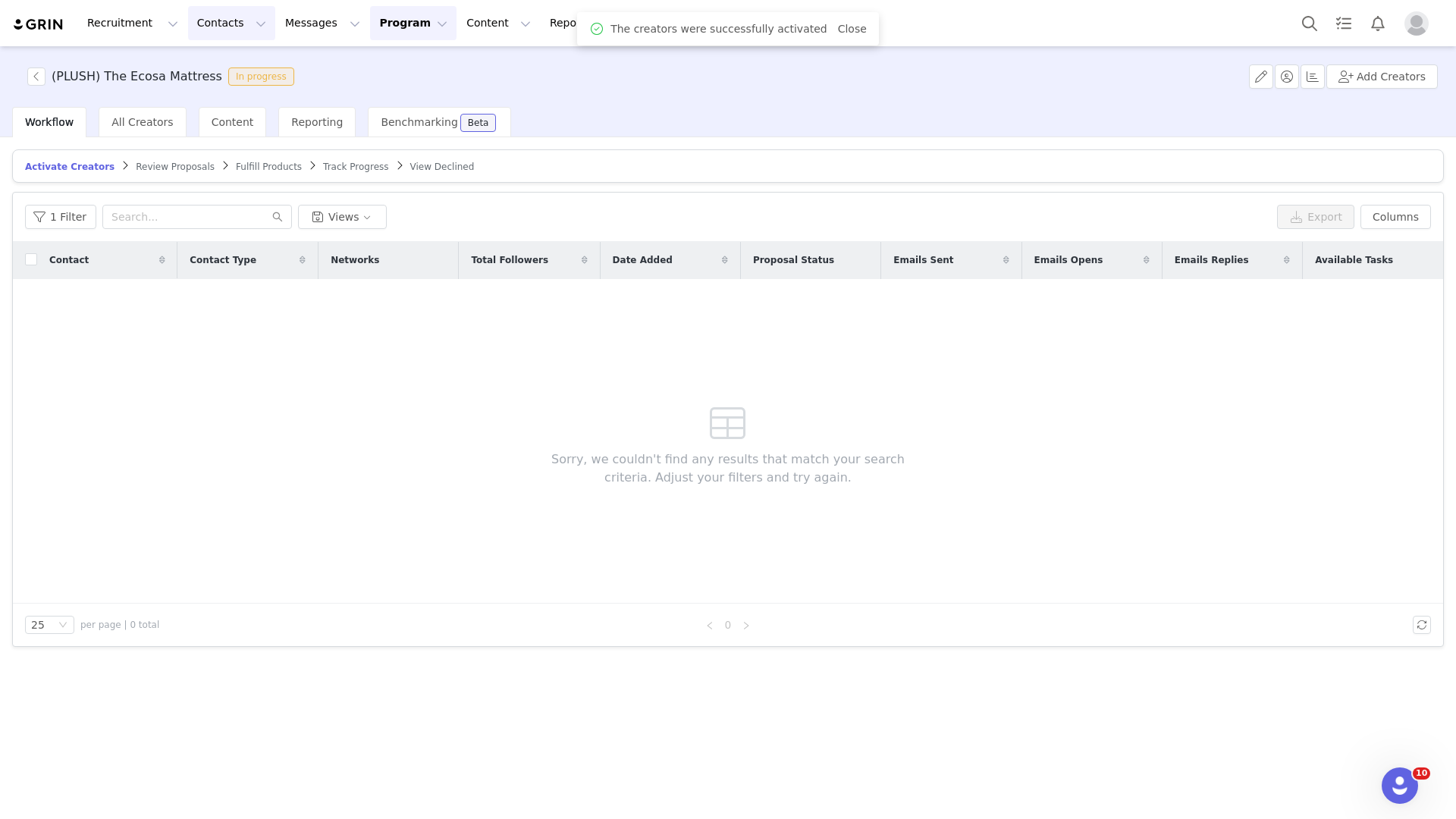
click at [221, 14] on button "Contacts Contacts" at bounding box center [231, 23] width 87 height 34
click at [221, 61] on p "Creators" at bounding box center [212, 67] width 45 height 16
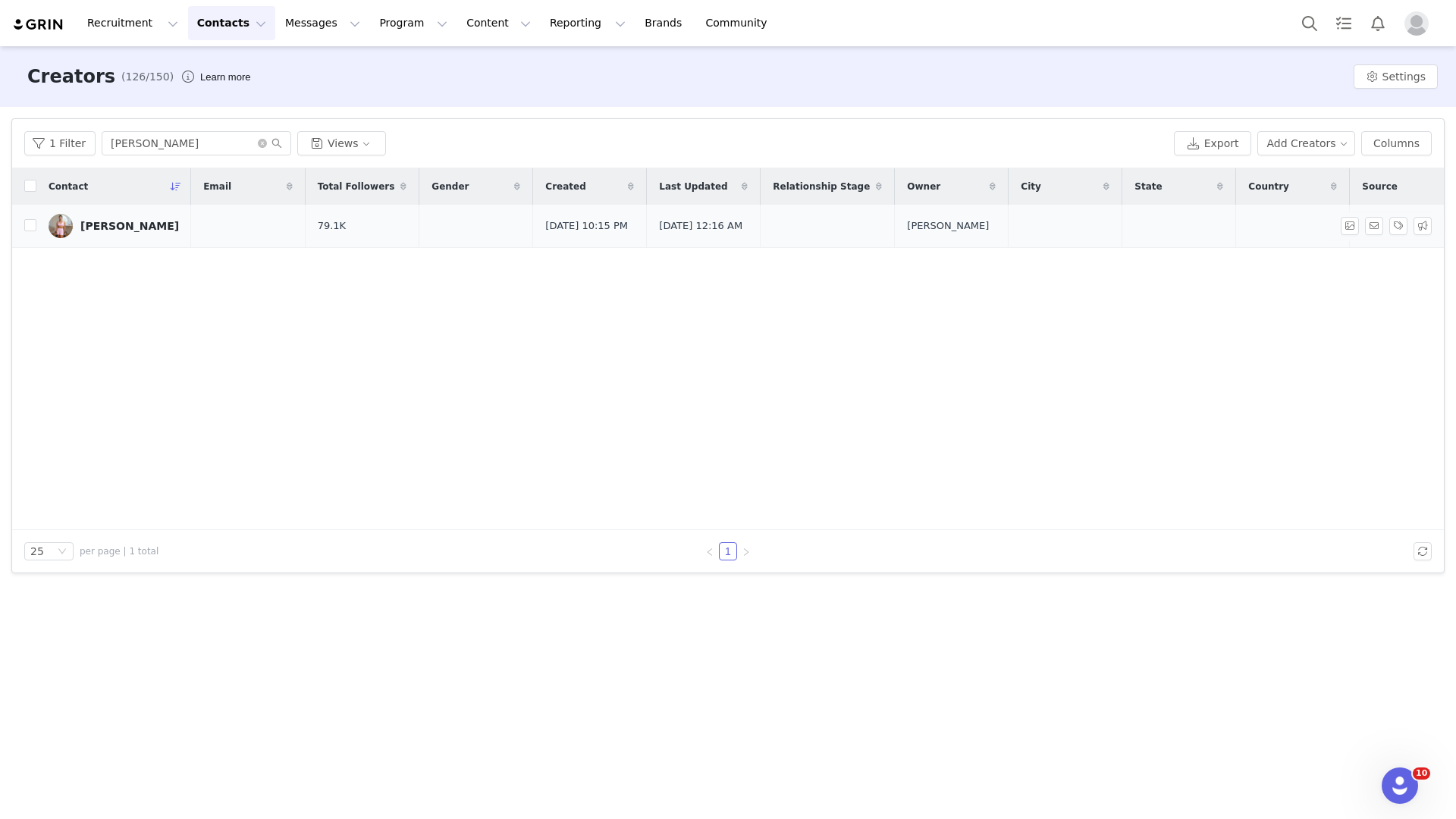
click at [126, 225] on div "Katie Martin" at bounding box center [129, 226] width 99 height 12
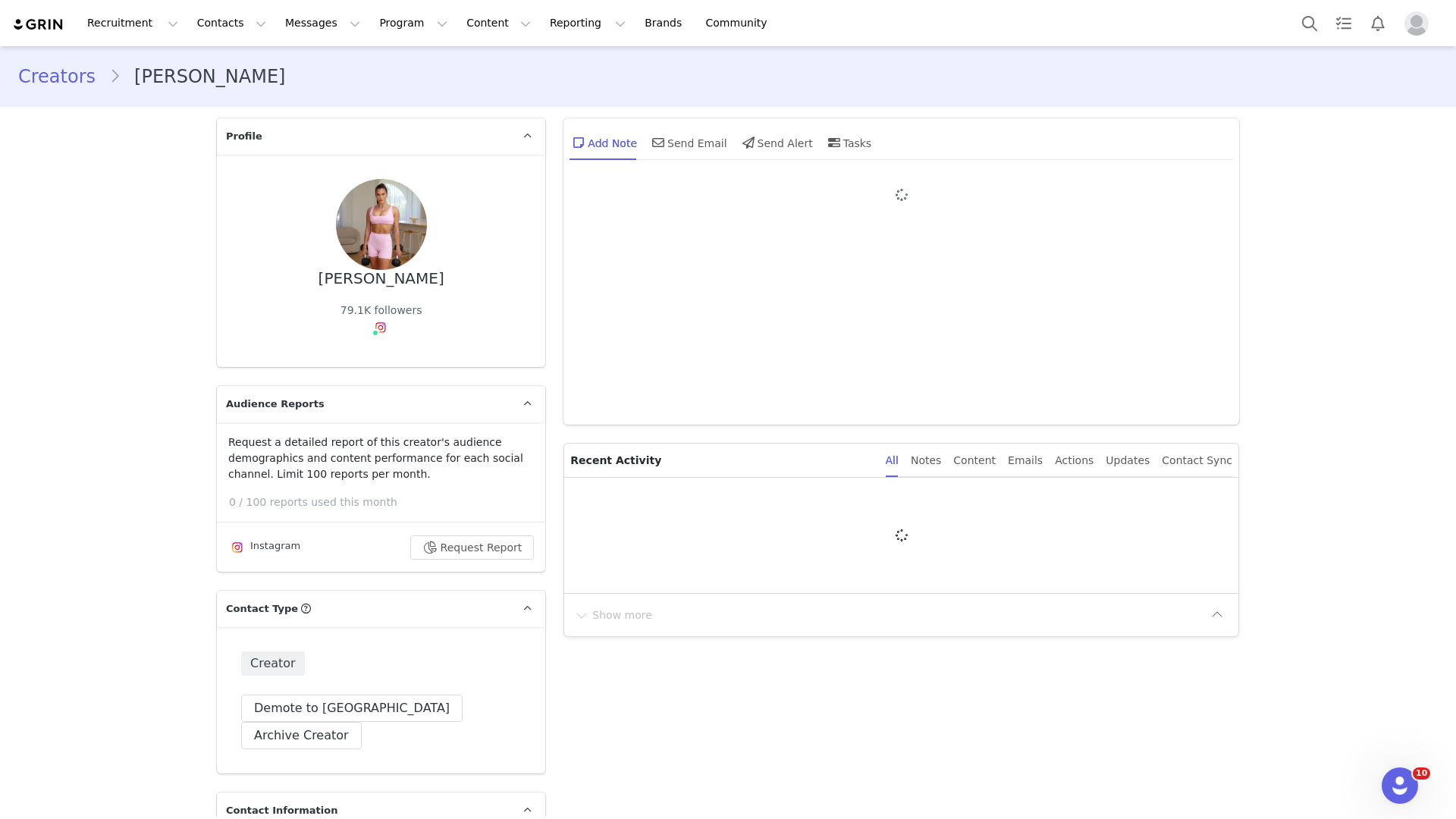
type input "+1 (United States)"
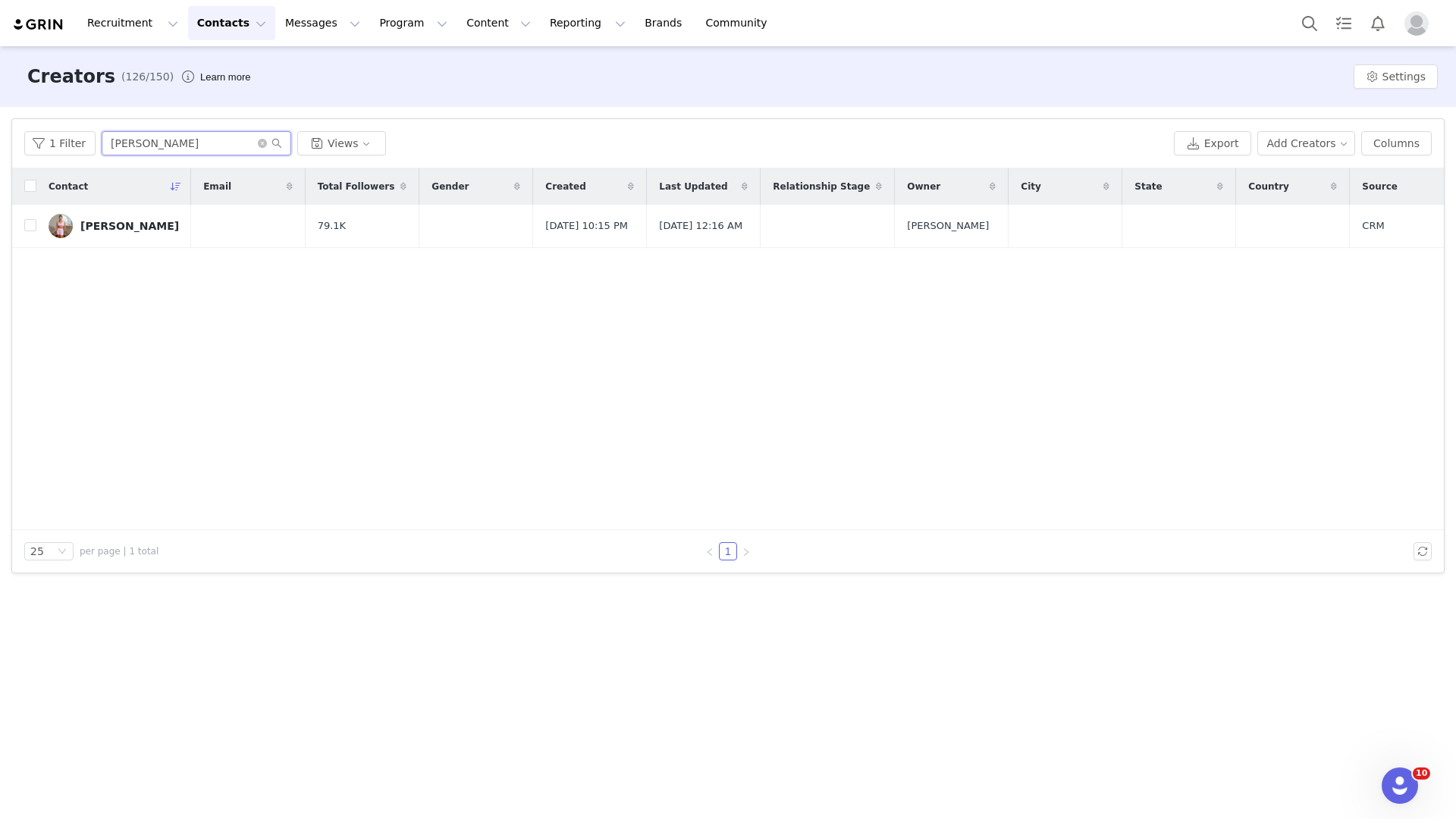
click at [158, 147] on input "katie" at bounding box center [197, 143] width 190 height 24
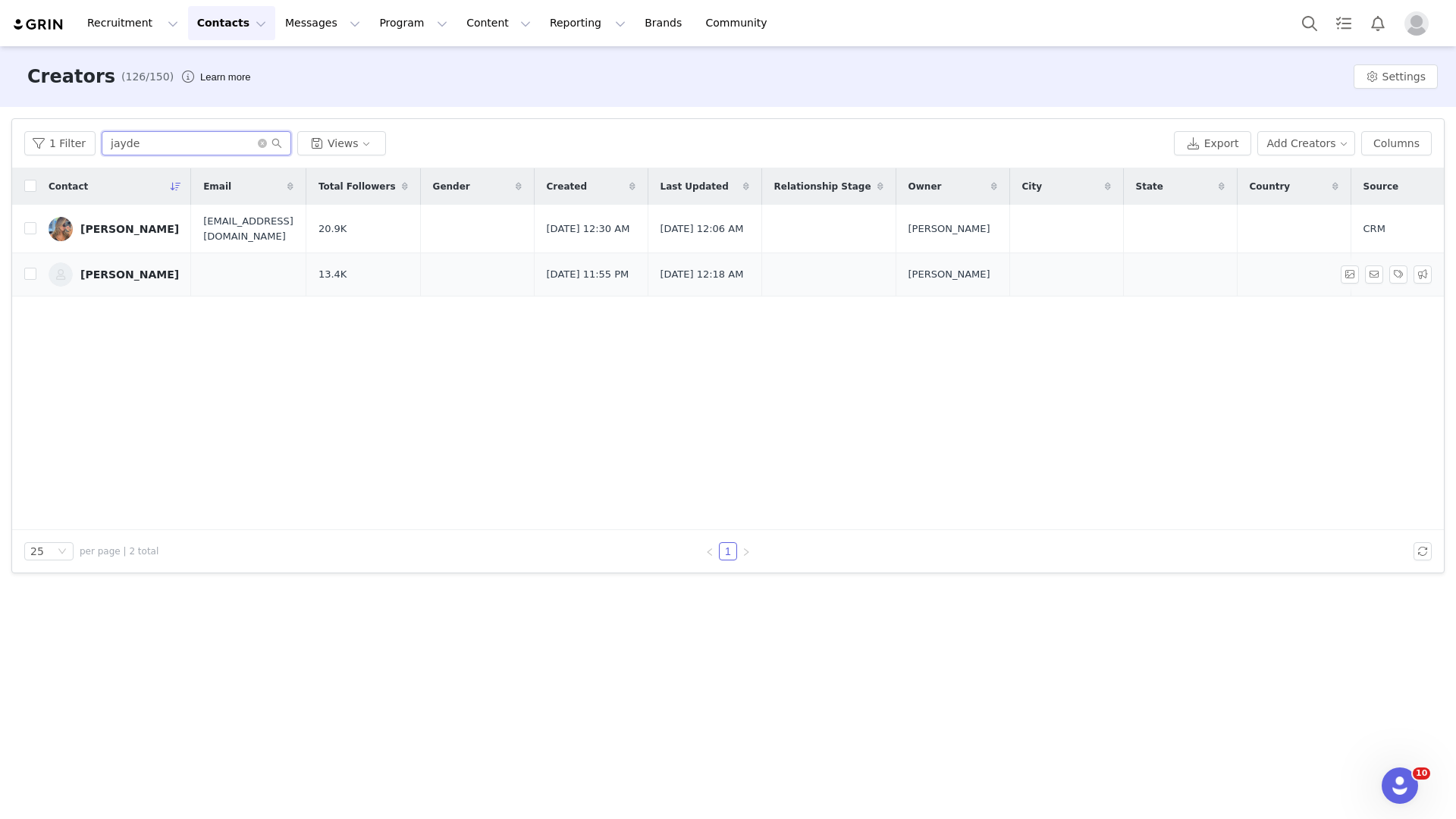
type input "jayde"
click at [117, 285] on link "Jayde Katarina" at bounding box center [114, 274] width 130 height 24
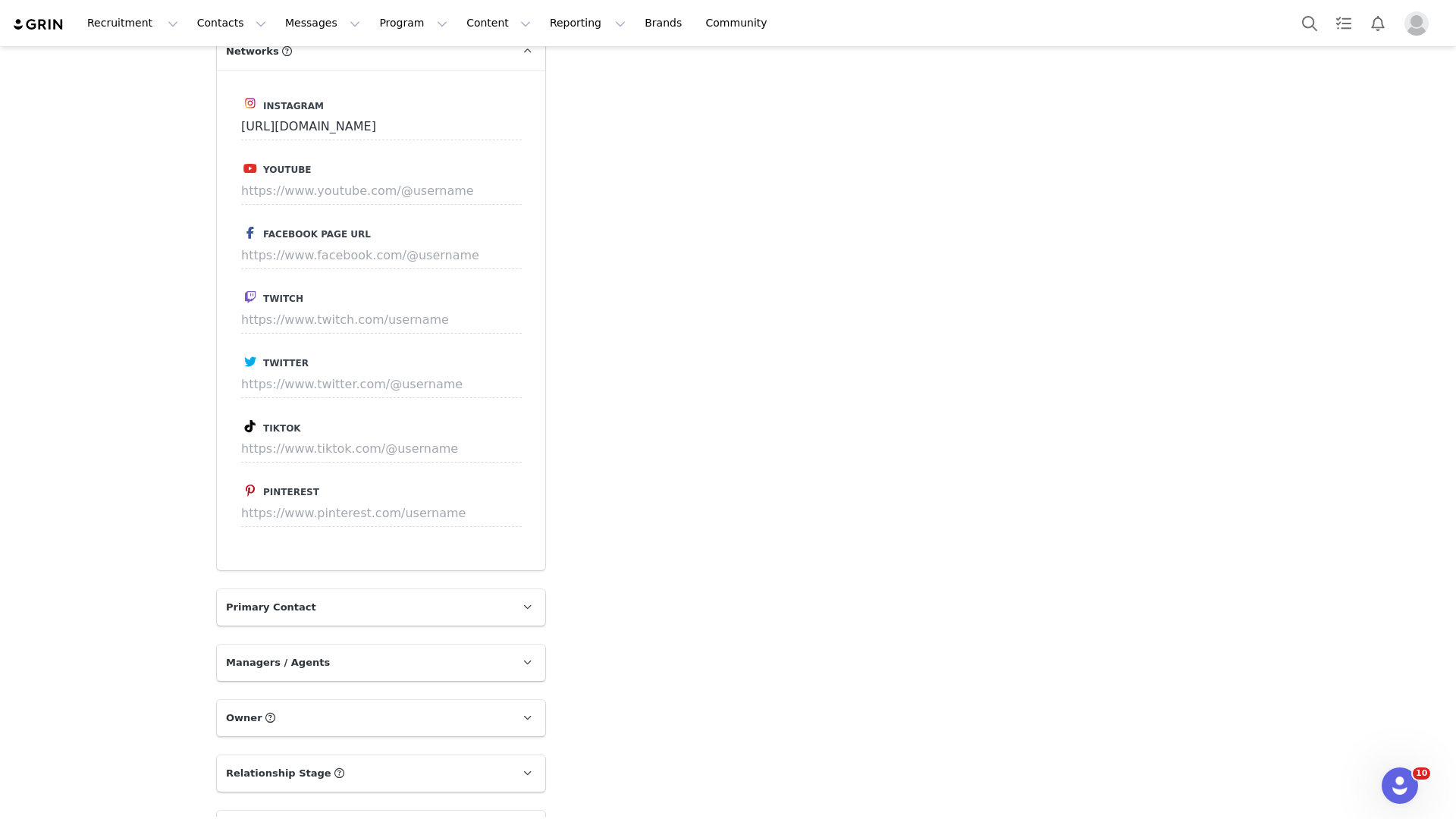
type input "+1 (United States)"
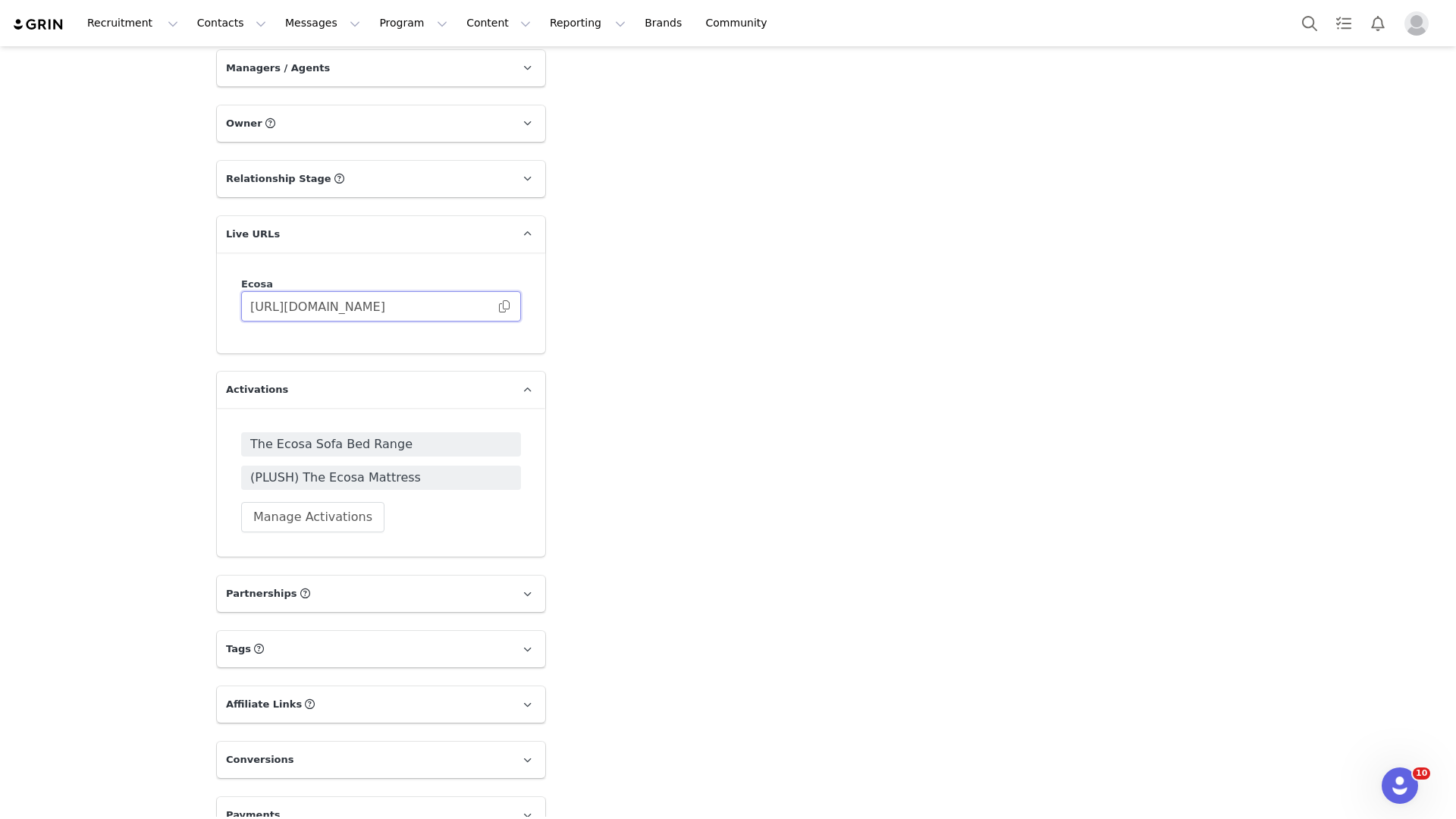
click at [335, 292] on input "https://ecosa.grin.live/d8c17b21-0de0-47e7-a478-59e79f2aae85" at bounding box center [381, 306] width 280 height 30
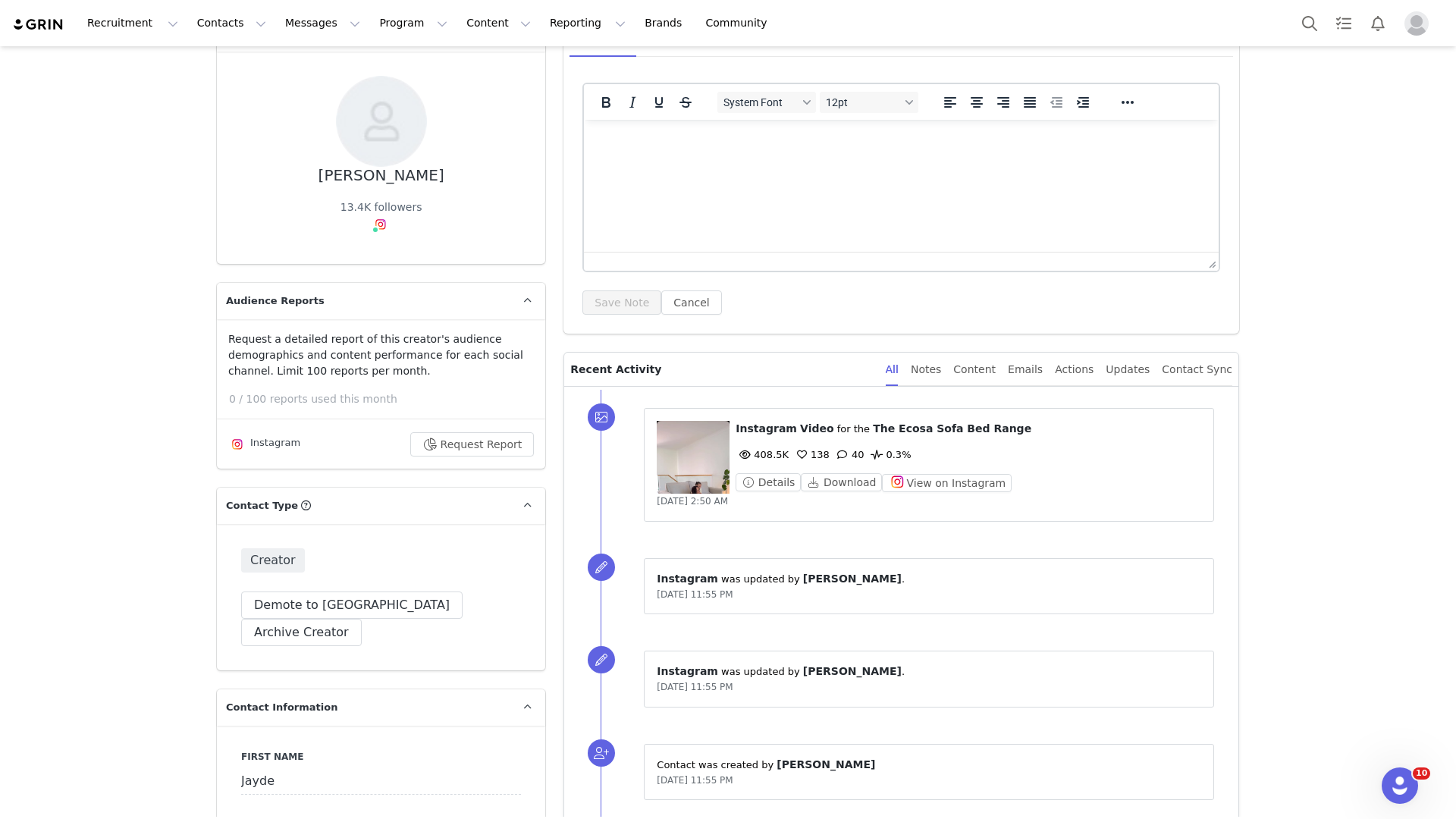
scroll to position [0, 0]
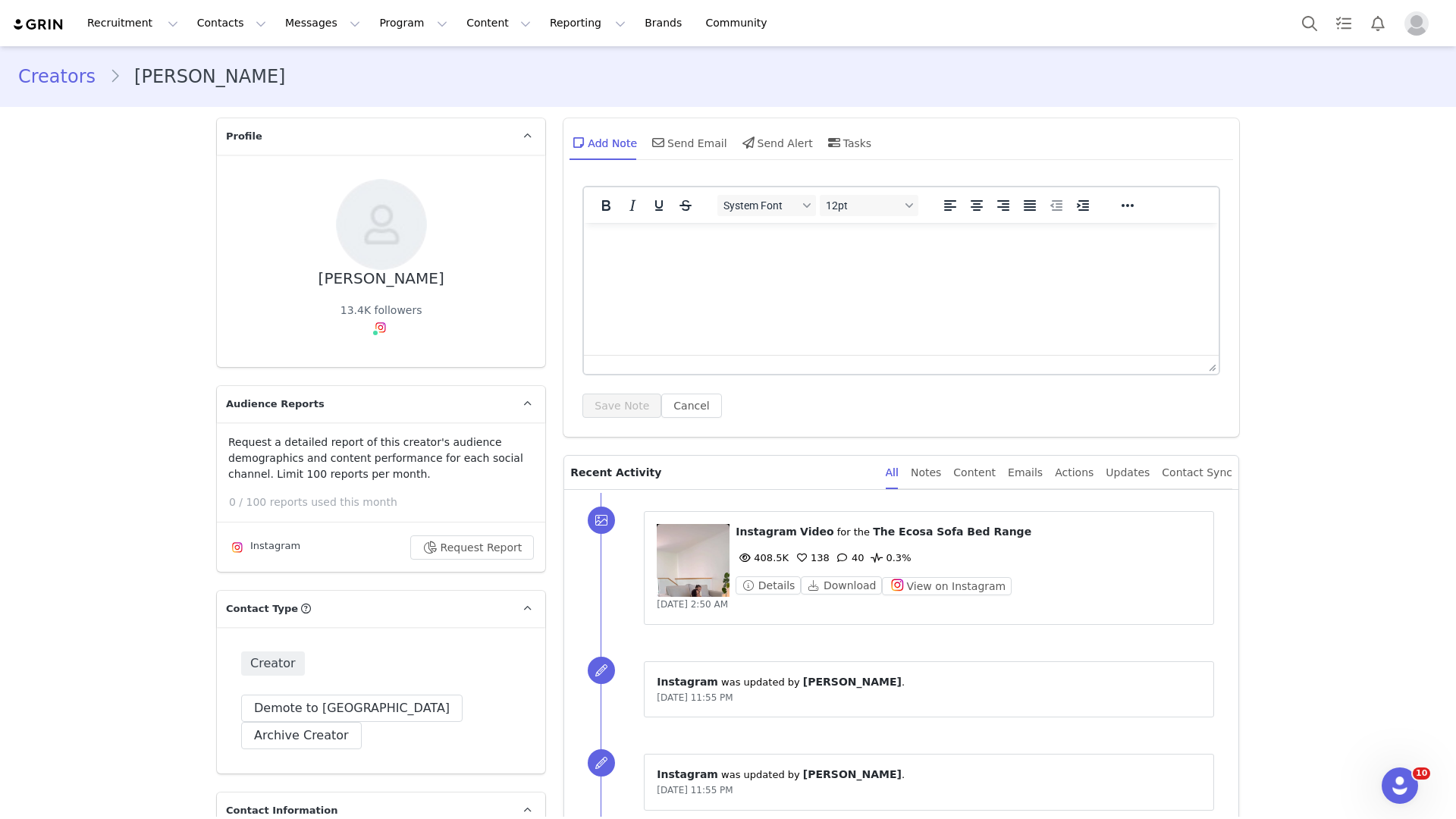
click at [217, 2] on div "Recruitment Recruitment Creator Search Curated Lists Landing Pages Web Extensio…" at bounding box center [728, 23] width 1456 height 46
click at [224, 19] on button "Contacts Contacts" at bounding box center [231, 23] width 87 height 34
click at [224, 63] on p "Creators" at bounding box center [212, 67] width 45 height 16
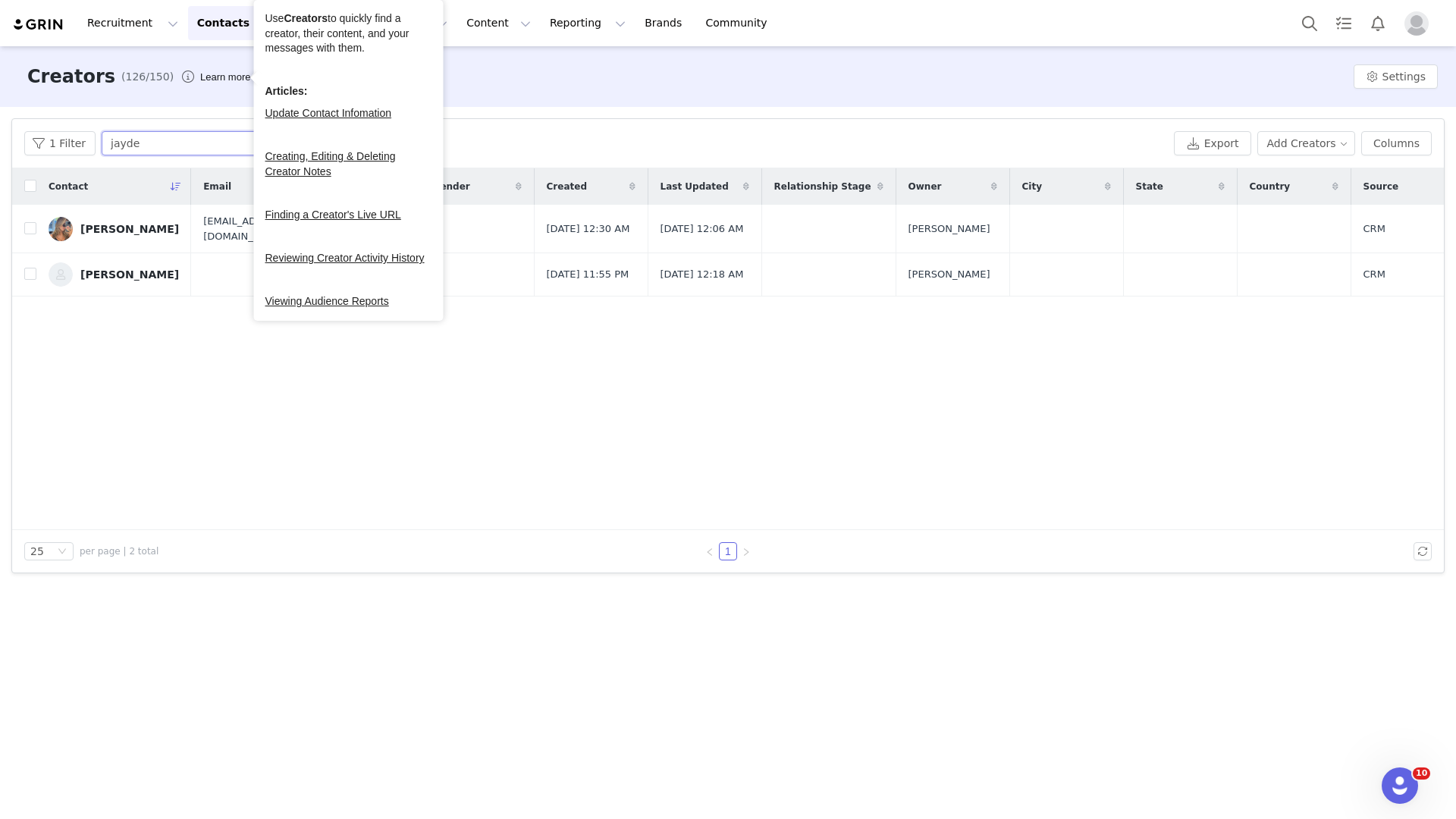
click at [133, 146] on input "jayde" at bounding box center [197, 143] width 190 height 24
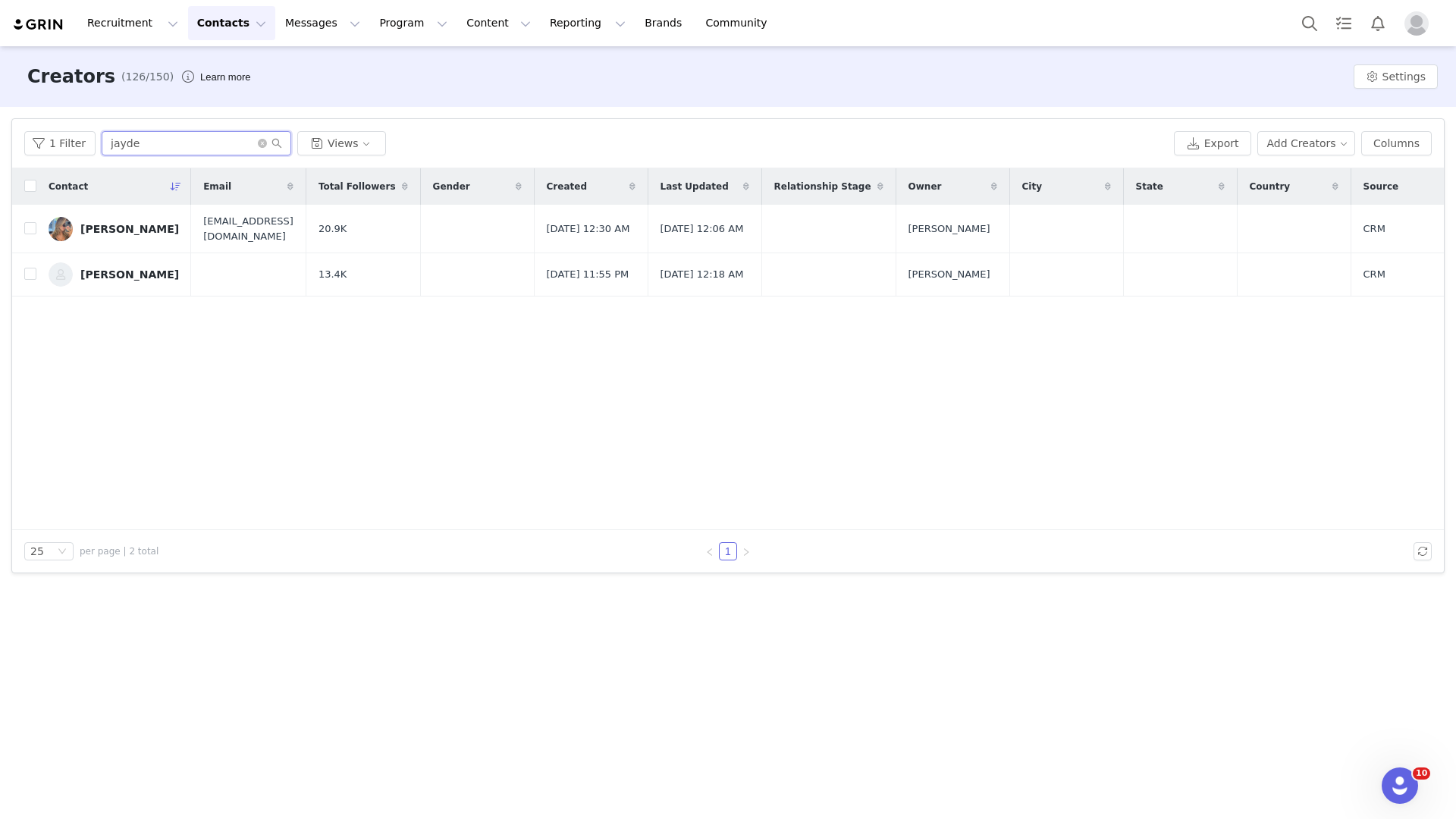
click at [133, 146] on input "jayde" at bounding box center [197, 143] width 190 height 24
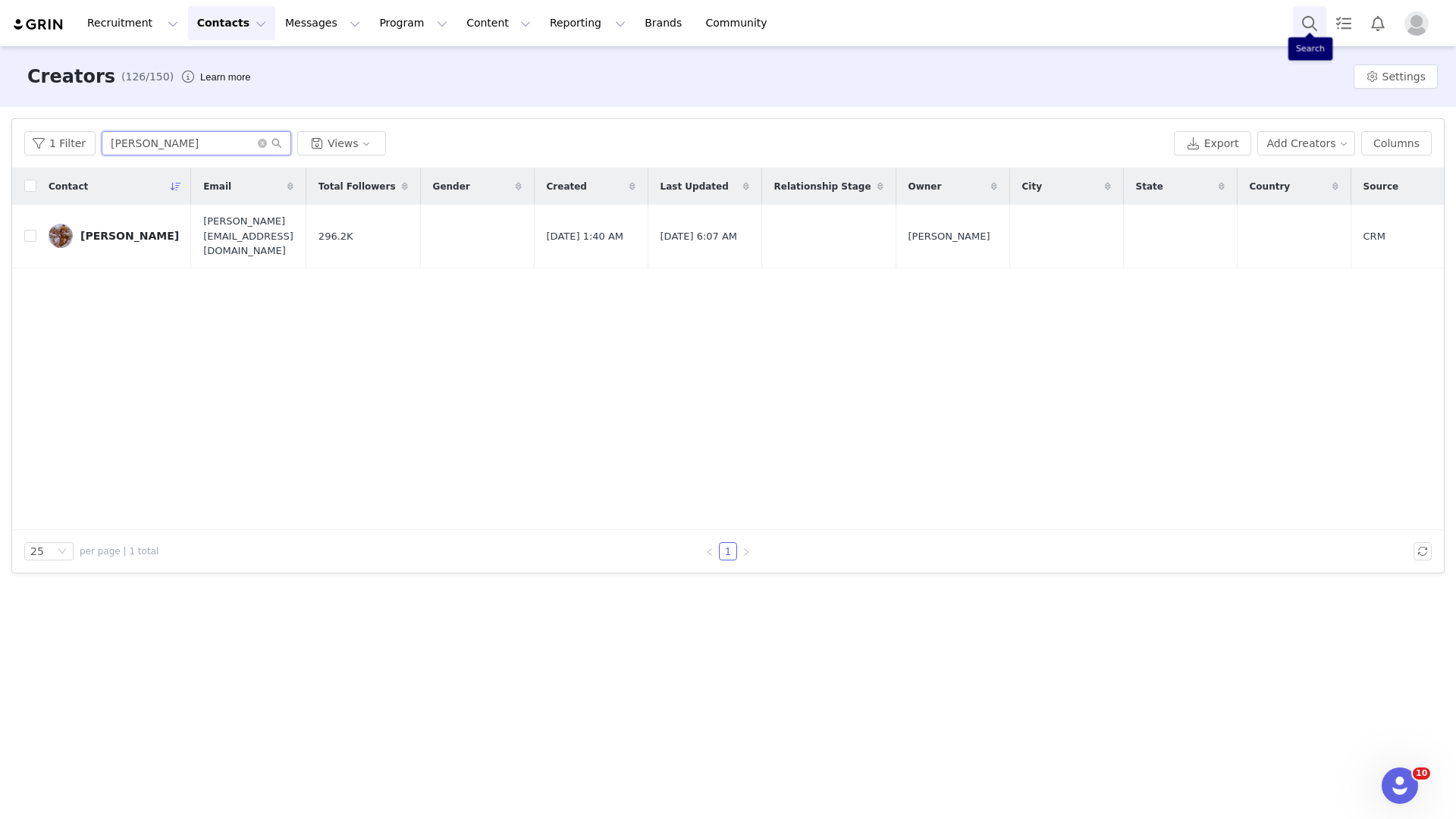
type input "lach"
click at [1308, 22] on button "Search" at bounding box center [1309, 23] width 33 height 34
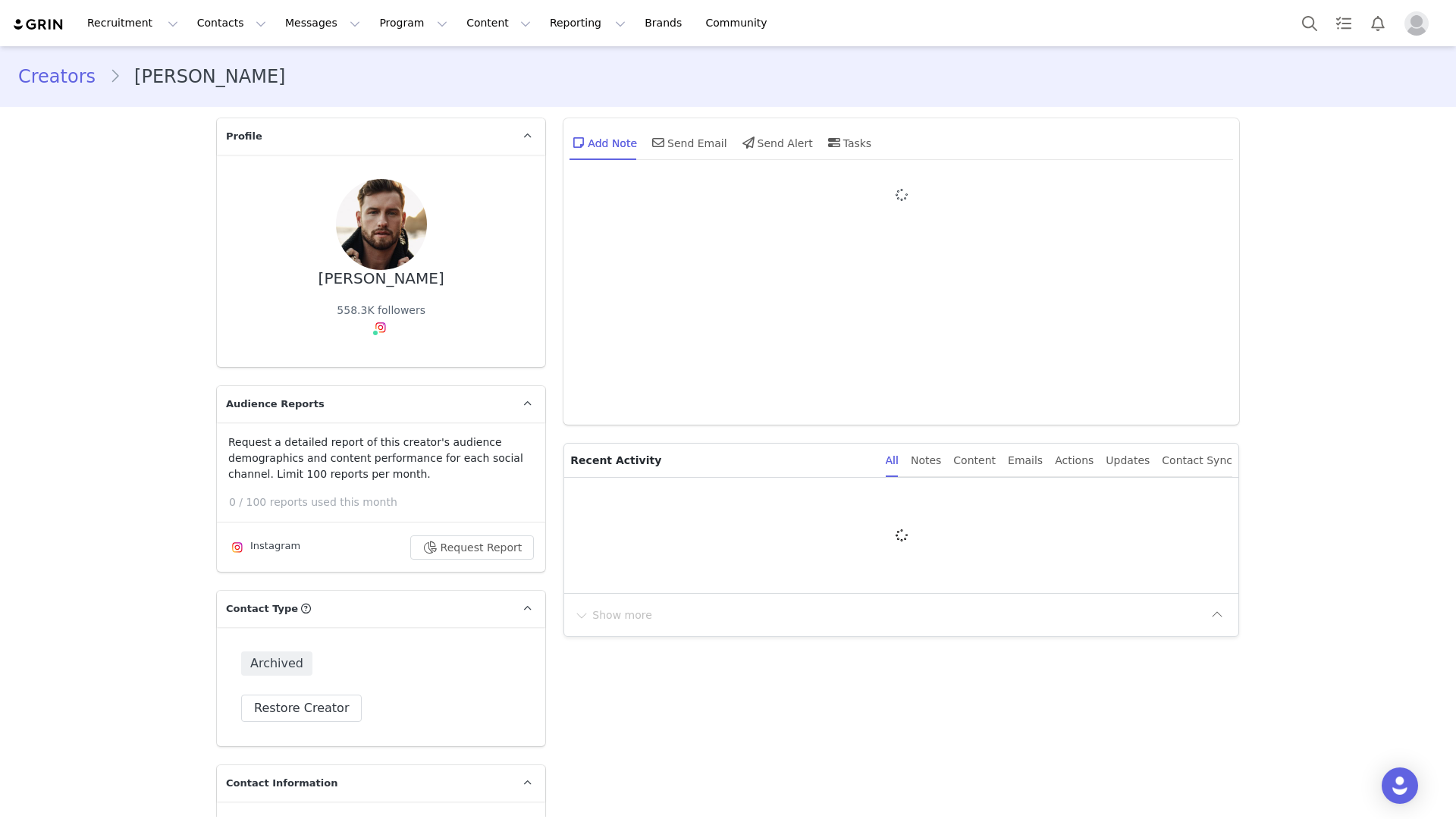
type input "+1 ([GEOGRAPHIC_DATA])"
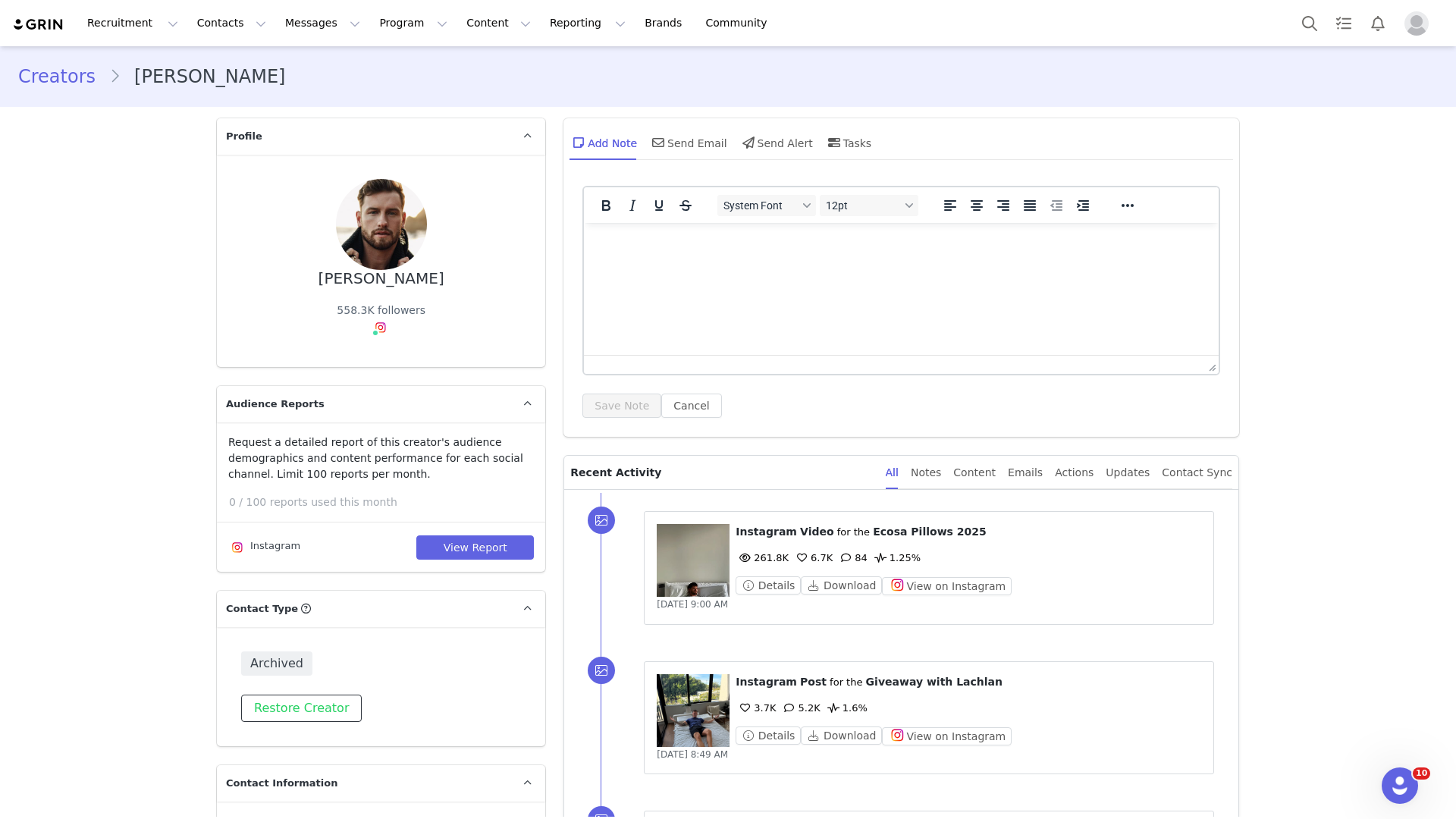
click at [273, 707] on button "Restore Creator" at bounding box center [300, 708] width 120 height 27
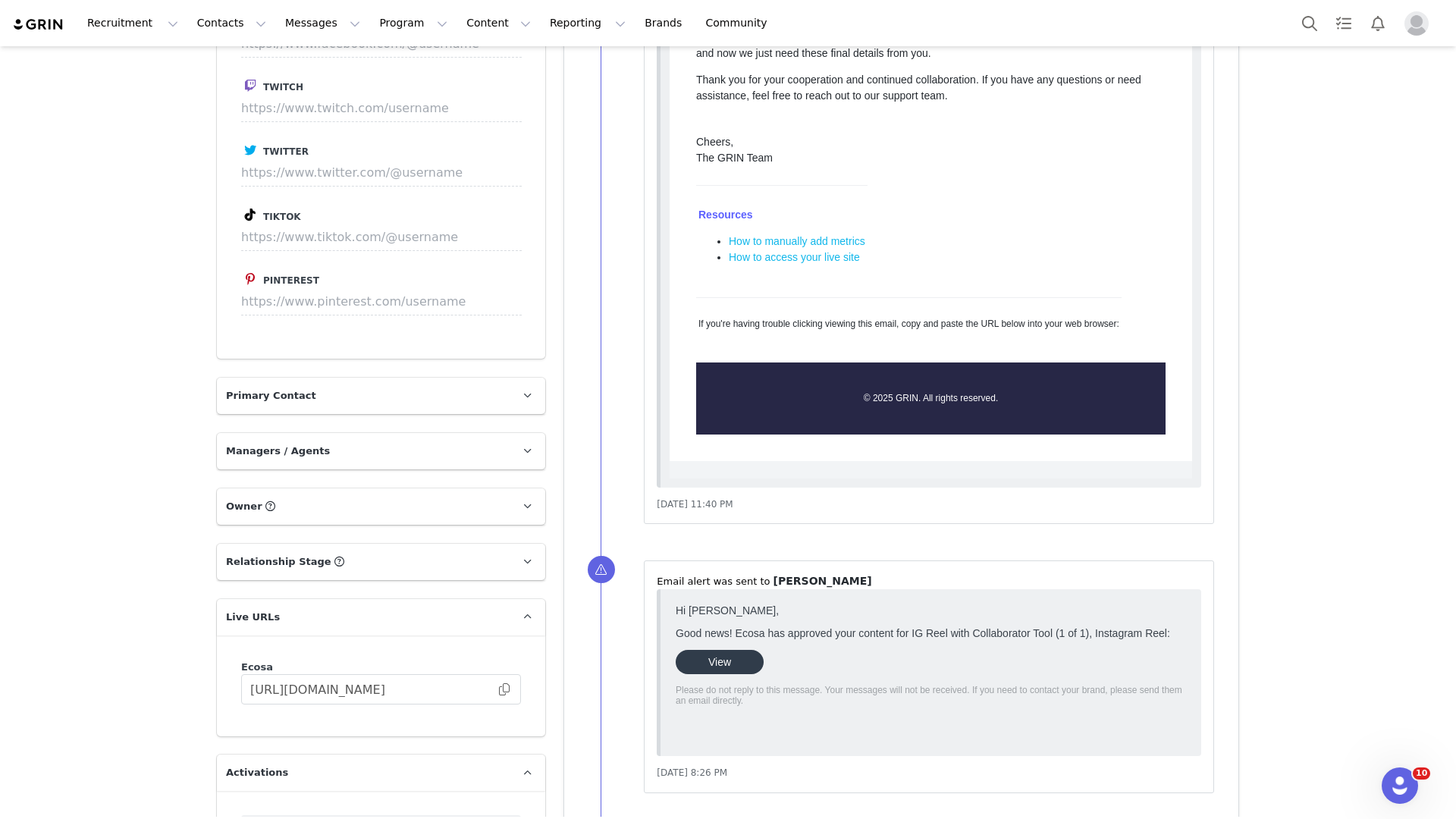
scroll to position [2134, 0]
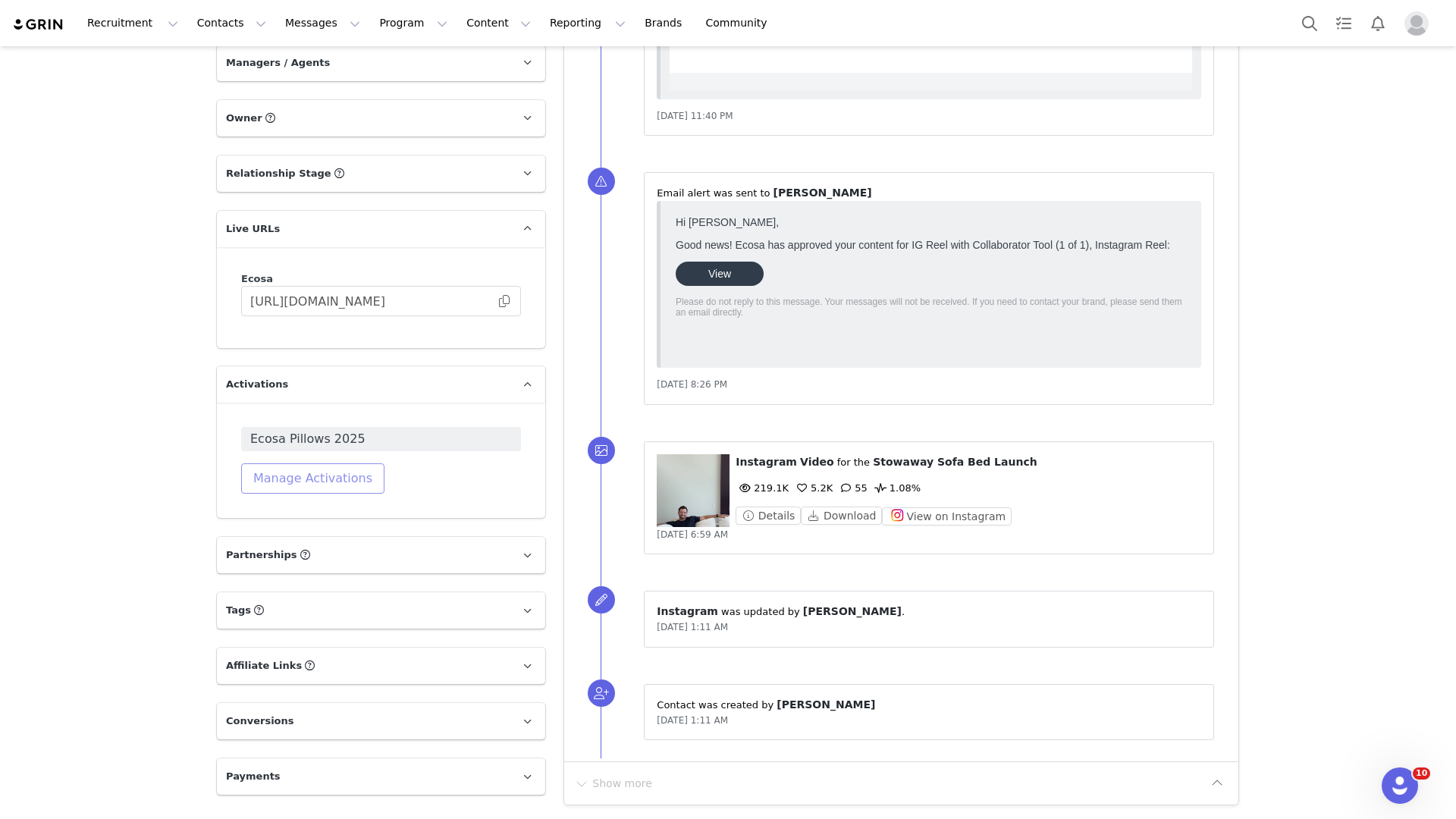
click at [278, 463] on button "Manage Activations" at bounding box center [312, 478] width 143 height 30
click at [308, 523] on div "Activations Manage Select Activation Cancel Apply" at bounding box center [273, 518] width 188 height 96
click at [311, 505] on div "Select Activation" at bounding box center [267, 509] width 148 height 23
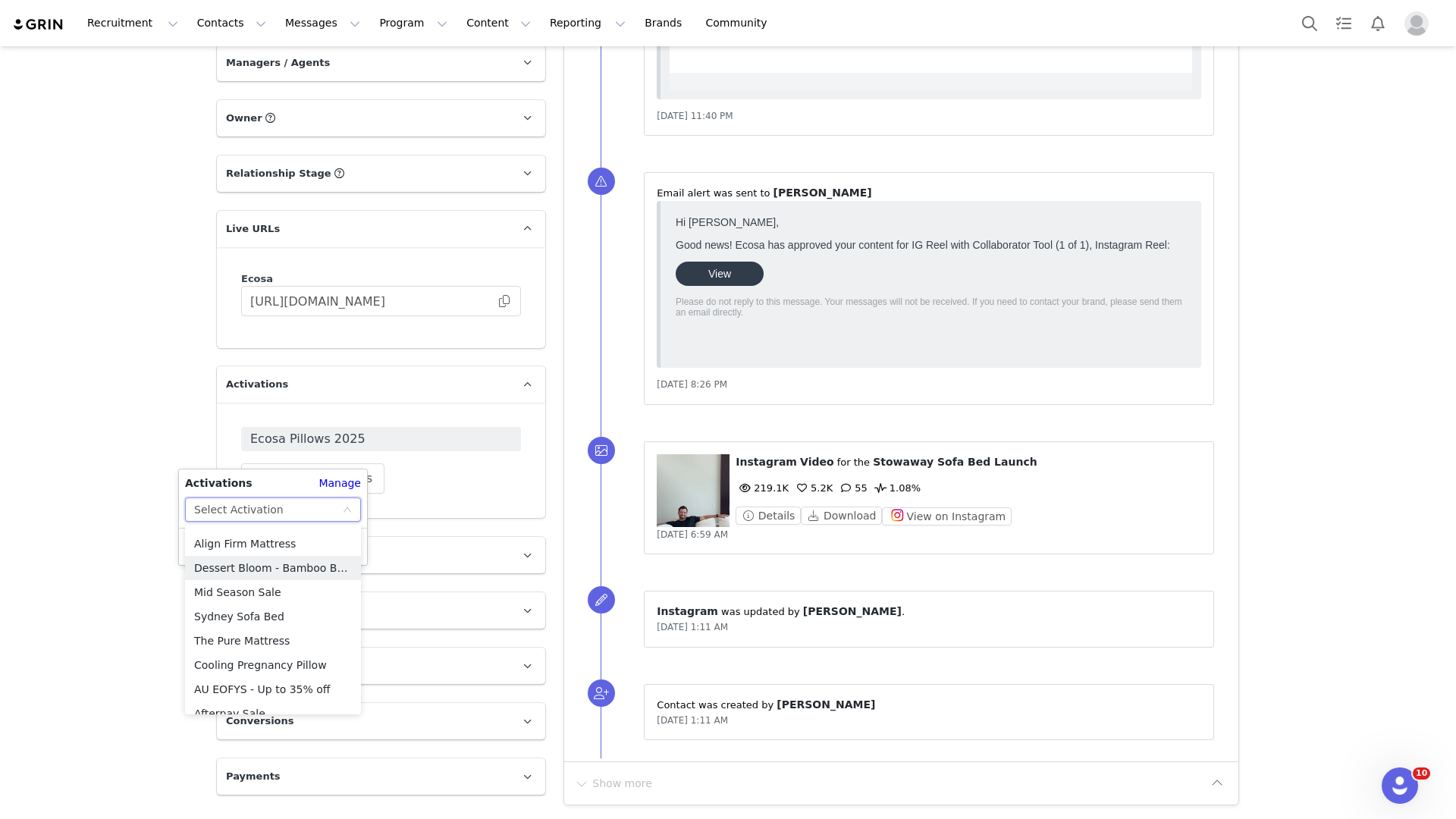
scroll to position [486, 0]
click at [267, 634] on li "The Pure Mattress" at bounding box center [273, 635] width 176 height 24
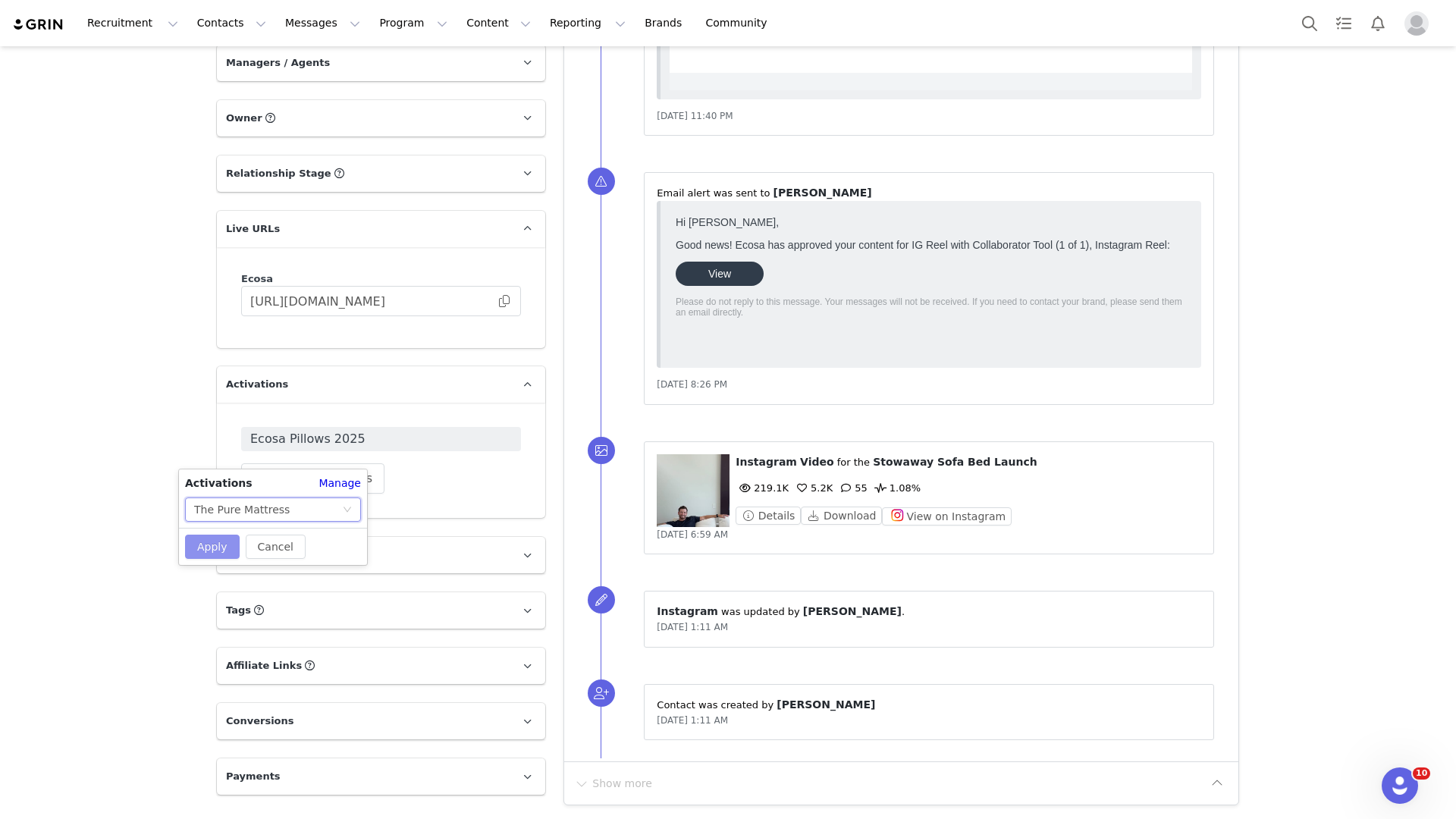
click at [208, 544] on button "Apply" at bounding box center [212, 546] width 55 height 24
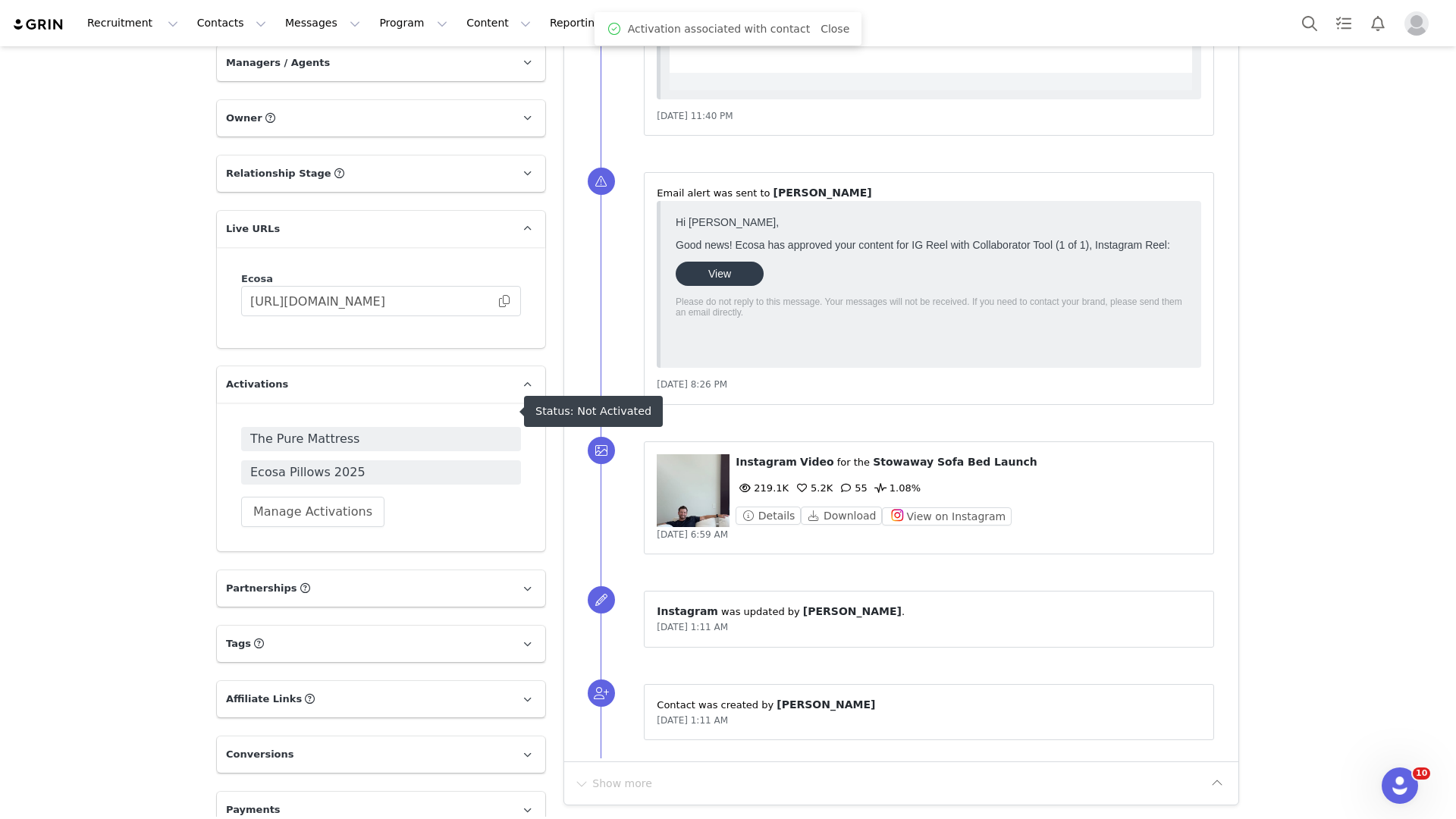
click at [362, 430] on span "The Pure Mattress" at bounding box center [381, 438] width 261 height 19
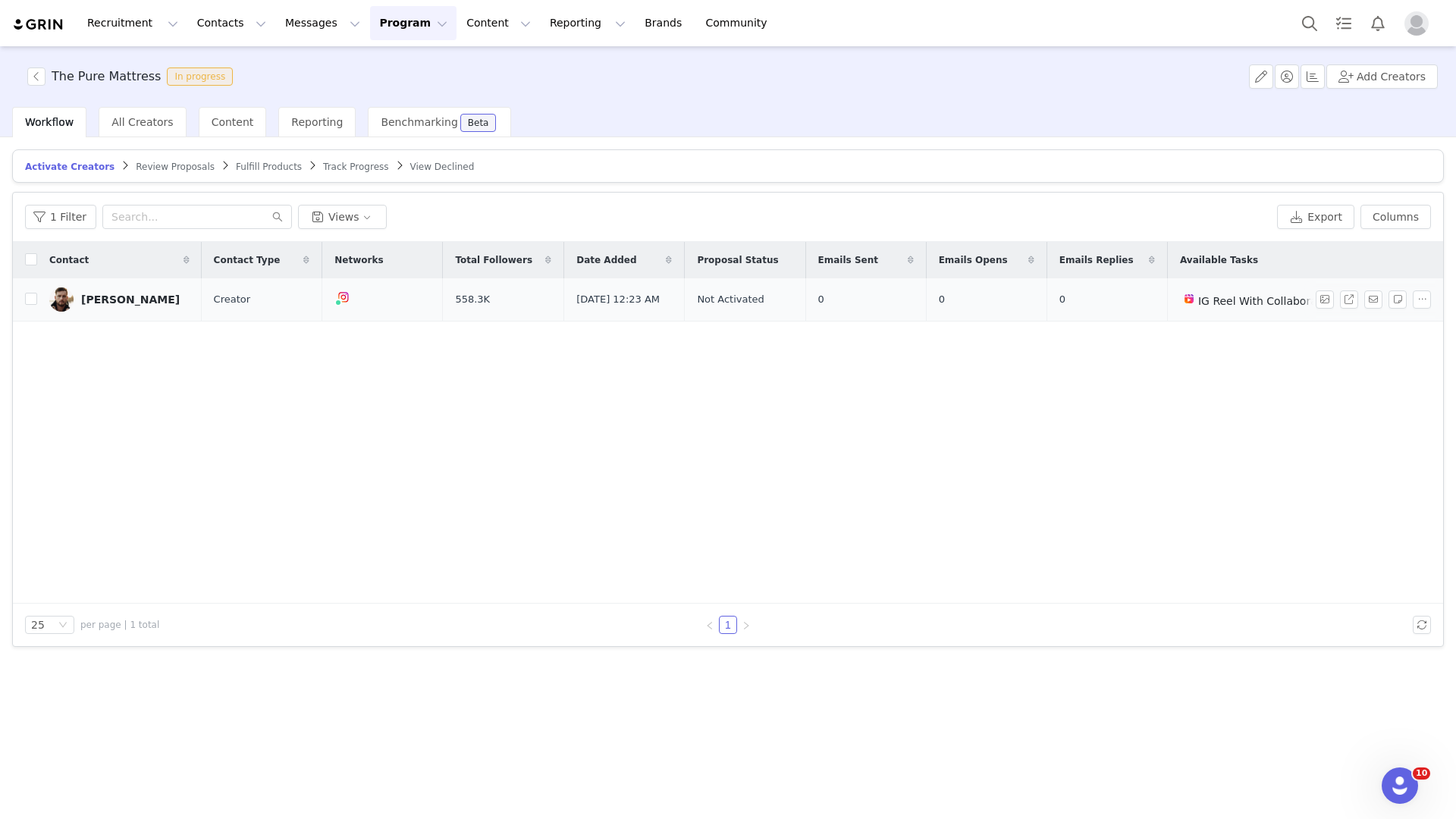
click at [136, 298] on div "[PERSON_NAME]" at bounding box center [130, 299] width 99 height 12
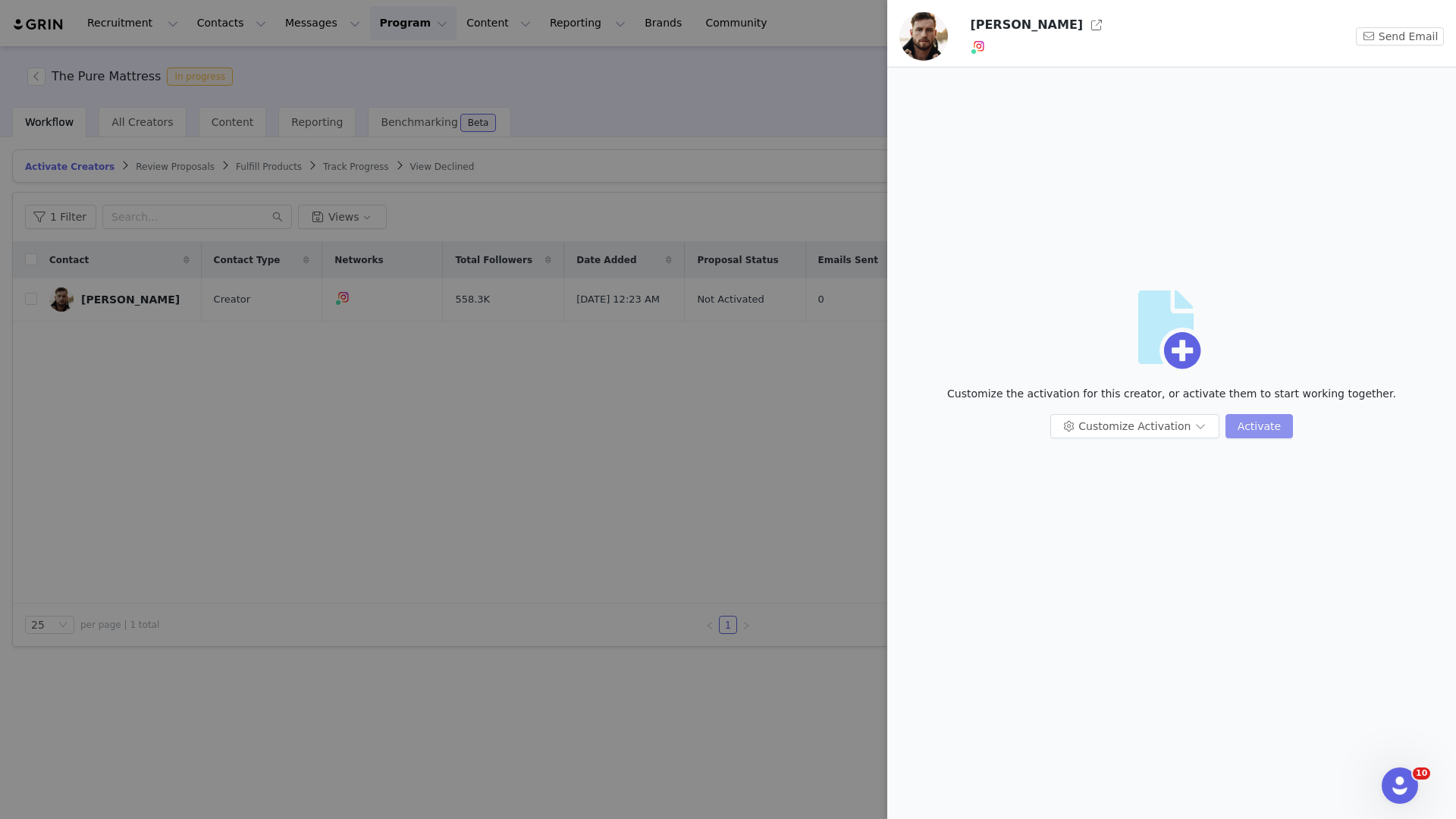
click at [1242, 425] on button "Activate" at bounding box center [1258, 426] width 68 height 24
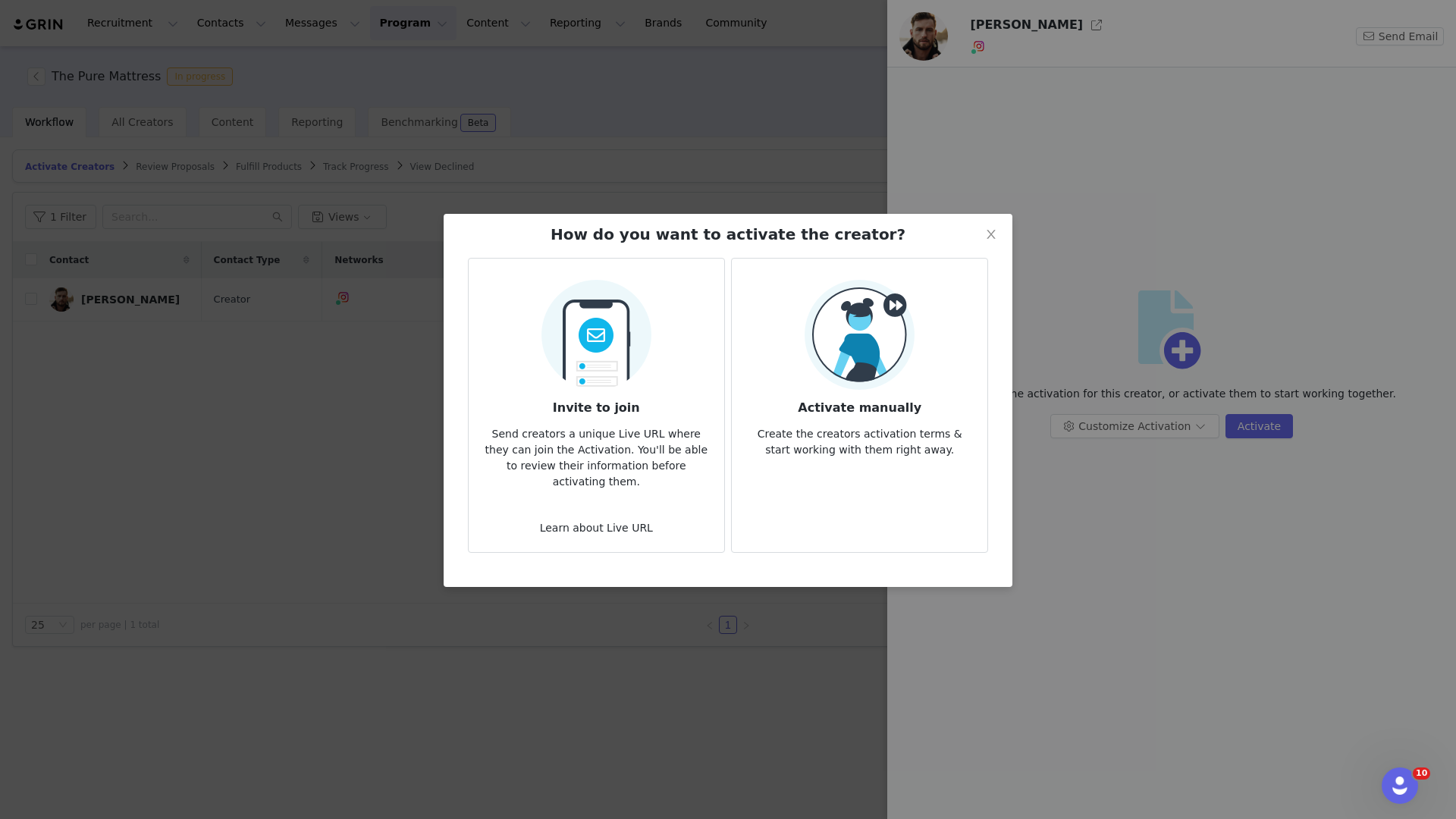
click at [850, 369] on img at bounding box center [859, 335] width 110 height 110
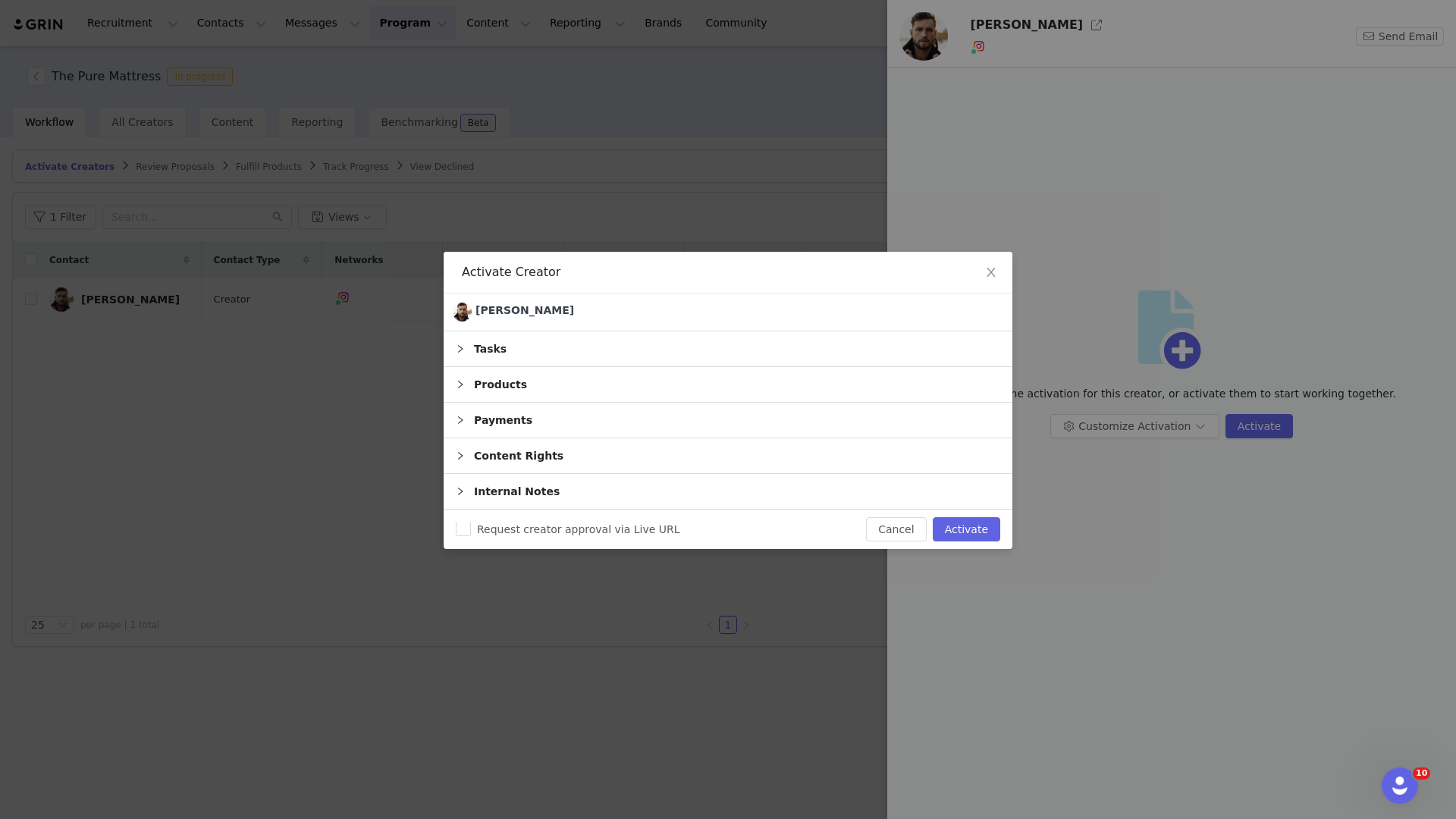
click at [721, 341] on div "Tasks" at bounding box center [727, 349] width 569 height 35
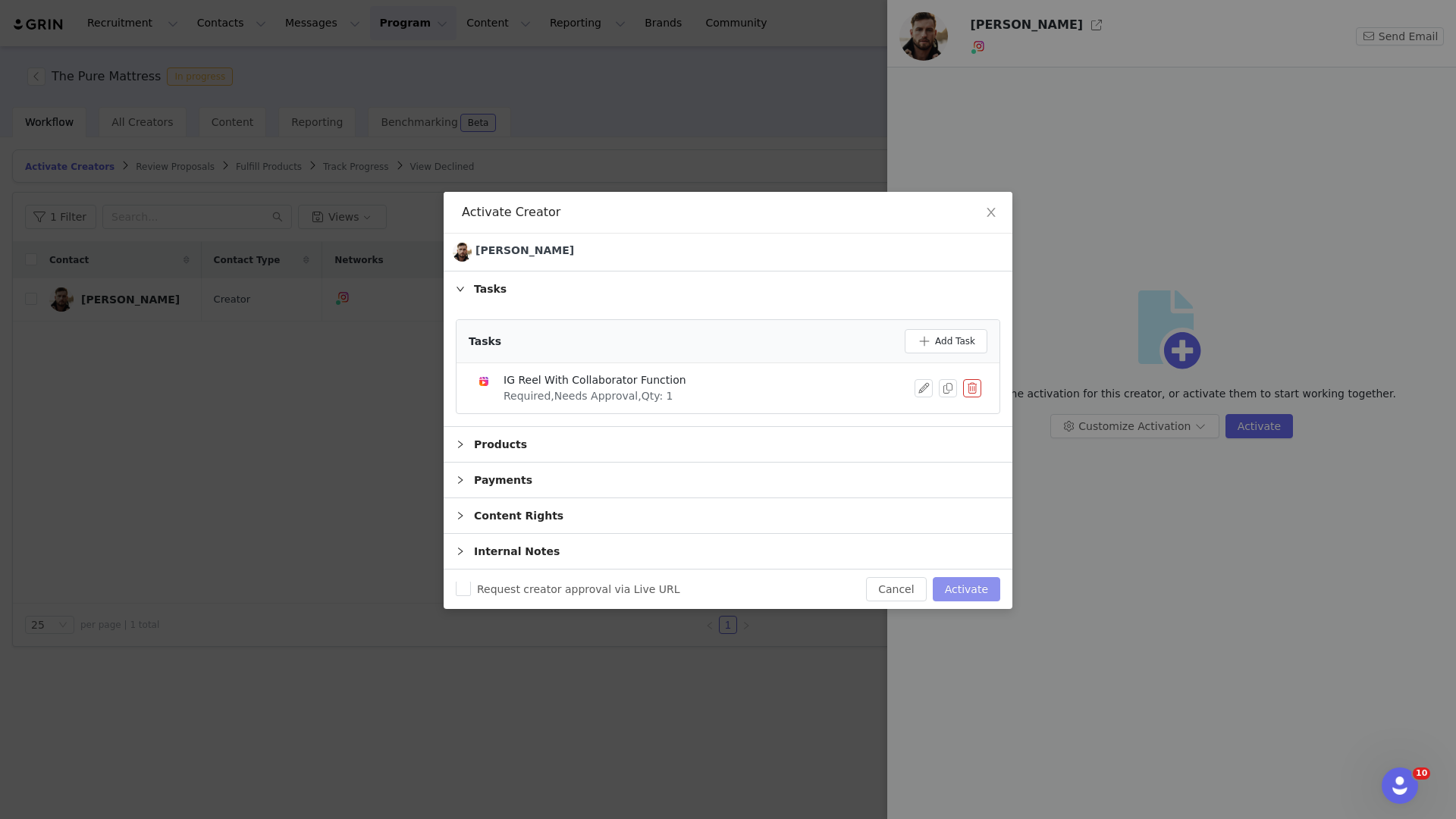
click at [978, 582] on button "Activate" at bounding box center [966, 589] width 68 height 24
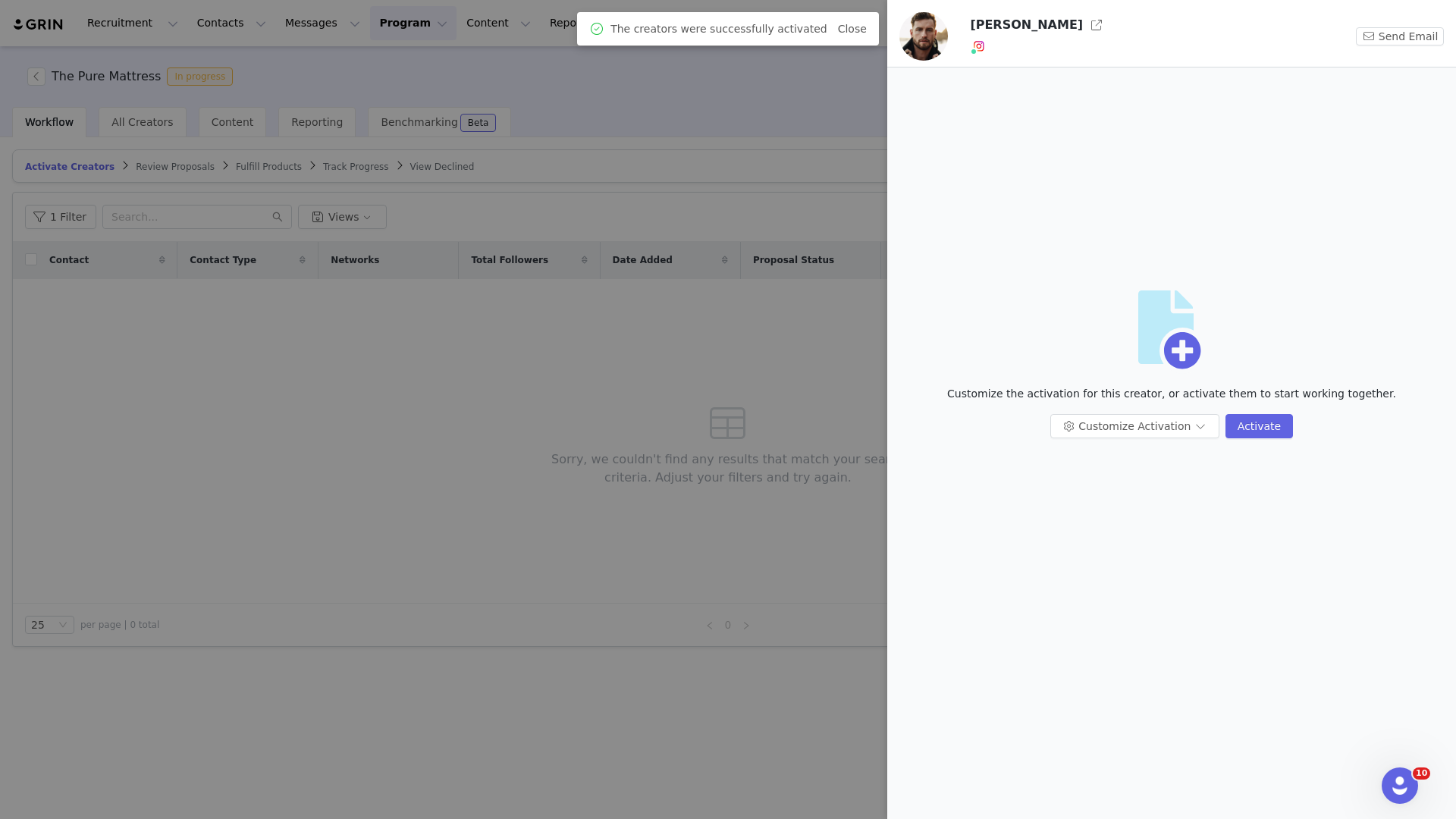
click at [583, 159] on div at bounding box center [728, 409] width 1456 height 819
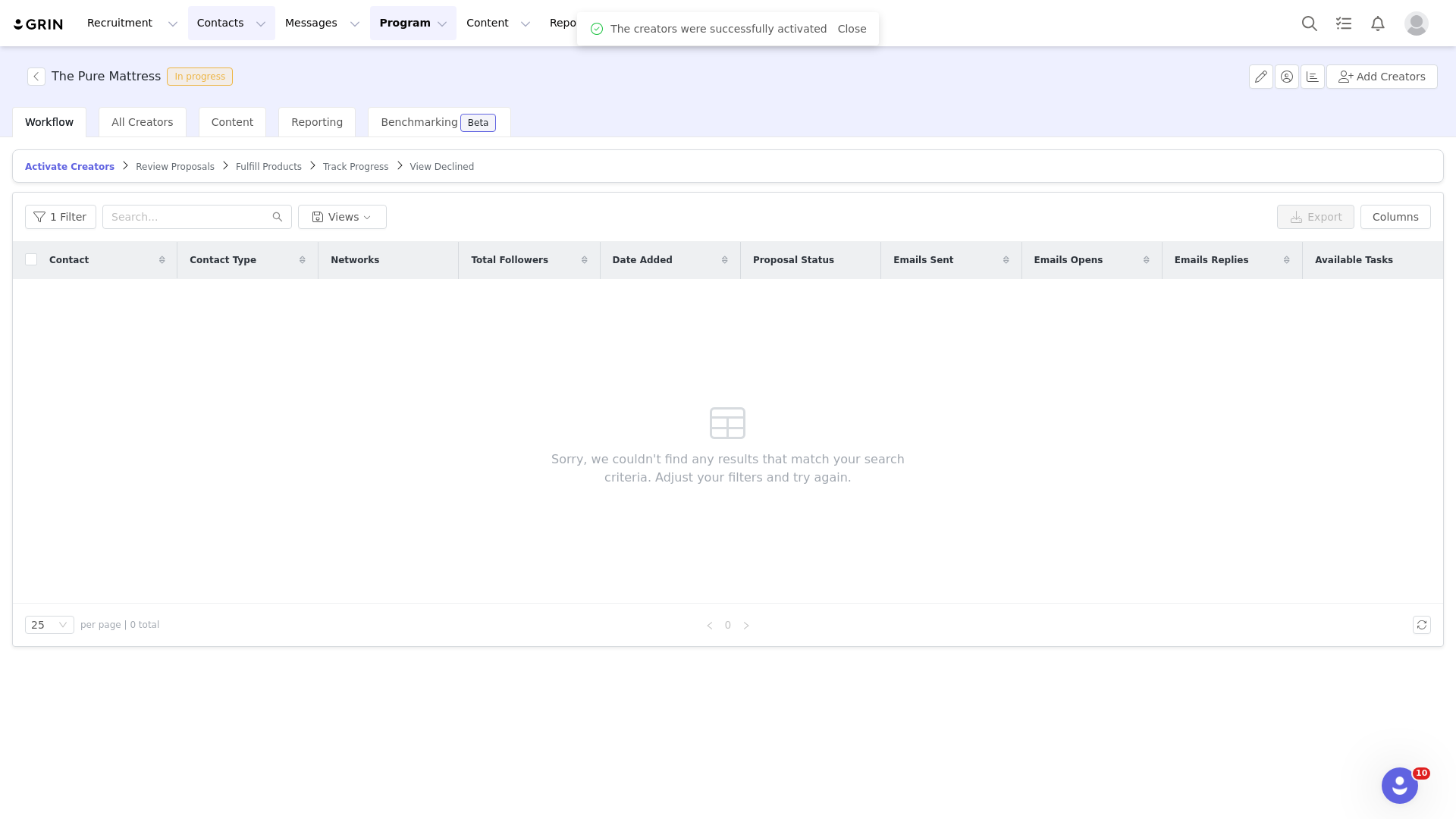
click at [224, 21] on button "Contacts Contacts" at bounding box center [231, 23] width 87 height 34
click at [224, 71] on p "Creators" at bounding box center [212, 67] width 45 height 16
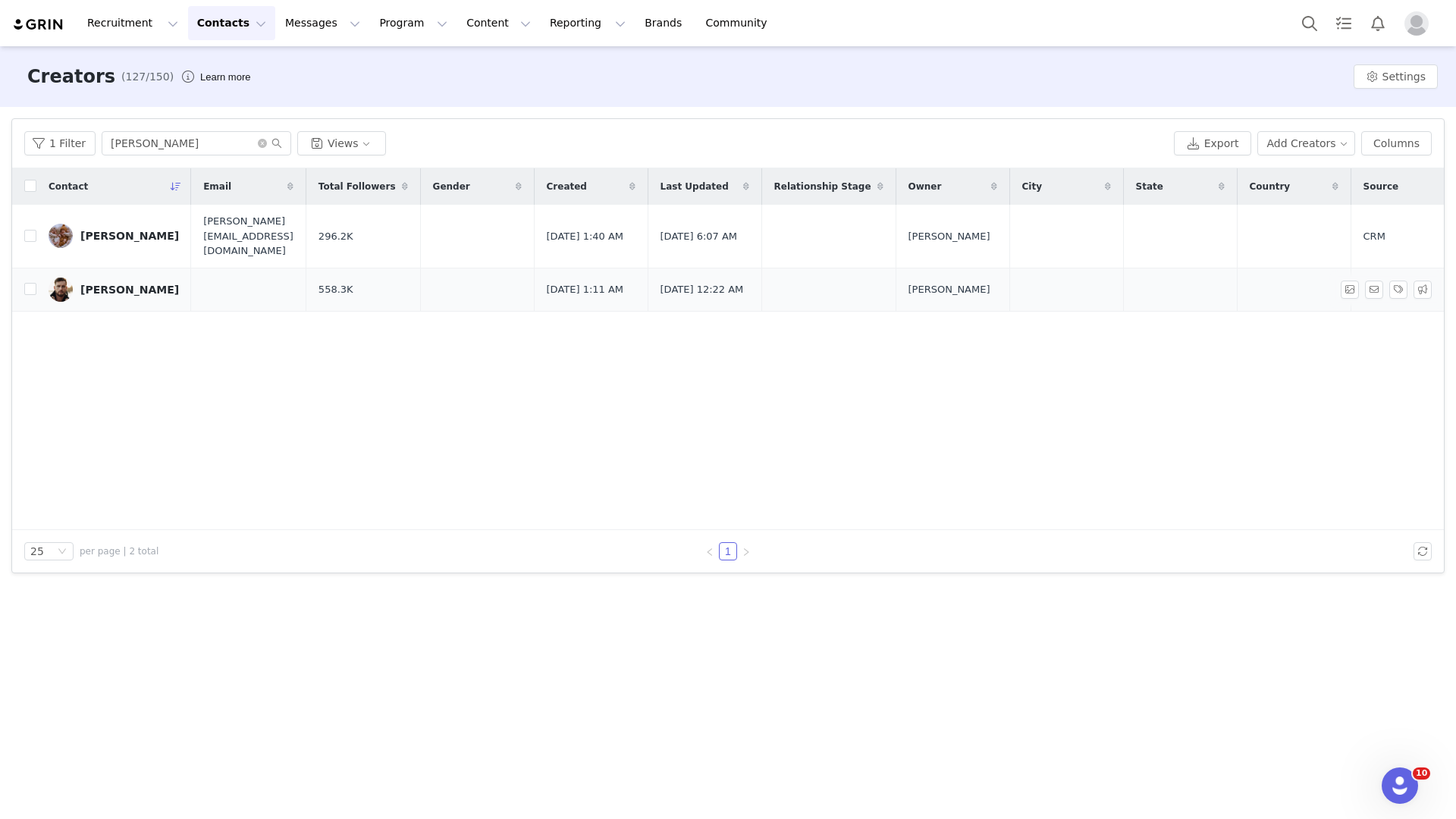
click at [113, 284] on link "[PERSON_NAME]" at bounding box center [114, 290] width 130 height 24
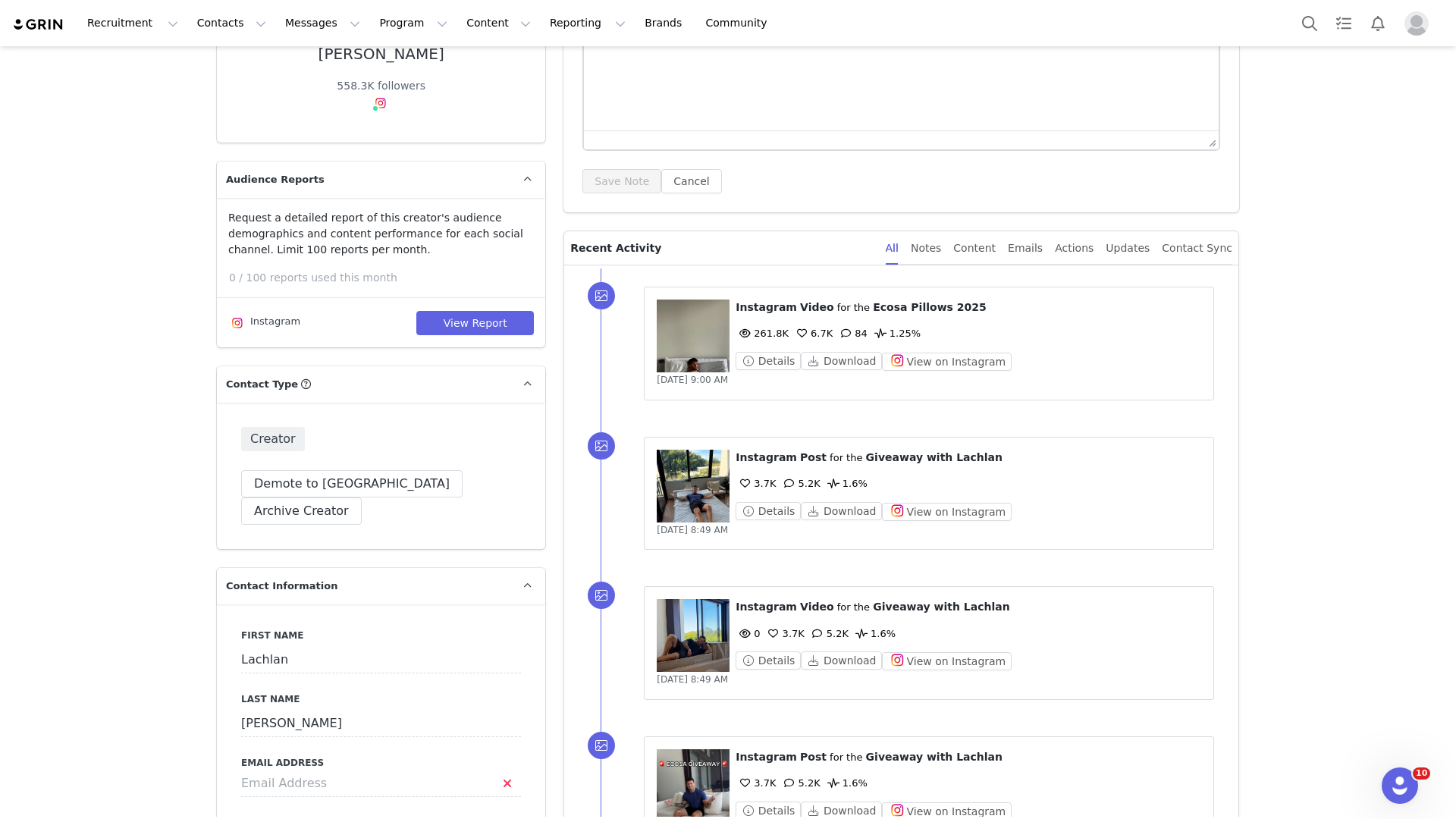
type input "+1 ([GEOGRAPHIC_DATA])"
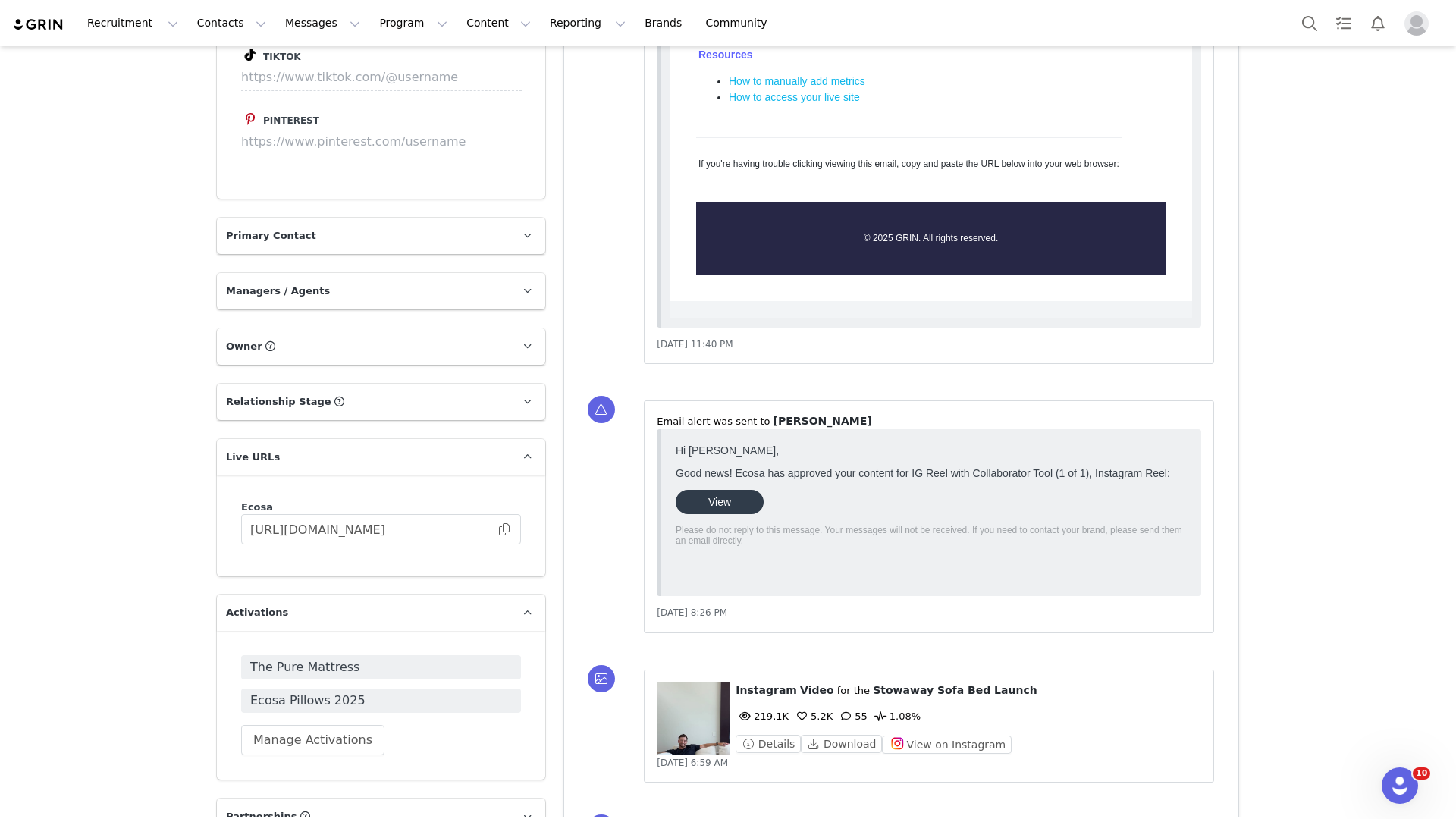
scroll to position [1905, 0]
click at [478, 515] on input "[URL][DOMAIN_NAME]" at bounding box center [381, 529] width 280 height 30
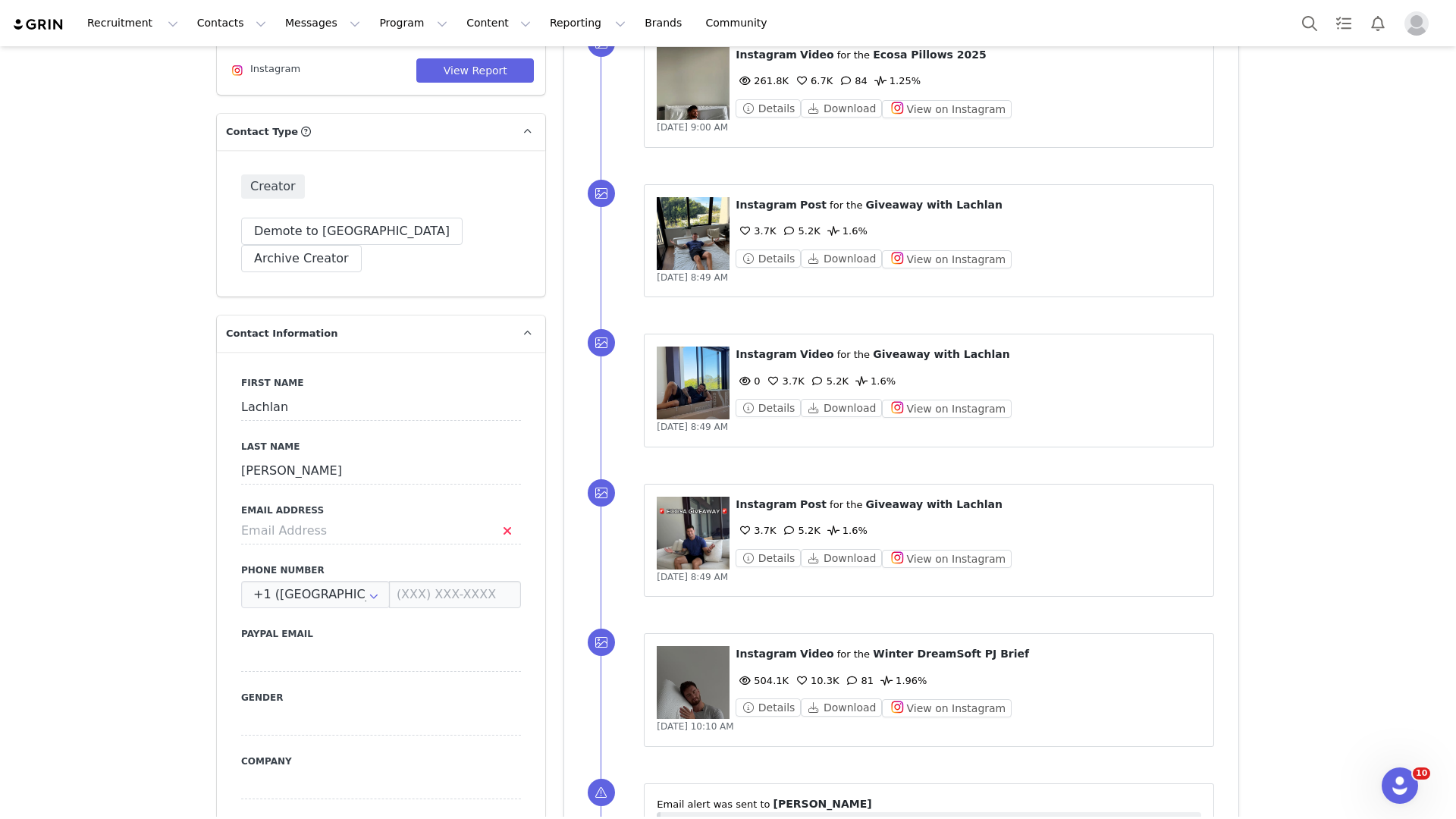
scroll to position [0, 0]
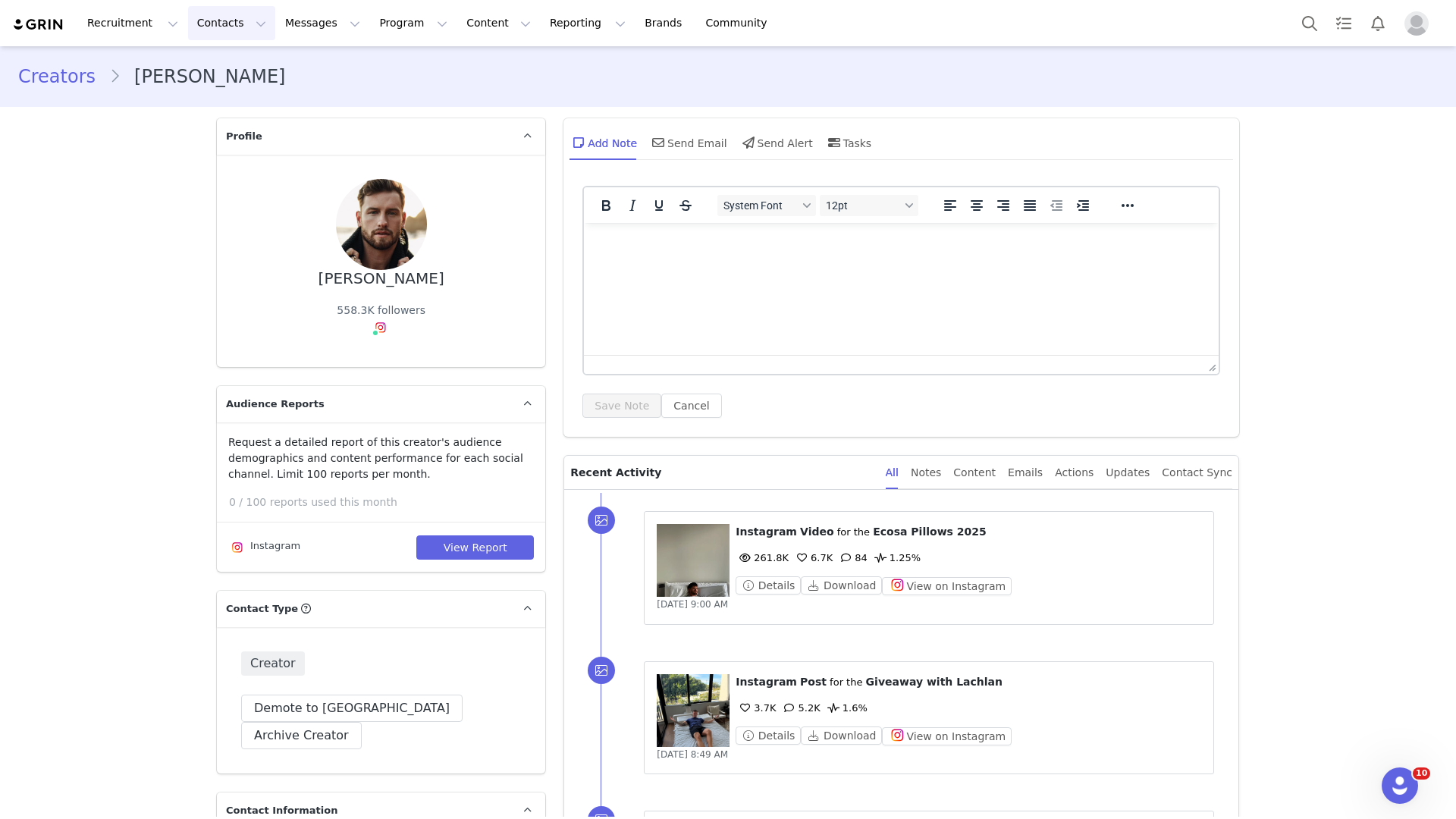
click at [206, 28] on button "Contacts Contacts" at bounding box center [231, 23] width 87 height 34
click at [220, 67] on p "Creators" at bounding box center [212, 67] width 45 height 16
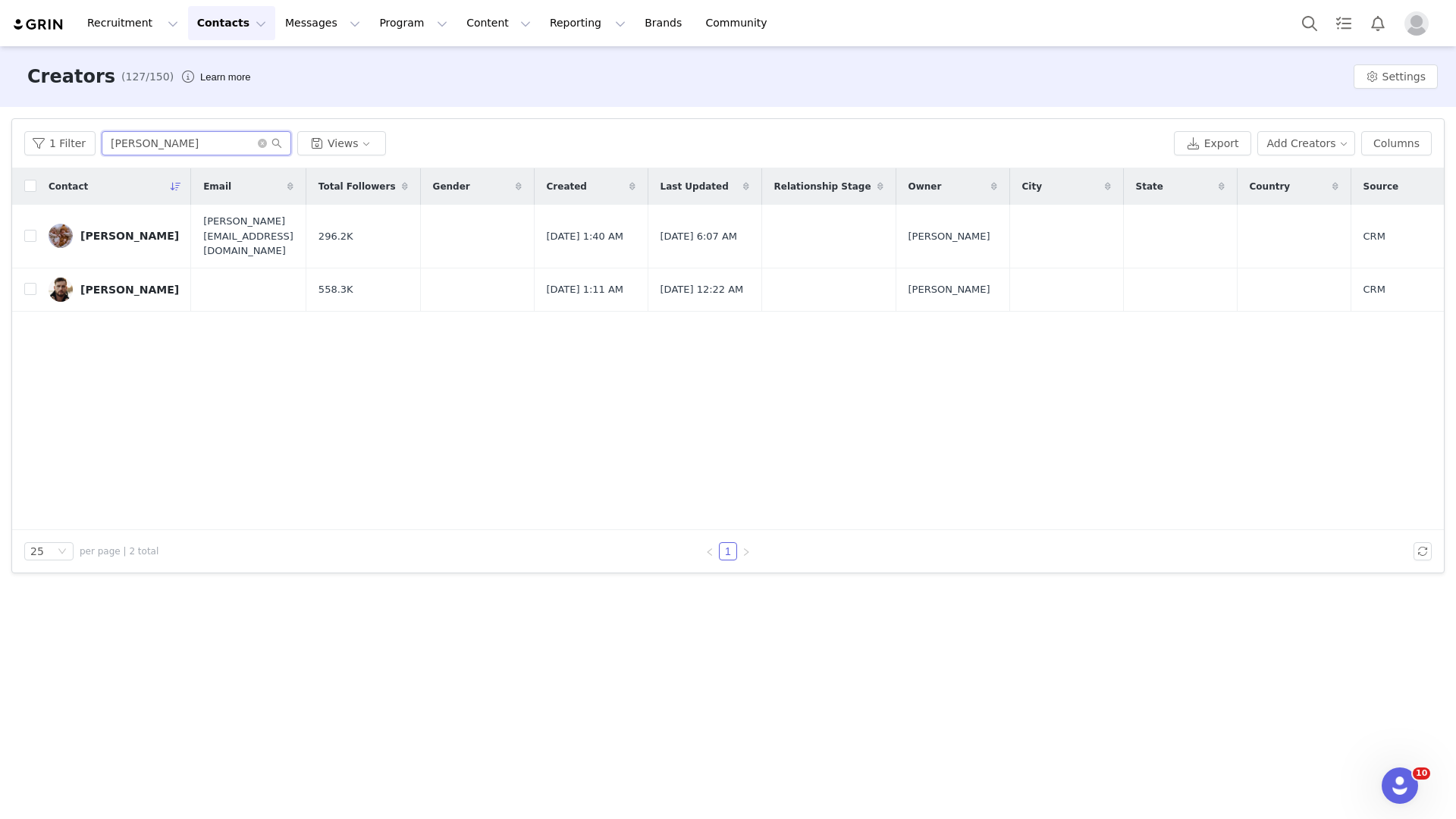
click at [179, 145] on input "[PERSON_NAME]" at bounding box center [197, 143] width 190 height 24
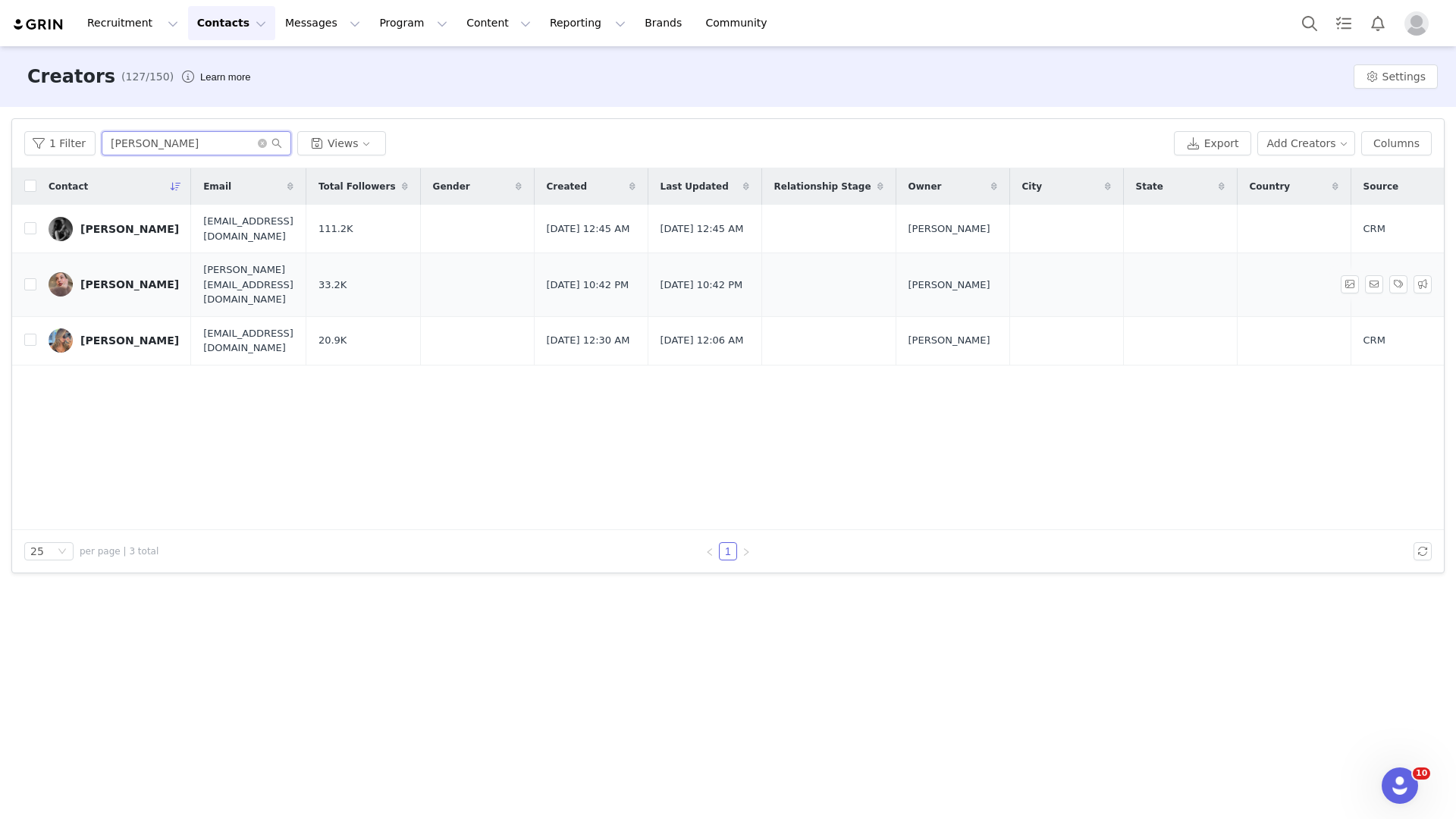
type input "[PERSON_NAME]"
click at [157, 278] on div "[PERSON_NAME]" at bounding box center [129, 284] width 99 height 12
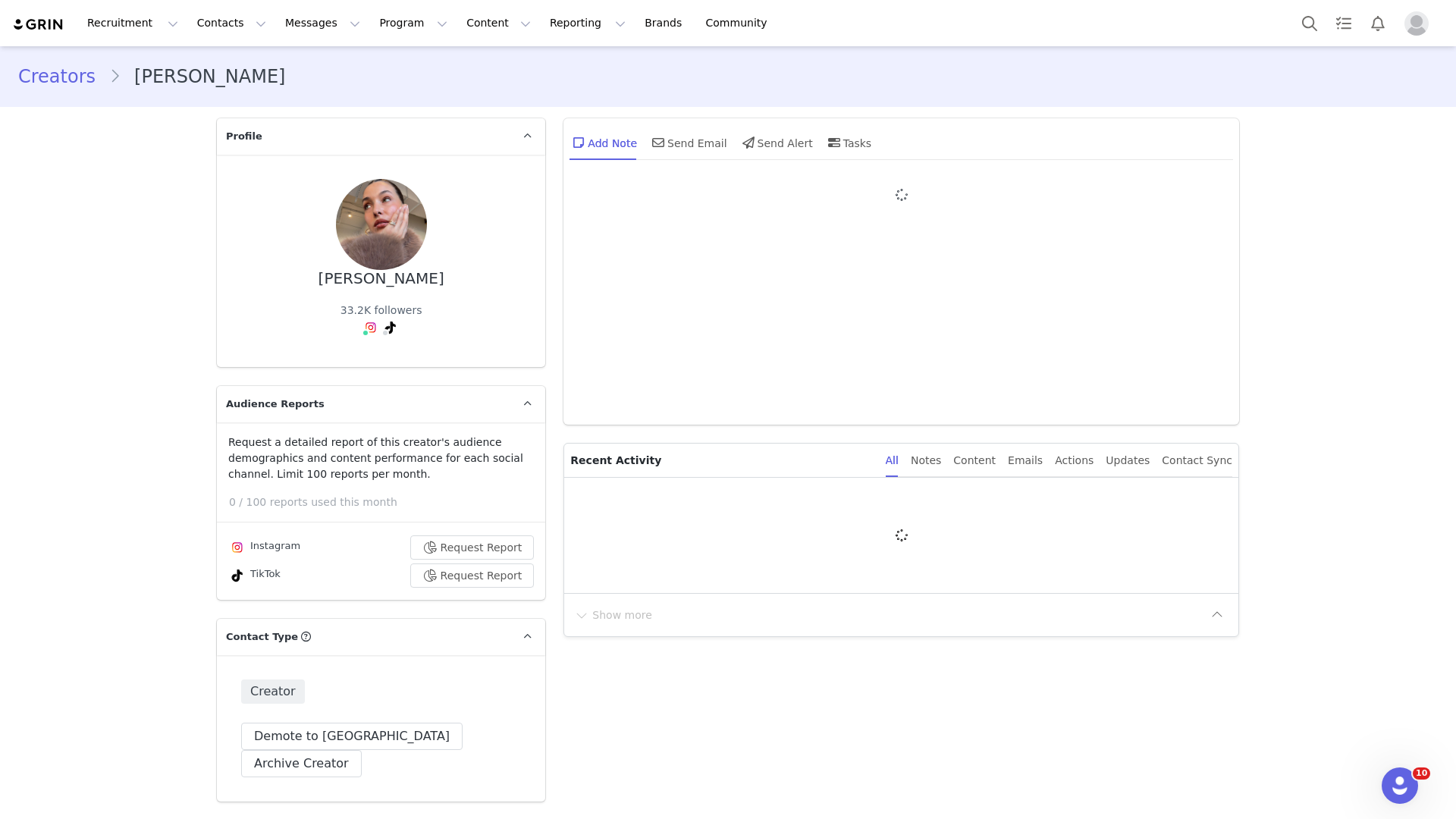
type input "+1 ([GEOGRAPHIC_DATA])"
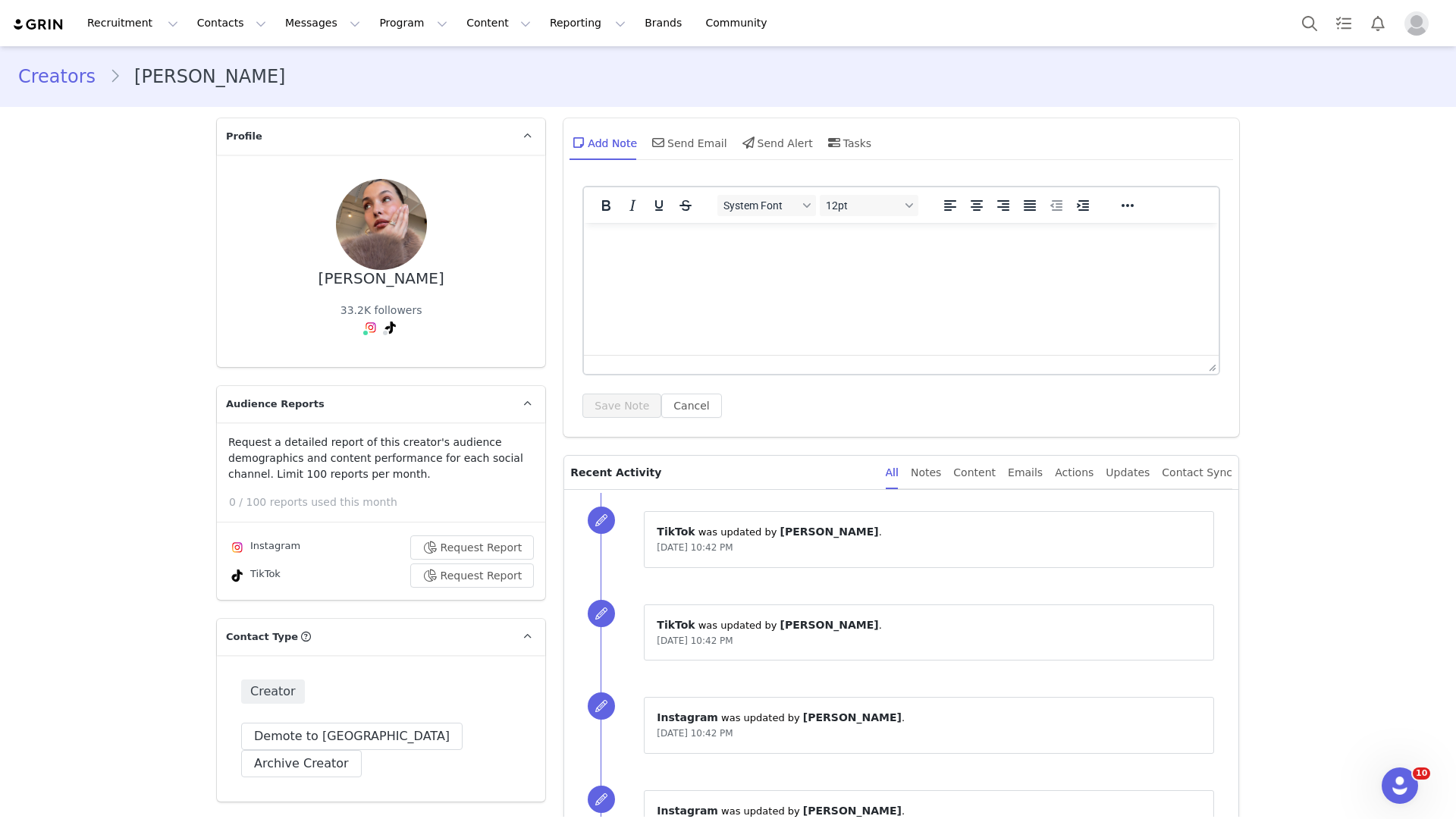
click at [325, 492] on div "Request a detailed report of this creator's audience demographics and content p…" at bounding box center [382, 511] width 329 height 154
click at [228, 26] on button "Contacts Contacts" at bounding box center [231, 23] width 87 height 34
click at [228, 64] on p "Creators" at bounding box center [212, 67] width 45 height 16
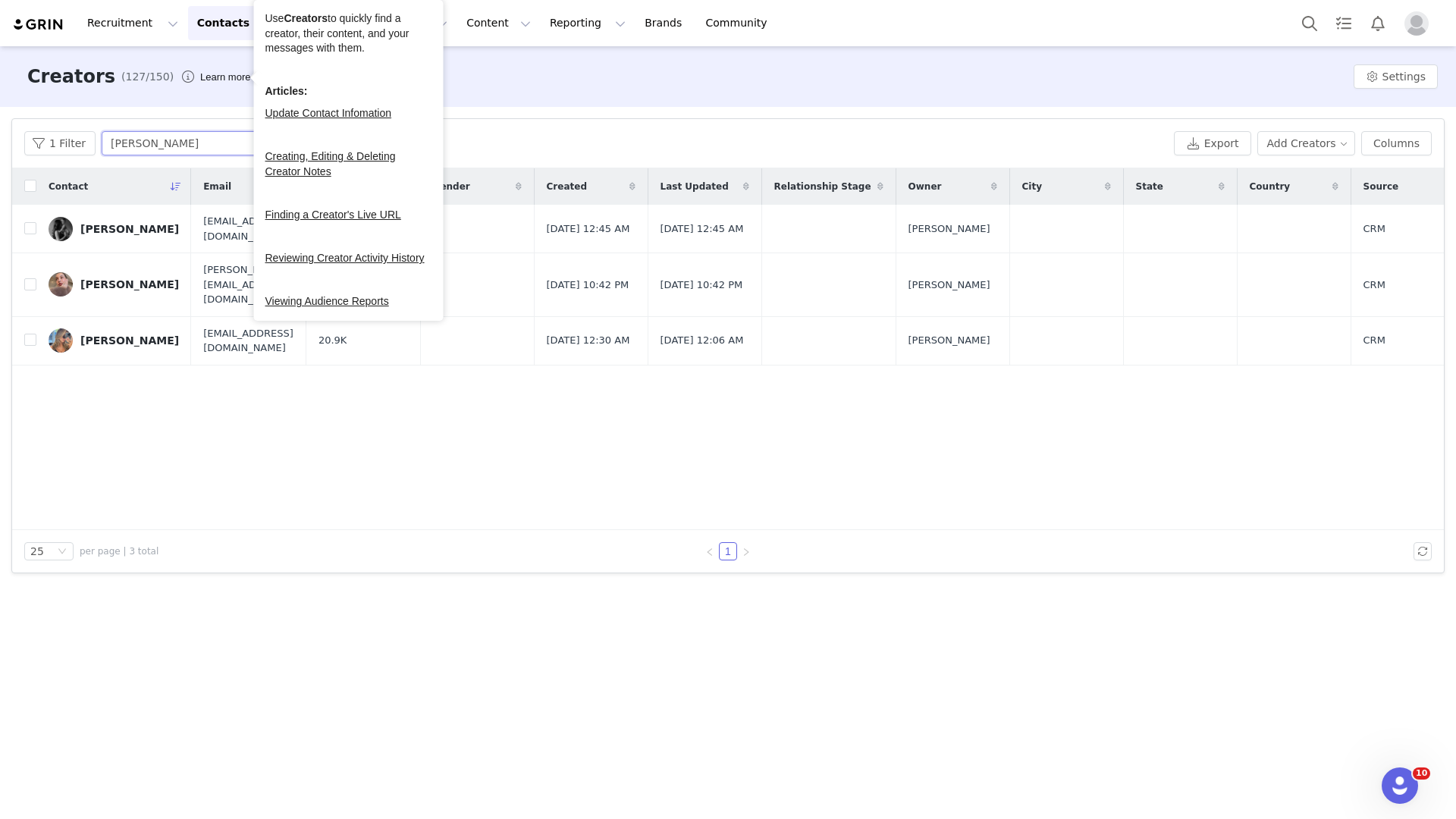
click at [204, 145] on input "[PERSON_NAME]" at bounding box center [197, 143] width 190 height 24
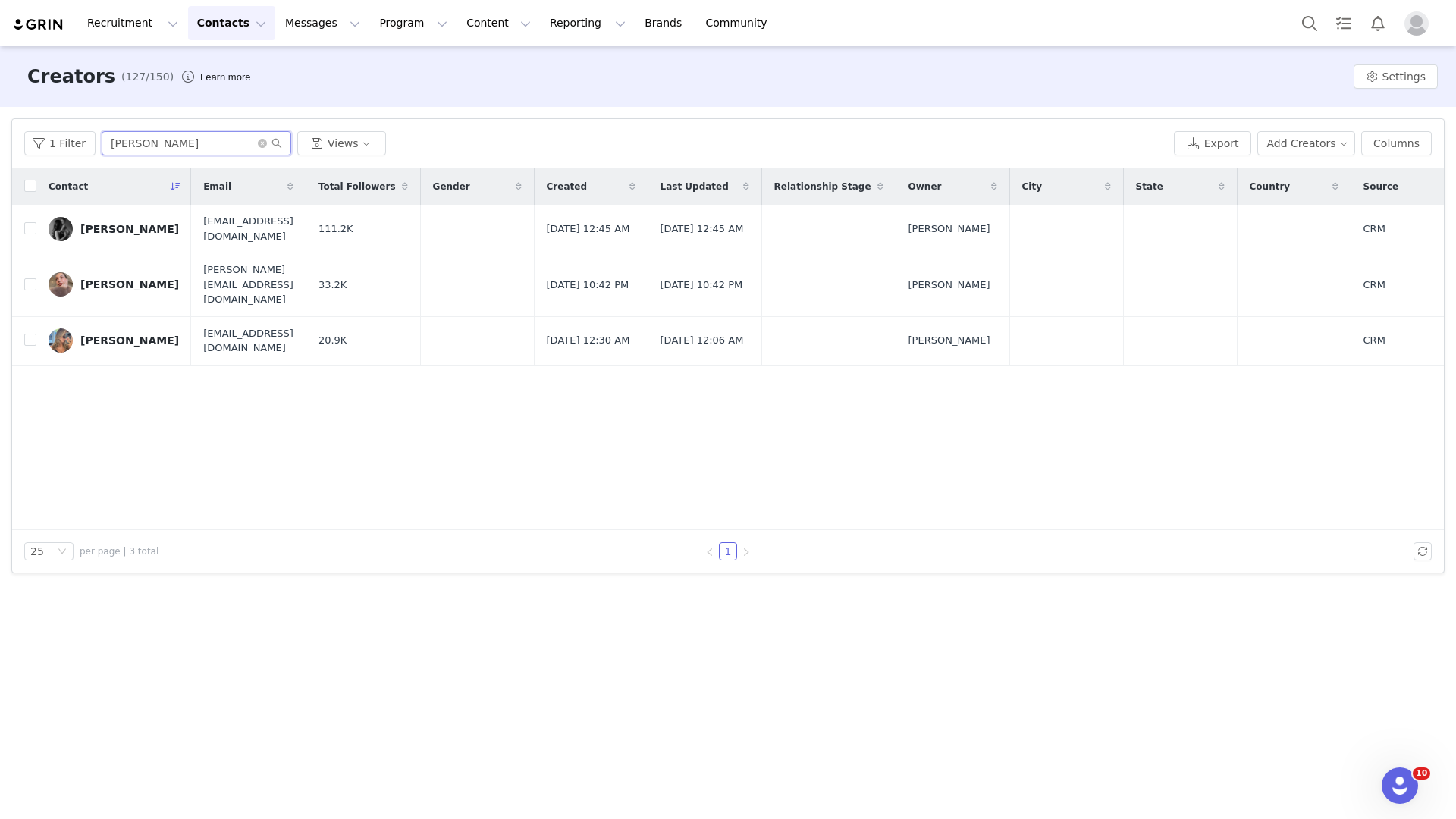
click at [204, 145] on input "[PERSON_NAME]" at bounding box center [197, 143] width 190 height 24
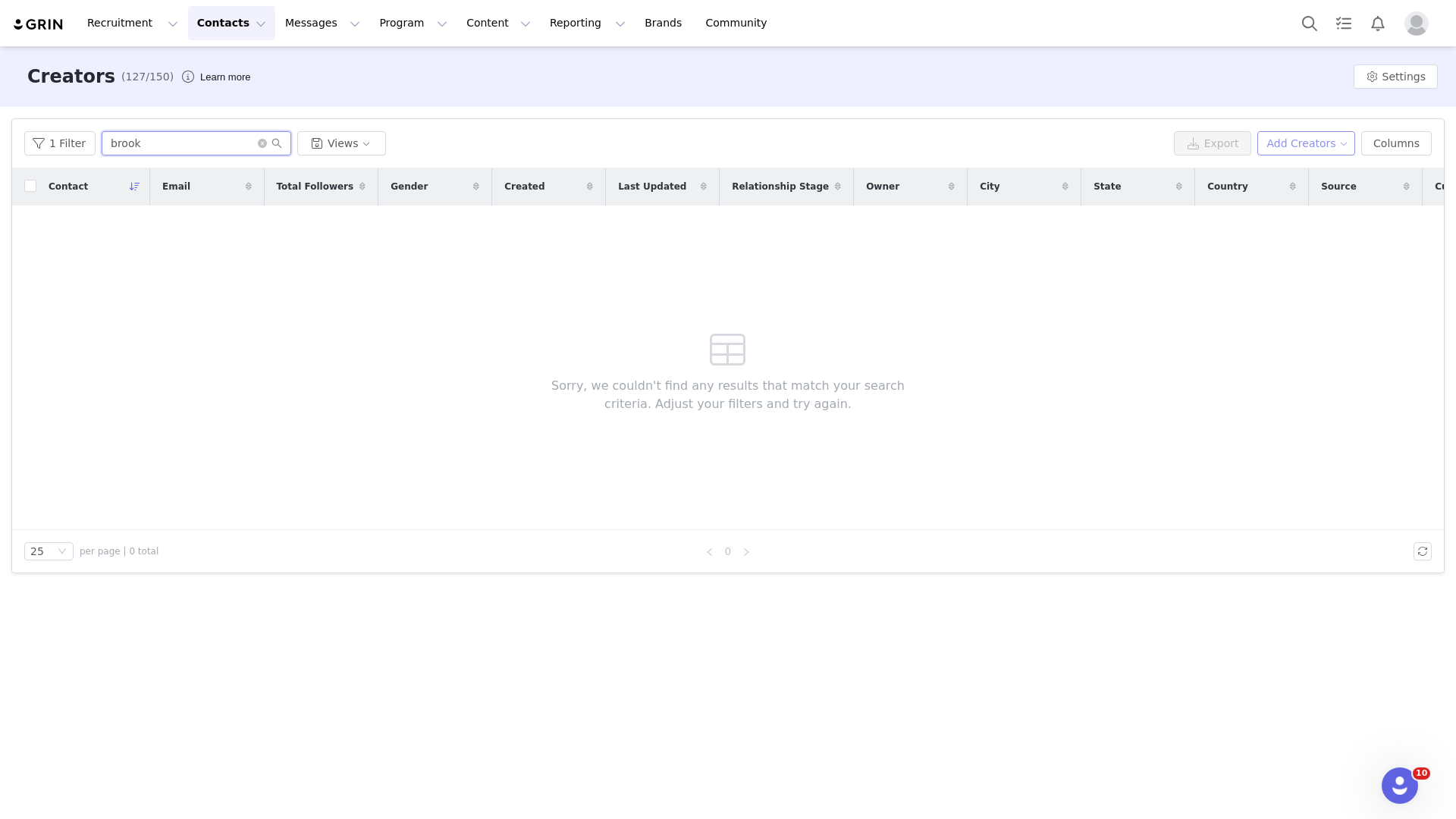
type input "brook"
click at [1305, 131] on button "Add Creators" at bounding box center [1306, 143] width 99 height 24
click at [1301, 175] on span "Add a Creator" at bounding box center [1308, 173] width 73 height 17
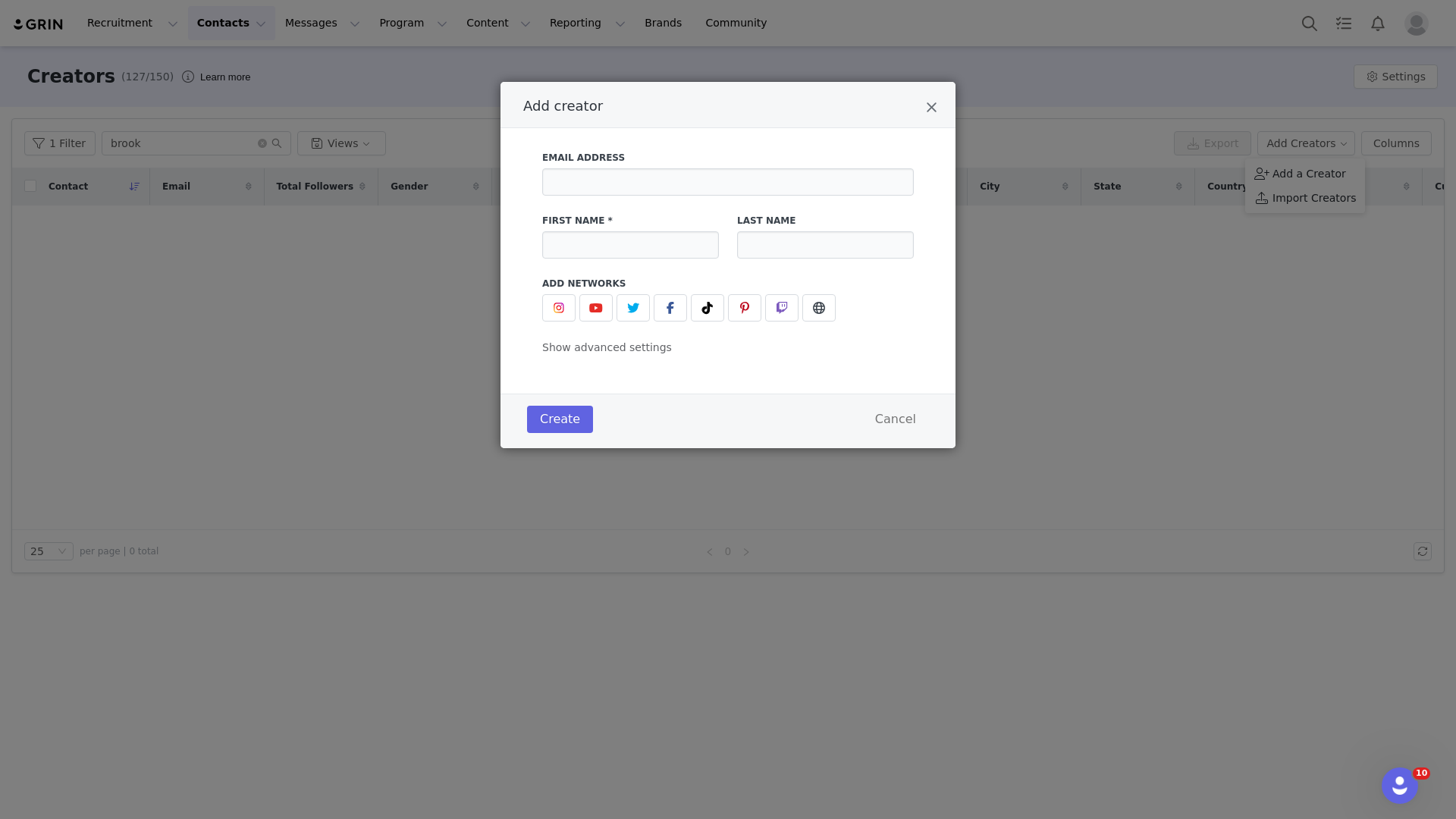
click at [531, 306] on div "Email Address First Name * Last Name Add Networks instagram URL youtube URL twi…" at bounding box center [728, 249] width 409 height 214
click at [550, 306] on span "Add creator" at bounding box center [559, 307] width 19 height 19
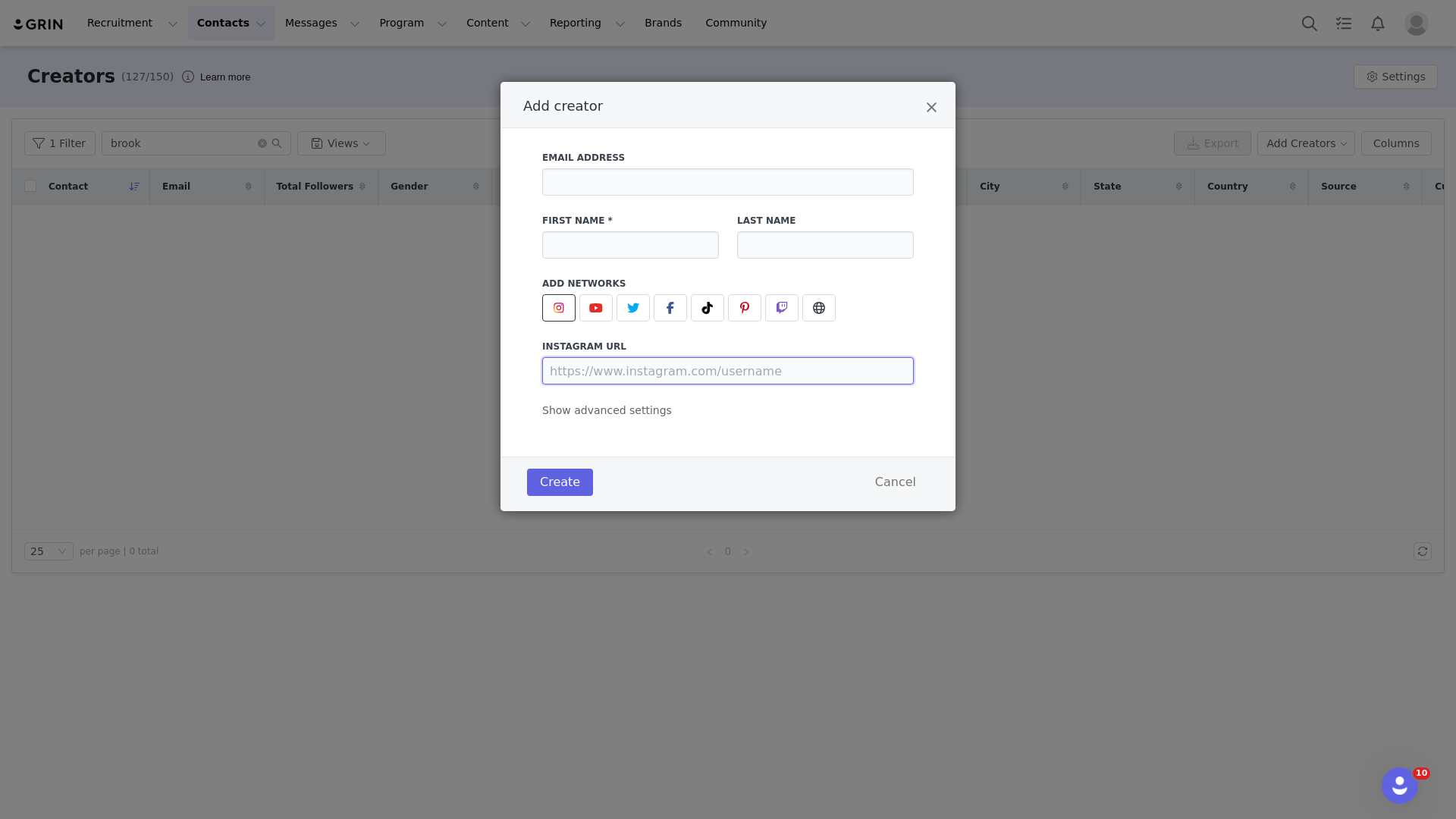
click at [591, 363] on input "Add creator" at bounding box center [728, 371] width 372 height 27
paste input "[URL][DOMAIN_NAME]"
type input "[URL][DOMAIN_NAME]"
click at [577, 244] on input "Add creator" at bounding box center [630, 245] width 177 height 27
type input "Brook"
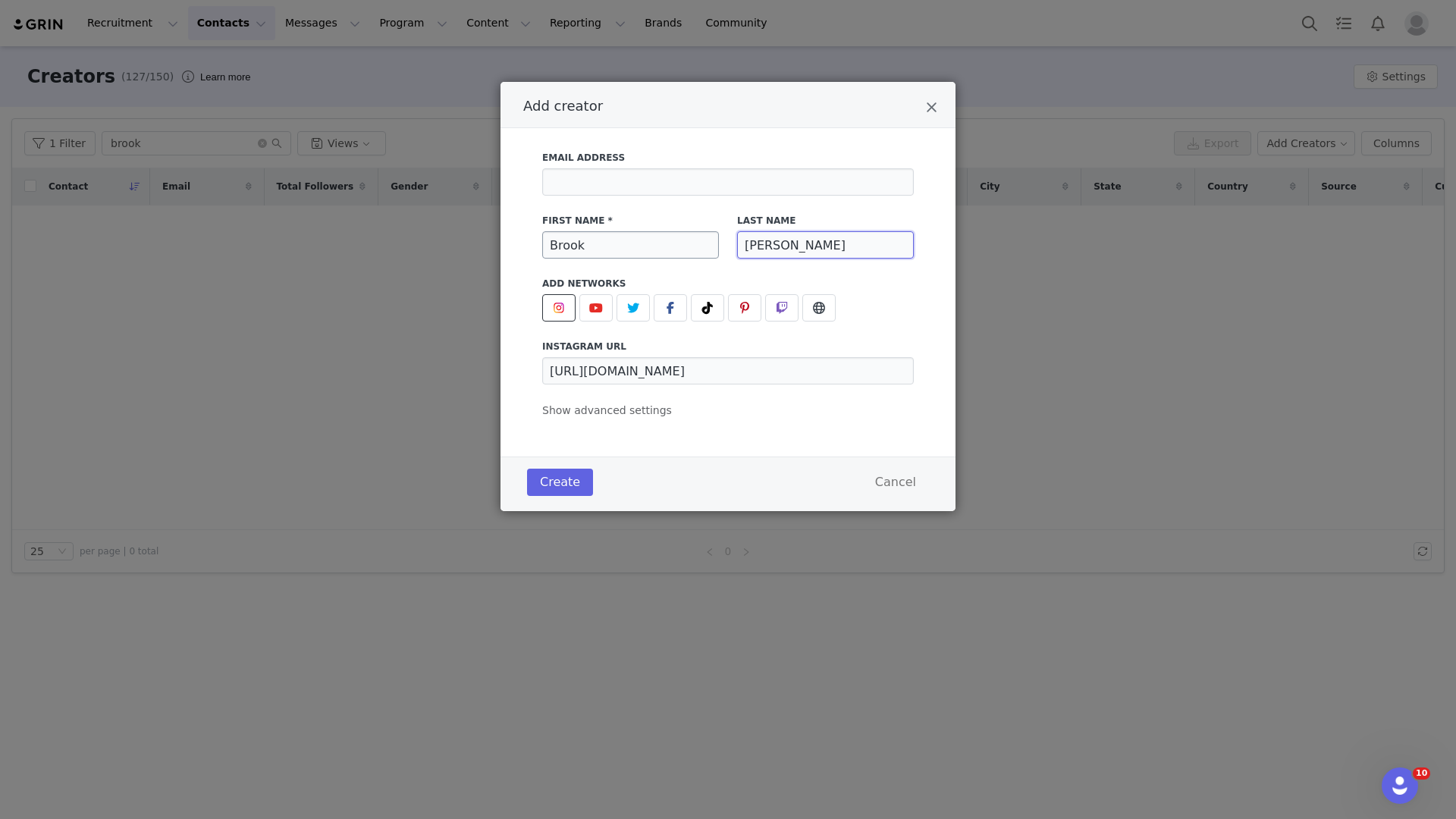
type input "[PERSON_NAME]"
click at [625, 250] on input "Brook" at bounding box center [630, 245] width 177 height 27
type input "[PERSON_NAME]"
click at [559, 478] on button "Create" at bounding box center [560, 482] width 66 height 27
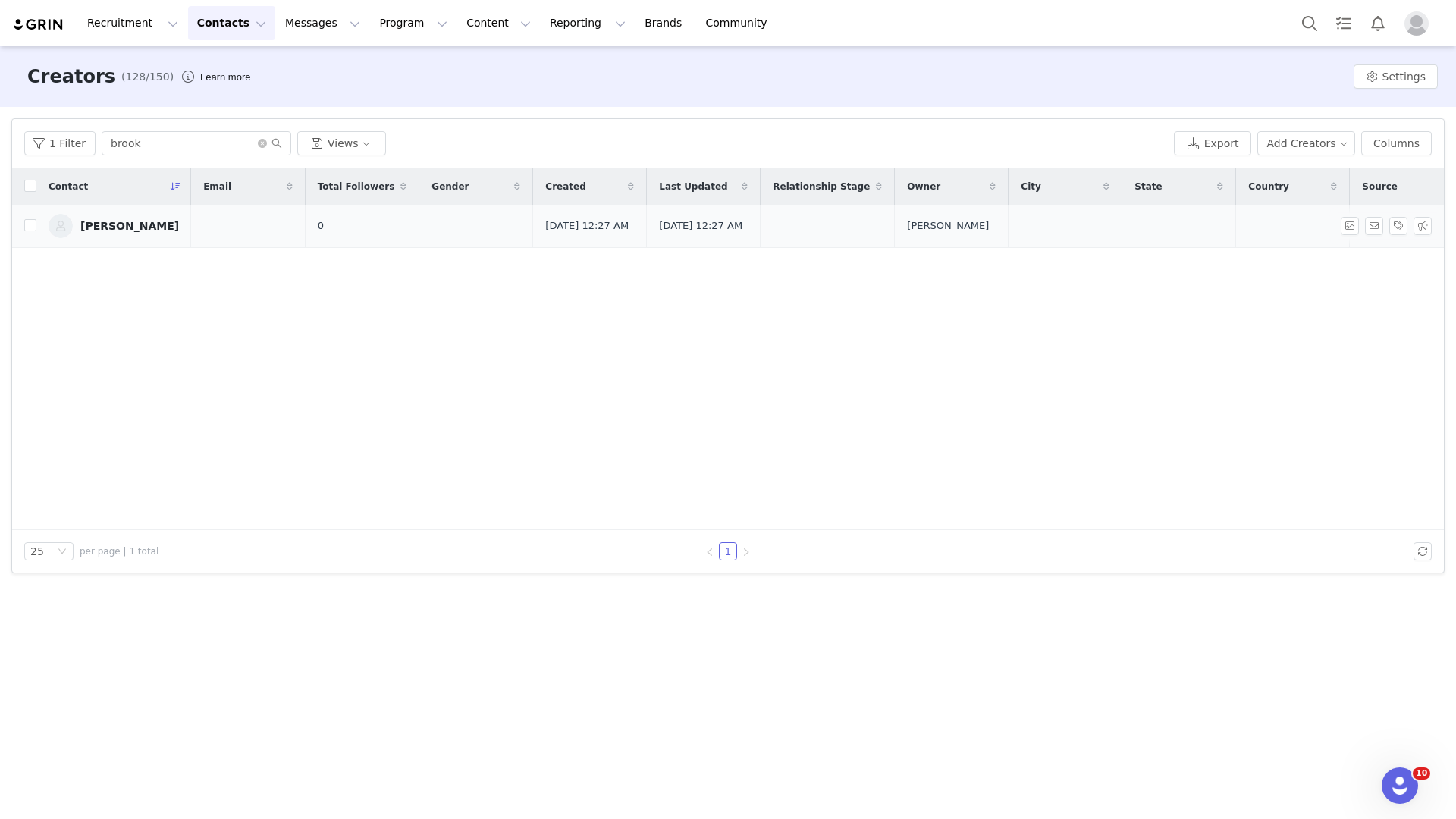
click at [136, 231] on div "[PERSON_NAME]" at bounding box center [129, 226] width 99 height 12
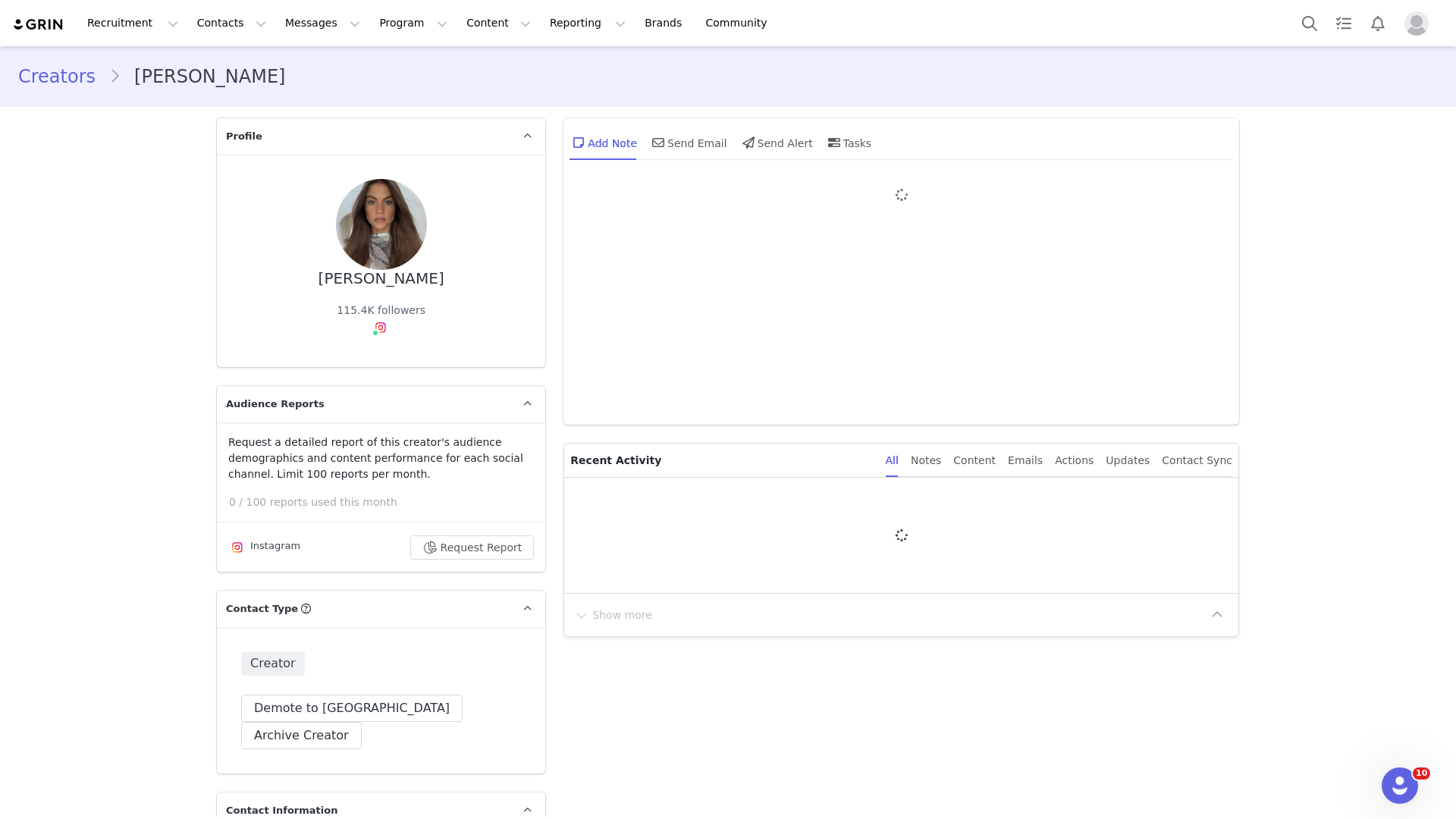
type input "+1 ([GEOGRAPHIC_DATA])"
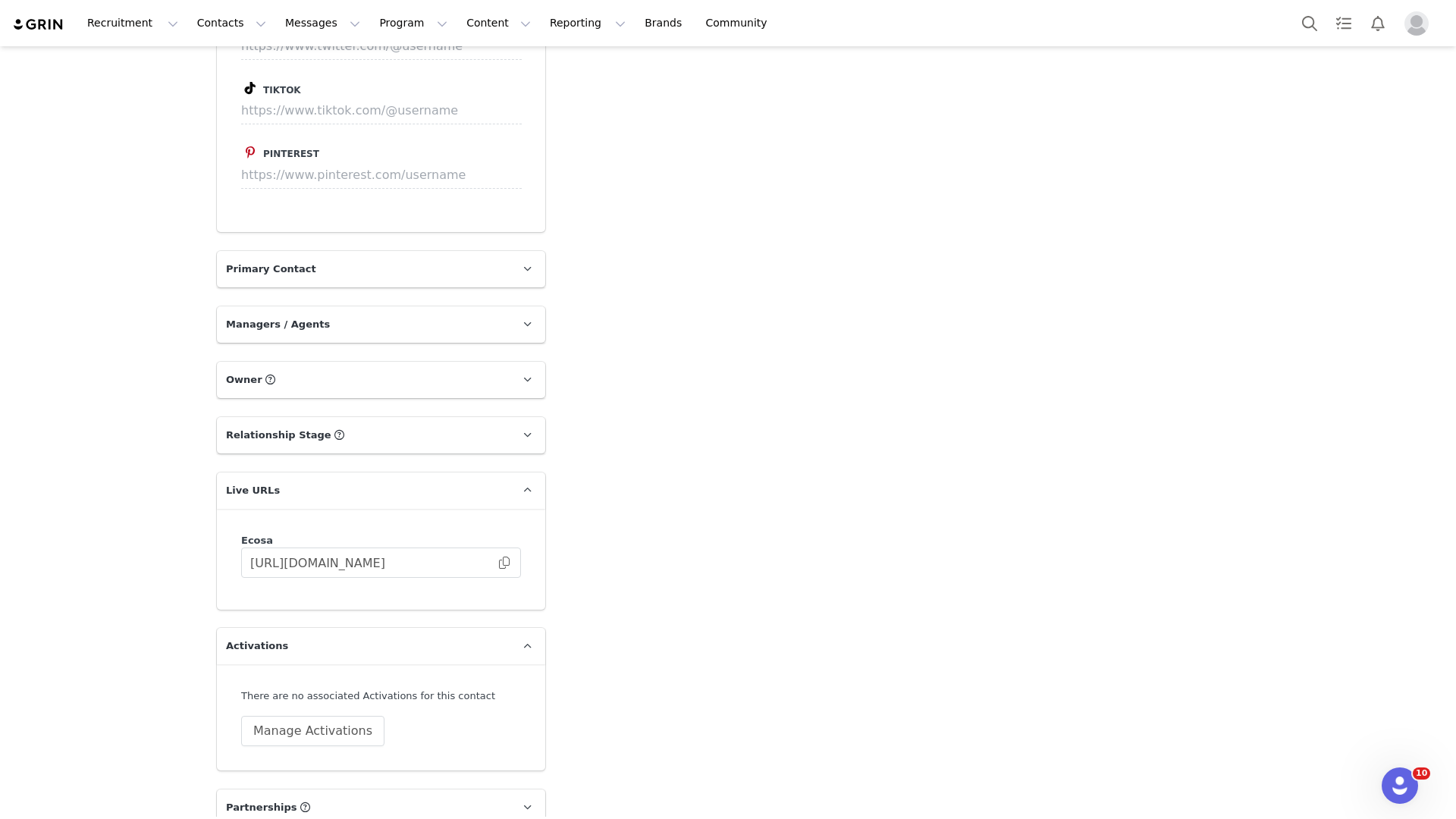
scroll to position [2030, 0]
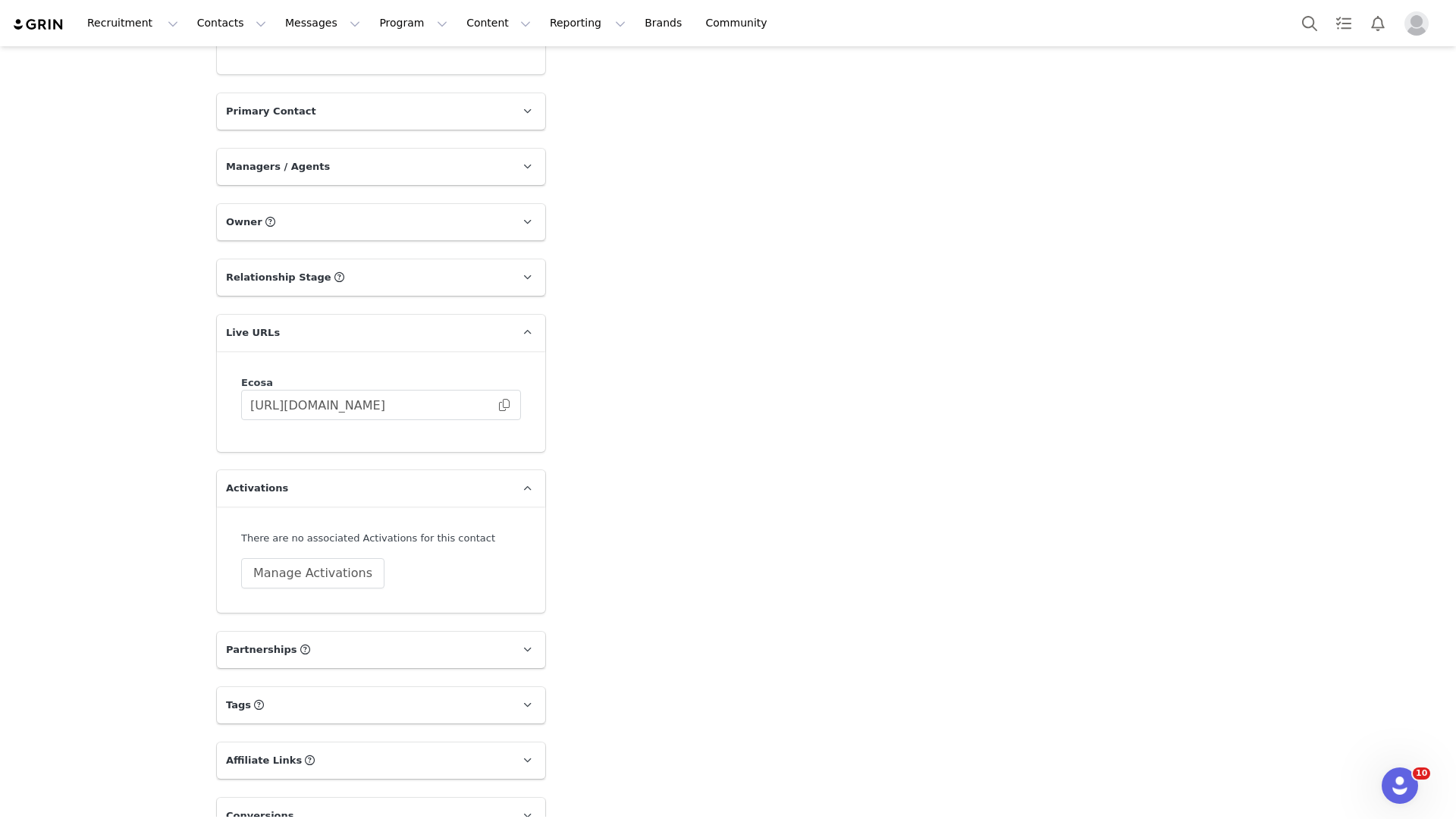
click at [314, 530] on div "There are no associated Activations for this contact Manage Activations" at bounding box center [381, 559] width 280 height 58
click at [313, 558] on button "Manage Activations" at bounding box center [312, 572] width 143 height 30
click at [311, 601] on div "Select Activation" at bounding box center [267, 604] width 148 height 23
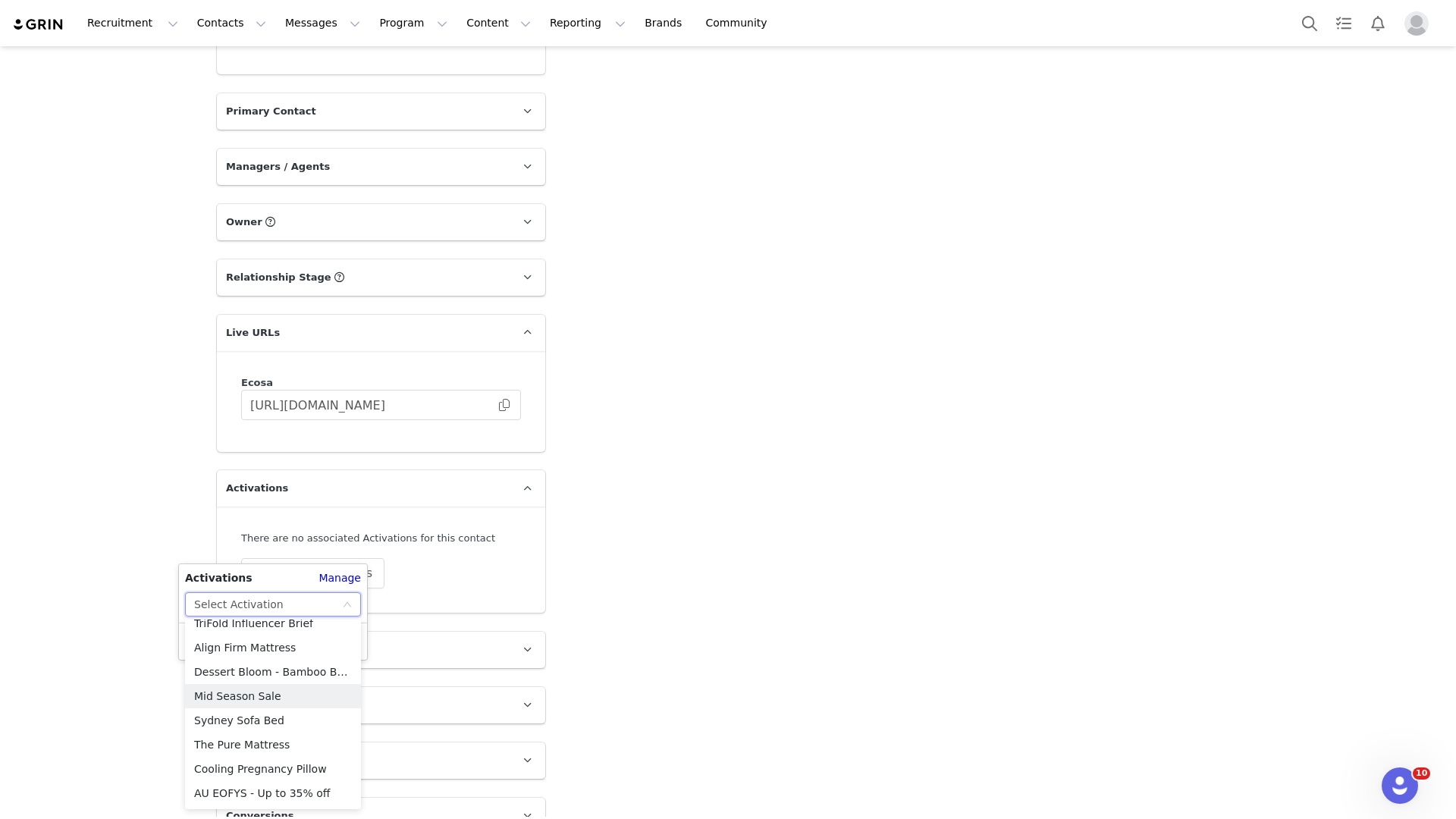
scroll to position [480, 0]
click at [282, 733] on li "The Pure Mattress" at bounding box center [273, 736] width 176 height 24
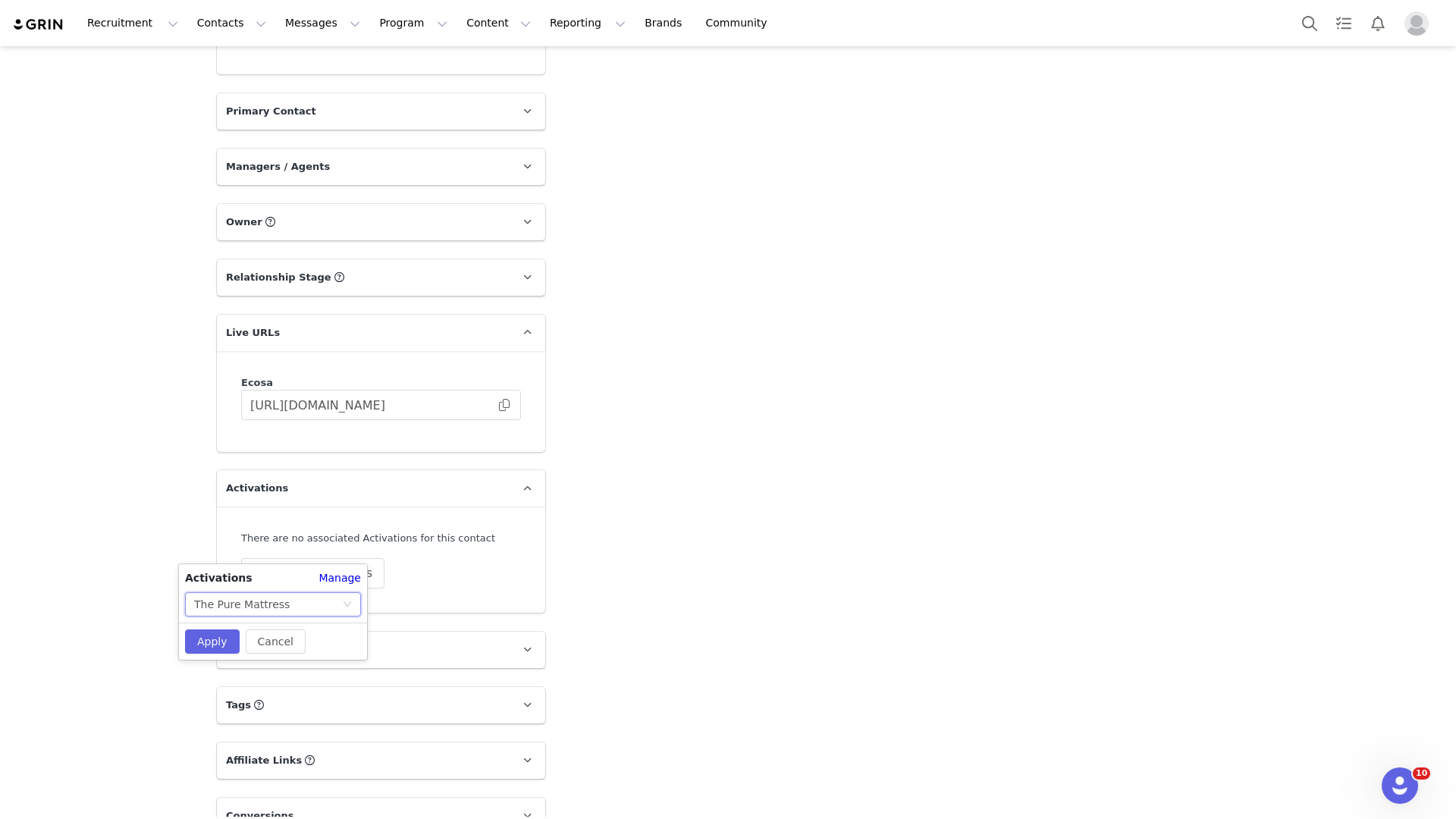
click at [215, 625] on div "Cancel Apply" at bounding box center [273, 641] width 188 height 37
click at [217, 637] on button "Apply" at bounding box center [212, 641] width 55 height 24
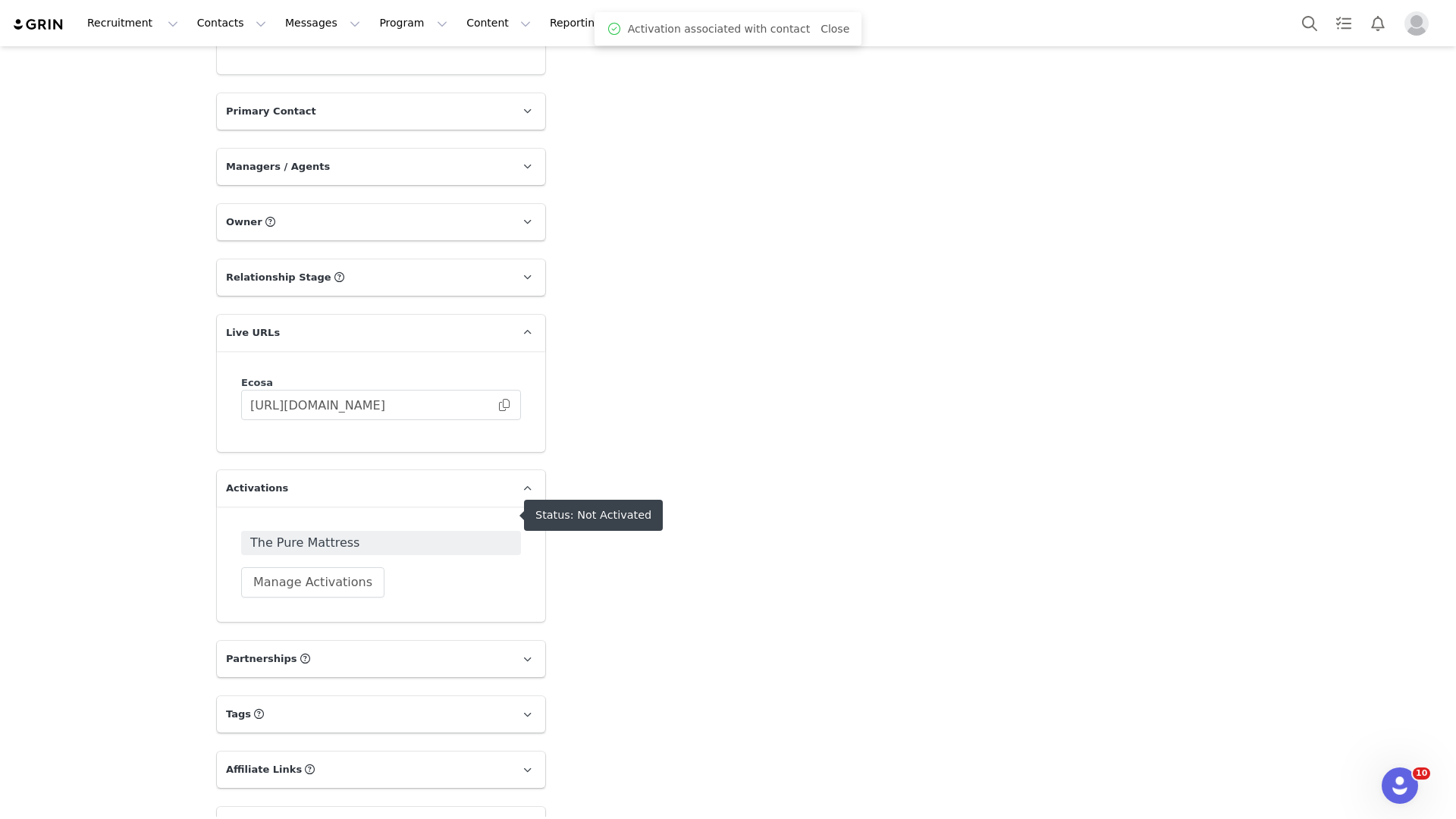
click at [344, 530] on span "The Pure Mattress" at bounding box center [381, 542] width 280 height 24
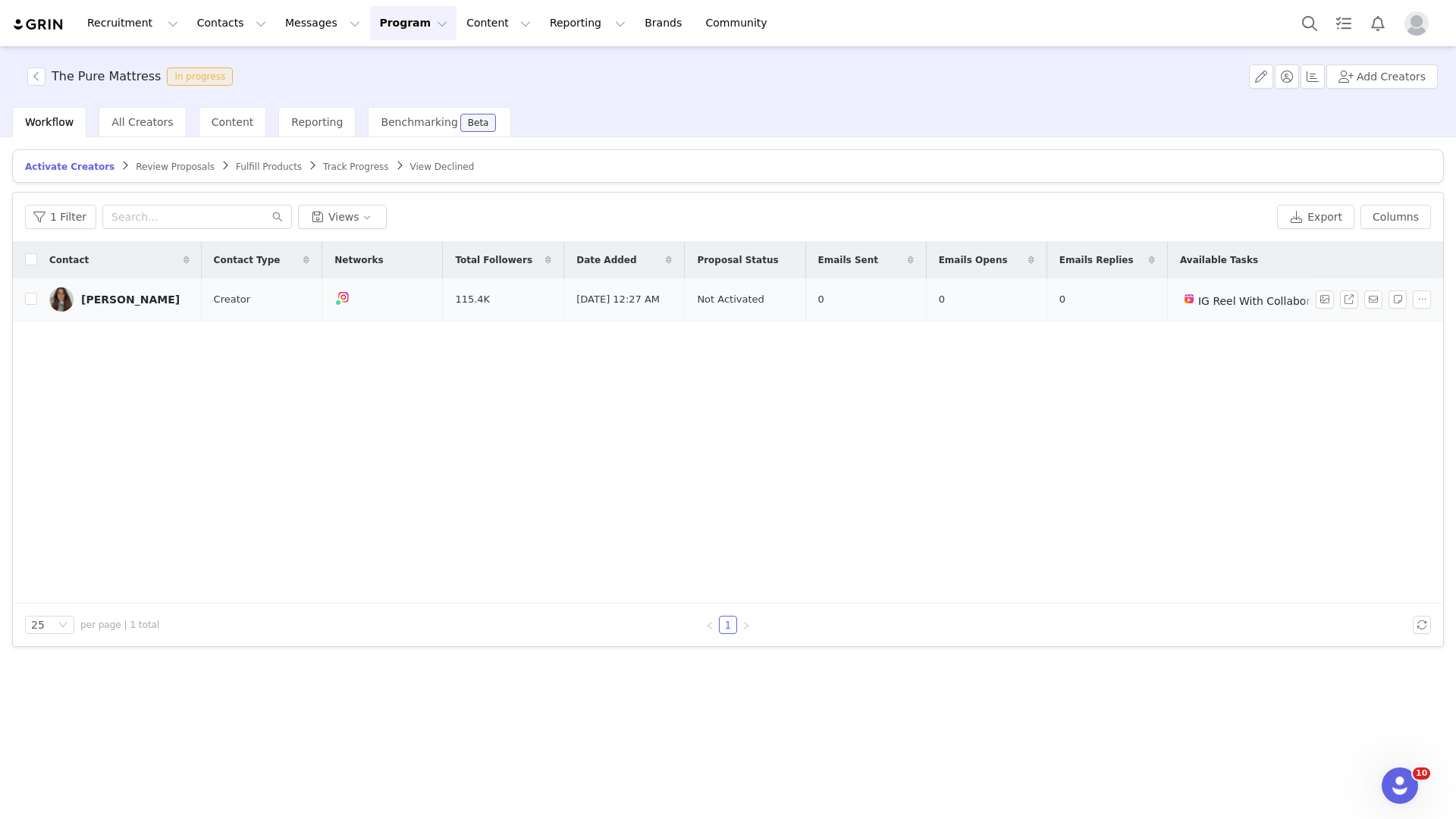
click at [152, 294] on div "[PERSON_NAME]" at bounding box center [130, 299] width 99 height 12
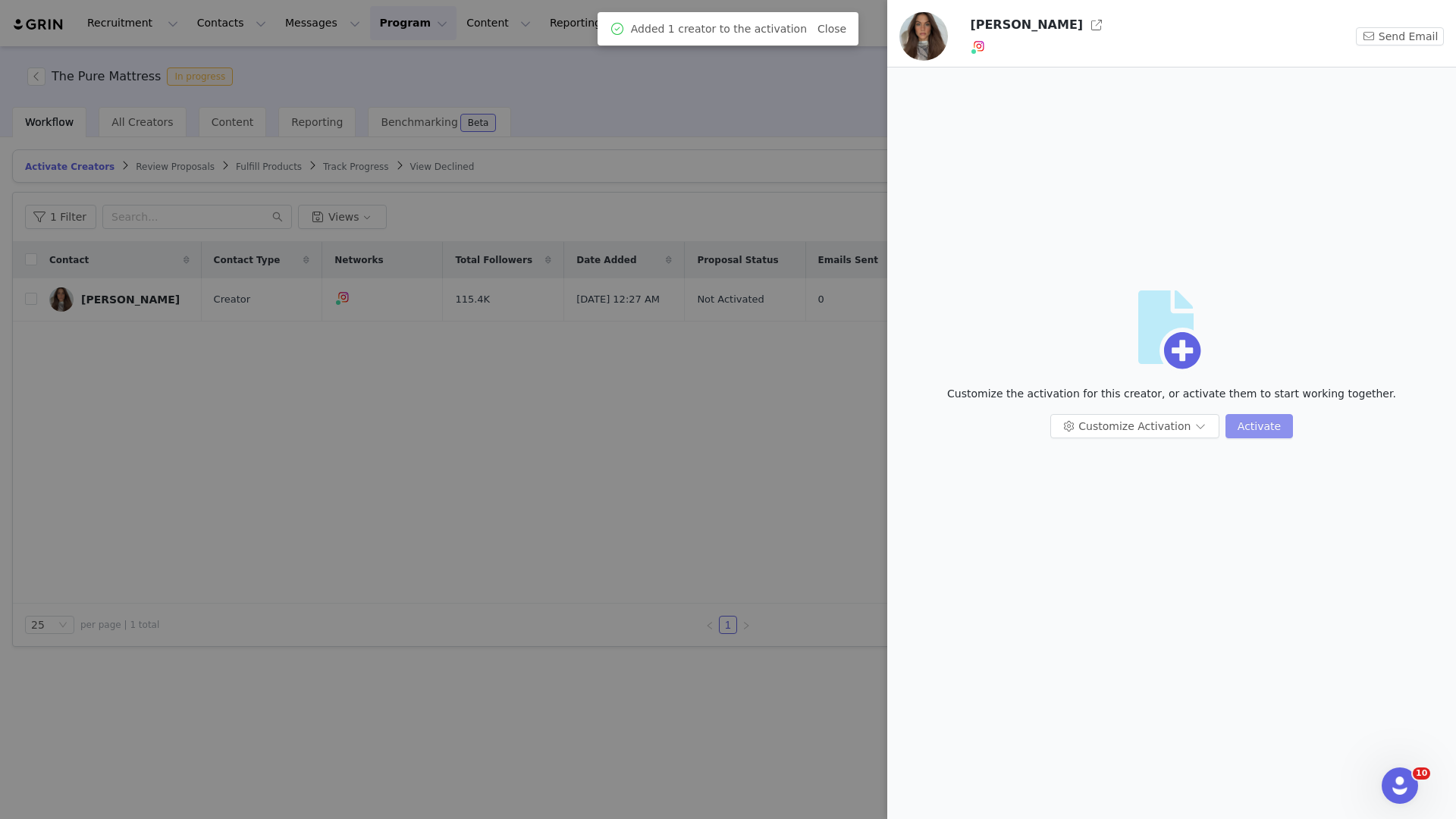
click at [1271, 428] on button "Activate" at bounding box center [1258, 426] width 68 height 24
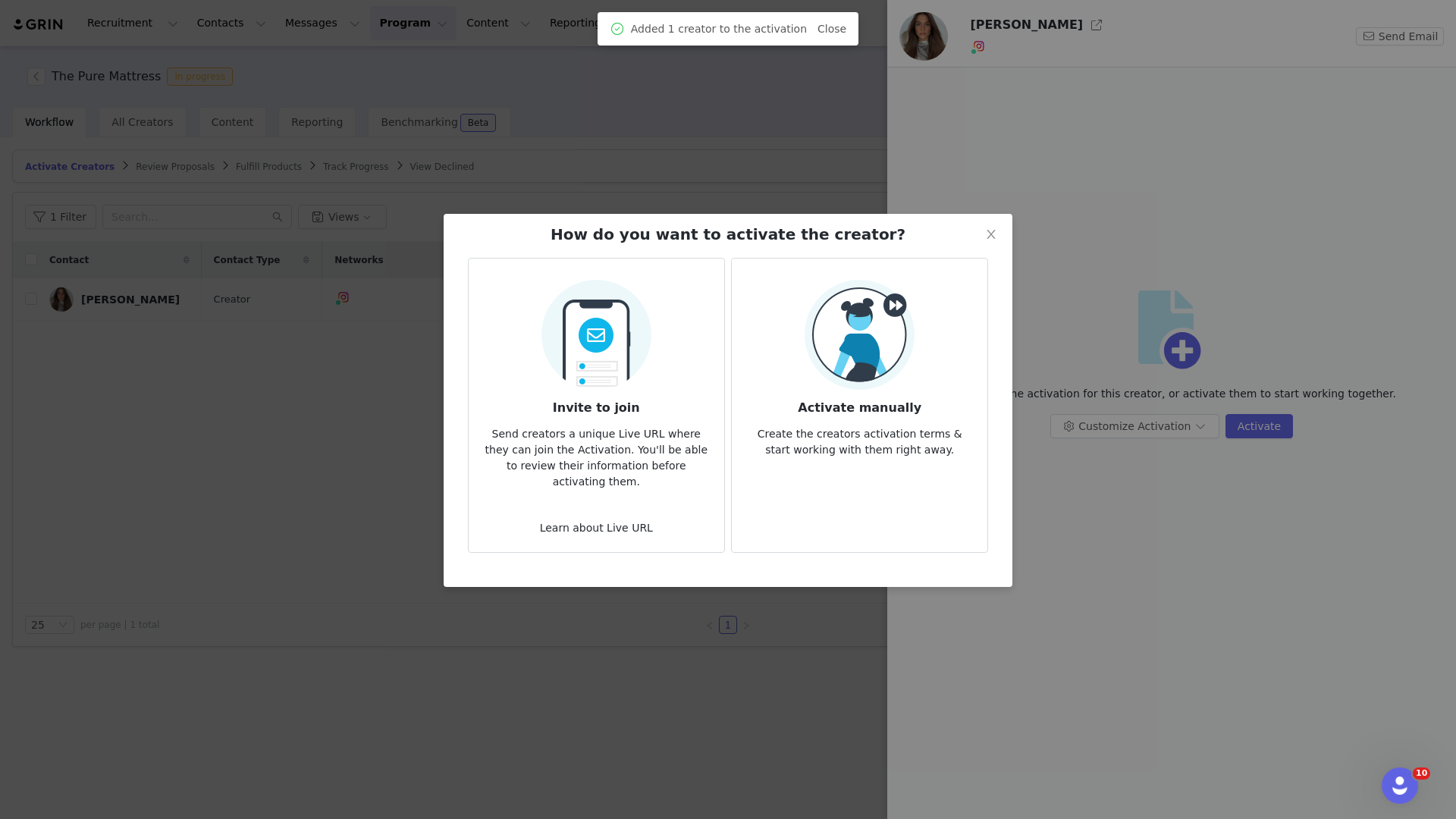
click at [883, 433] on p "Create the creators activation terms & start working with them right away." at bounding box center [859, 437] width 231 height 41
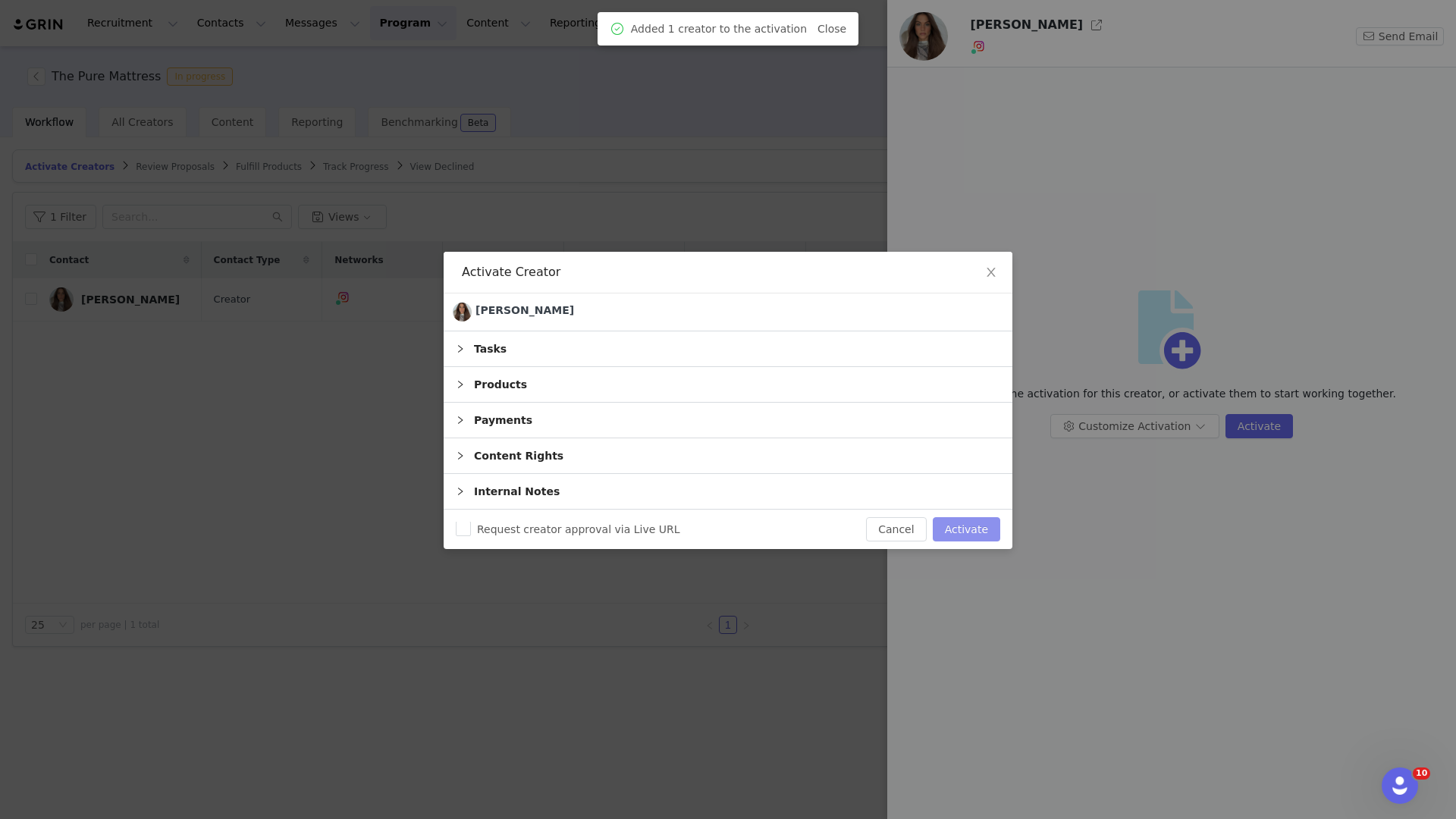
click at [956, 527] on button "Activate" at bounding box center [966, 528] width 68 height 24
click at [956, 527] on div "Cancel Activate" at bounding box center [925, 528] width 151 height 24
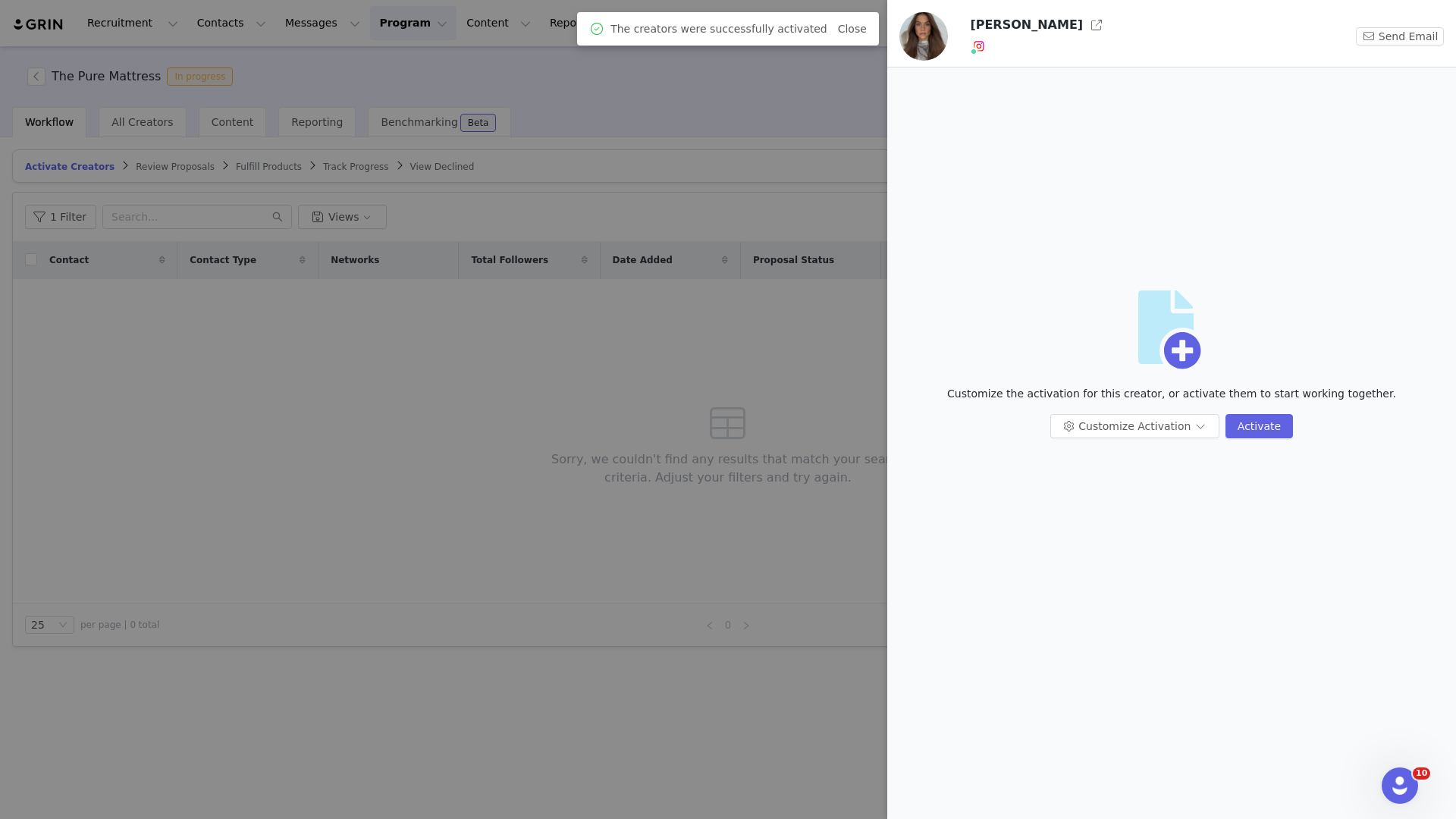
click at [396, 354] on div at bounding box center [728, 409] width 1456 height 819
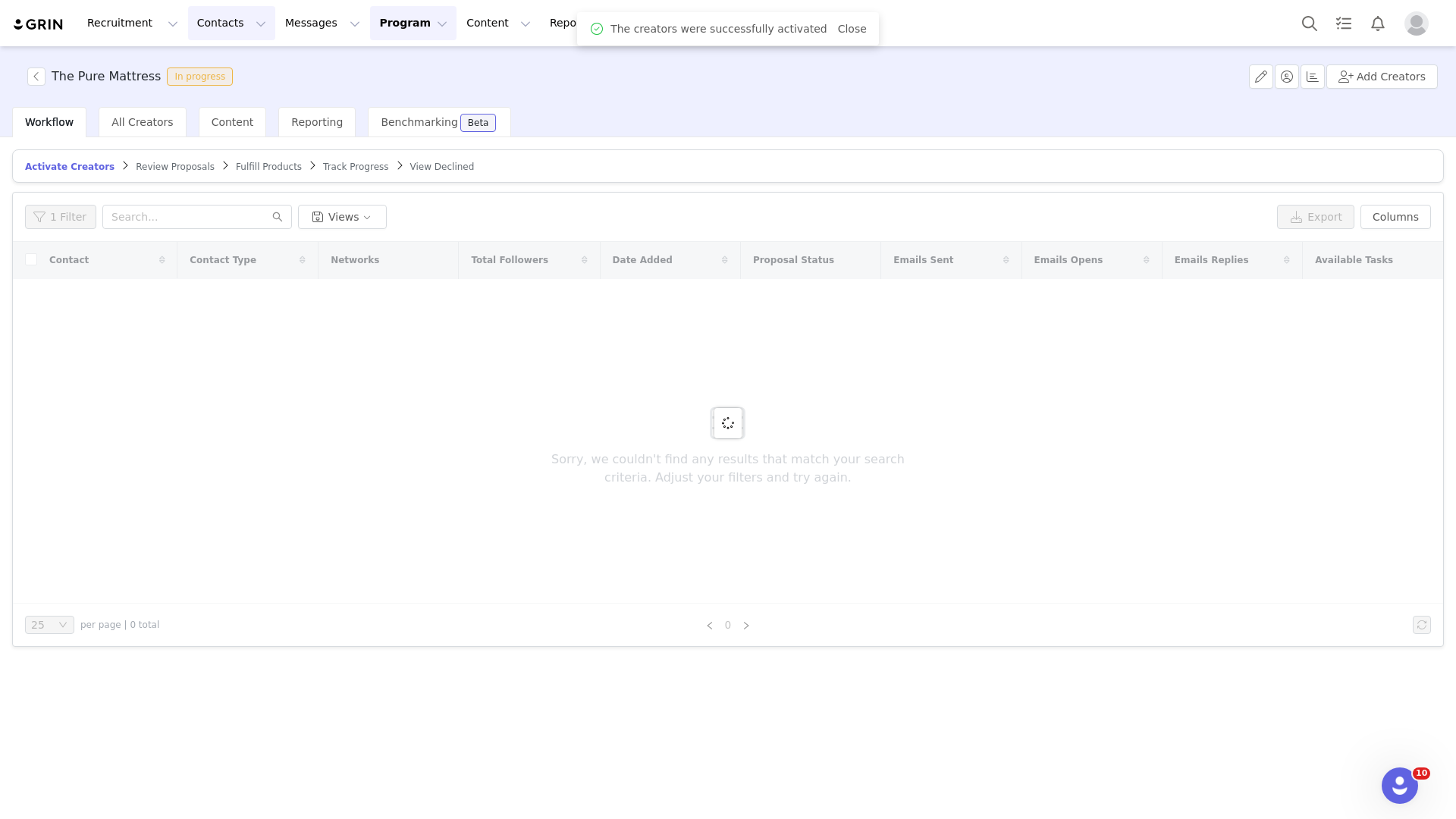
click at [249, 12] on button "Contacts Contacts" at bounding box center [231, 23] width 87 height 34
click at [242, 60] on div "Creators" at bounding box center [237, 67] width 101 height 16
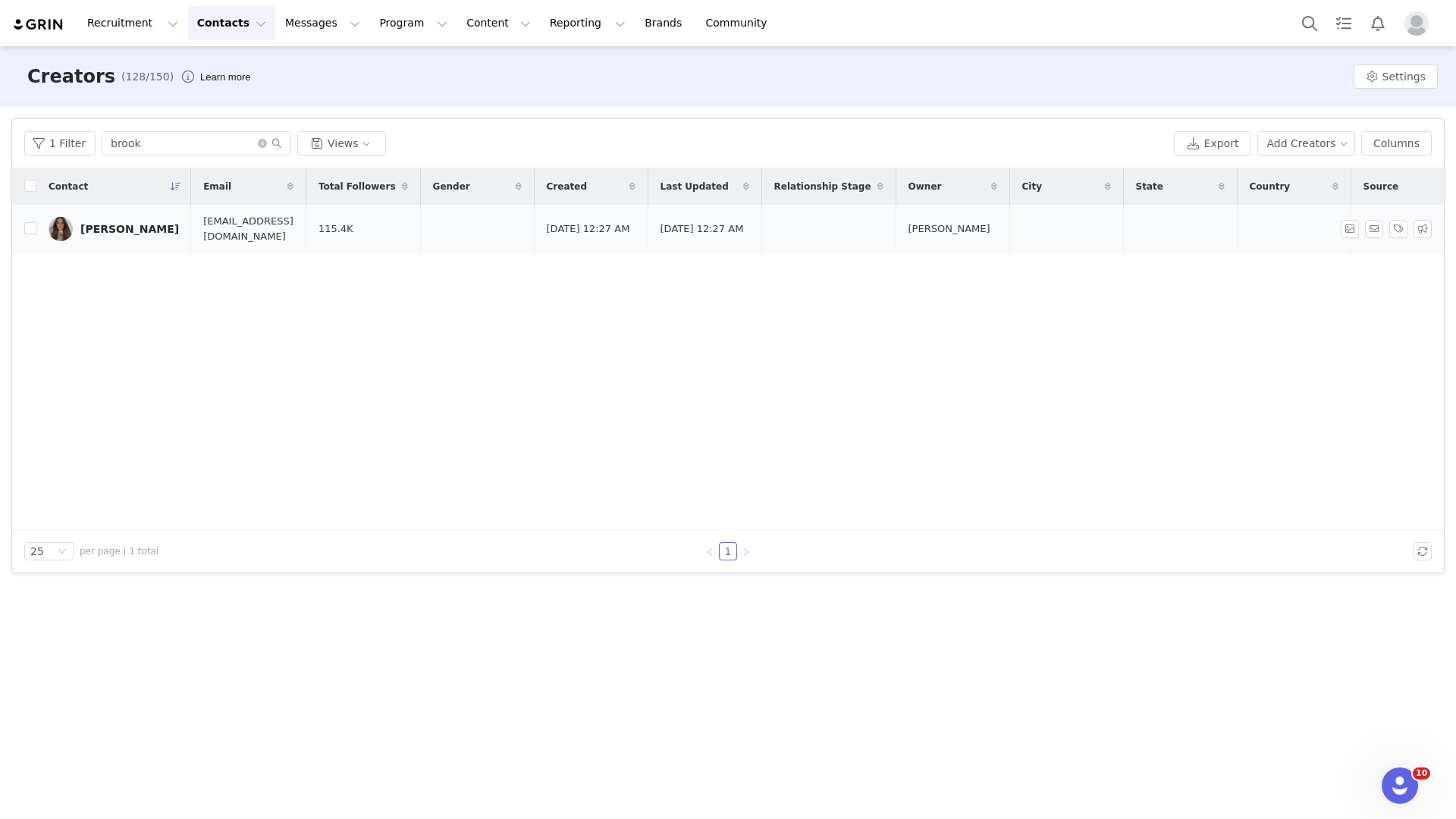
click at [123, 218] on link "[PERSON_NAME]" at bounding box center [114, 229] width 130 height 24
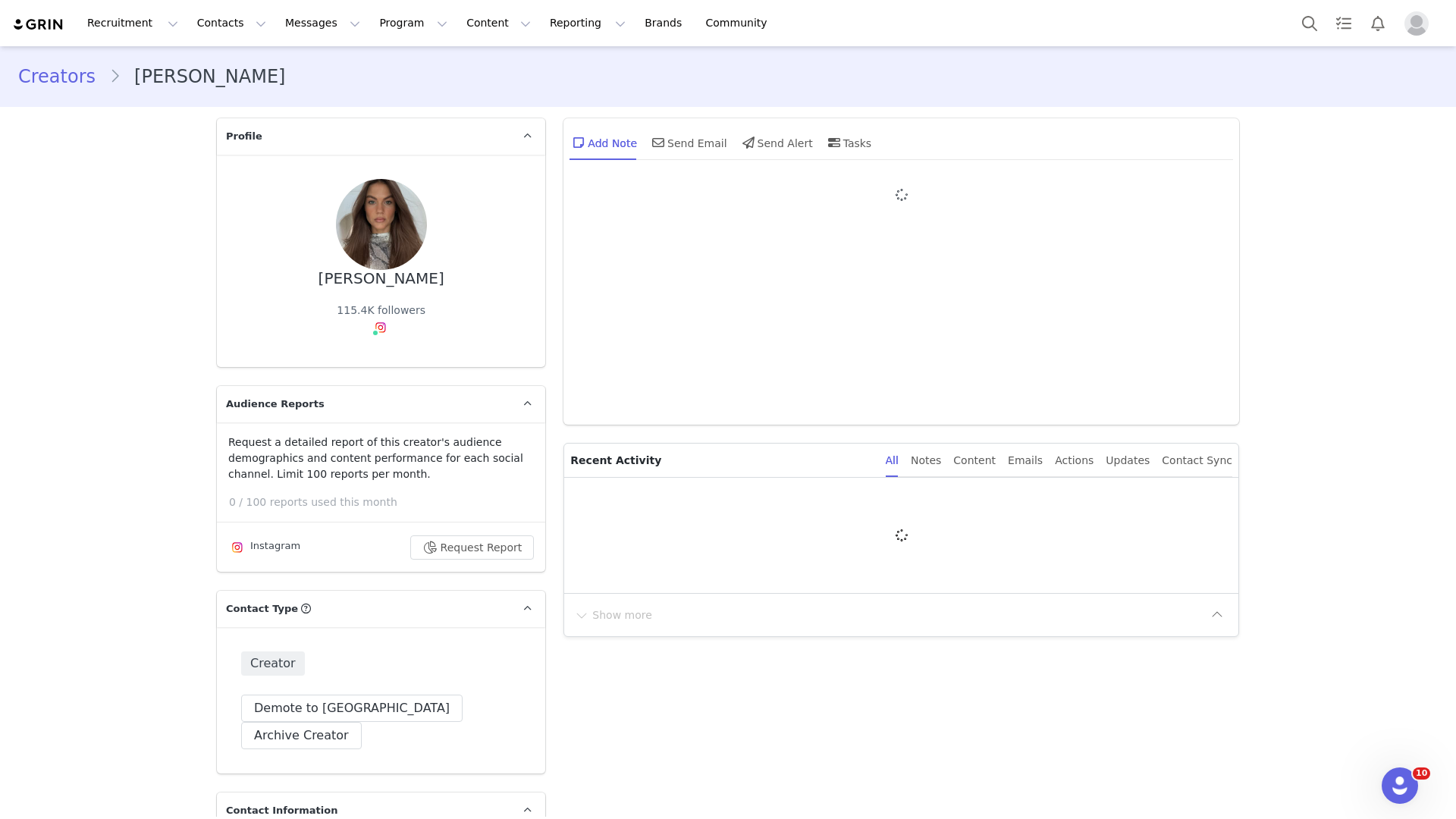
type input "+1 ([GEOGRAPHIC_DATA])"
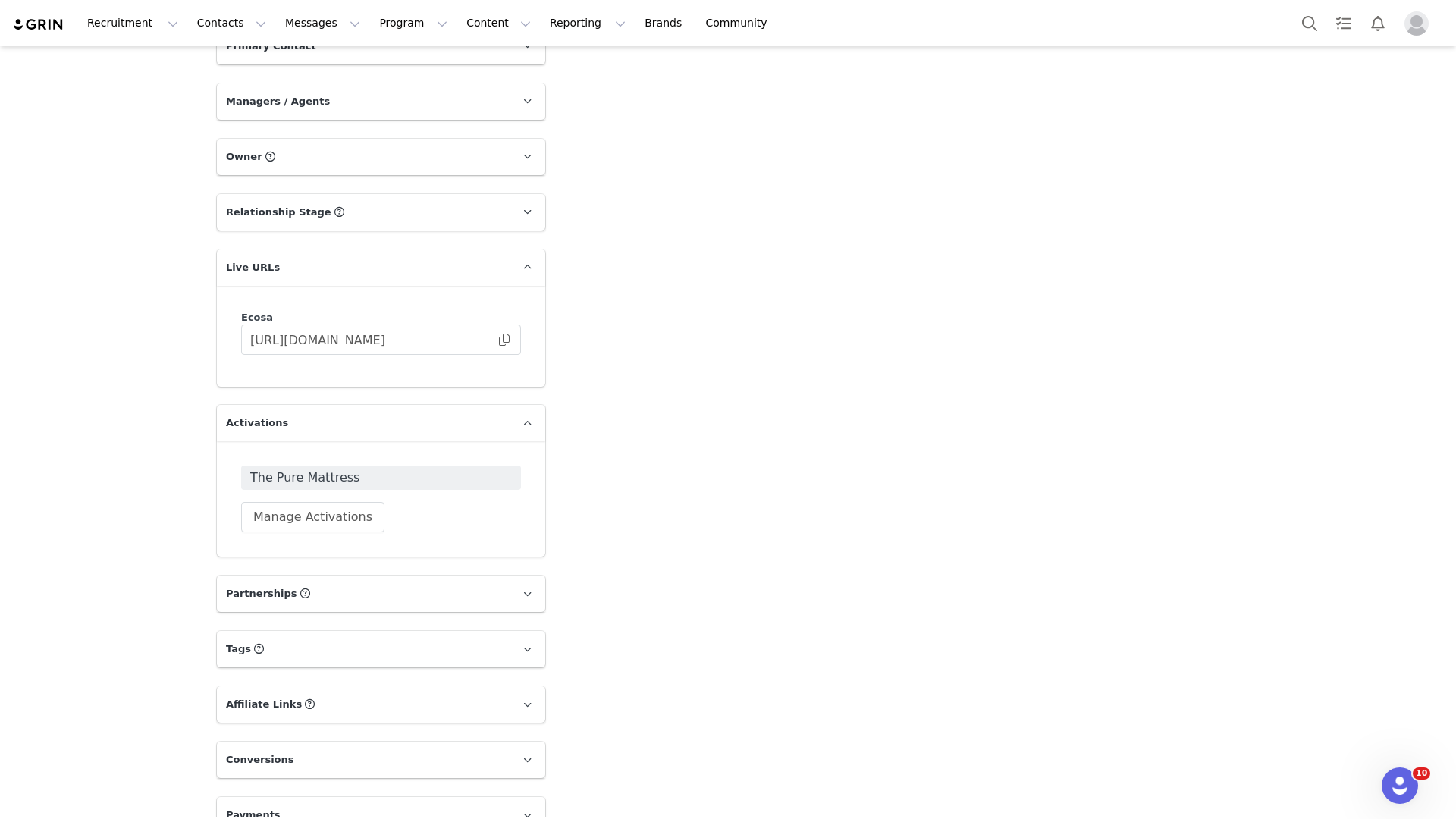
click at [415, 310] on div "Ecosa [URL][DOMAIN_NAME]" at bounding box center [381, 333] width 280 height 45
click at [415, 325] on input "[URL][DOMAIN_NAME]" at bounding box center [381, 340] width 280 height 30
